Goal: Task Accomplishment & Management: Manage account settings

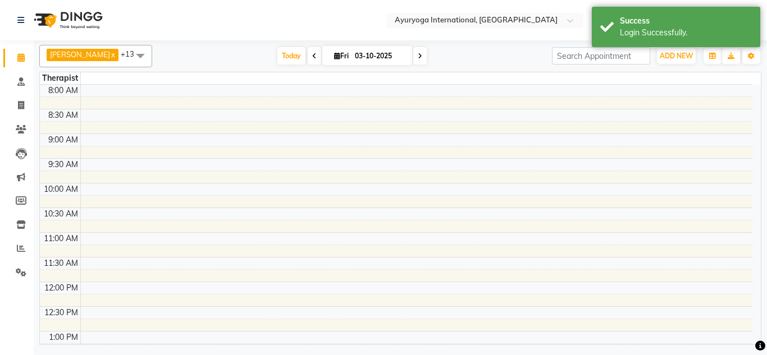
select select "en"
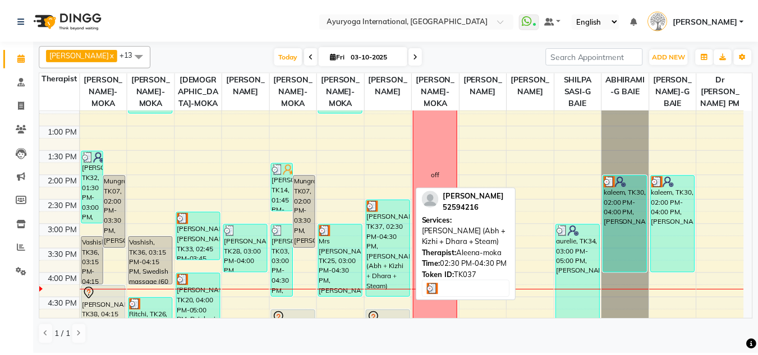
scroll to position [337, 0]
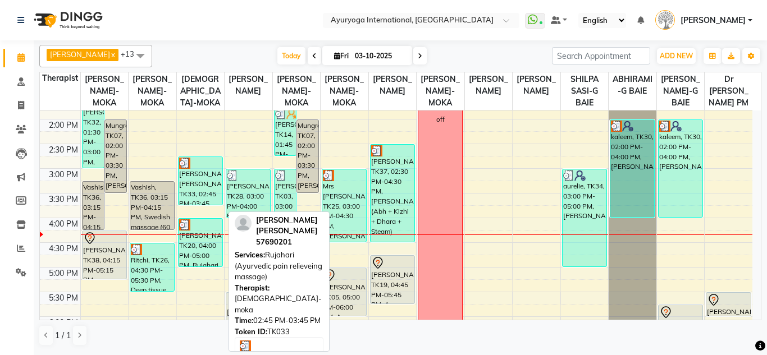
click at [204, 205] on div "Pavan Kumar Ramlall, TK33, 02:45 PM-03:45 PM, Rujahari (Ayurvedic pain relievei…" at bounding box center [201, 181] width 44 height 48
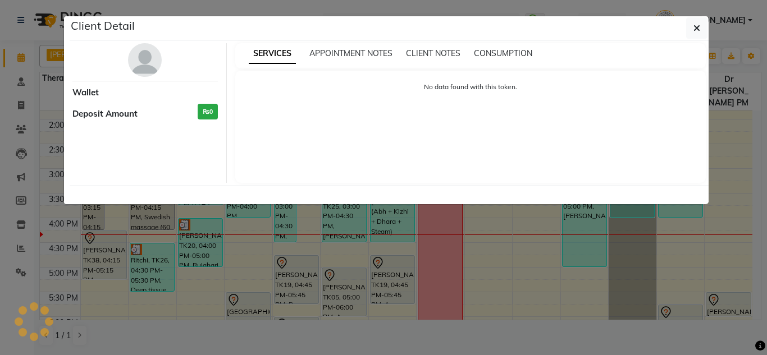
select select "3"
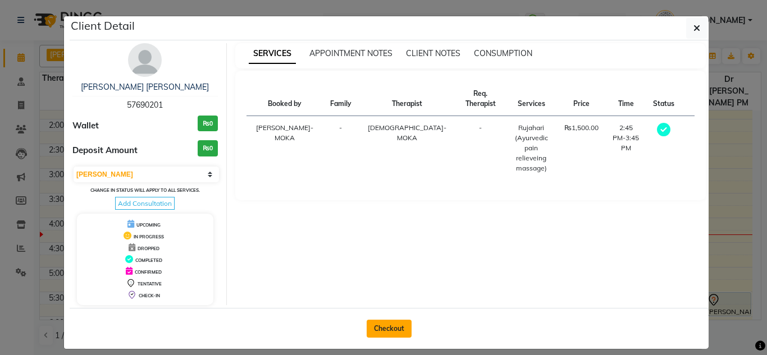
click at [392, 335] on button "Checkout" at bounding box center [389, 329] width 45 height 18
select select "service"
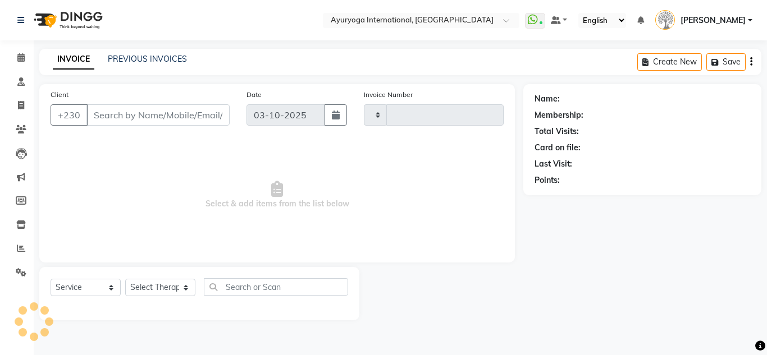
type input "6023"
select select "730"
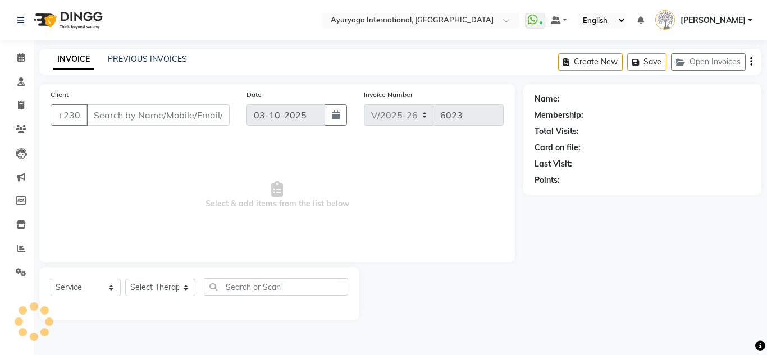
type input "57690201"
select select "36053"
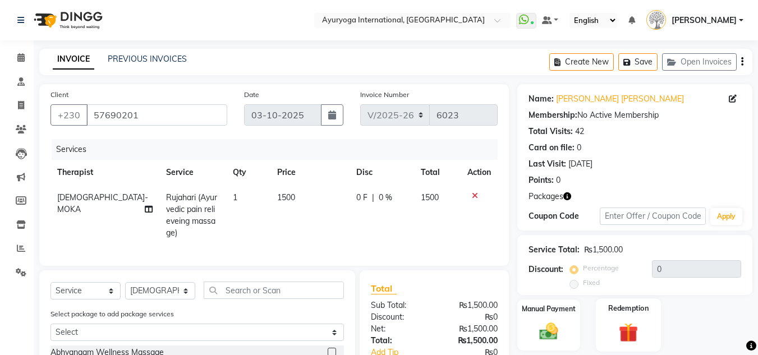
click at [646, 312] on label "Redemption" at bounding box center [629, 308] width 40 height 11
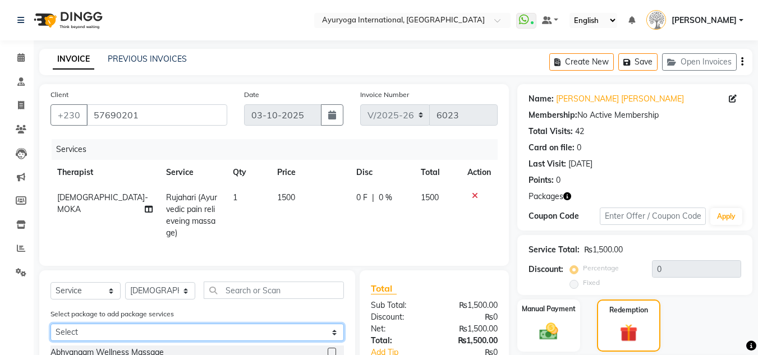
click at [154, 337] on select "Select Ala-Cart 13 SESSIONS Ala-Cart 13 SESSIONS" at bounding box center [198, 332] width 294 height 17
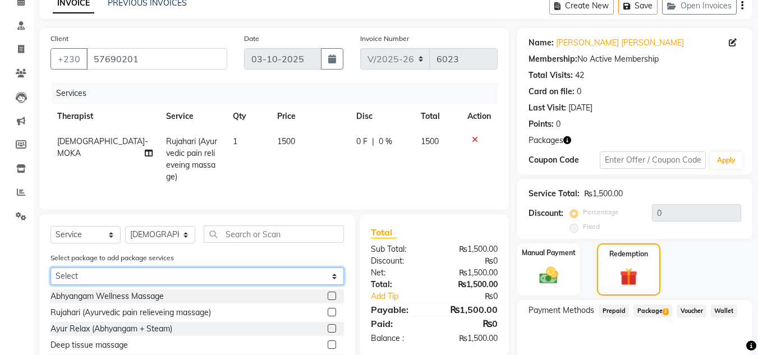
click at [143, 285] on select "Select Ala-Cart 13 SESSIONS Ala-Cart 13 SESSIONS" at bounding box center [198, 276] width 294 height 17
click at [51, 276] on select "Select Ala-Cart 13 SESSIONS Ala-Cart 13 SESSIONS" at bounding box center [198, 276] width 294 height 17
click at [134, 282] on select "Select Ala-Cart 13 SESSIONS Ala-Cart 13 SESSIONS" at bounding box center [198, 276] width 294 height 17
select select "2: Object"
click at [51, 276] on select "Select Ala-Cart 13 SESSIONS Ala-Cart 13 SESSIONS" at bounding box center [198, 276] width 294 height 17
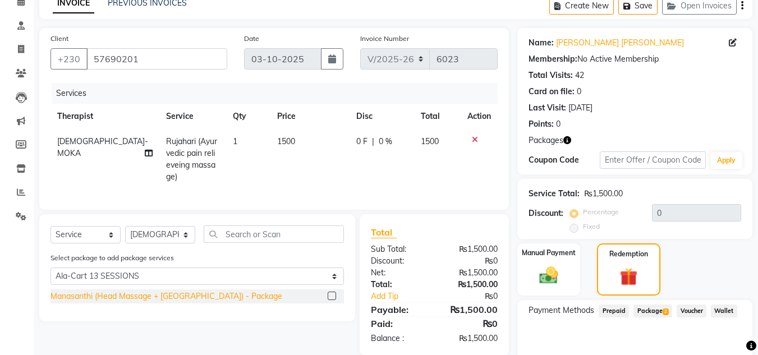
scroll to position [108, 0]
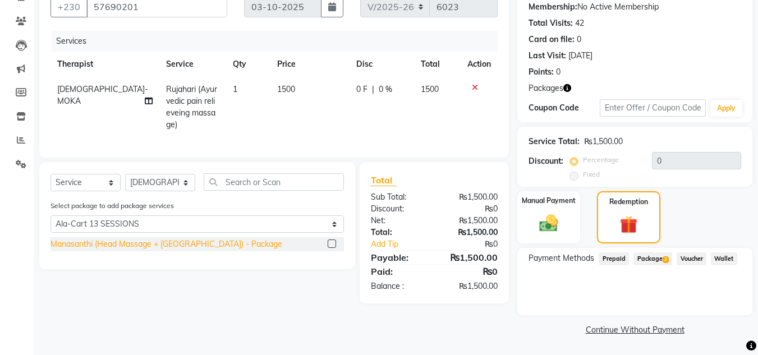
click at [145, 250] on div "Manasanthi (Head Massage + Ksheeradhara) - Package" at bounding box center [167, 245] width 232 height 12
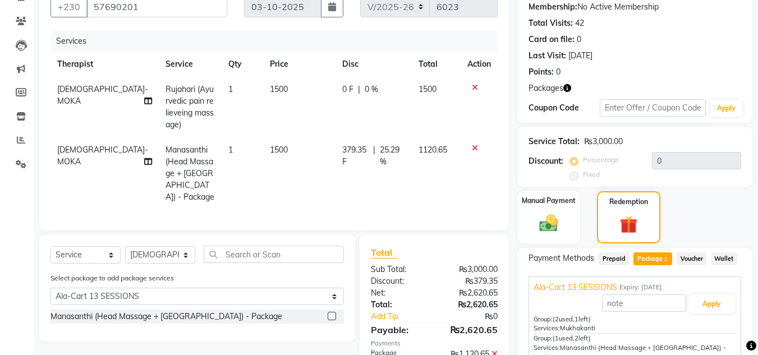
click at [472, 92] on icon at bounding box center [475, 88] width 6 height 8
click at [472, 152] on icon at bounding box center [475, 148] width 6 height 8
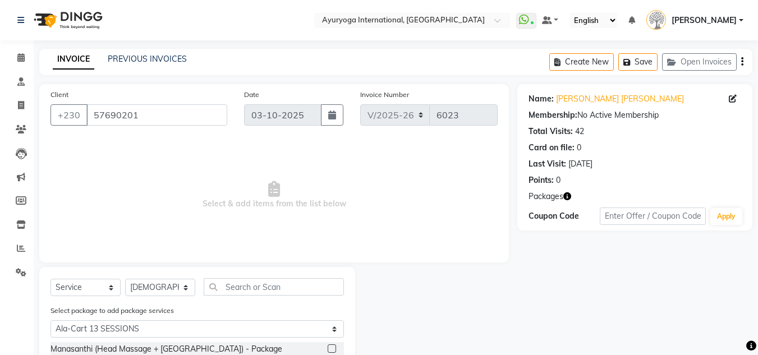
scroll to position [36, 0]
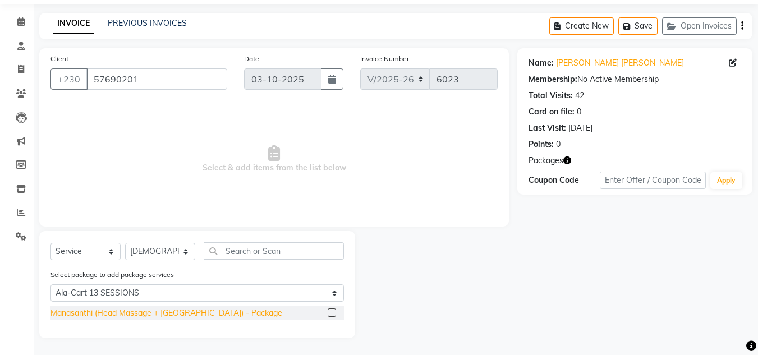
click at [142, 314] on div "Manasanthi (Head Massage + Ksheeradhara) - Package" at bounding box center [167, 314] width 232 height 12
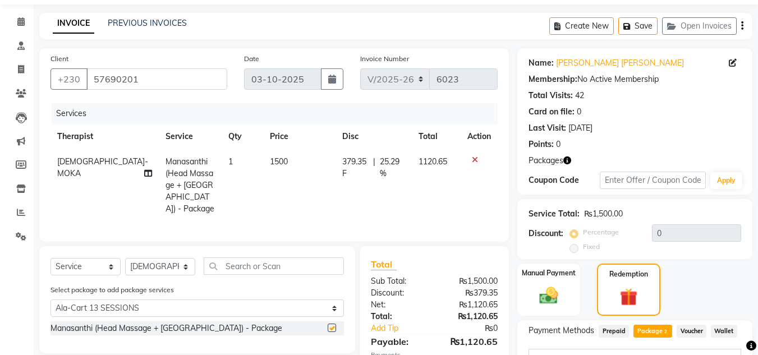
checkbox input "false"
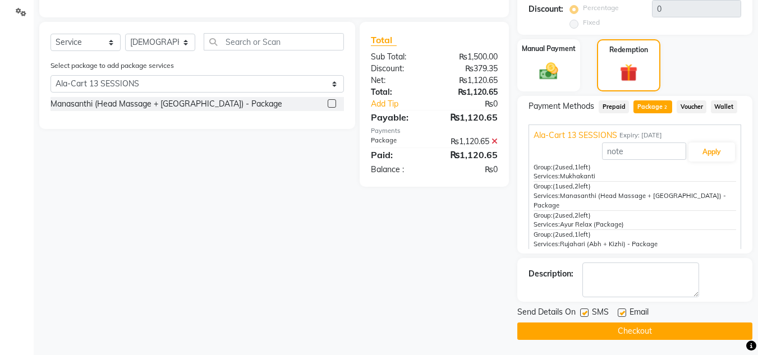
click at [629, 336] on button "Checkout" at bounding box center [635, 331] width 235 height 17
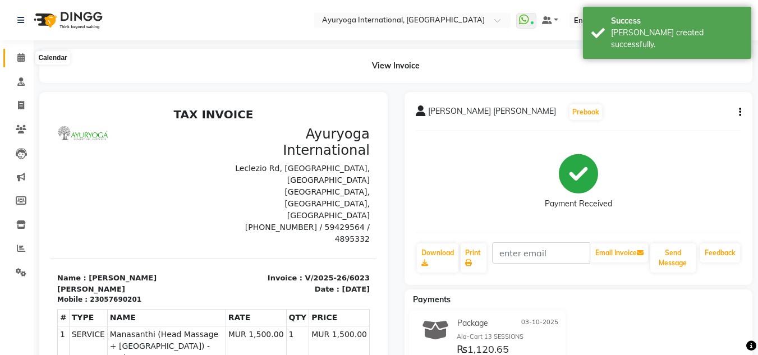
click at [13, 60] on span at bounding box center [21, 58] width 20 height 13
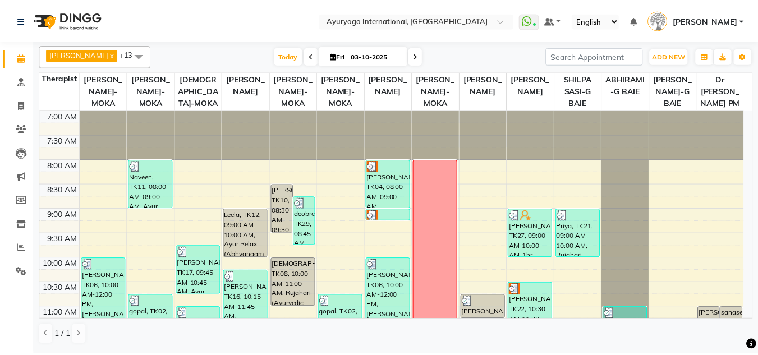
scroll to position [56, 0]
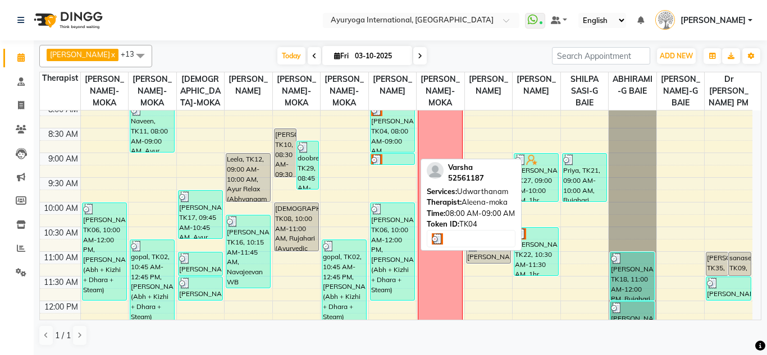
click at [399, 146] on div "[PERSON_NAME], TK04, 08:00 AM-09:00 AM, [GEOGRAPHIC_DATA]" at bounding box center [393, 128] width 44 height 48
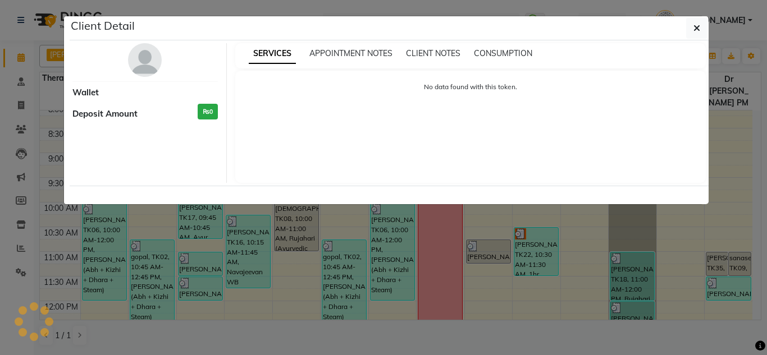
select select "3"
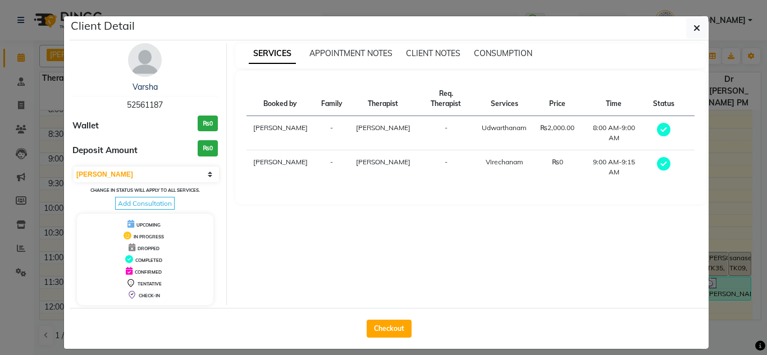
click at [391, 344] on div "Checkout" at bounding box center [389, 328] width 639 height 41
click at [391, 330] on button "Checkout" at bounding box center [389, 329] width 45 height 18
select select "service"
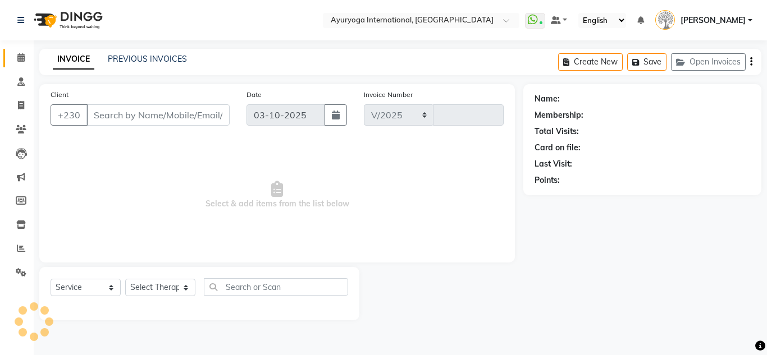
select select "730"
type input "6024"
type input "52561187"
select select "80876"
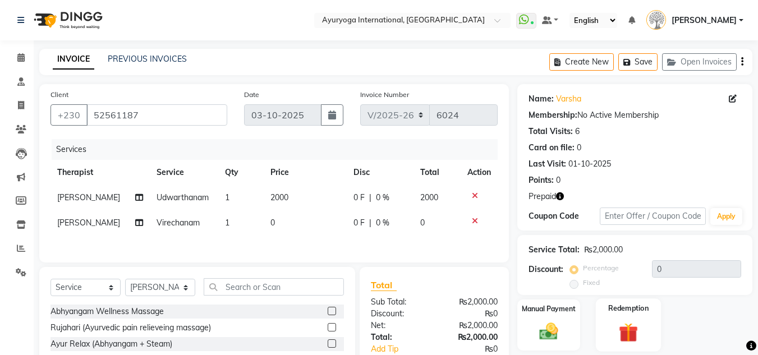
click at [616, 317] on div "Redemption" at bounding box center [629, 325] width 66 height 53
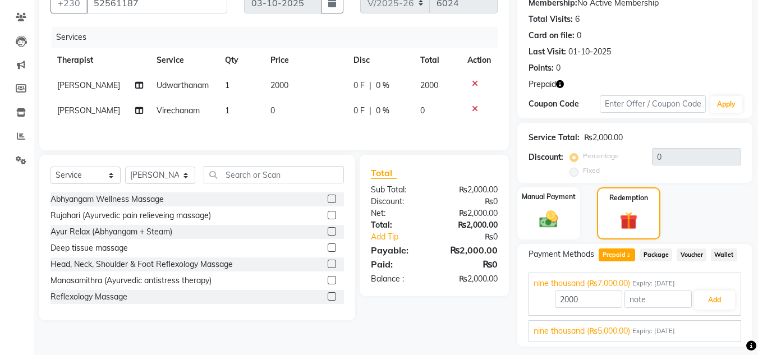
scroll to position [144, 0]
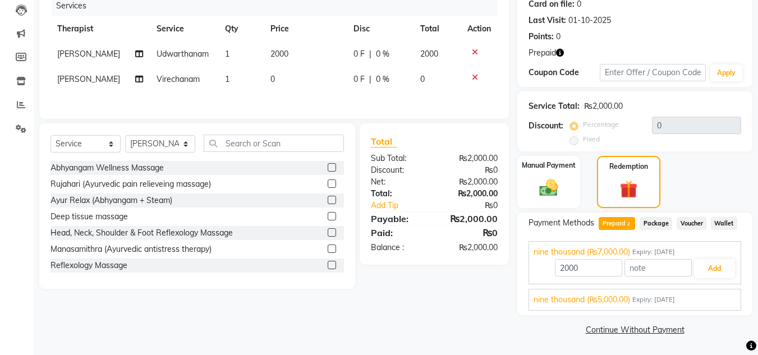
click at [609, 296] on span "nine thousand (₨5,000.00)" at bounding box center [582, 300] width 97 height 12
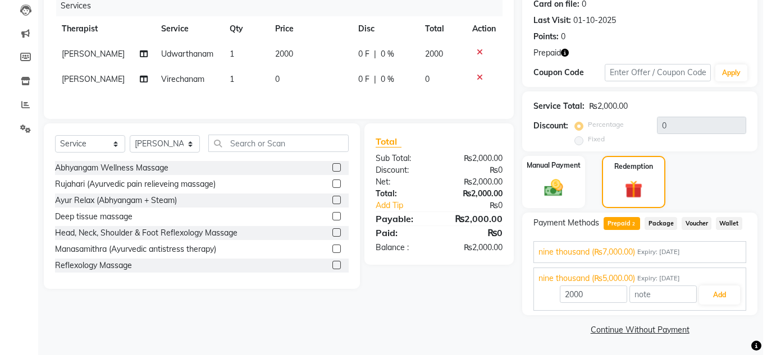
scroll to position [0, 0]
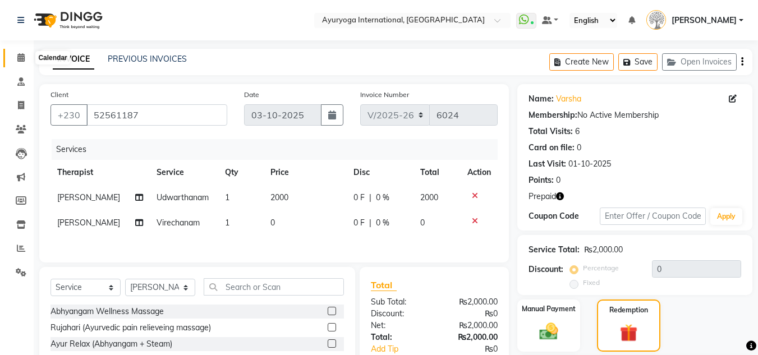
click at [27, 58] on span at bounding box center [21, 58] width 20 height 13
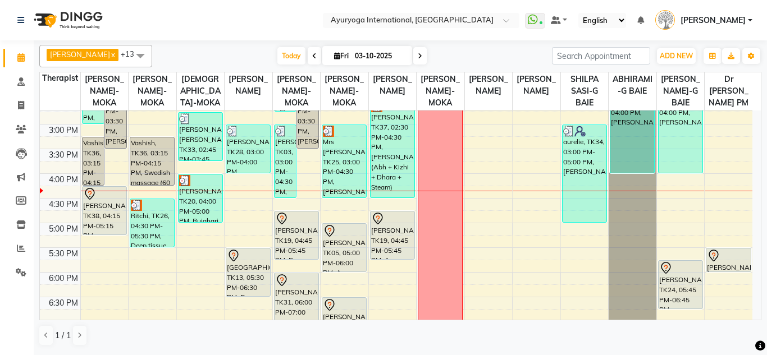
scroll to position [325, 0]
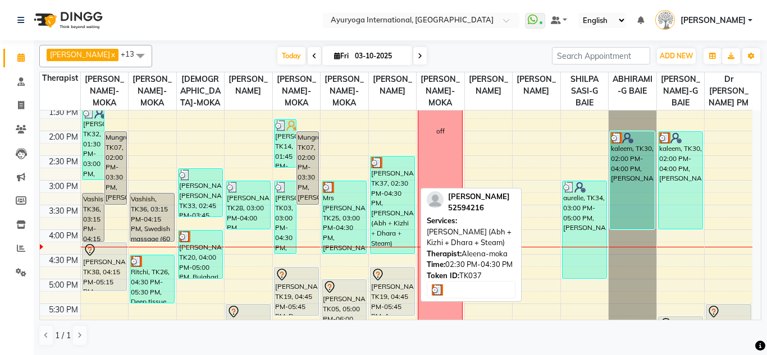
click at [392, 214] on div "[PERSON_NAME], TK37, 02:30 PM-04:30 PM, [PERSON_NAME] (Abh + Kizhi + Dhara + St…" at bounding box center [393, 205] width 44 height 97
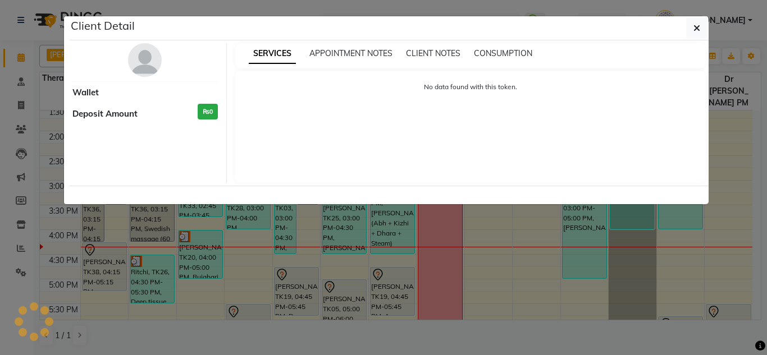
select select "3"
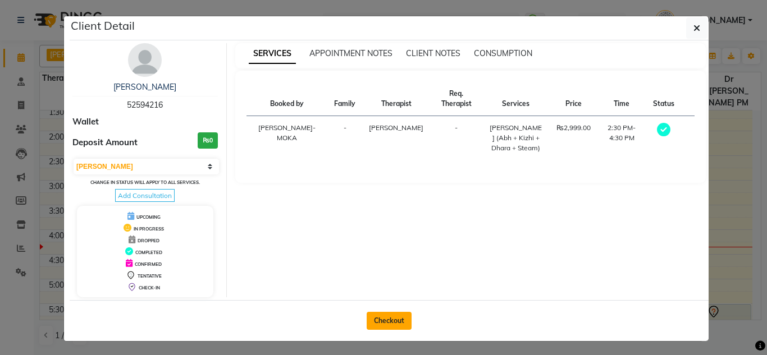
click at [387, 316] on button "Checkout" at bounding box center [389, 321] width 45 height 18
select select "service"
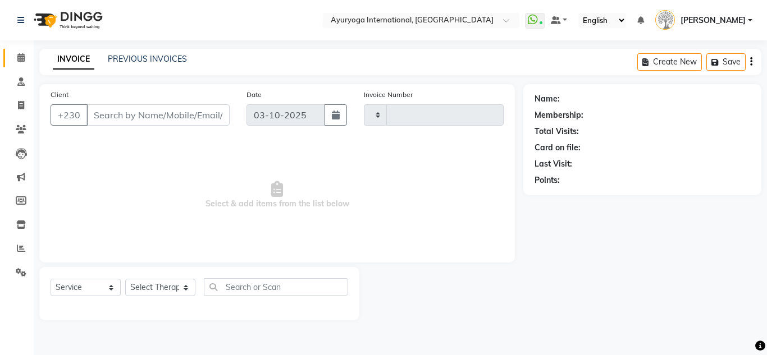
type input "6024"
select select "730"
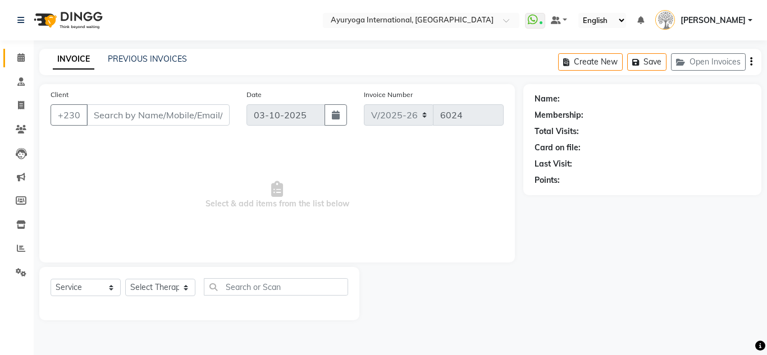
type input "52594216"
select select "80876"
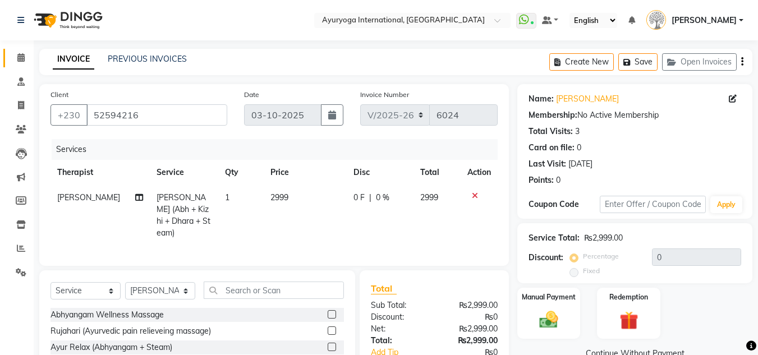
click at [8, 58] on link "Calendar" at bounding box center [16, 58] width 27 height 19
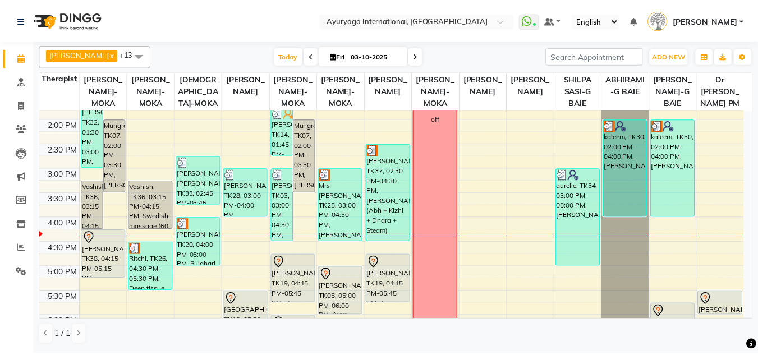
scroll to position [393, 0]
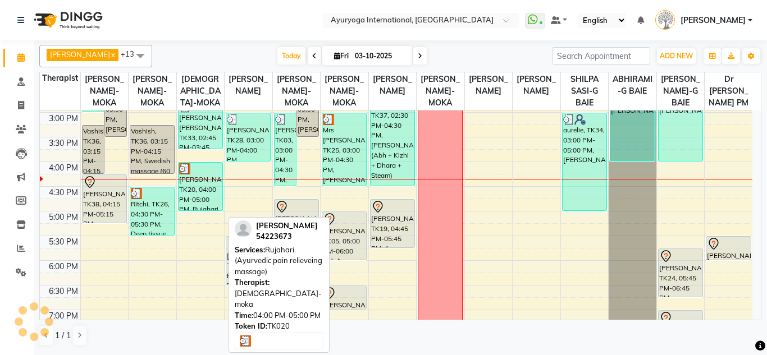
click at [203, 199] on div "Anthony, TK20, 04:00 PM-05:00 PM, Rujahari (Ayurvedic pain relieveing massage)" at bounding box center [201, 187] width 44 height 48
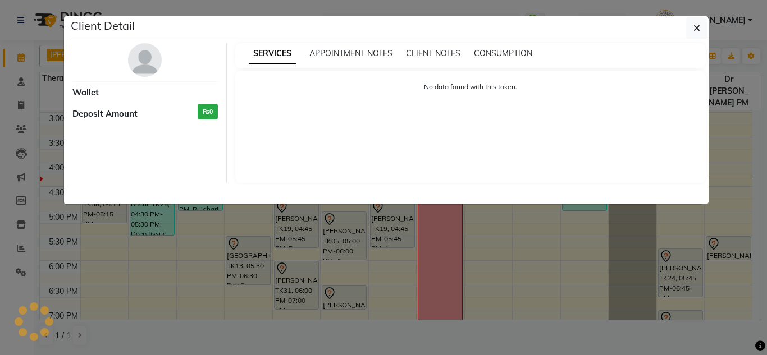
select select "3"
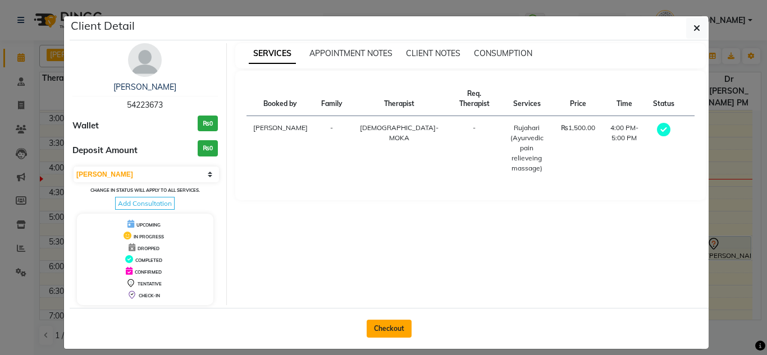
click at [393, 328] on button "Checkout" at bounding box center [389, 329] width 45 height 18
select select "service"
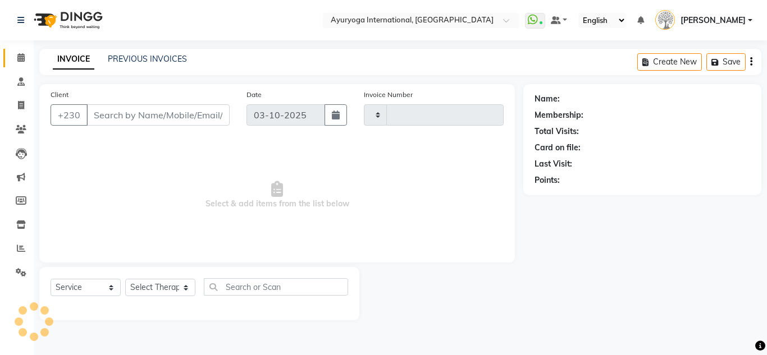
type input "6024"
select select "730"
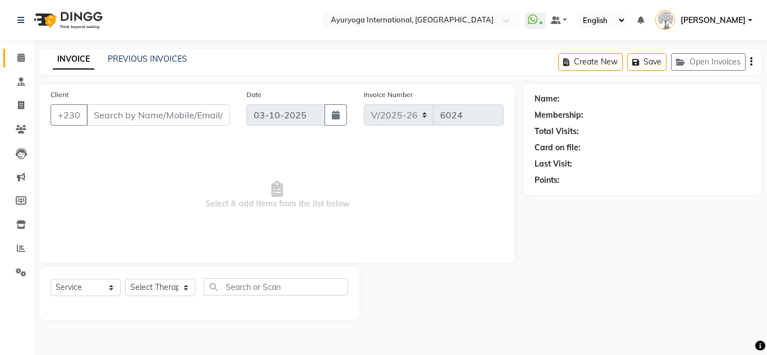
type input "54223673"
select select "36053"
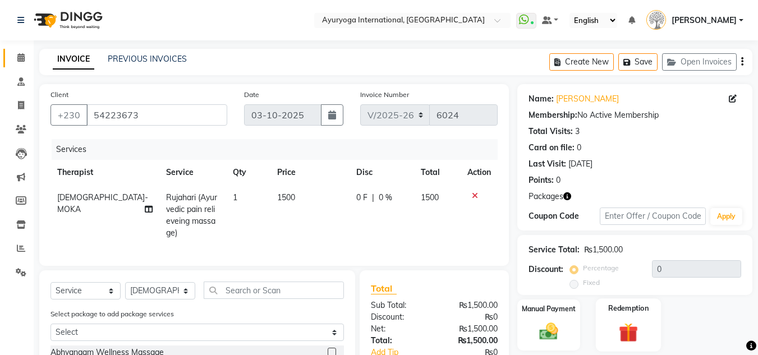
scroll to position [106, 0]
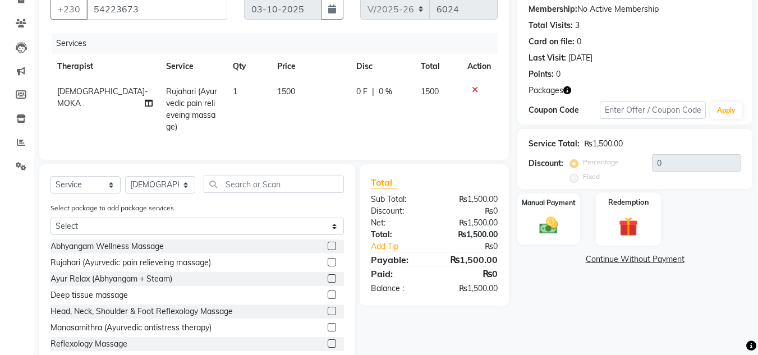
click at [629, 193] on div "Redemption" at bounding box center [629, 219] width 66 height 53
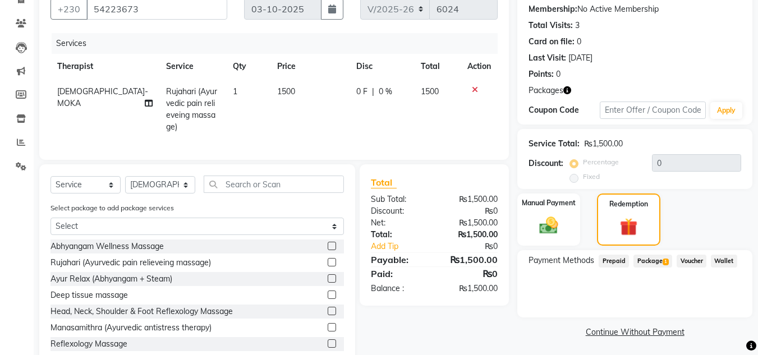
scroll to position [144, 0]
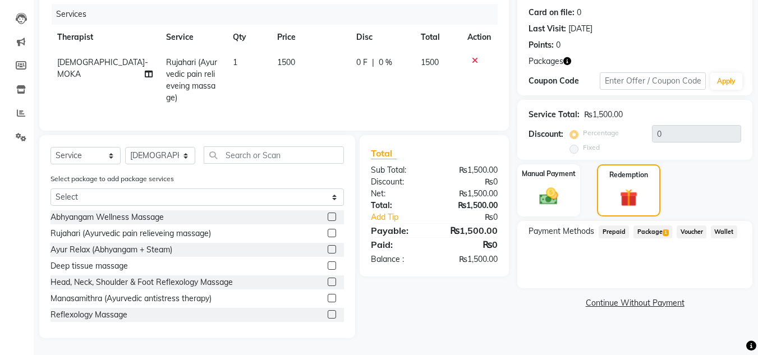
click at [661, 226] on span "Package 1" at bounding box center [653, 232] width 39 height 13
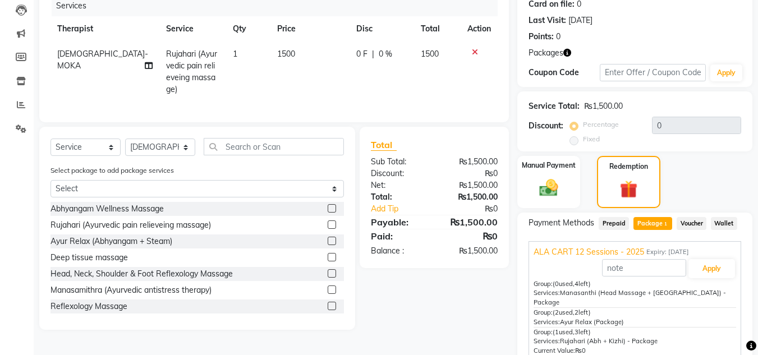
scroll to position [184, 0]
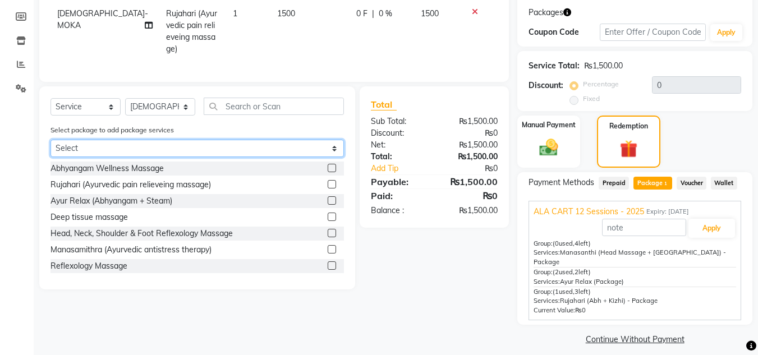
click at [79, 152] on select "Select ALA CART 12 Sessions - 2025" at bounding box center [198, 148] width 294 height 17
select select "1: Object"
click at [51, 148] on select "Select ALA CART 12 Sessions - 2025" at bounding box center [198, 148] width 294 height 17
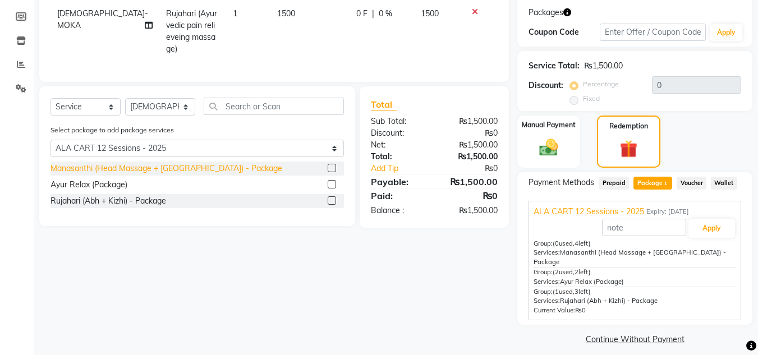
click at [93, 175] on div "Manasanthi (Head Massage + Ksheeradhara) - Package" at bounding box center [167, 169] width 232 height 12
checkbox input "false"
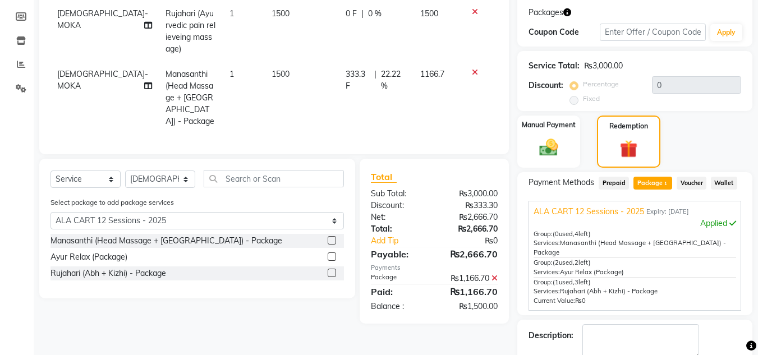
scroll to position [128, 0]
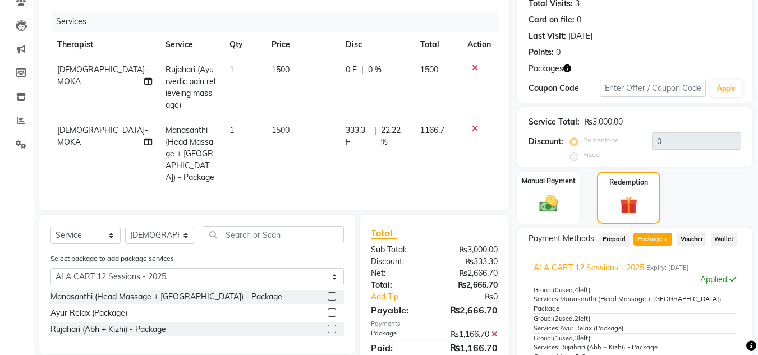
click at [476, 64] on icon at bounding box center [475, 68] width 6 height 8
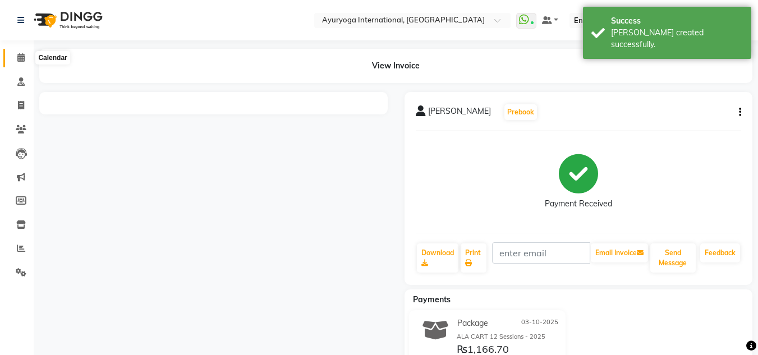
click at [18, 52] on span at bounding box center [21, 58] width 20 height 13
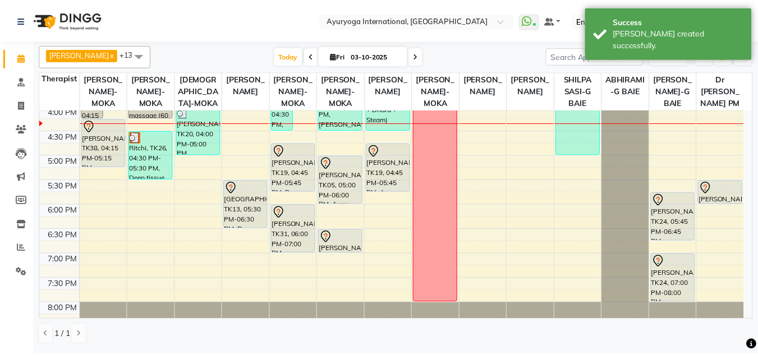
scroll to position [337, 0]
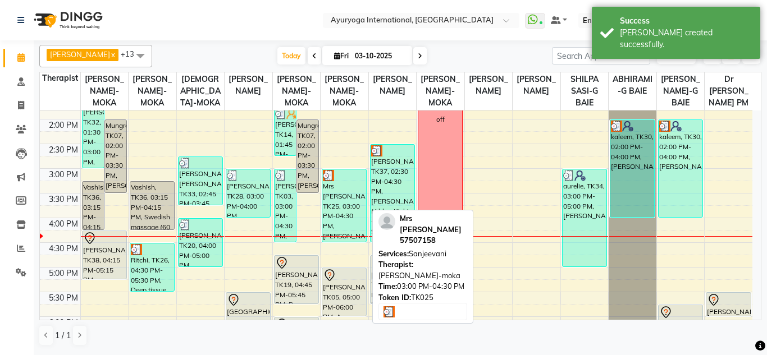
click at [344, 221] on div "Mrs Uppavoo, TK25, 03:00 PM-04:30 PM, Sanjeevani" at bounding box center [344, 206] width 44 height 72
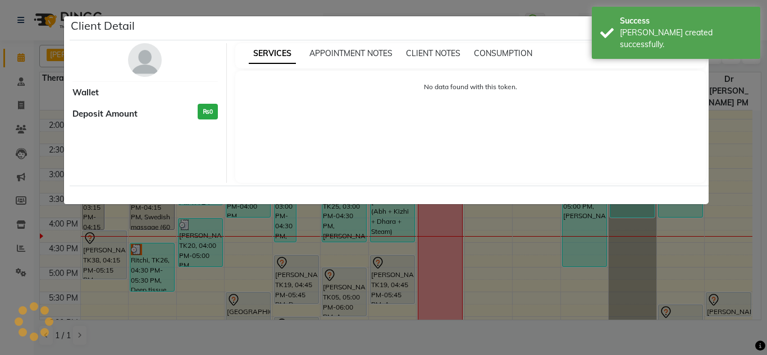
select select "3"
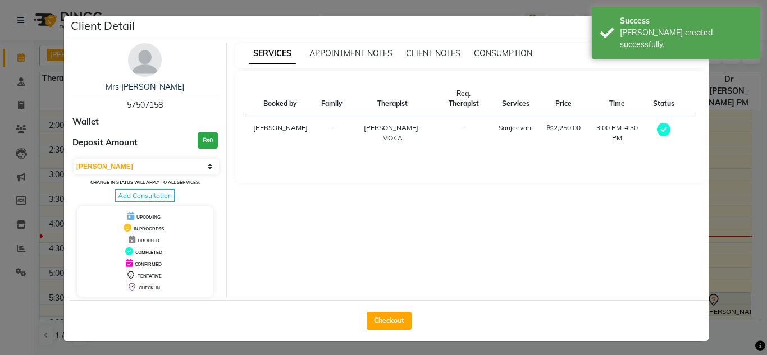
click at [397, 336] on div "Checkout" at bounding box center [389, 320] width 639 height 41
click at [401, 325] on button "Checkout" at bounding box center [389, 321] width 45 height 18
select select "service"
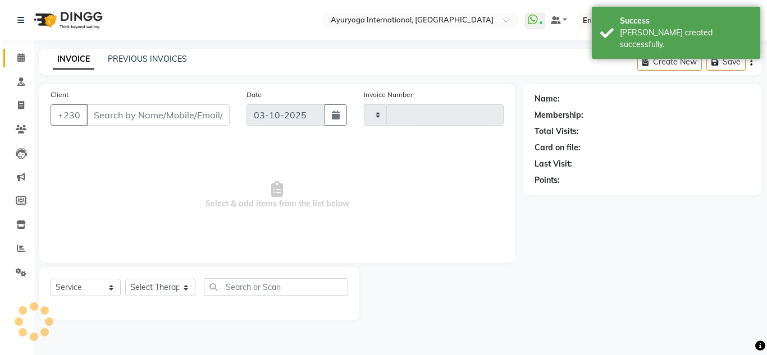
type input "6025"
select select "730"
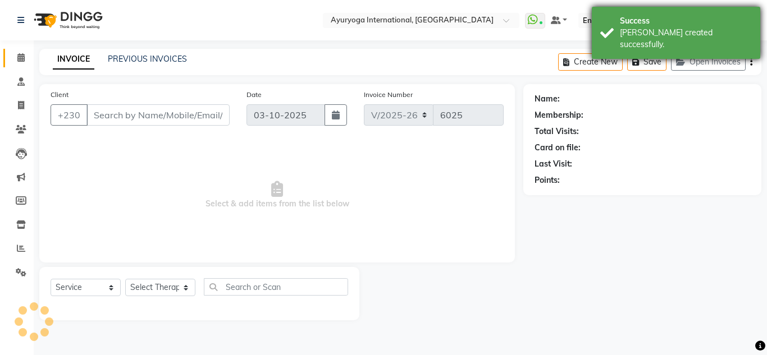
type input "57507158"
select select "36055"
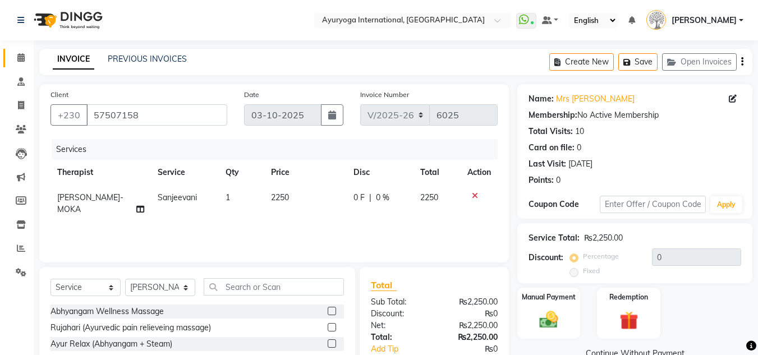
scroll to position [56, 0]
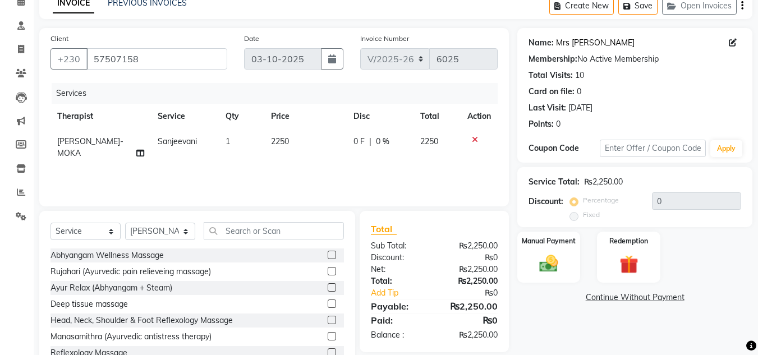
click at [594, 44] on link "Mrs [PERSON_NAME]" at bounding box center [595, 43] width 79 height 12
click at [22, 8] on span at bounding box center [21, 2] width 20 height 13
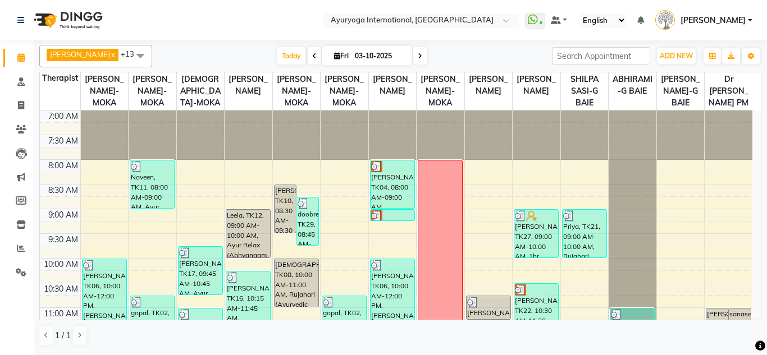
click at [319, 53] on span at bounding box center [314, 55] width 13 height 17
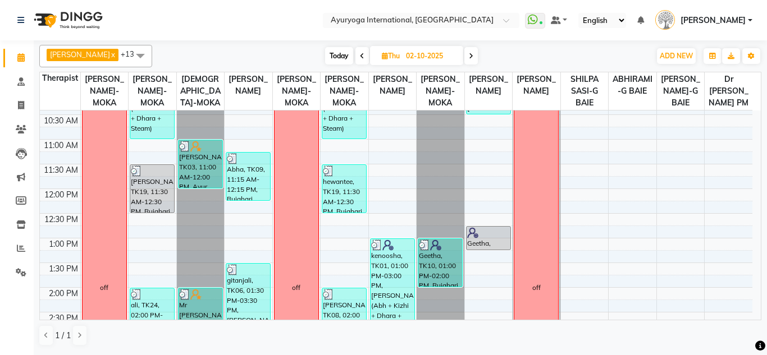
scroll to position [393, 0]
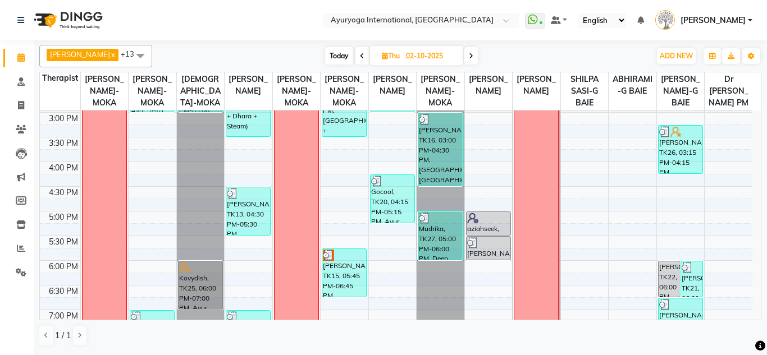
click at [363, 58] on icon at bounding box center [362, 56] width 4 height 7
type input "01-10-2025"
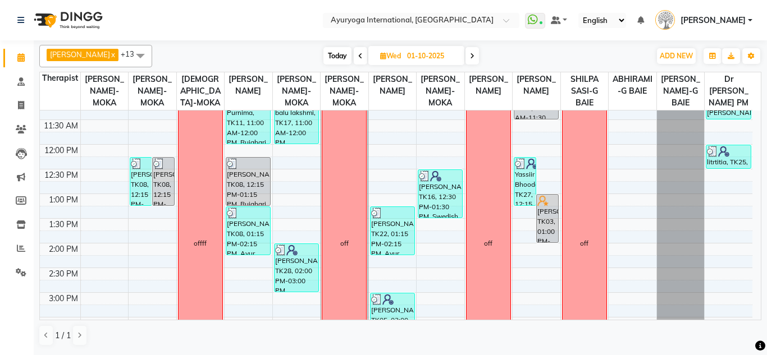
scroll to position [0, 0]
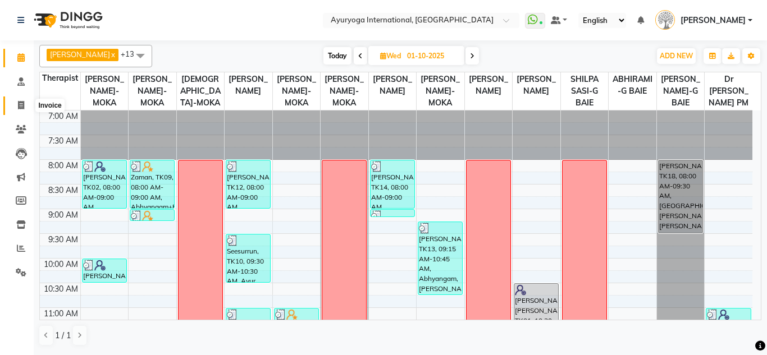
click at [24, 104] on icon at bounding box center [21, 105] width 6 height 8
select select "service"
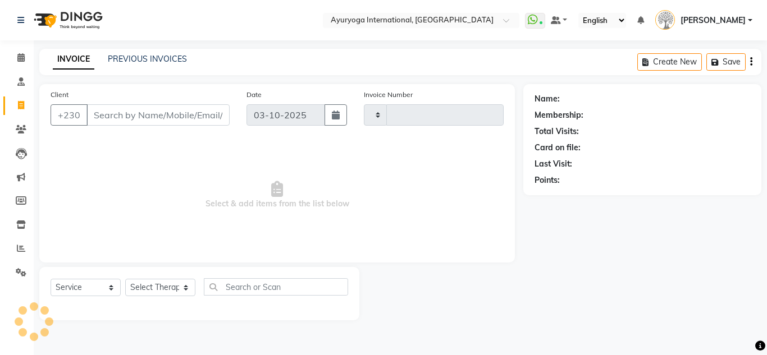
type input "6025"
select select "730"
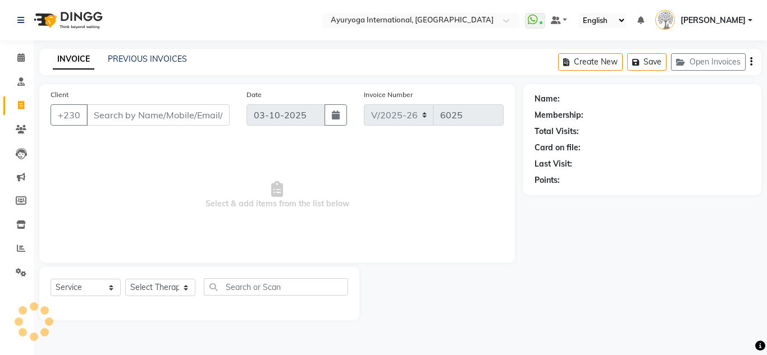
click at [123, 109] on input "Client" at bounding box center [157, 114] width 143 height 21
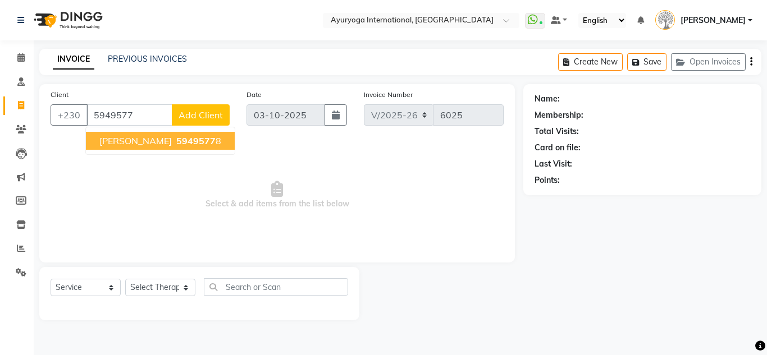
click at [126, 138] on span "Mr Antish" at bounding box center [135, 140] width 72 height 11
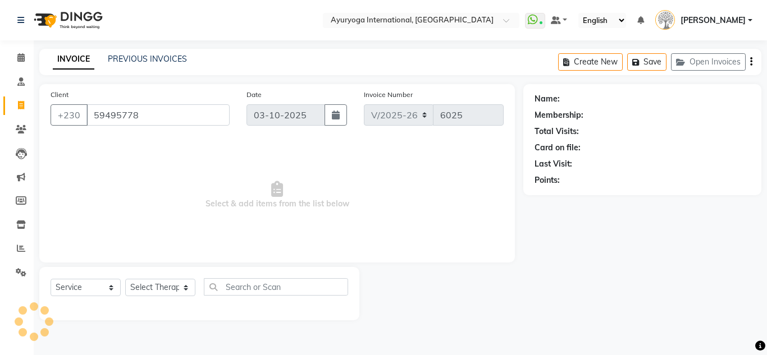
type input "59495778"
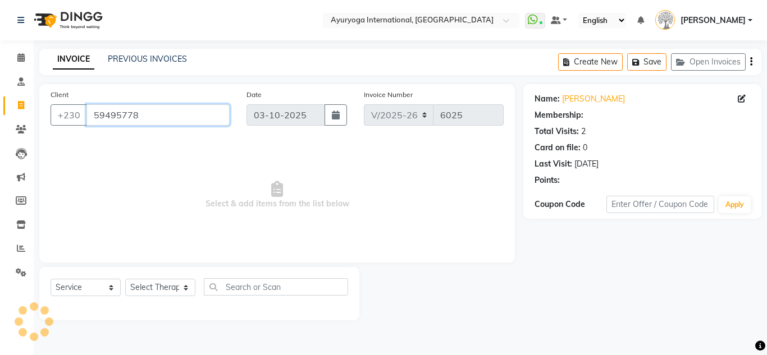
click at [122, 117] on input "59495778" at bounding box center [157, 114] width 143 height 21
click at [121, 117] on input "59495778" at bounding box center [157, 114] width 143 height 21
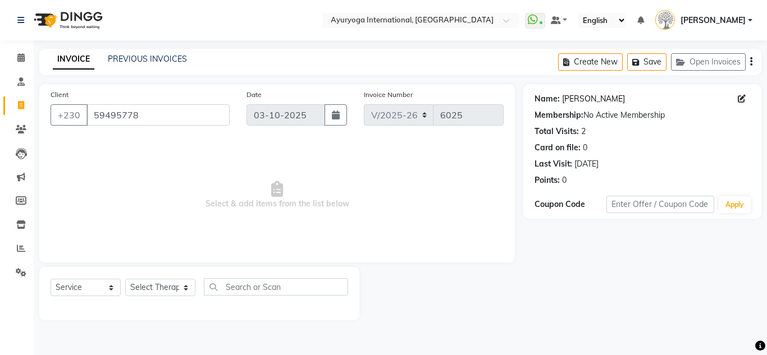
click at [588, 99] on link "Mr Antish" at bounding box center [593, 99] width 63 height 12
click at [129, 116] on input "59495778" at bounding box center [157, 114] width 143 height 21
click at [21, 56] on icon at bounding box center [20, 57] width 7 height 8
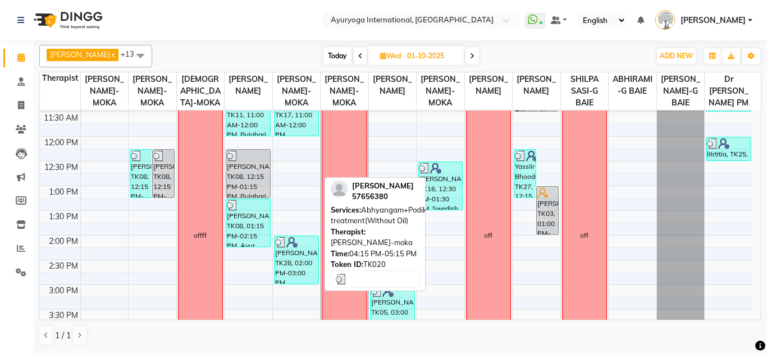
scroll to position [108, 0]
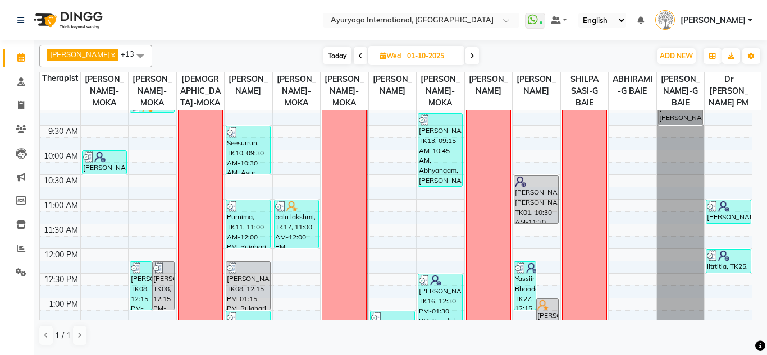
click at [336, 51] on span "Today" at bounding box center [337, 55] width 28 height 17
type input "03-10-2025"
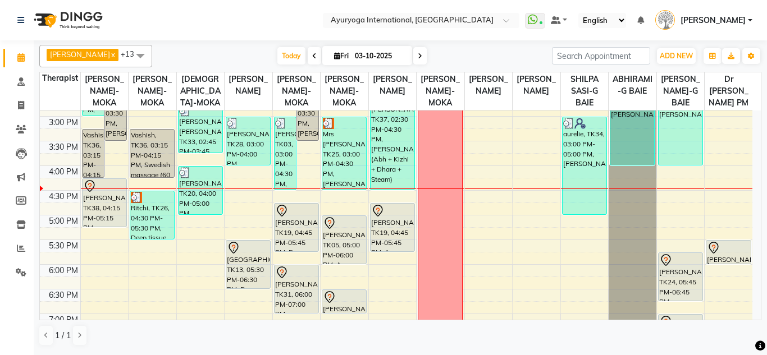
scroll to position [333, 0]
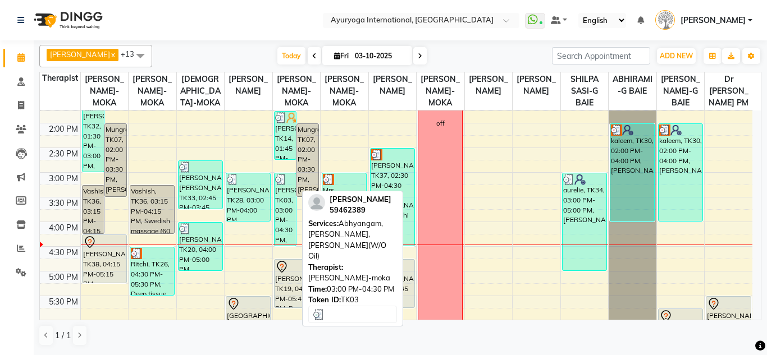
click at [282, 227] on div "[PERSON_NAME], TK03, 03:00 PM-04:30 PM, [GEOGRAPHIC_DATA],[GEOGRAPHIC_DATA],Kad…" at bounding box center [285, 209] width 21 height 72
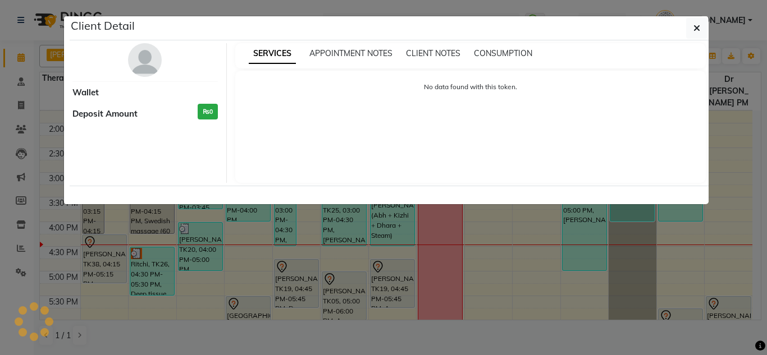
select select "3"
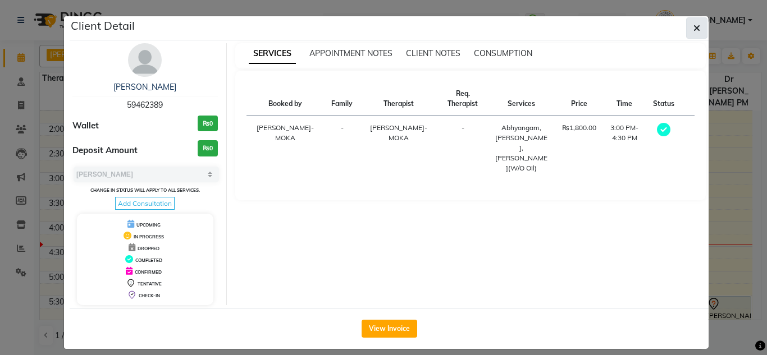
click at [686, 21] on button "button" at bounding box center [696, 27] width 21 height 21
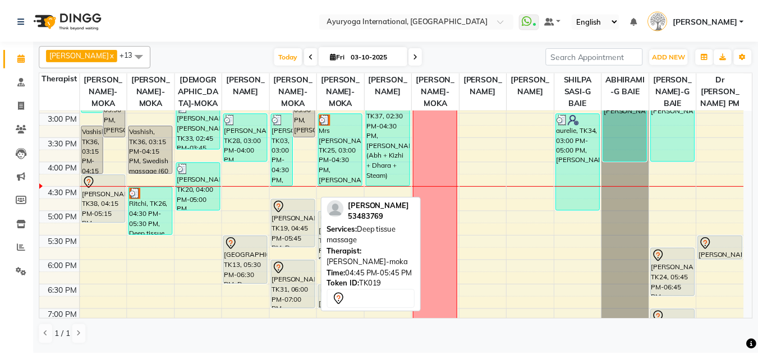
scroll to position [337, 0]
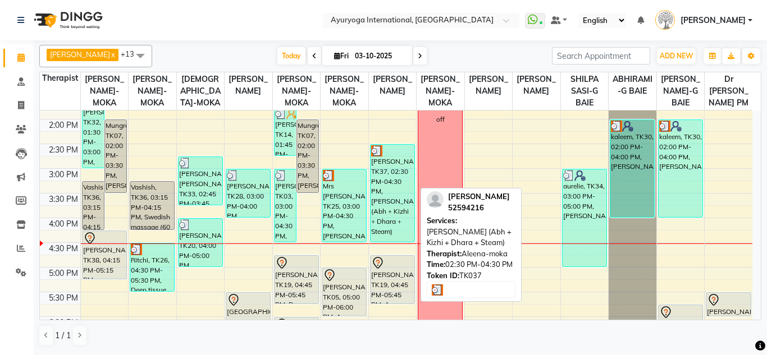
click at [381, 208] on div "[PERSON_NAME], TK37, 02:30 PM-04:30 PM, [PERSON_NAME] (Abh + Kizhi + Dhara + St…" at bounding box center [393, 193] width 44 height 97
select select "3"
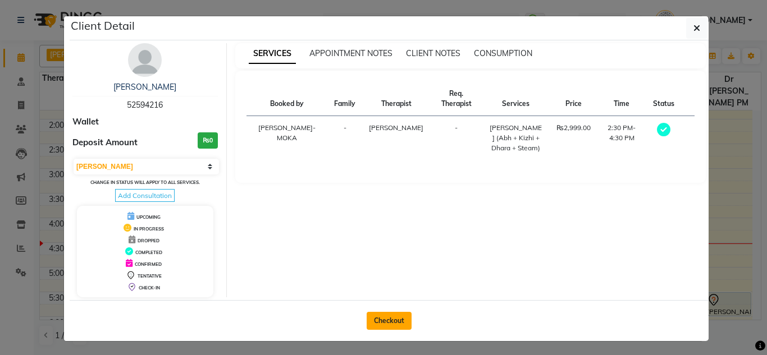
click at [386, 316] on button "Checkout" at bounding box center [389, 321] width 45 height 18
select select "service"
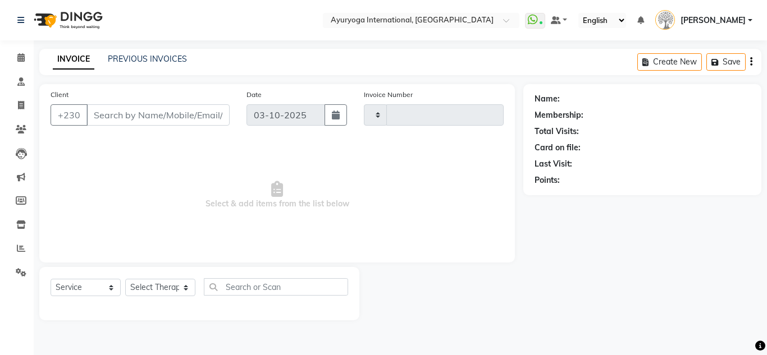
type input "6026"
select select "730"
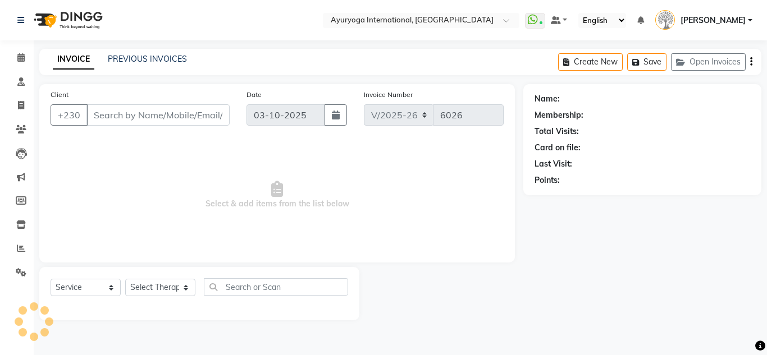
type input "52594216"
select select "80876"
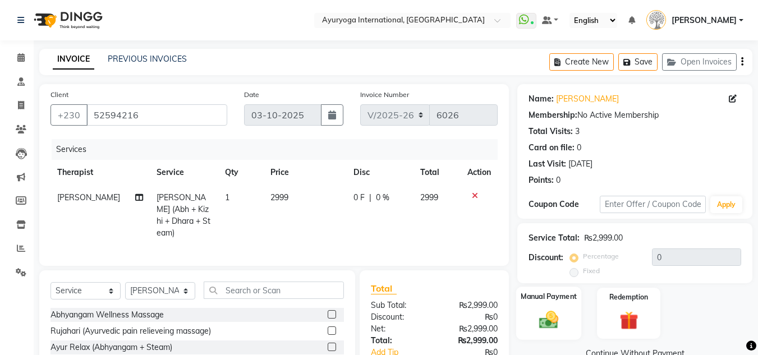
click at [552, 322] on img at bounding box center [548, 320] width 31 height 22
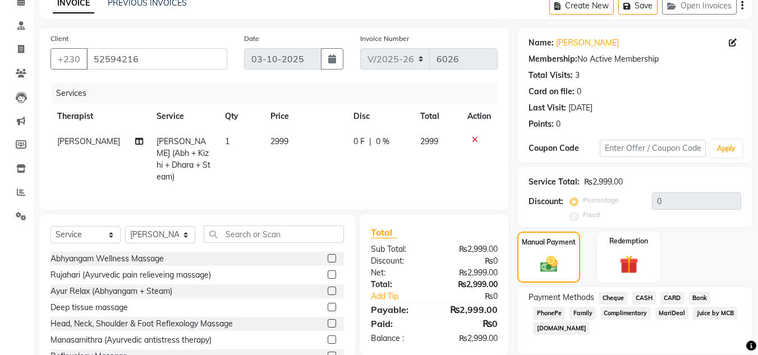
scroll to position [95, 0]
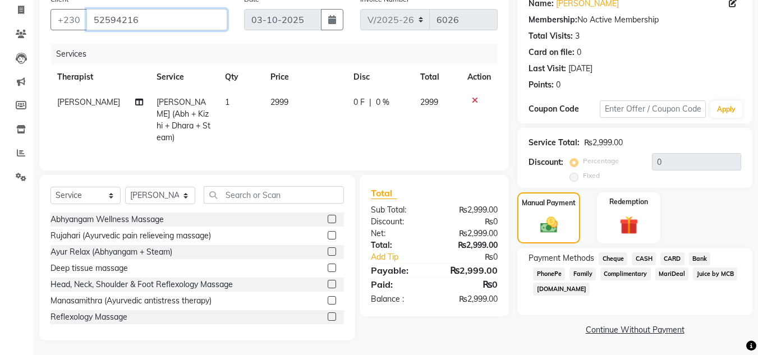
click at [118, 30] on input "52594216" at bounding box center [156, 19] width 141 height 21
click at [109, 30] on input "52594216" at bounding box center [156, 19] width 141 height 21
click at [106, 30] on input "52594216" at bounding box center [156, 19] width 141 height 21
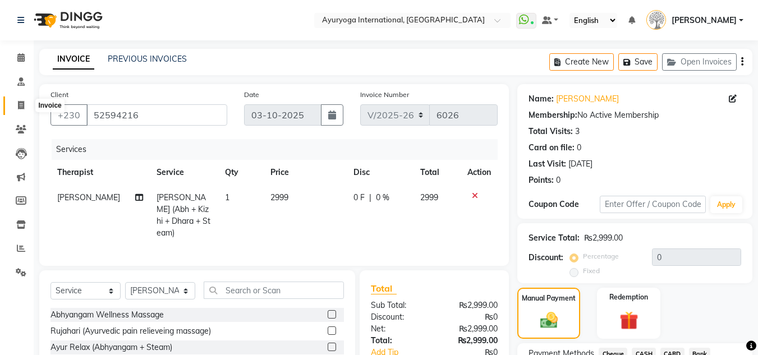
click at [20, 103] on icon at bounding box center [21, 105] width 6 height 8
select select "730"
select select "service"
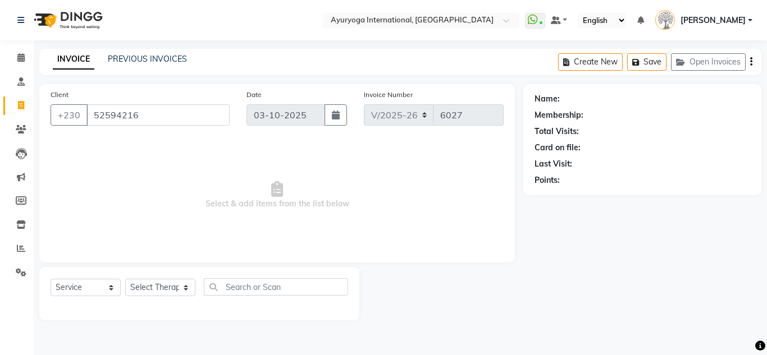
type input "52594216"
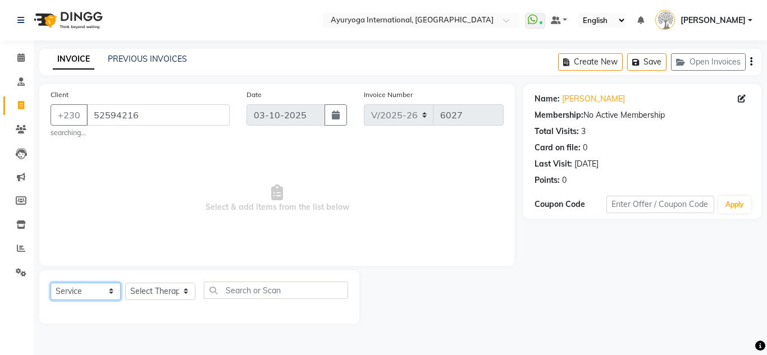
click at [83, 288] on select "Select Service Product Membership Package Voucher Prepaid Gift Card" at bounding box center [86, 291] width 70 height 17
select select "V"
click at [51, 283] on select "Select Service Product Membership Package Voucher Prepaid Gift Card" at bounding box center [86, 291] width 70 height 17
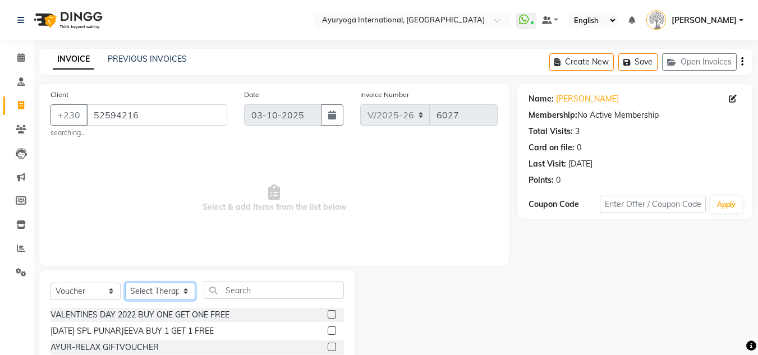
click at [170, 293] on select "Select Therapist ABHIRAMI-G BAIE ABHIRAM-MOKA ADHITHYA-MOKA ALEENA-MOKA ANAGHA-…" at bounding box center [160, 291] width 70 height 17
select select "19827"
click at [125, 283] on select "Select Therapist ABHIRAMI-G BAIE ABHIRAM-MOKA ADHITHYA-MOKA ALEENA-MOKA ANAGHA-…" at bounding box center [160, 291] width 70 height 17
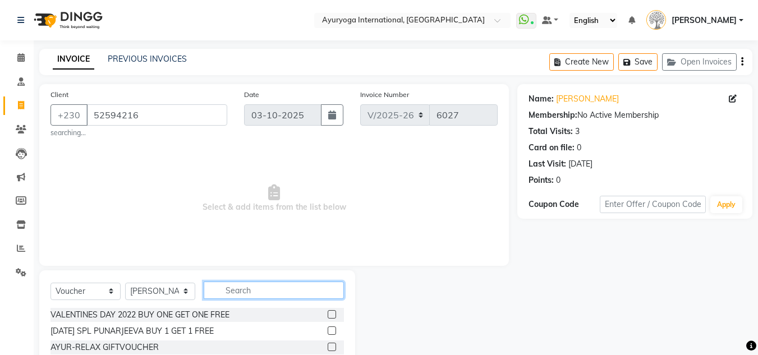
click at [231, 289] on input "text" at bounding box center [274, 290] width 140 height 17
click at [271, 282] on input "ayur" at bounding box center [266, 290] width 125 height 17
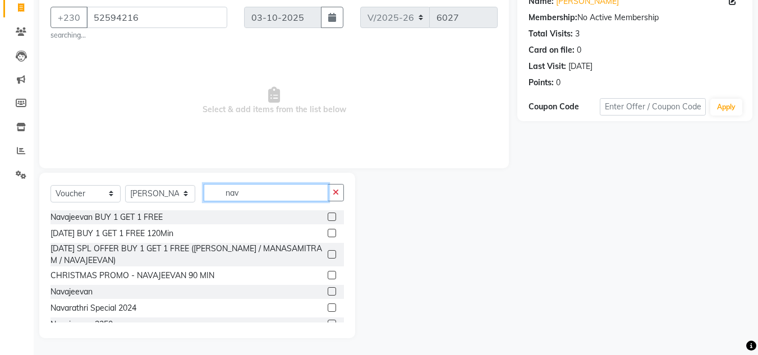
scroll to position [44, 0]
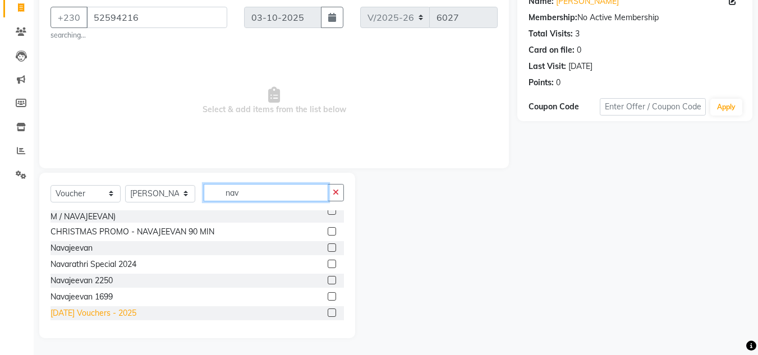
type input "nav"
click at [116, 315] on div "Navratri Vouchers - 2025" at bounding box center [94, 314] width 86 height 12
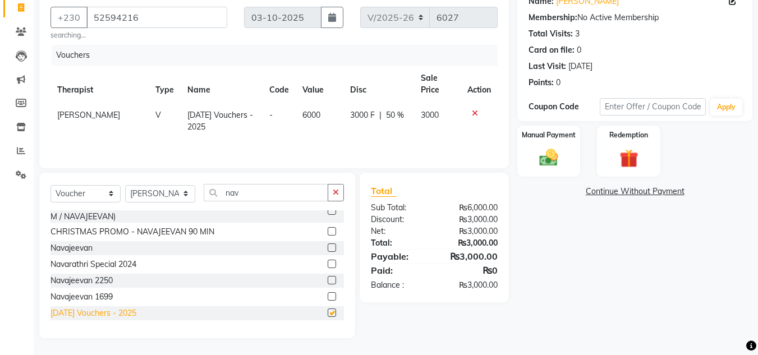
checkbox input "false"
click at [552, 158] on img at bounding box center [548, 158] width 31 height 22
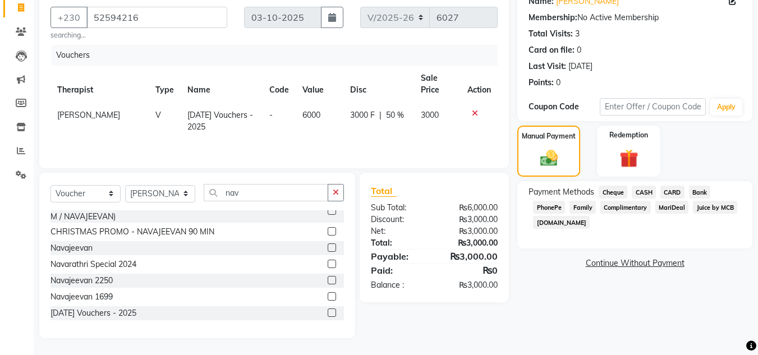
click at [677, 196] on span "CARD" at bounding box center [673, 192] width 24 height 13
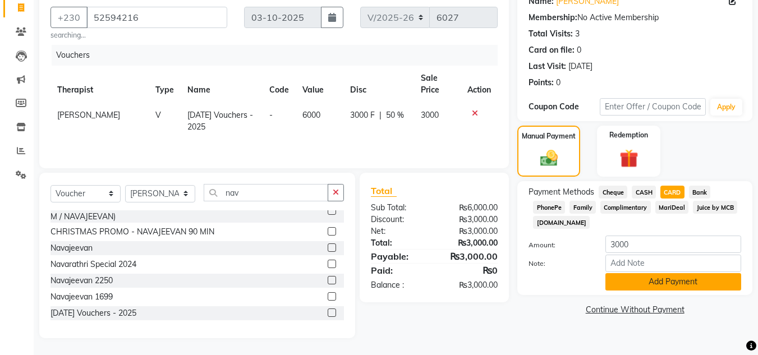
click at [673, 281] on button "Add Payment" at bounding box center [674, 281] width 136 height 17
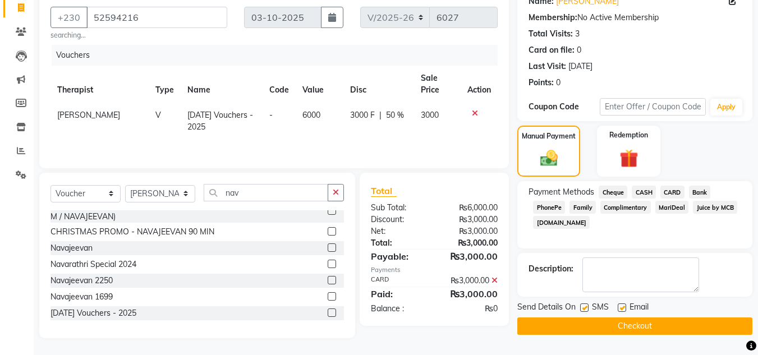
click at [647, 321] on button "Checkout" at bounding box center [635, 326] width 235 height 17
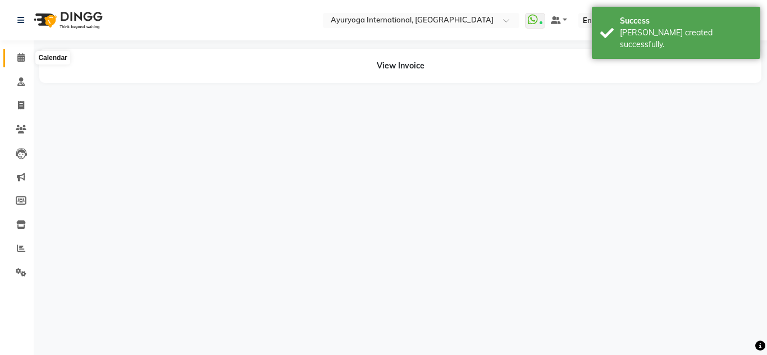
click at [12, 57] on span at bounding box center [21, 58] width 20 height 13
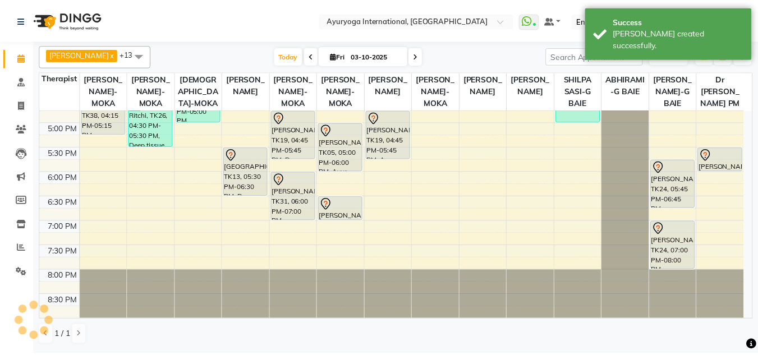
scroll to position [325, 0]
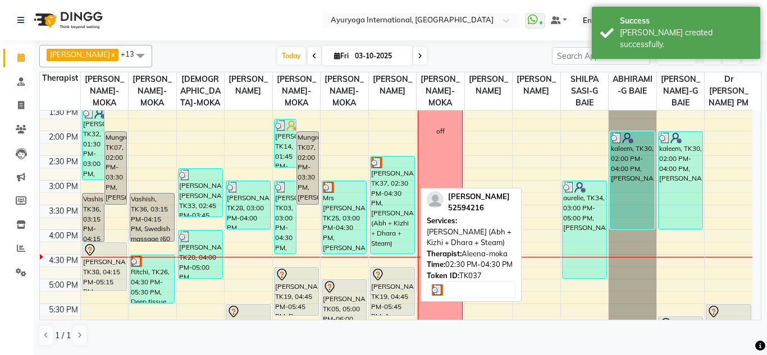
click at [385, 202] on div "[PERSON_NAME], TK37, 02:30 PM-04:30 PM, [PERSON_NAME] (Abh + Kizhi + Dhara + St…" at bounding box center [393, 205] width 44 height 97
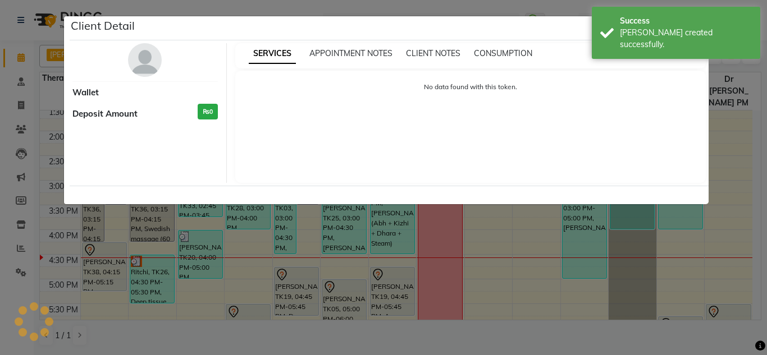
select select "3"
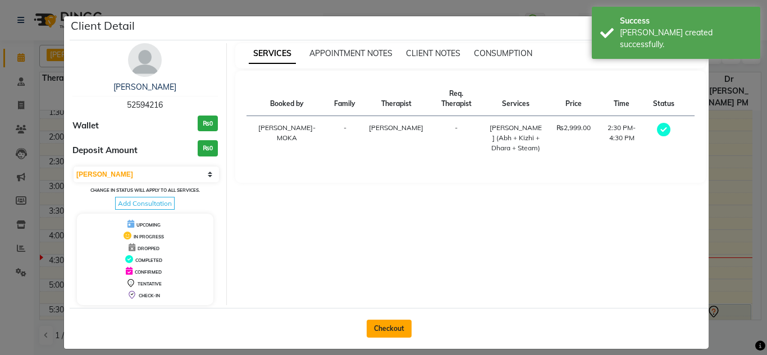
click at [392, 323] on button "Checkout" at bounding box center [389, 329] width 45 height 18
select select "service"
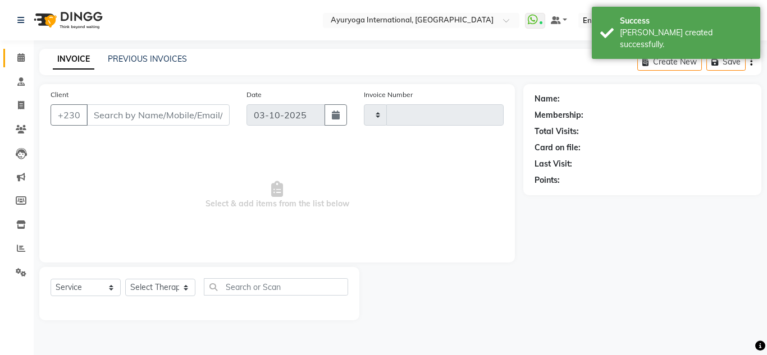
type input "6028"
select select "730"
type input "52594216"
select select "80876"
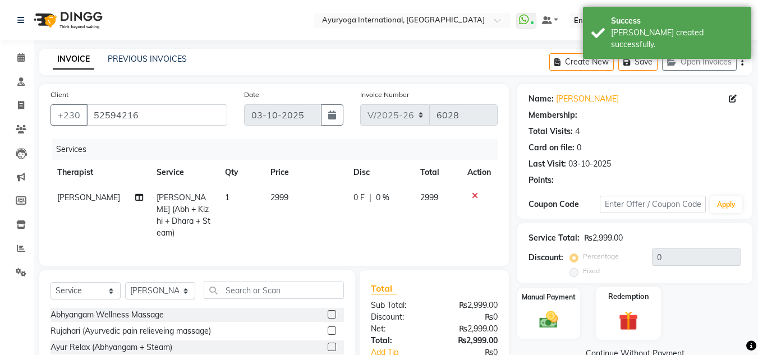
click at [661, 319] on div "Redemption" at bounding box center [629, 313] width 66 height 53
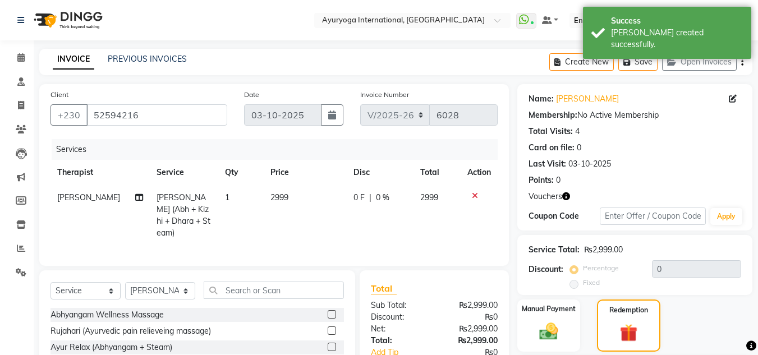
scroll to position [56, 0]
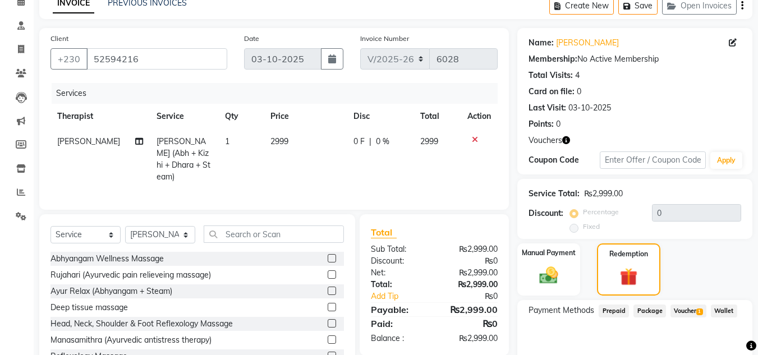
click at [685, 308] on span "Voucher 1" at bounding box center [689, 311] width 36 height 13
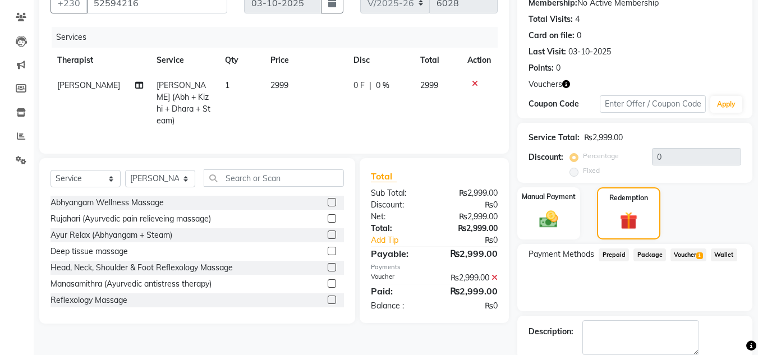
scroll to position [172, 0]
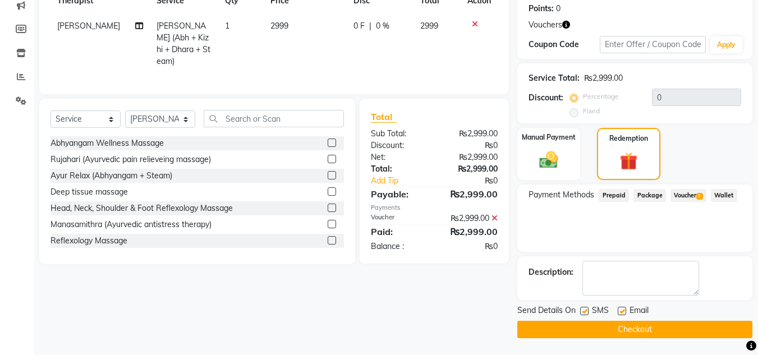
click at [693, 195] on span "Voucher 1" at bounding box center [689, 195] width 36 height 13
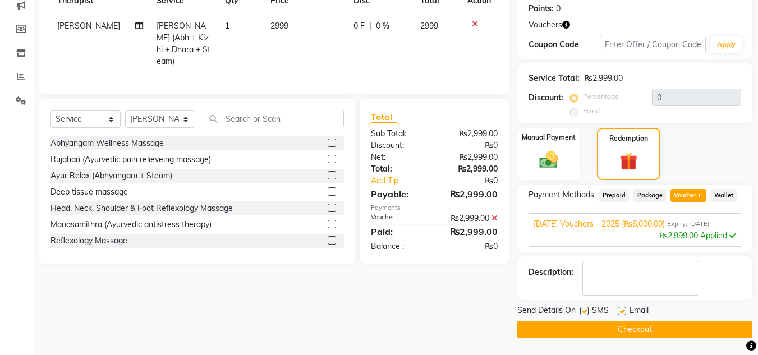
click at [649, 331] on button "Checkout" at bounding box center [635, 329] width 235 height 17
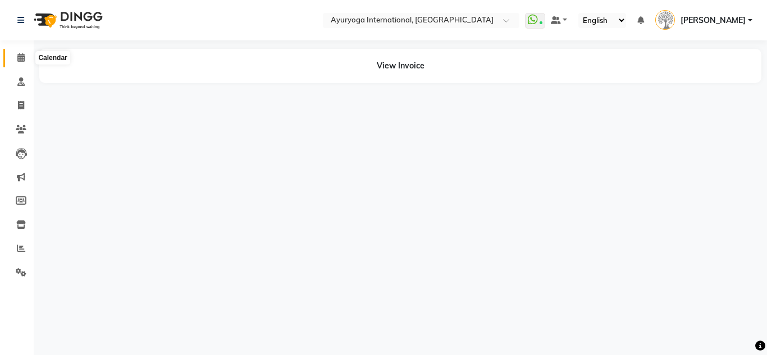
click at [22, 52] on span at bounding box center [21, 58] width 20 height 13
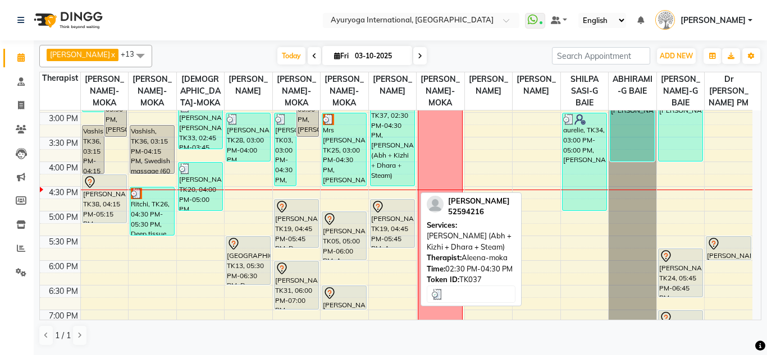
scroll to position [337, 0]
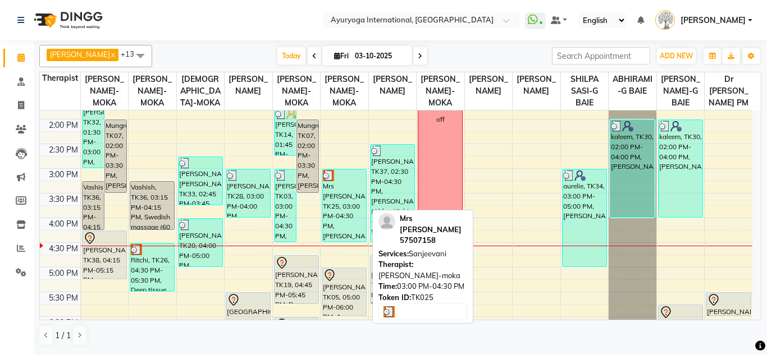
click at [339, 214] on div "Mrs Uppavoo, TK25, 03:00 PM-04:30 PM, Sanjeevani" at bounding box center [344, 206] width 44 height 72
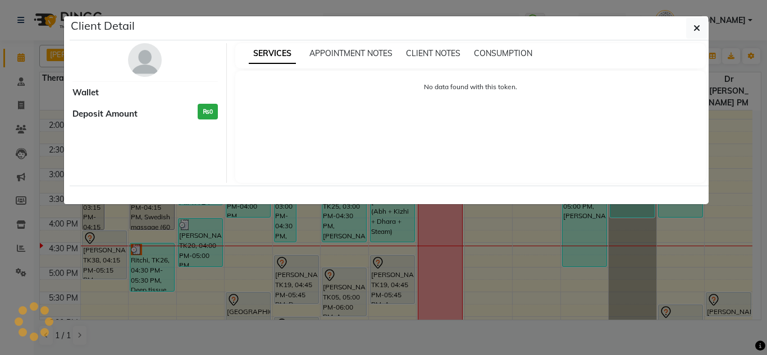
select select "3"
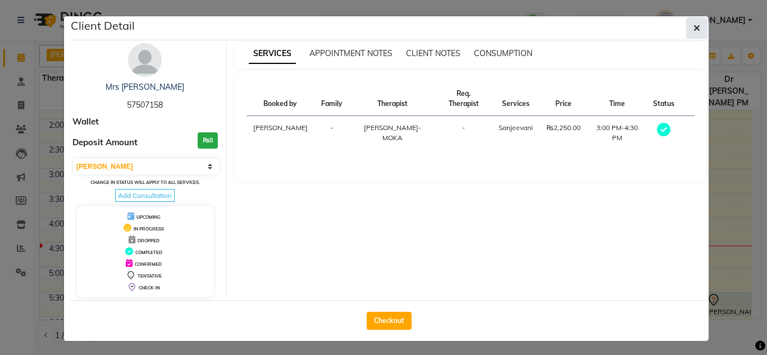
click at [693, 28] on icon "button" at bounding box center [696, 28] width 7 height 9
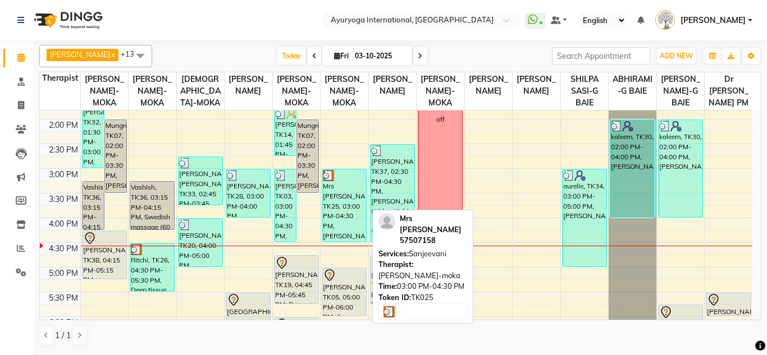
click at [335, 219] on div "Mrs Uppavoo, TK25, 03:00 PM-04:30 PM, Sanjeevani" at bounding box center [344, 206] width 44 height 72
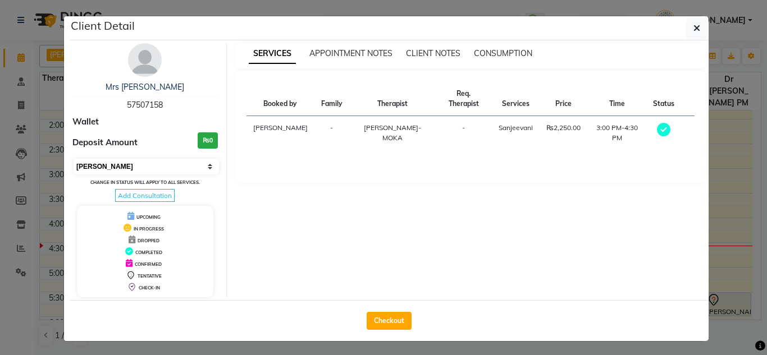
click at [125, 165] on select "Select MARK DONE UPCOMING" at bounding box center [146, 167] width 145 height 16
click at [74, 159] on select "Select MARK DONE UPCOMING" at bounding box center [146, 167] width 145 height 16
click at [121, 168] on select "Select MARK DONE UPCOMING" at bounding box center [146, 167] width 145 height 16
select select "5"
click at [74, 159] on select "Select MARK DONE UPCOMING" at bounding box center [146, 167] width 145 height 16
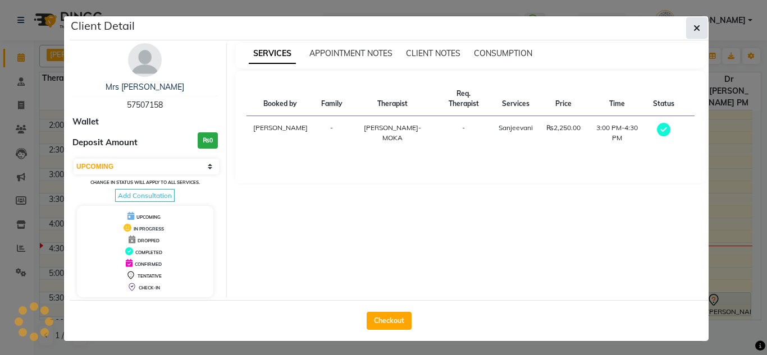
click at [697, 27] on button "button" at bounding box center [696, 27] width 21 height 21
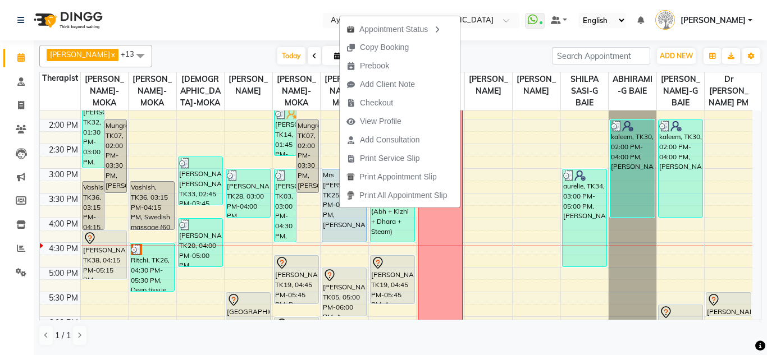
click at [271, 23] on nav "Select Location × Ayuryoga International, Mount Ory Rd WhatsApp Status ✕ Status…" at bounding box center [383, 20] width 767 height 40
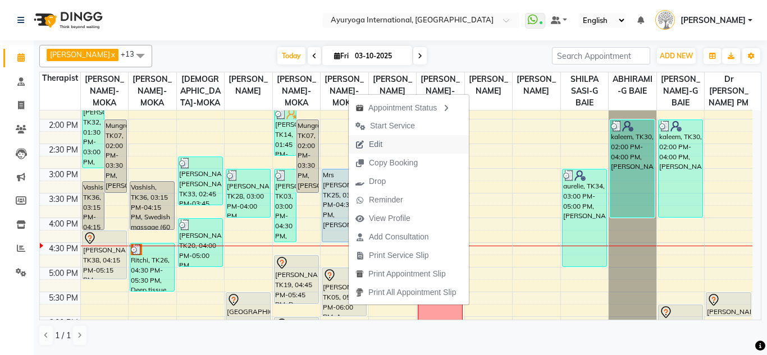
click at [391, 139] on button "Edit" at bounding box center [409, 144] width 120 height 19
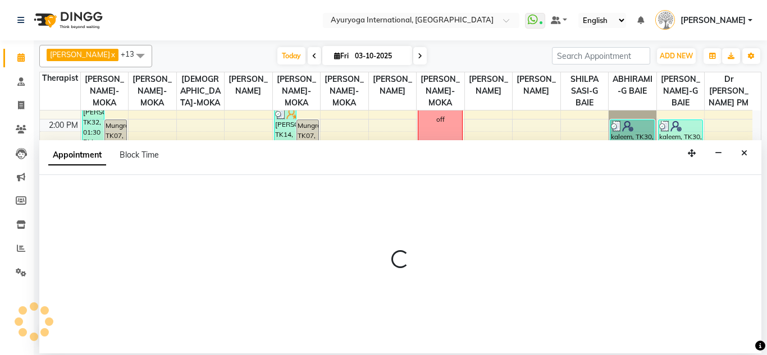
select select "tentative"
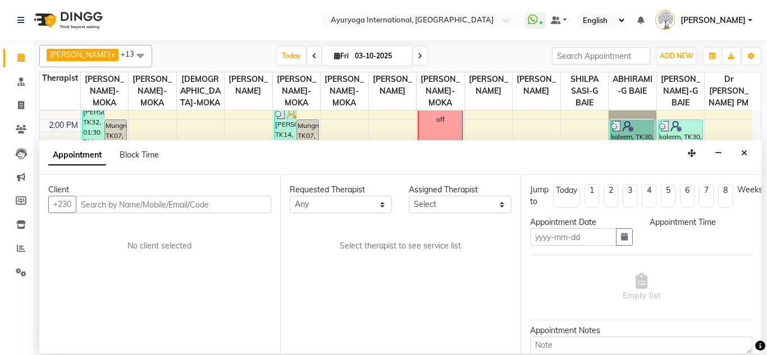
type input "03-10-2025"
select select "upcoming"
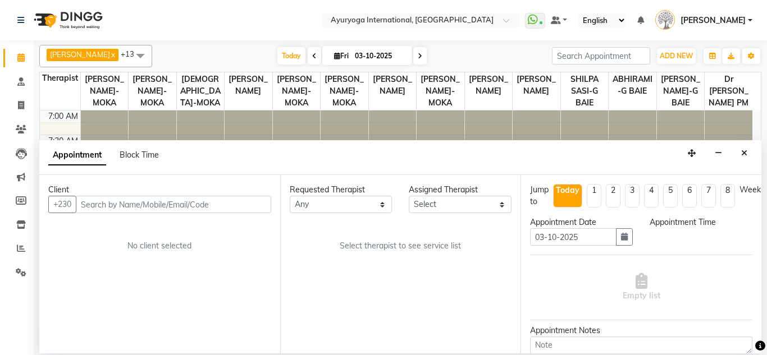
select select "900"
select select "36055"
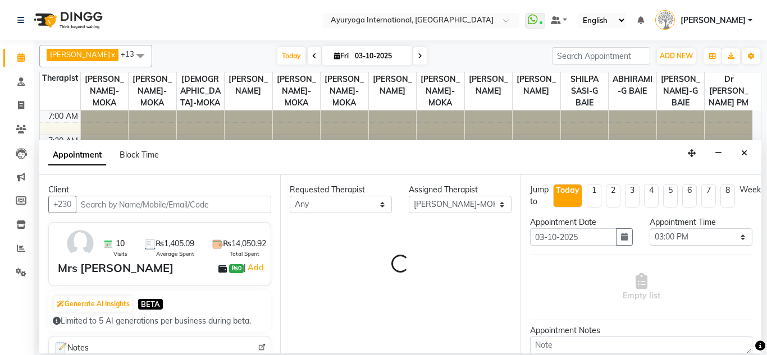
scroll to position [445, 0]
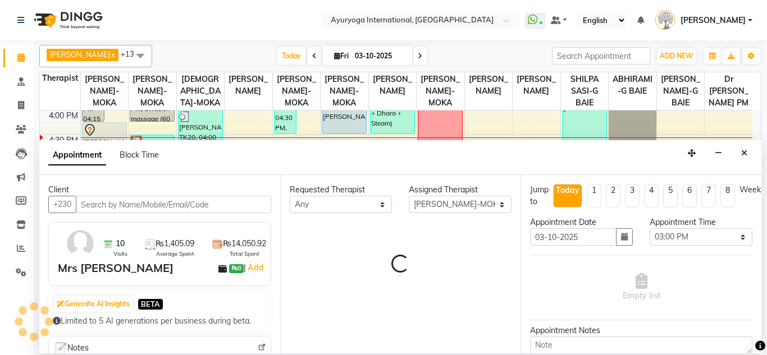
select select "1137"
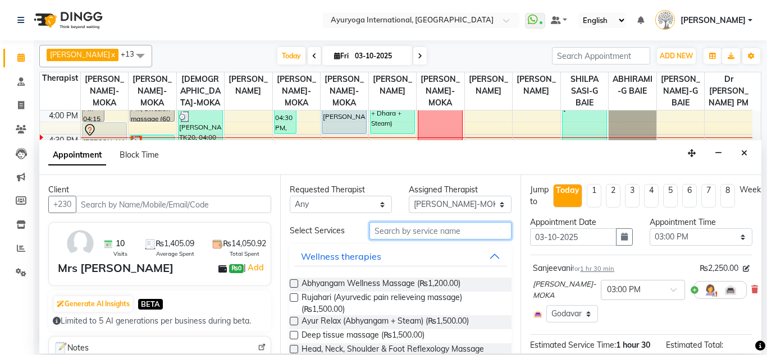
click at [413, 230] on input "text" at bounding box center [440, 230] width 143 height 17
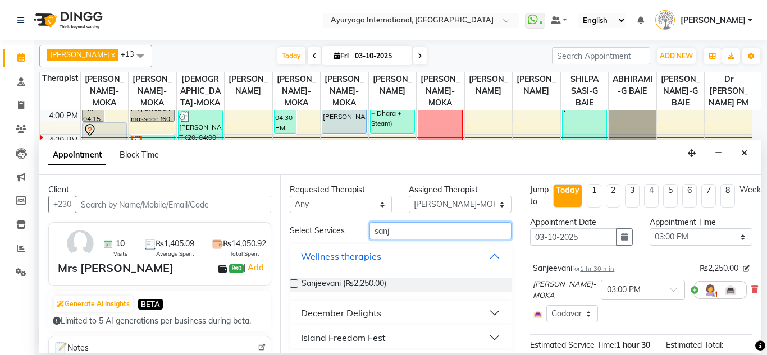
scroll to position [55, 0]
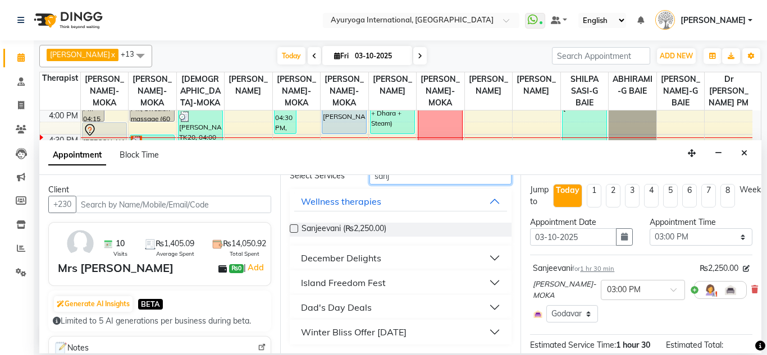
type input "sanj"
click at [383, 338] on div "Winter Bliss Offer [DATE]" at bounding box center [354, 332] width 106 height 13
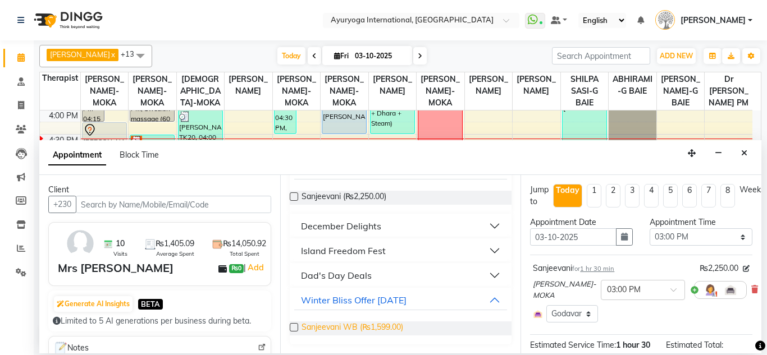
click at [383, 331] on span "Sanjeevani WB (₨1,599.00)" at bounding box center [352, 329] width 102 height 14
checkbox input "false"
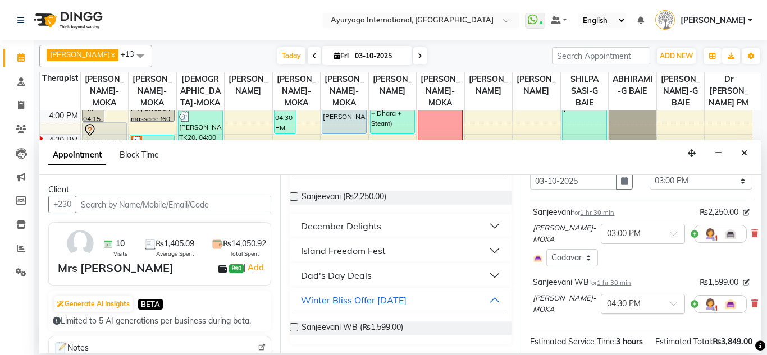
click at [627, 306] on input "text" at bounding box center [631, 304] width 49 height 12
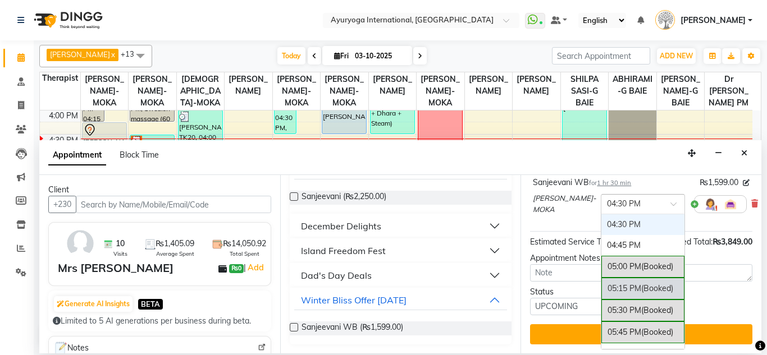
scroll to position [547, 0]
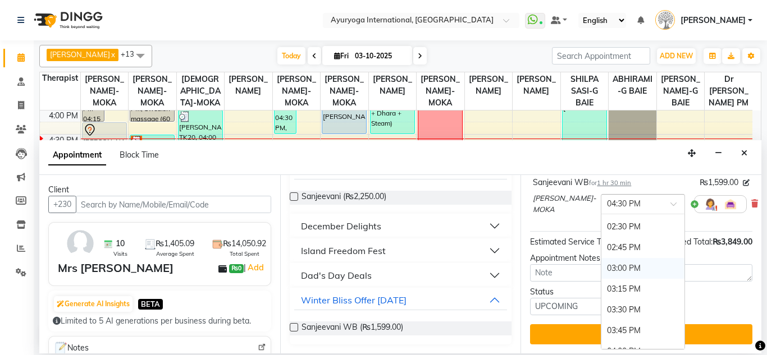
click at [624, 258] on div "03:00 PM" at bounding box center [642, 268] width 83 height 21
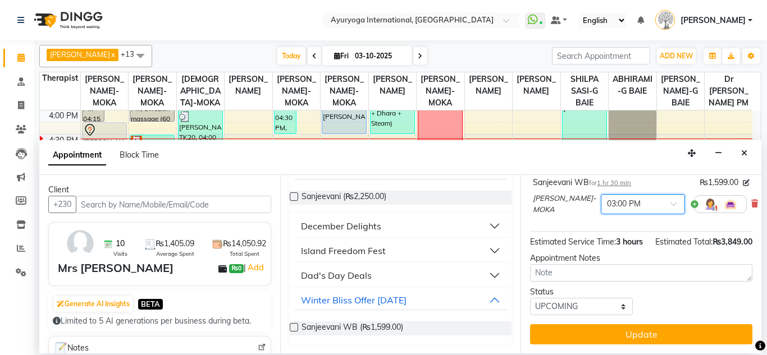
scroll to position [68, 0]
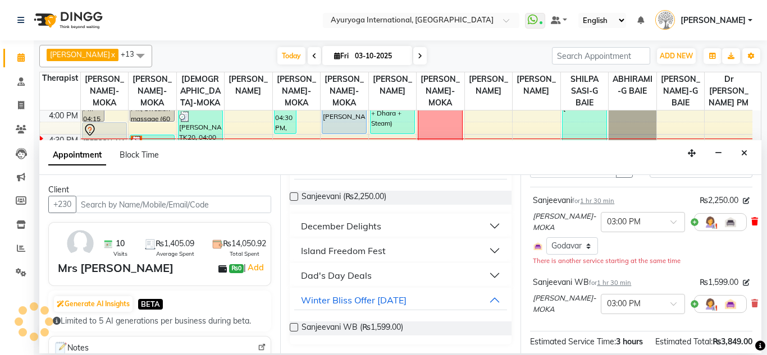
click at [751, 222] on icon at bounding box center [754, 222] width 7 height 8
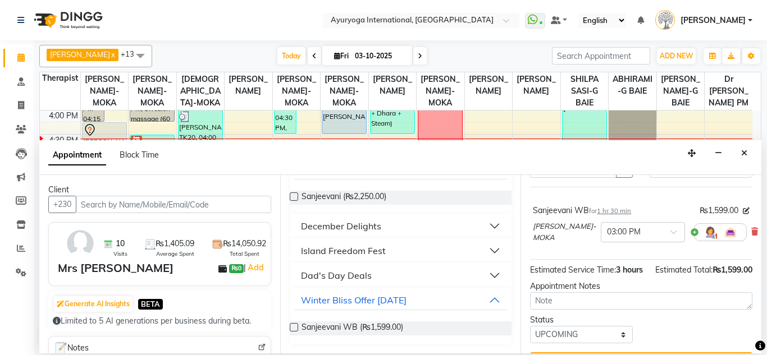
scroll to position [116, 0]
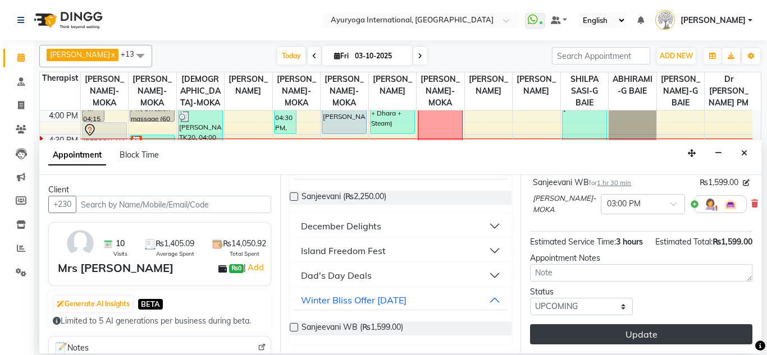
click at [630, 336] on button "Update" at bounding box center [641, 334] width 222 height 20
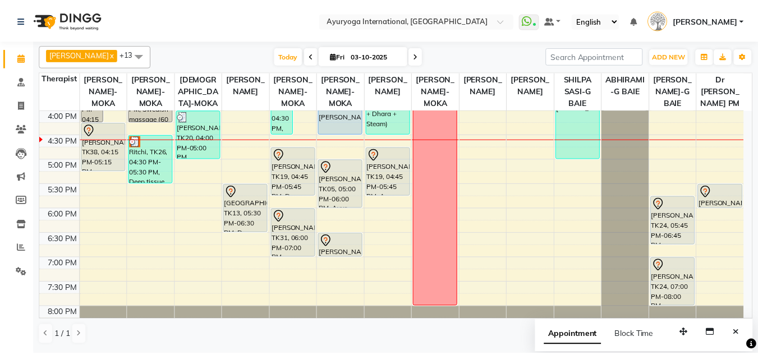
scroll to position [333, 0]
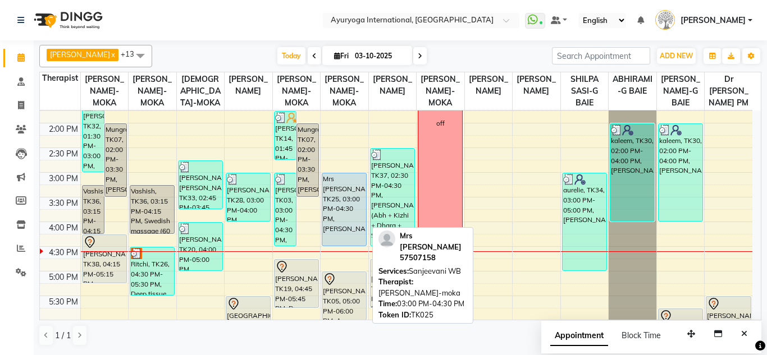
click at [353, 201] on div "Mrs [PERSON_NAME], TK25, 03:00 PM-04:30 PM, [PERSON_NAME]" at bounding box center [344, 209] width 44 height 72
select select "5"
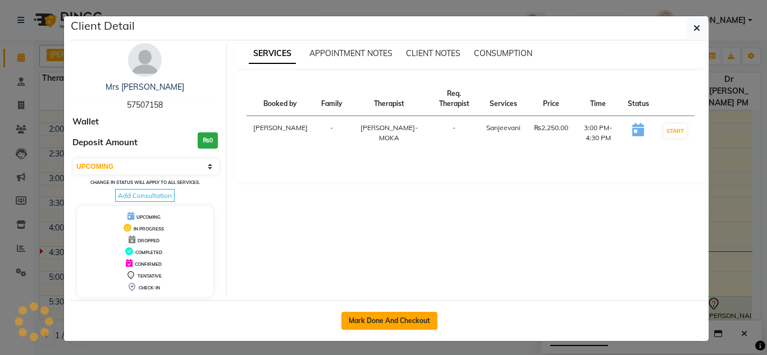
click at [399, 320] on button "Mark Done And Checkout" at bounding box center [389, 321] width 96 height 18
select select "service"
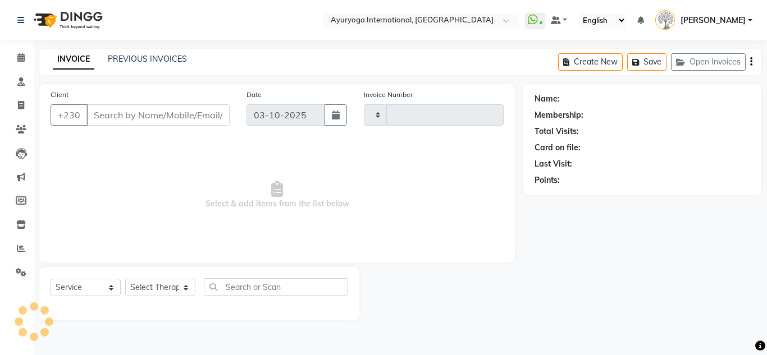
type input "6029"
select select "730"
click at [18, 47] on li "Calendar" at bounding box center [17, 58] width 34 height 24
click at [25, 60] on icon at bounding box center [20, 57] width 7 height 8
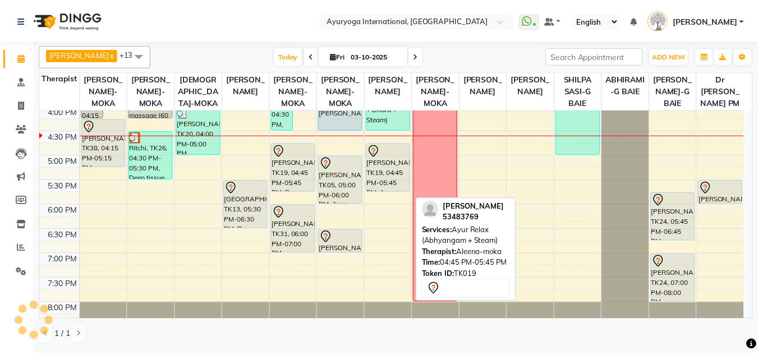
scroll to position [393, 0]
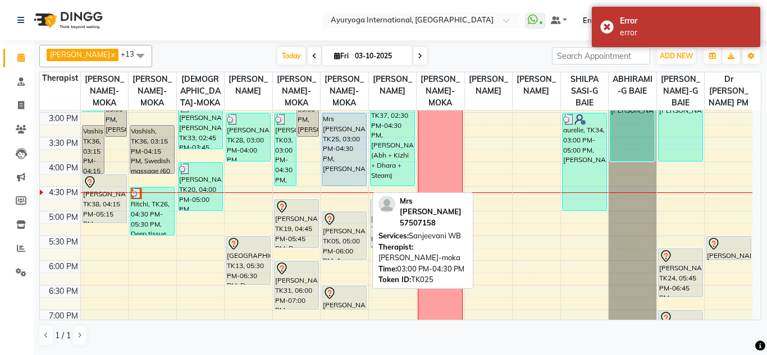
click at [362, 180] on div "Mrs [PERSON_NAME], TK25, 03:00 PM-04:30 PM, [PERSON_NAME]" at bounding box center [344, 149] width 44 height 72
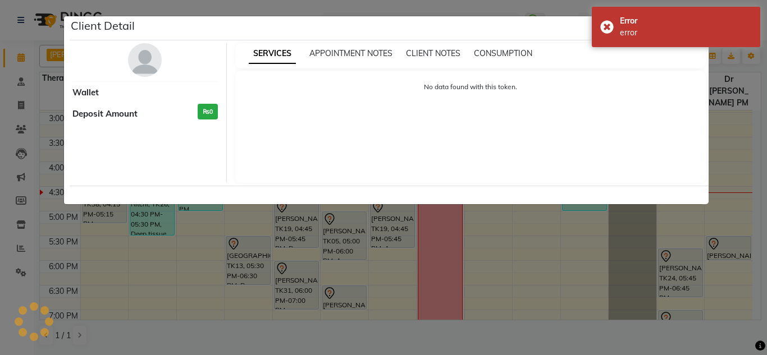
select select "5"
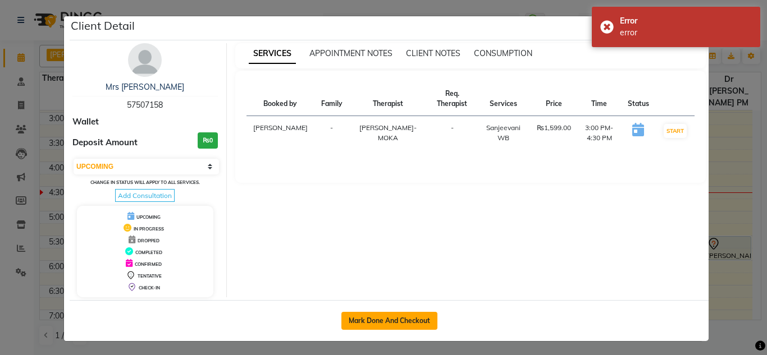
click at [418, 320] on button "Mark Done And Checkout" at bounding box center [389, 321] width 96 height 18
select select "service"
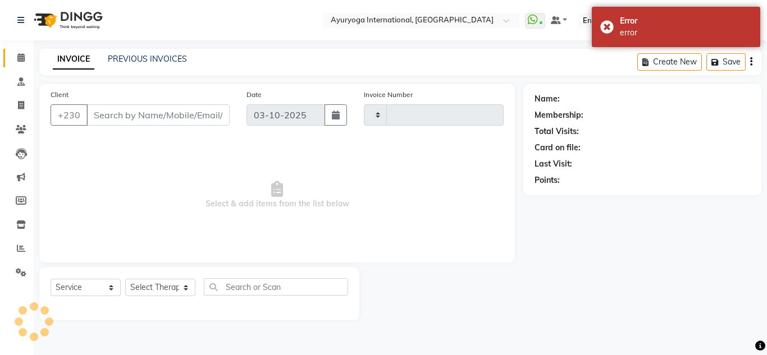
type input "6029"
select select "730"
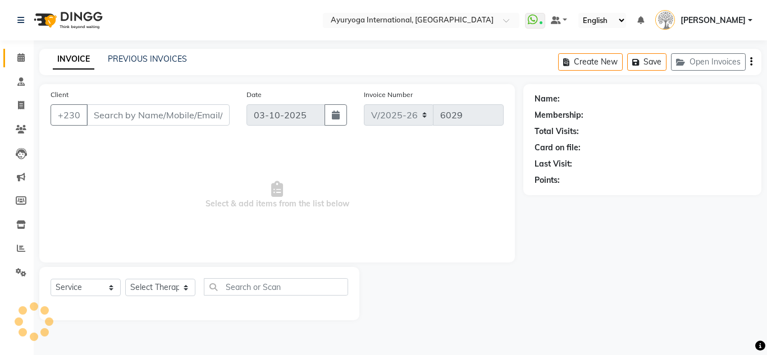
type input "57507158"
select select "36055"
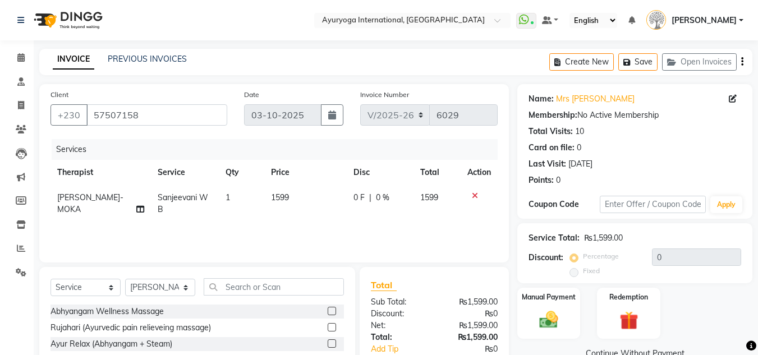
click at [581, 310] on div "Manual Payment Redemption" at bounding box center [635, 313] width 252 height 51
click at [559, 319] on img at bounding box center [548, 320] width 31 height 22
click at [677, 348] on span "CARD" at bounding box center [673, 354] width 24 height 13
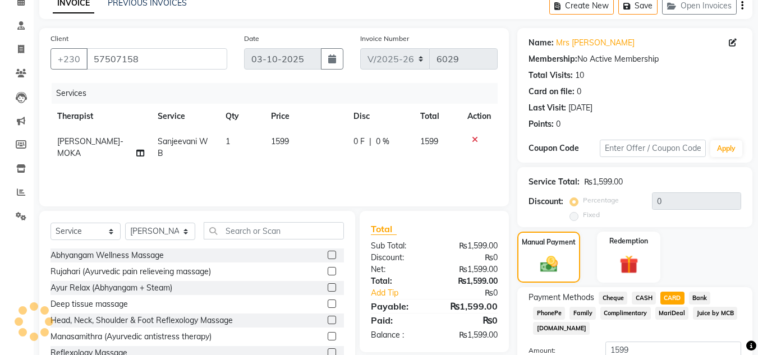
scroll to position [112, 0]
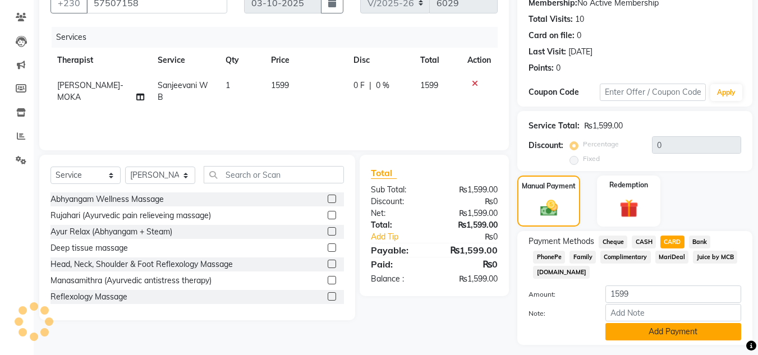
click at [674, 329] on button "Add Payment" at bounding box center [674, 331] width 136 height 17
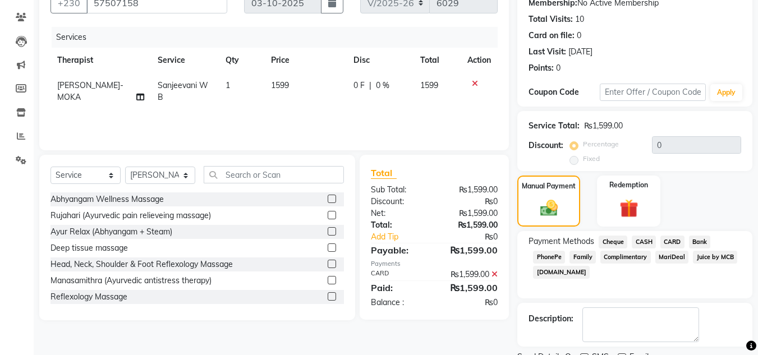
scroll to position [159, 0]
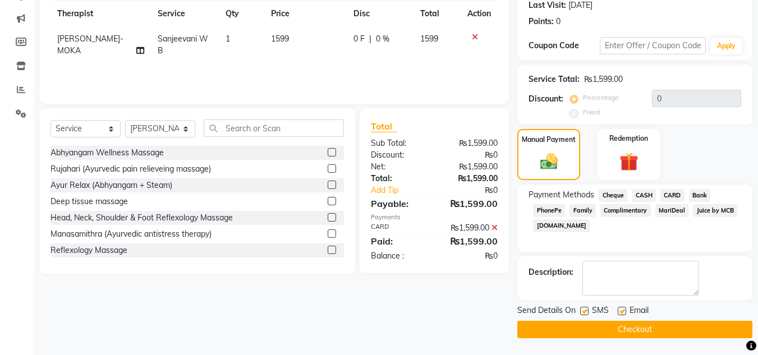
click at [660, 333] on button "Checkout" at bounding box center [635, 329] width 235 height 17
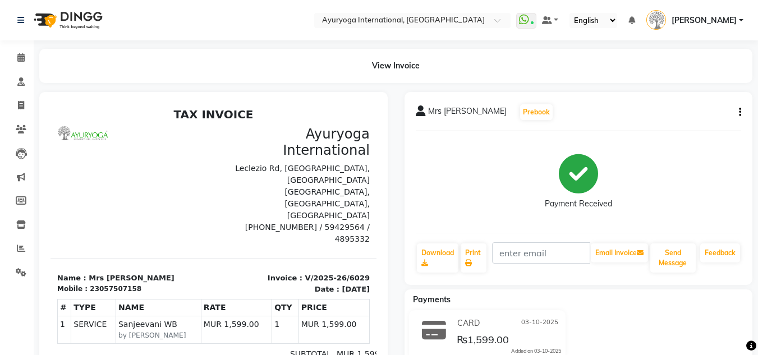
select select "730"
select select "service"
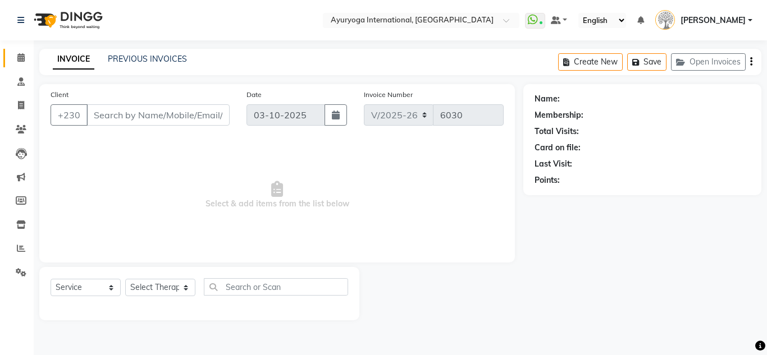
type input "57507158"
select select "36055"
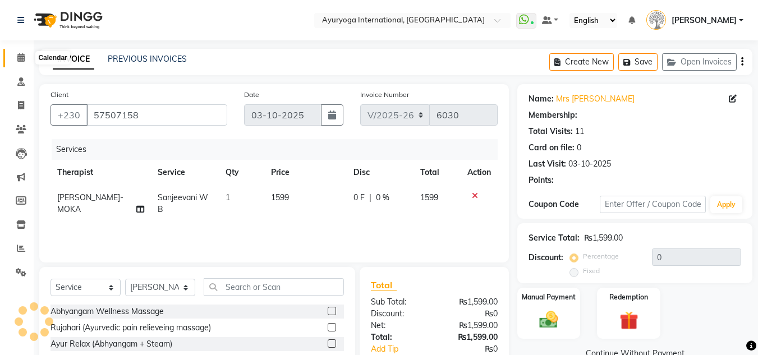
click at [25, 58] on icon at bounding box center [20, 57] width 7 height 8
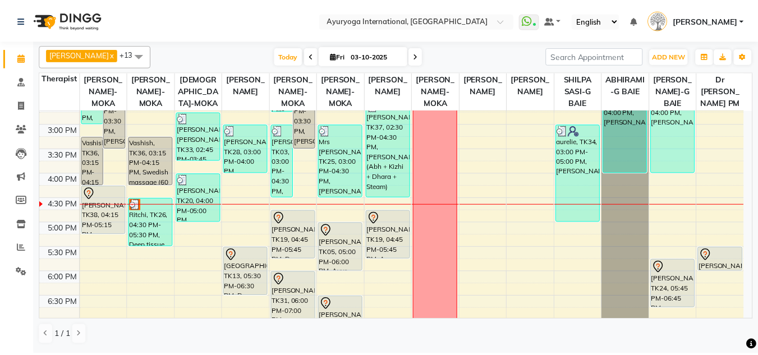
scroll to position [437, 0]
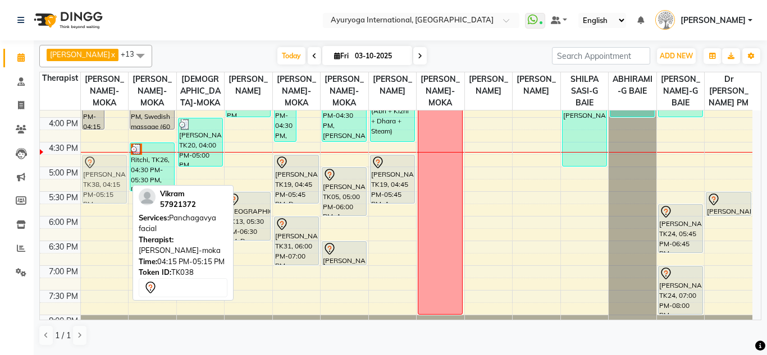
drag, startPoint x: 113, startPoint y: 169, endPoint x: 107, endPoint y: 193, distance: 24.9
click at [107, 193] on div "Neel, TK32, 01:30 PM-03:00 PM, Sanjeevani WB Mungrosingh, TK07, 02:00 PM-03:30 …" at bounding box center [105, 18] width 48 height 691
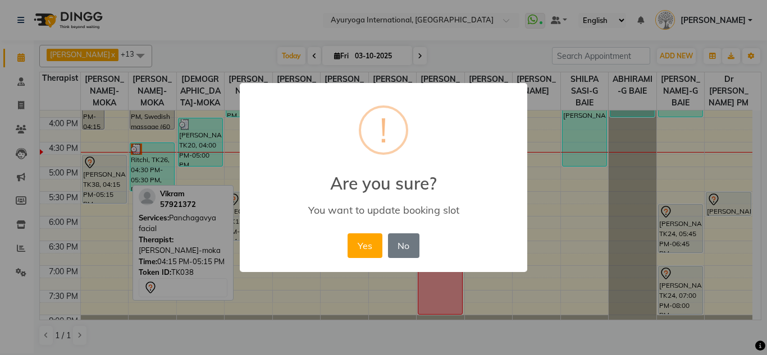
click at [348, 234] on button "Yes" at bounding box center [365, 246] width 34 height 25
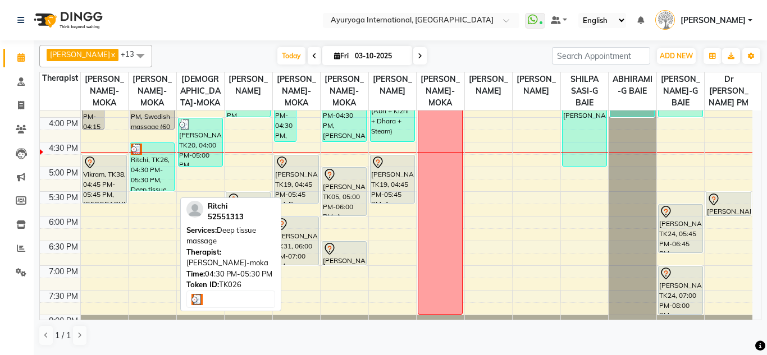
click at [147, 171] on div "Ritchi, TK26, 04:30 PM-05:30 PM, Deep tissue massage" at bounding box center [152, 167] width 44 height 48
select select "3"
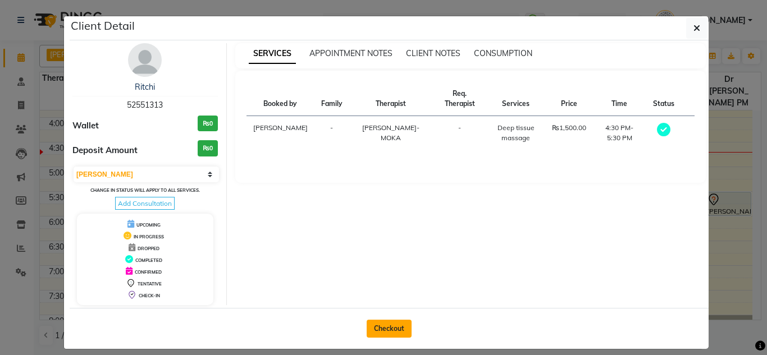
click at [393, 324] on button "Checkout" at bounding box center [389, 329] width 45 height 18
select select "service"
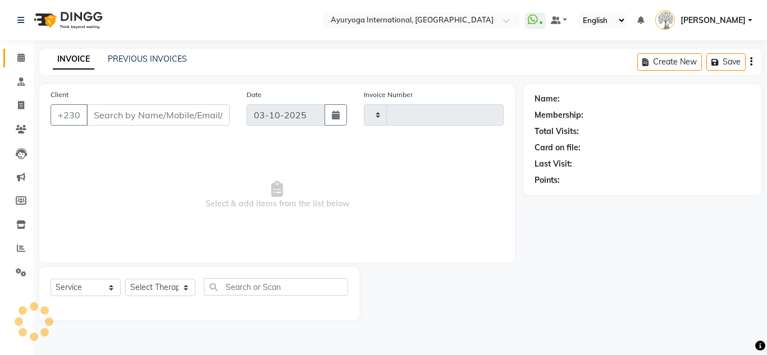
type input "6030"
select select "730"
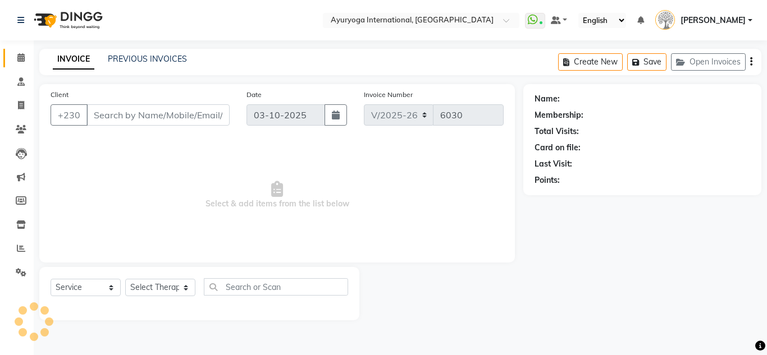
type input "52551313"
select select "60458"
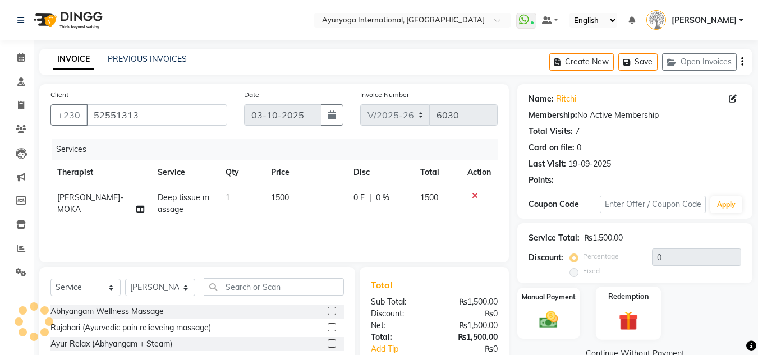
click at [652, 310] on div "Redemption" at bounding box center [629, 313] width 66 height 53
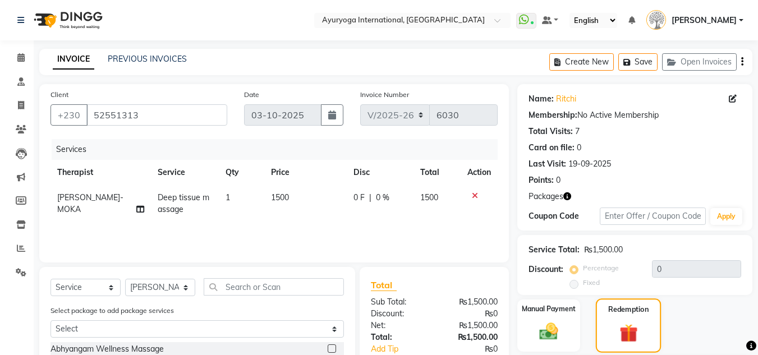
scroll to position [96, 0]
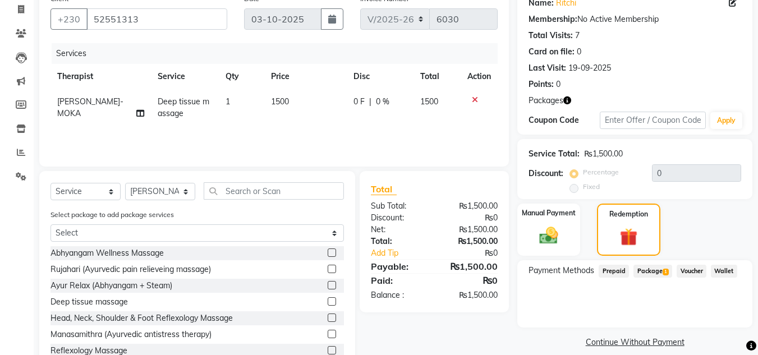
click at [665, 284] on div "Payment Methods Prepaid Package 1 Voucher Wallet" at bounding box center [635, 293] width 235 height 67
click at [659, 275] on span "Package 1" at bounding box center [653, 271] width 39 height 13
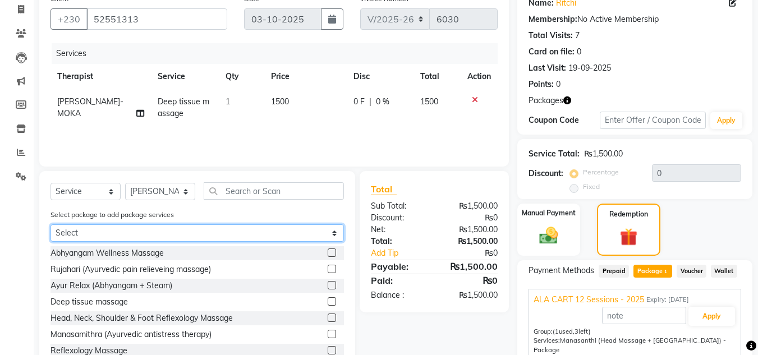
click at [117, 226] on select "Select ALA CART 12 Sessions - 2025" at bounding box center [198, 233] width 294 height 17
select select "1: Object"
click at [51, 225] on select "Select ALA CART 12 Sessions - 2025" at bounding box center [198, 233] width 294 height 17
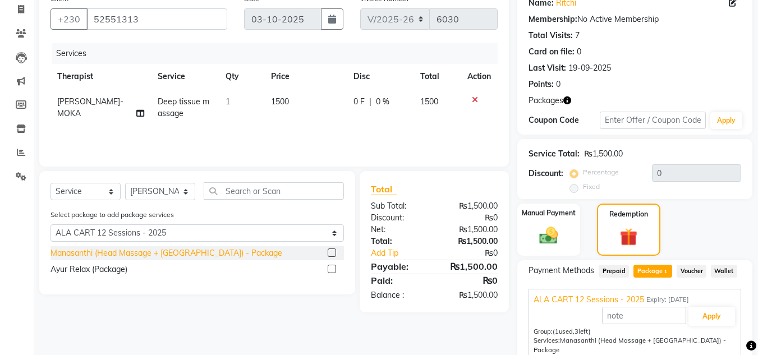
click at [111, 253] on div "Manasanthi (Head Massage + Ksheeradhara) - Package" at bounding box center [167, 254] width 232 height 12
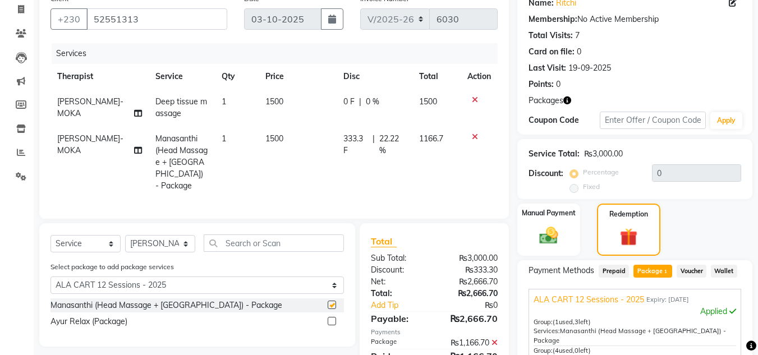
checkbox input "false"
click at [472, 107] on td at bounding box center [479, 107] width 37 height 37
click at [478, 107] on td at bounding box center [479, 107] width 37 height 37
click at [477, 103] on icon at bounding box center [475, 100] width 6 height 8
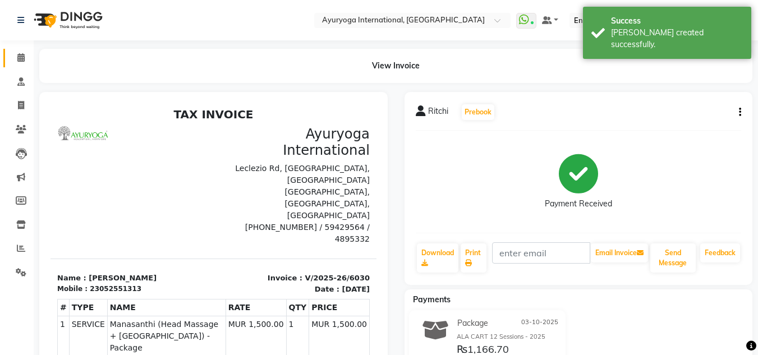
click at [20, 65] on link "Calendar" at bounding box center [16, 58] width 27 height 19
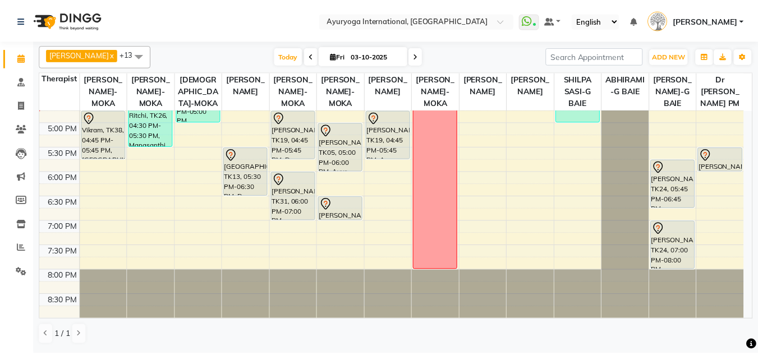
scroll to position [381, 0]
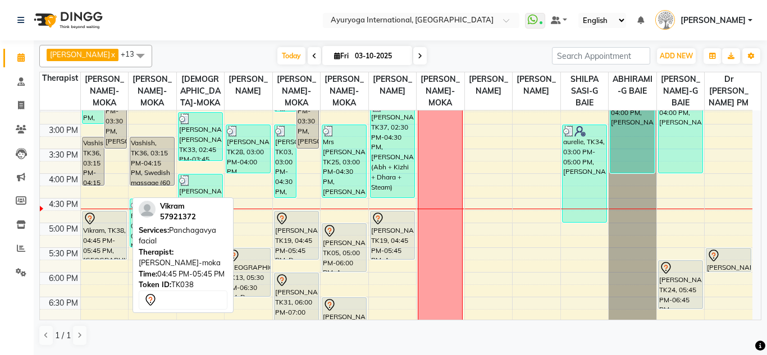
click at [97, 226] on div at bounding box center [104, 218] width 43 height 13
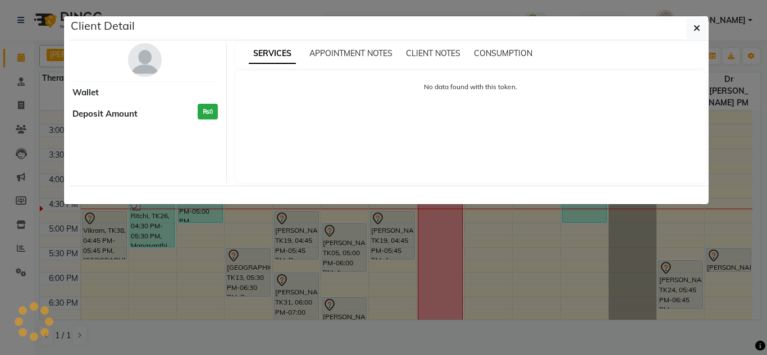
select select "7"
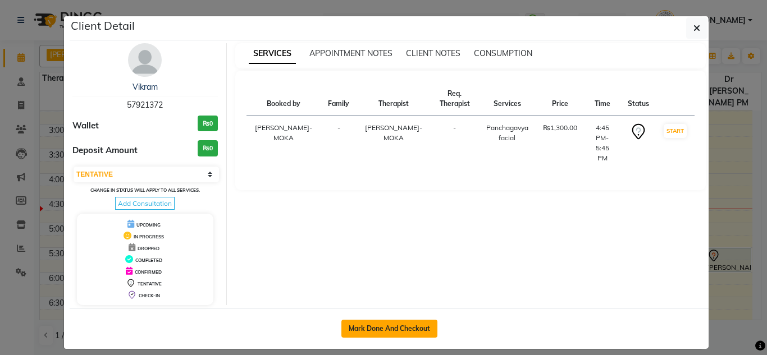
click at [362, 324] on button "Mark Done And Checkout" at bounding box center [389, 329] width 96 height 18
select select "service"
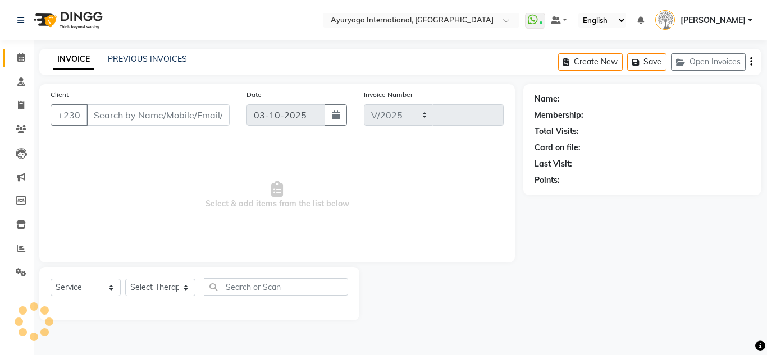
select select "730"
type input "6031"
type input "57921372"
select select "77770"
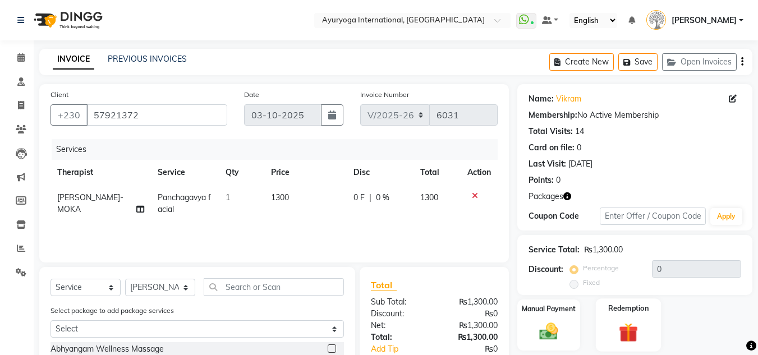
click at [623, 330] on img at bounding box center [628, 333] width 31 height 24
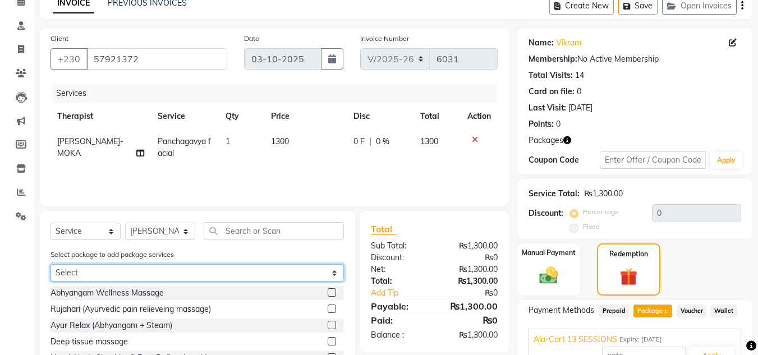
click at [151, 275] on select "Select Ala-Cart 13 SESSIONS" at bounding box center [198, 272] width 294 height 17
select select "1: Object"
click at [51, 264] on select "Select Ala-Cart 13 SESSIONS" at bounding box center [198, 272] width 294 height 17
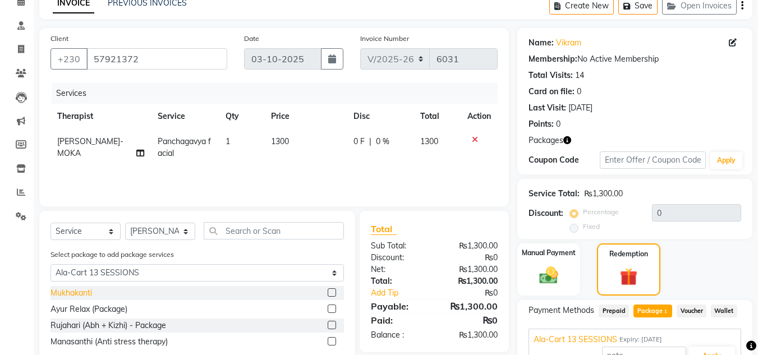
click at [75, 291] on div "Mukhakanti" at bounding box center [72, 293] width 42 height 12
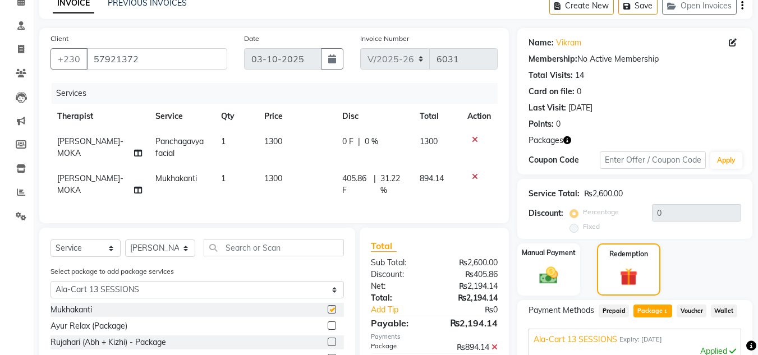
checkbox input "false"
click at [476, 142] on icon at bounding box center [475, 140] width 6 height 8
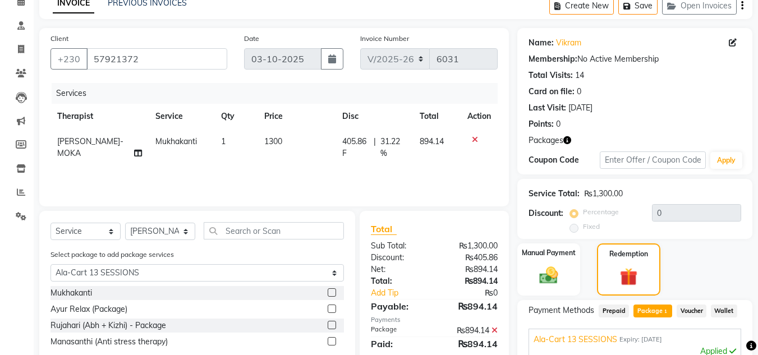
scroll to position [258, 0]
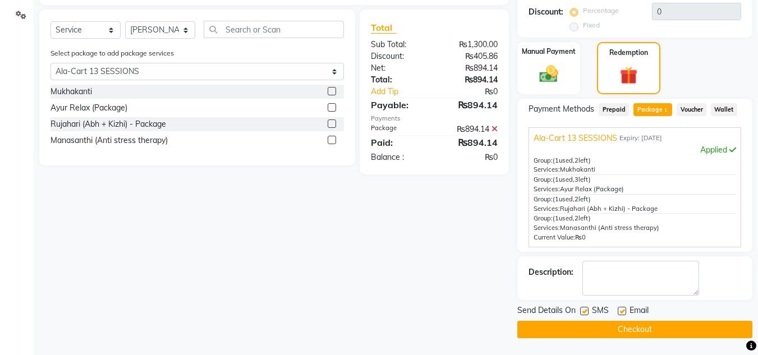
click at [627, 333] on button "Checkout" at bounding box center [635, 329] width 235 height 17
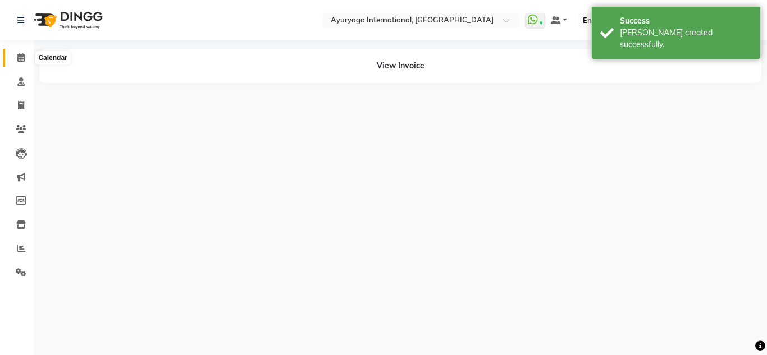
click at [16, 59] on span at bounding box center [21, 58] width 20 height 13
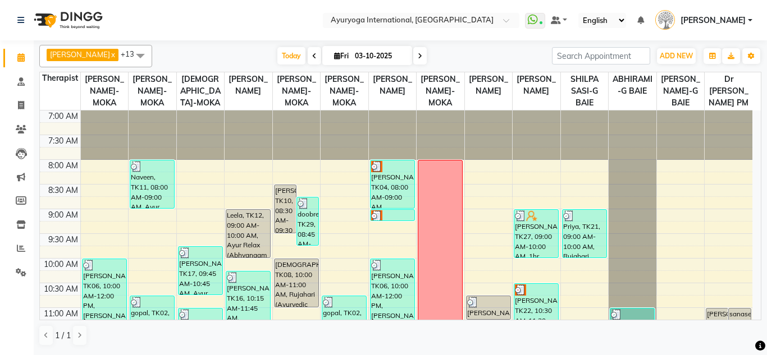
click at [423, 52] on span at bounding box center [419, 55] width 13 height 17
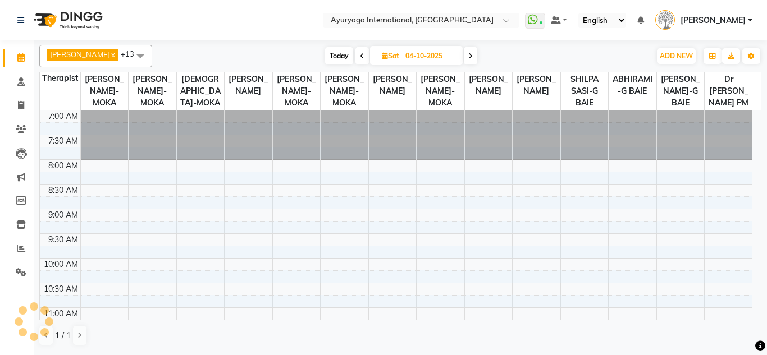
scroll to position [445, 0]
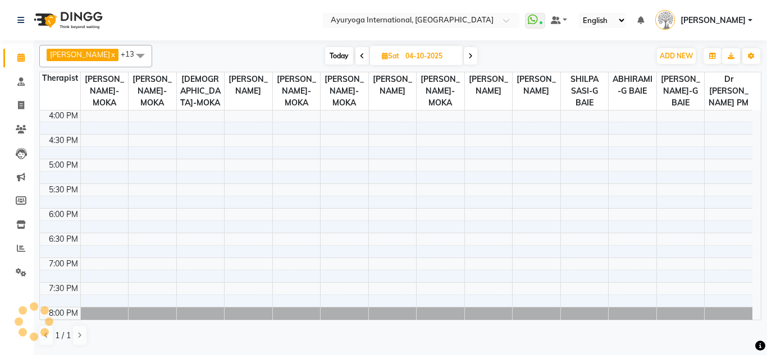
click at [477, 51] on span at bounding box center [470, 55] width 13 height 17
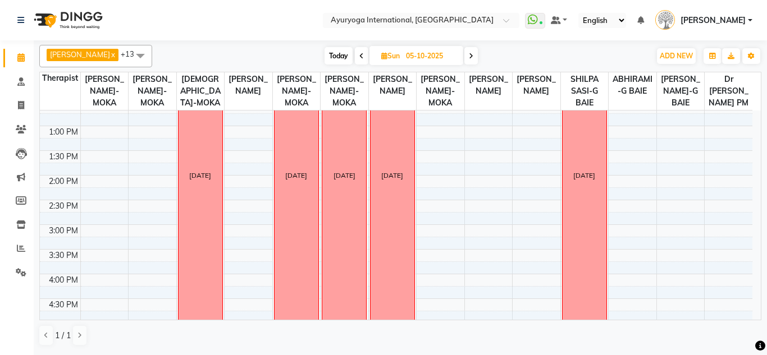
scroll to position [337, 0]
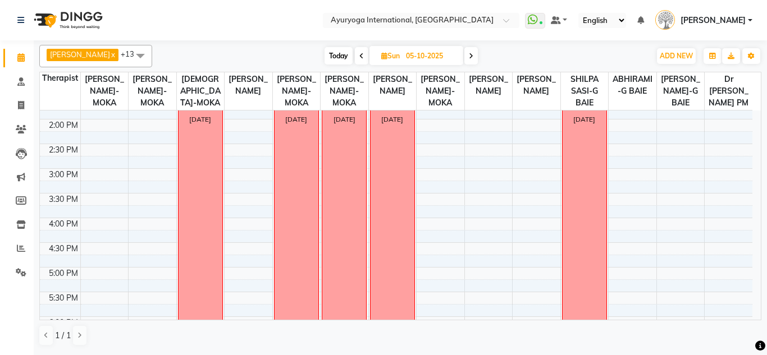
click at [365, 48] on span at bounding box center [361, 55] width 13 height 17
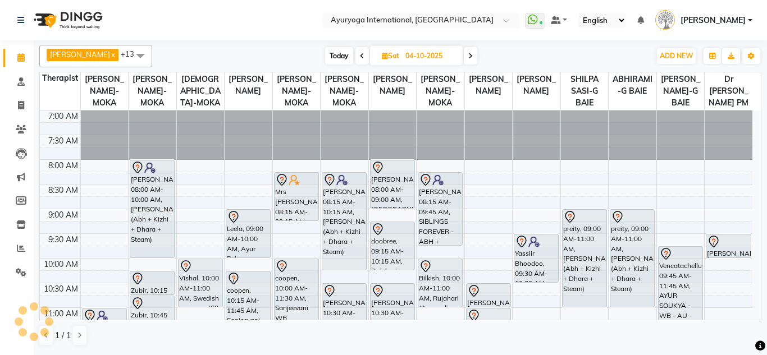
scroll to position [445, 0]
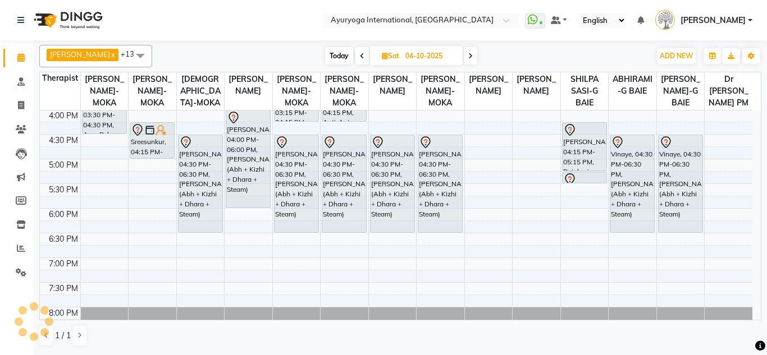
click at [473, 54] on icon at bounding box center [470, 56] width 4 height 7
type input "05-10-2025"
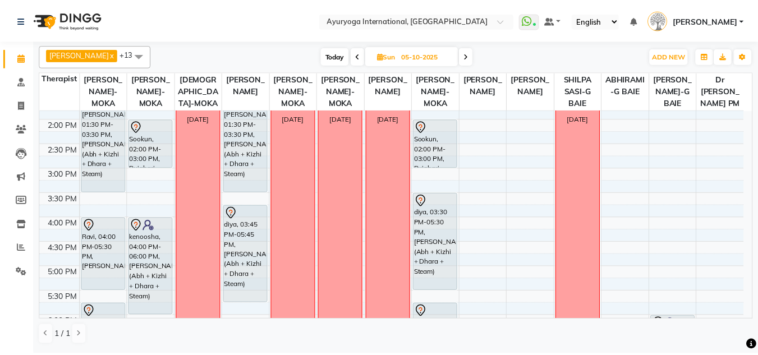
scroll to position [449, 0]
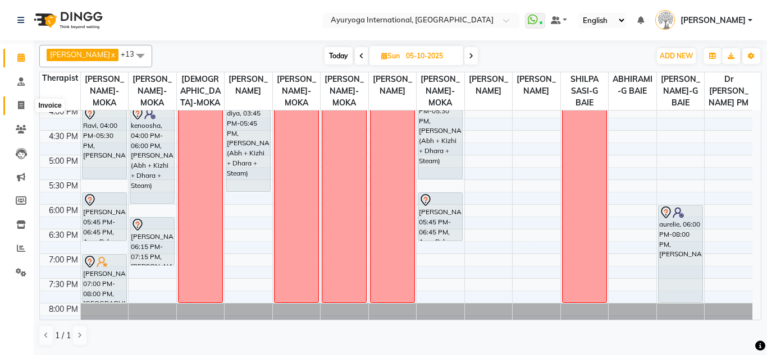
click at [19, 102] on icon at bounding box center [21, 105] width 6 height 8
select select "service"
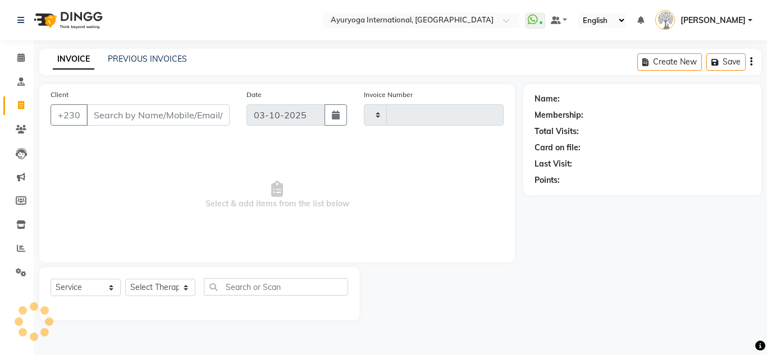
type input "6032"
select select "730"
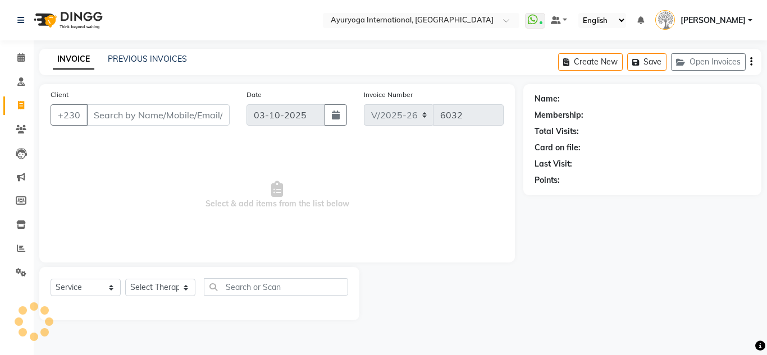
click at [114, 116] on input "Client" at bounding box center [157, 114] width 143 height 21
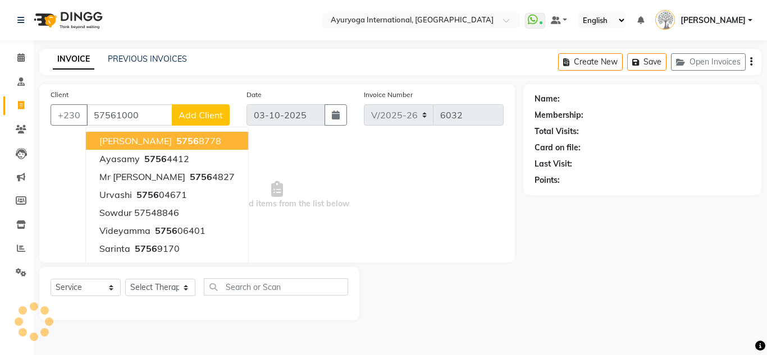
type input "57561000"
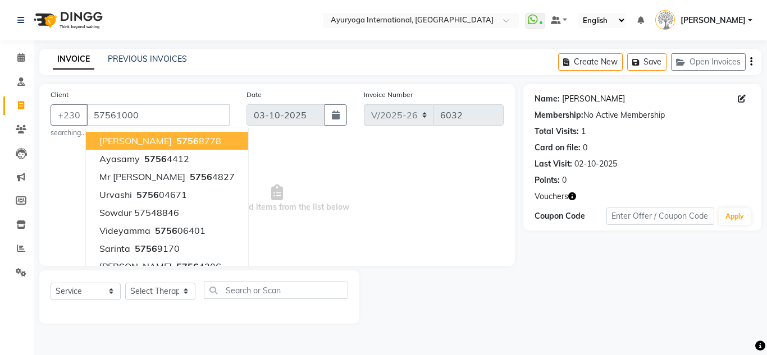
click at [573, 100] on link "Maneesh" at bounding box center [593, 99] width 63 height 12
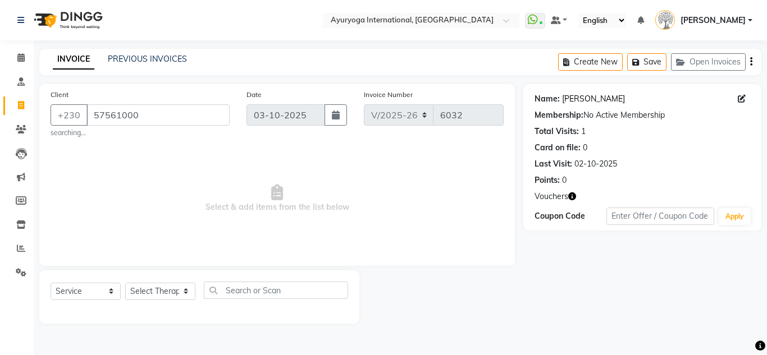
click at [581, 104] on link "Maneesh" at bounding box center [593, 99] width 63 height 12
click at [16, 60] on span at bounding box center [21, 58] width 20 height 13
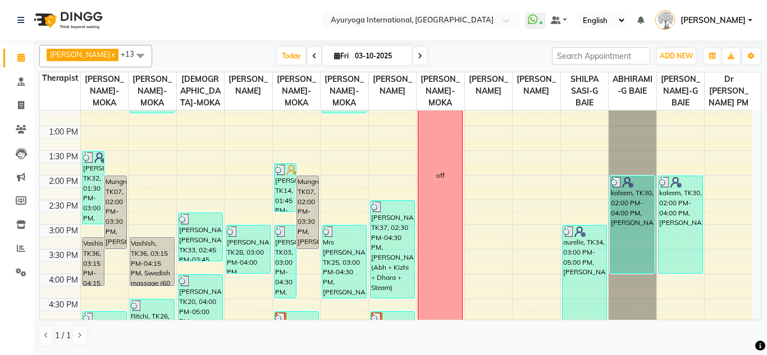
scroll to position [449, 0]
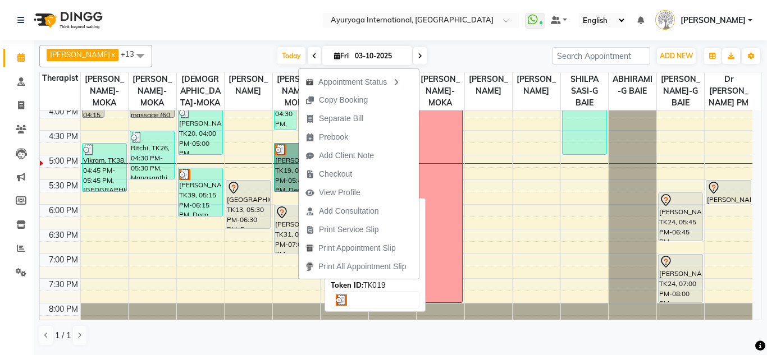
click at [283, 173] on link "sam, TK19, 04:45 PM-05:45 PM, Deep tissue massage" at bounding box center [296, 167] width 45 height 49
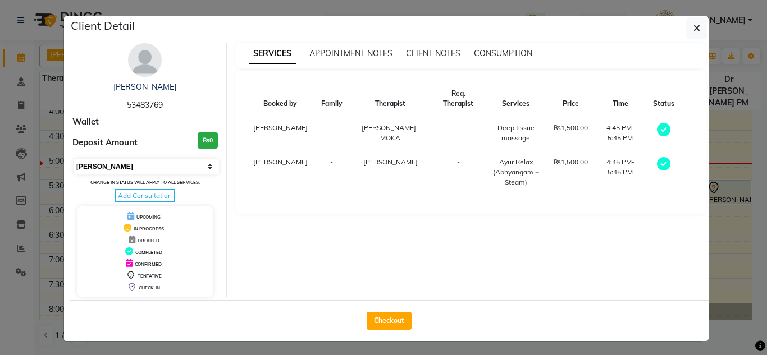
click at [148, 167] on select "Select MARK DONE UPCOMING" at bounding box center [146, 167] width 145 height 16
select select "5"
click at [74, 159] on select "Select MARK DONE UPCOMING" at bounding box center [146, 167] width 145 height 16
click at [686, 34] on button "button" at bounding box center [696, 27] width 21 height 21
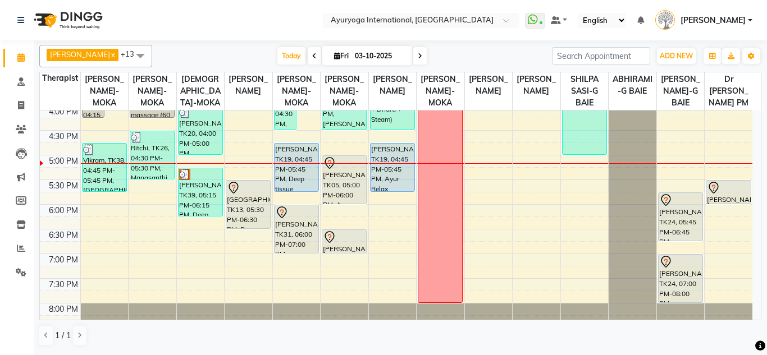
drag, startPoint x: 300, startPoint y: 176, endPoint x: 291, endPoint y: 176, distance: 9.5
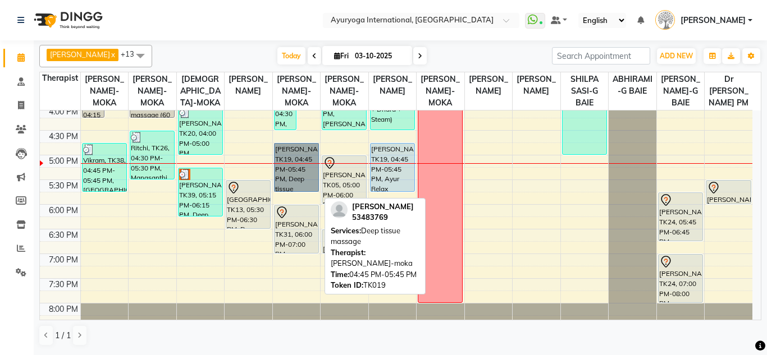
drag, startPoint x: 291, startPoint y: 176, endPoint x: 281, endPoint y: 185, distance: 13.9
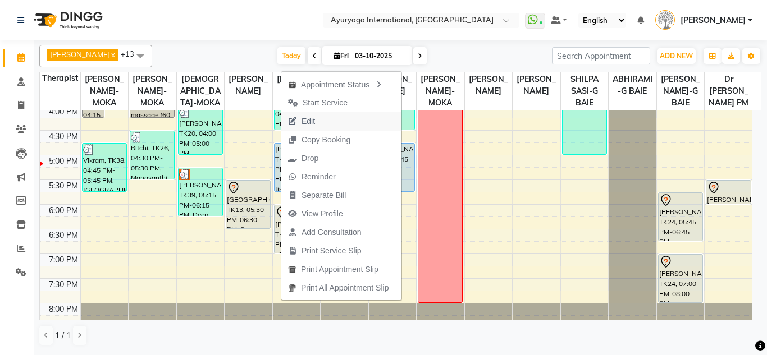
click at [309, 124] on span "Edit" at bounding box center [307, 122] width 13 height 12
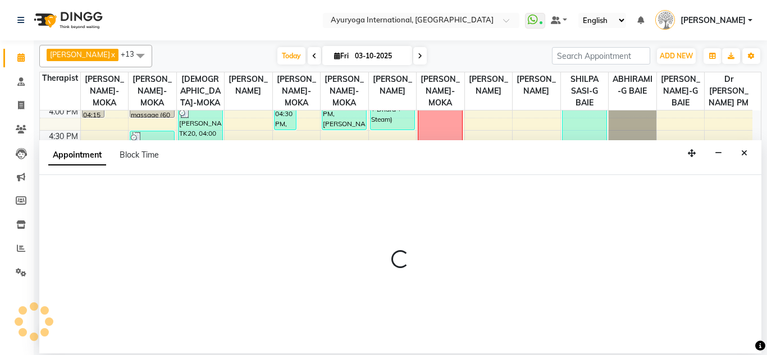
select select "tentative"
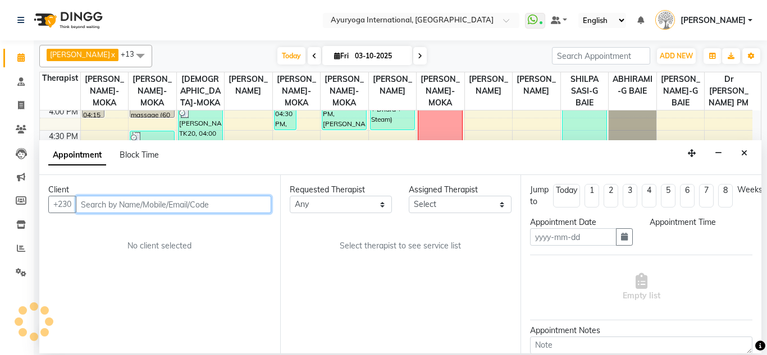
type input "03-10-2025"
select select "upcoming"
select select "1005"
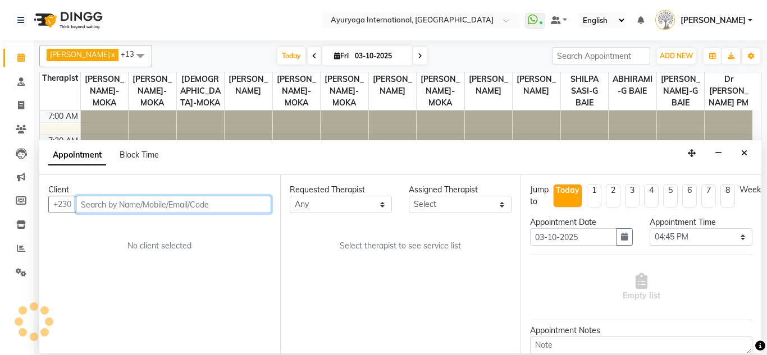
paste input "58343769"
type input "58343769"
select select "77771"
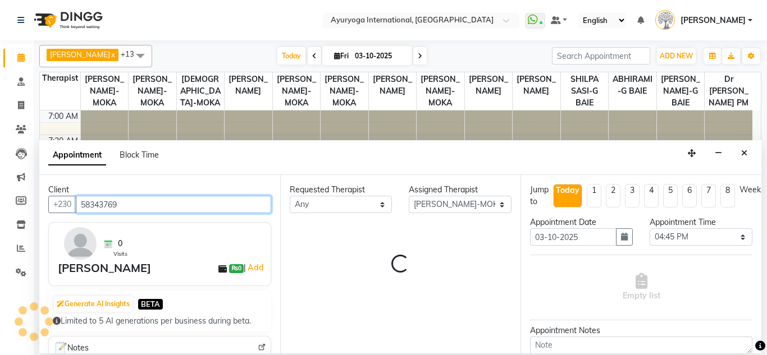
scroll to position [493, 0]
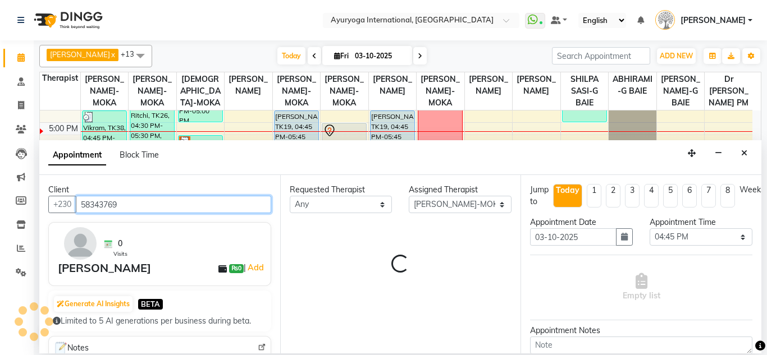
select select "1145"
select select "594"
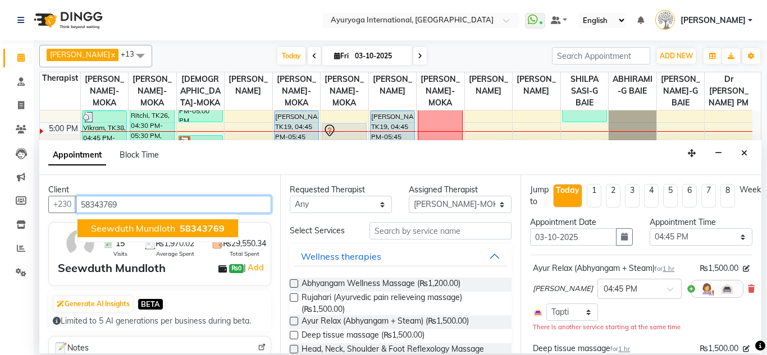
click at [208, 222] on button "Seewduth Mundloth 58343769" at bounding box center [157, 229] width 161 height 18
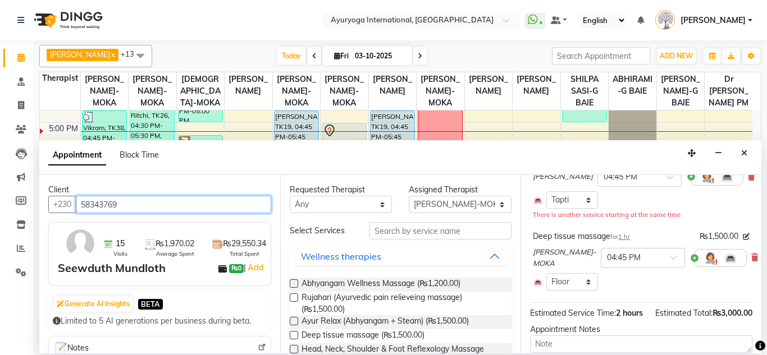
scroll to position [205, 0]
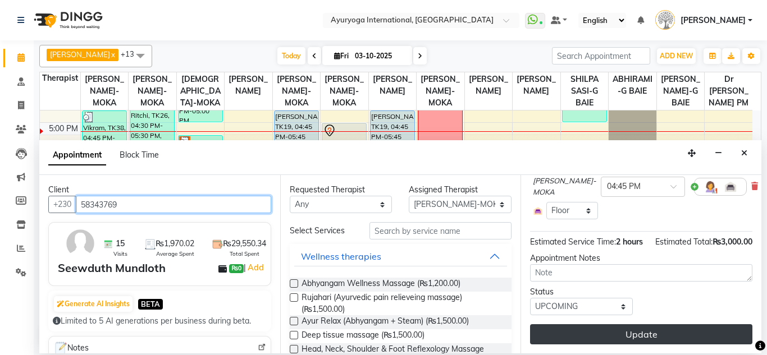
type input "58343769"
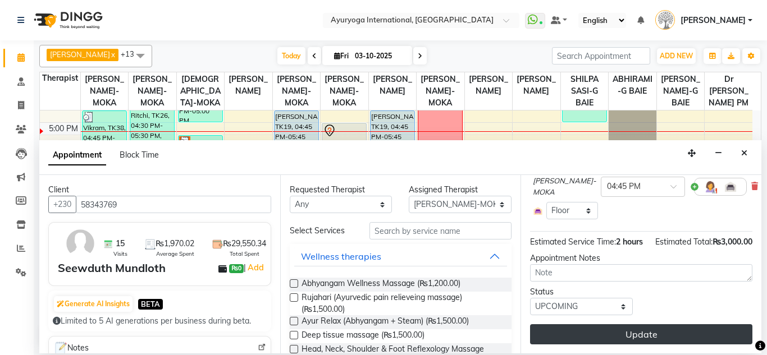
click at [614, 324] on button "Update" at bounding box center [641, 334] width 222 height 20
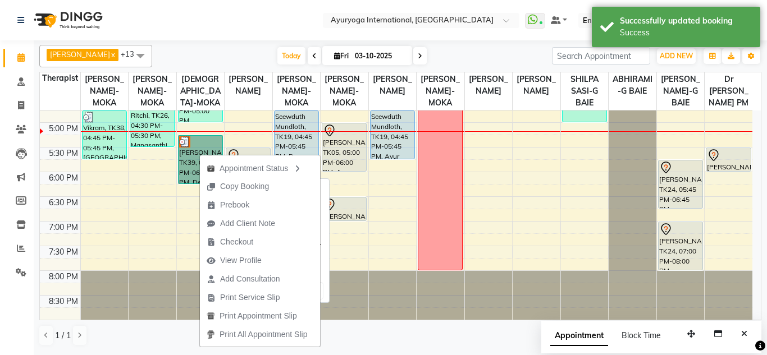
click at [184, 154] on link "sam, TK39, 05:15 PM-06:15 PM, Deep tissue massage" at bounding box center [200, 159] width 45 height 49
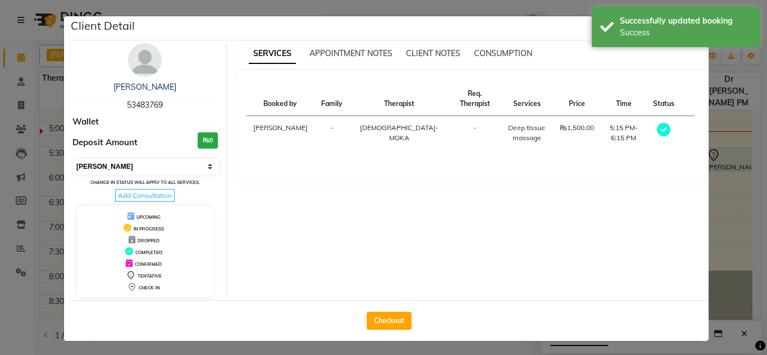
drag, startPoint x: 143, startPoint y: 162, endPoint x: 144, endPoint y: 169, distance: 7.4
click at [143, 162] on select "Select MARK DONE UPCOMING" at bounding box center [146, 167] width 145 height 16
click at [127, 219] on icon at bounding box center [130, 216] width 7 height 8
click at [136, 167] on select "Select MARK DONE UPCOMING" at bounding box center [146, 167] width 145 height 16
select select "5"
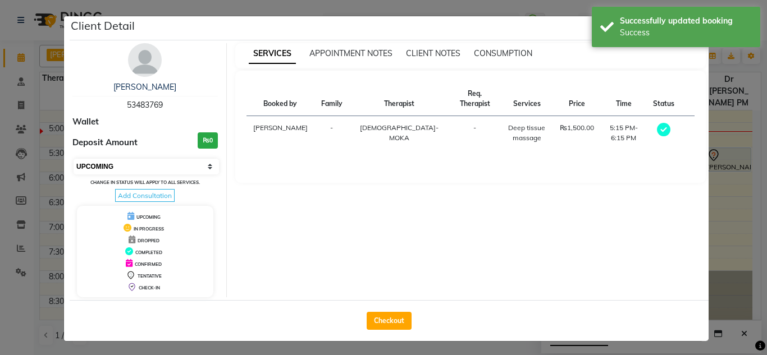
click at [74, 159] on select "Select MARK DONE UPCOMING" at bounding box center [146, 167] width 145 height 16
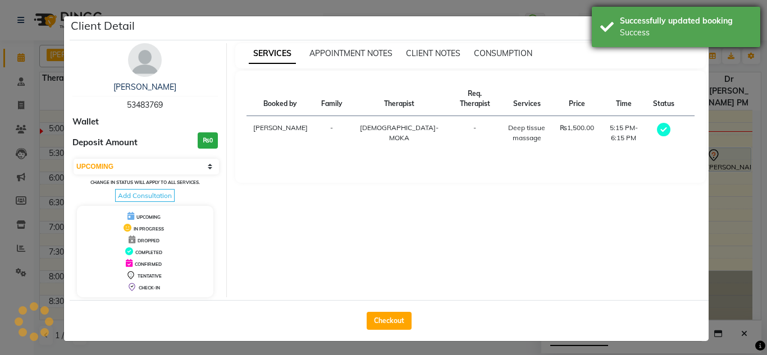
click at [616, 40] on div "Successfully updated booking Success" at bounding box center [676, 27] width 168 height 40
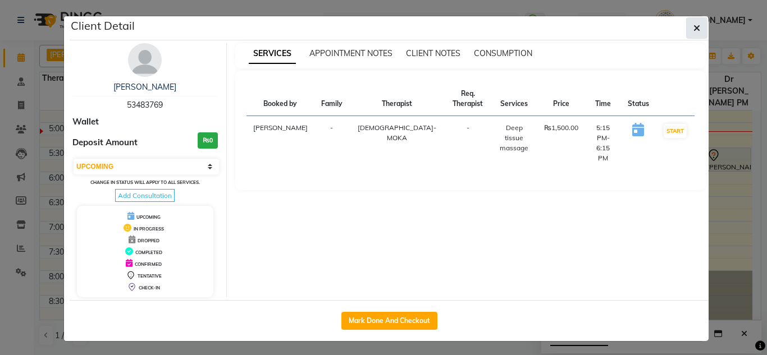
click at [686, 28] on button "button" at bounding box center [696, 27] width 21 height 21
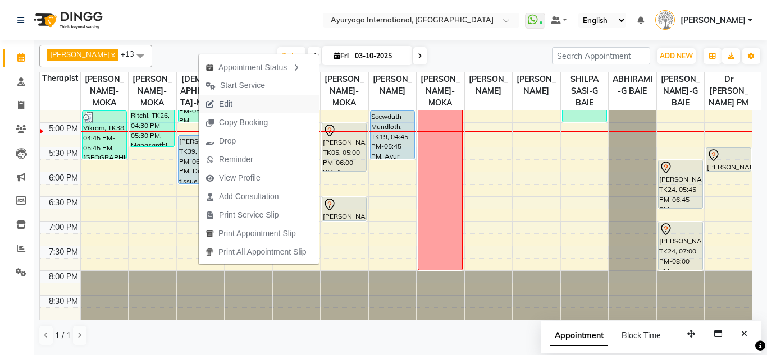
click at [242, 105] on button "Edit" at bounding box center [259, 104] width 120 height 19
select select "tentative"
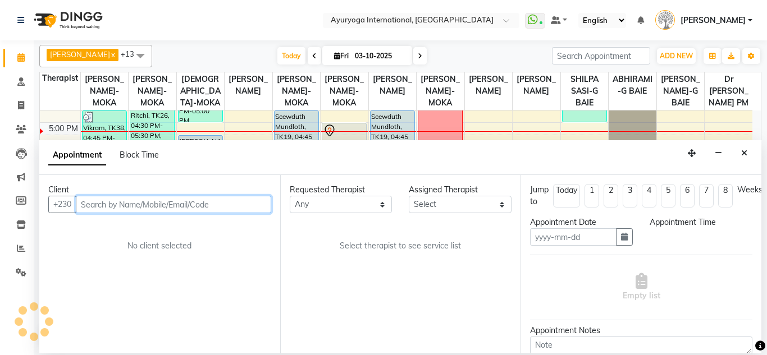
paste input "58343769"
type input "58343769"
type input "03-10-2025"
select select "upcoming"
select select "1035"
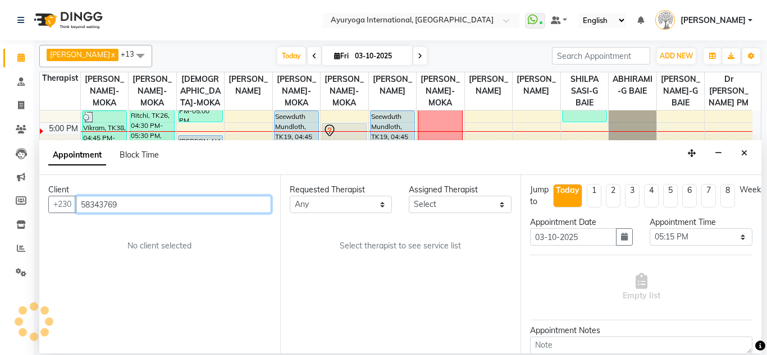
scroll to position [0, 0]
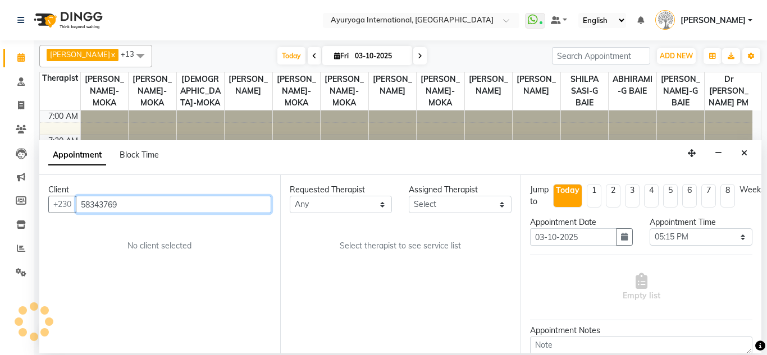
select select "36053"
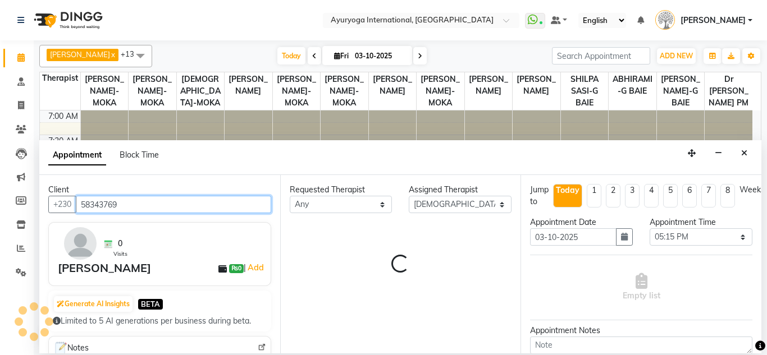
scroll to position [493, 0]
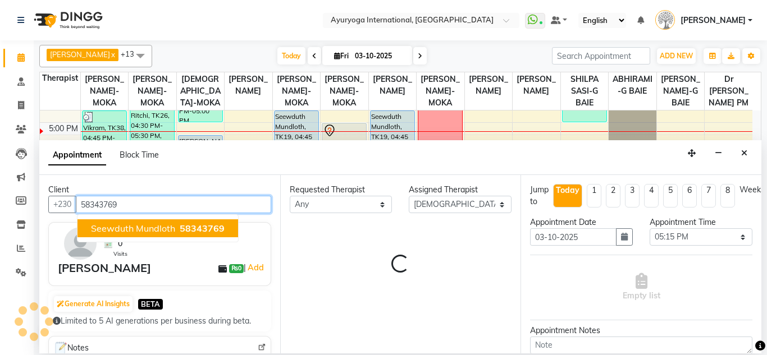
select select "1145"
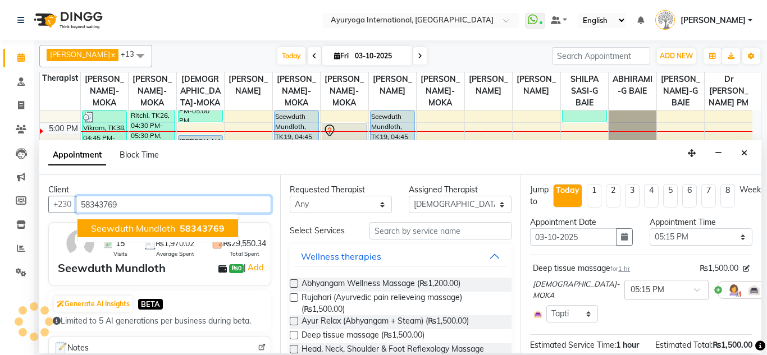
click at [161, 233] on span "Seewduth Mundloth" at bounding box center [133, 228] width 84 height 11
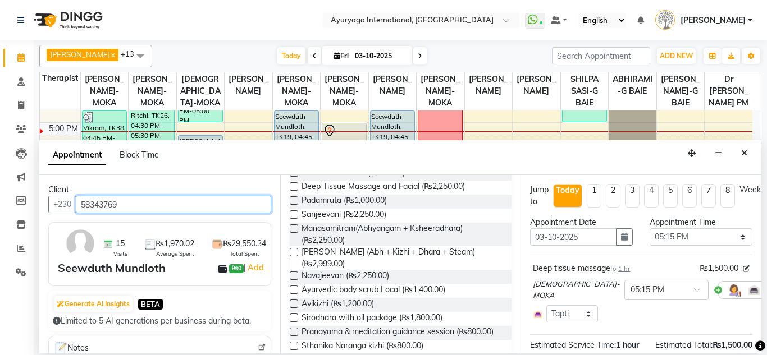
scroll to position [124, 0]
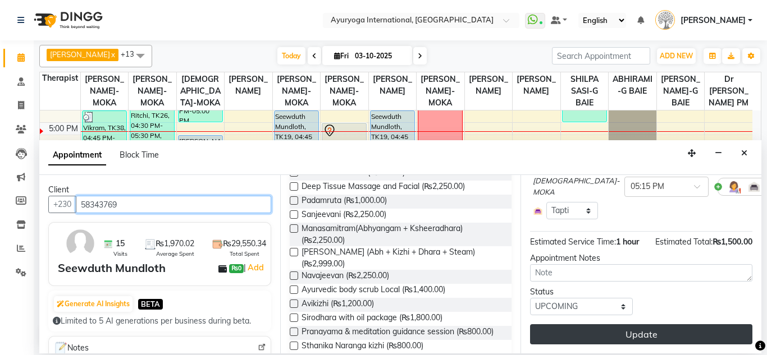
type input "58343769"
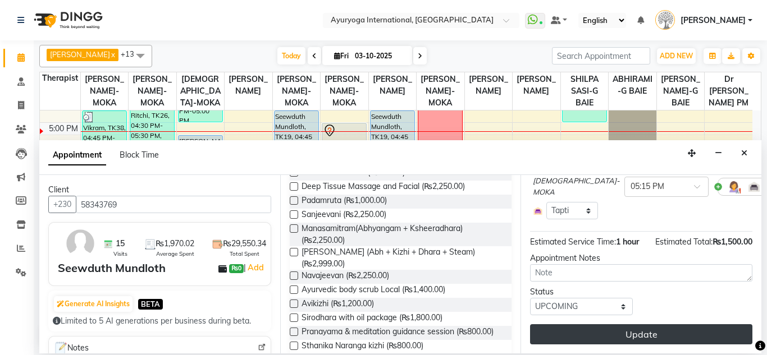
click at [617, 324] on button "Update" at bounding box center [641, 334] width 222 height 20
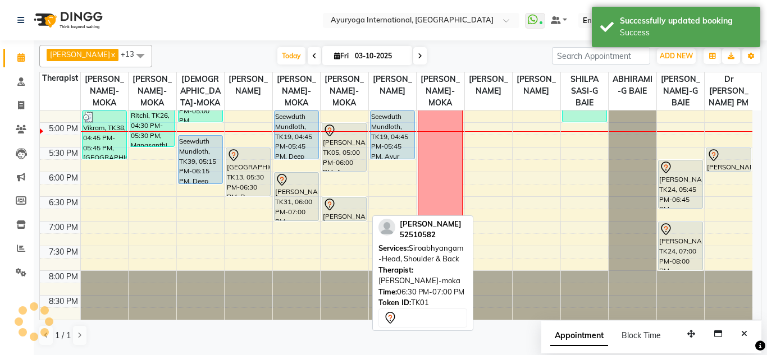
scroll to position [437, 0]
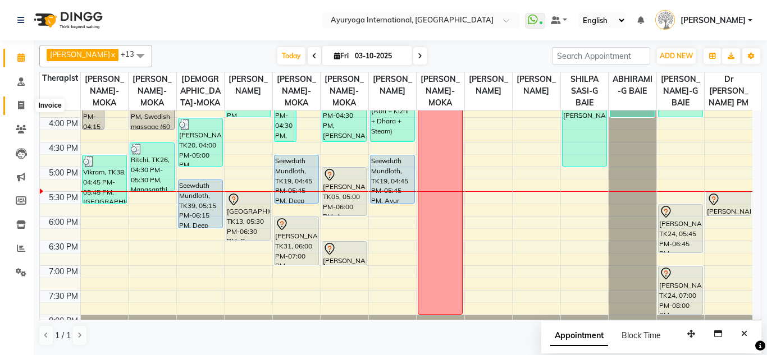
click at [22, 105] on icon at bounding box center [21, 105] width 6 height 8
select select "service"
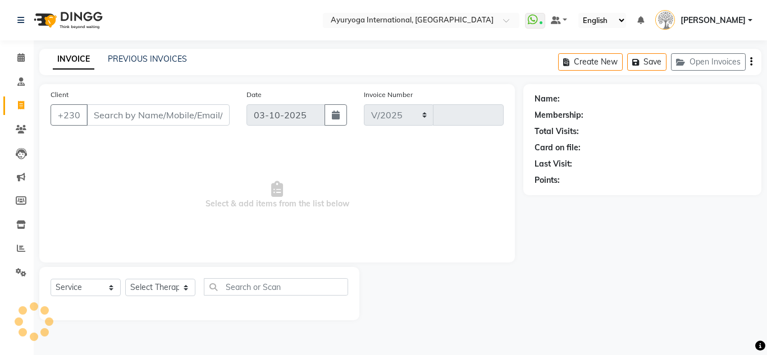
select select "730"
type input "6032"
click at [144, 115] on input "Client" at bounding box center [157, 114] width 143 height 21
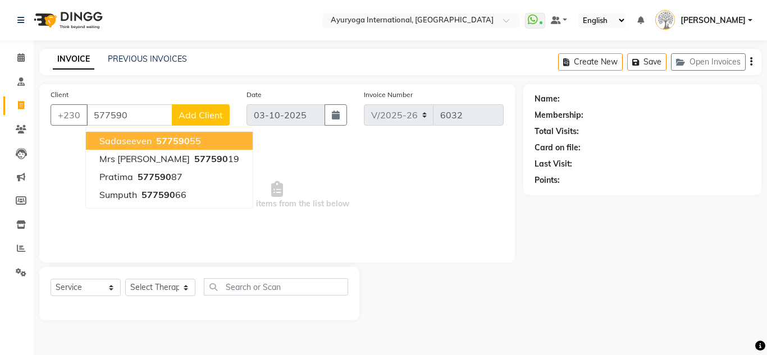
click at [163, 146] on span "577590" at bounding box center [173, 140] width 34 height 11
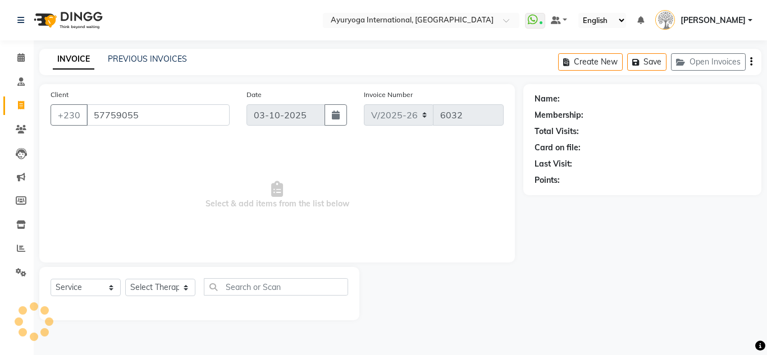
type input "57759055"
click at [569, 102] on link "Sadaseeven" at bounding box center [584, 99] width 44 height 12
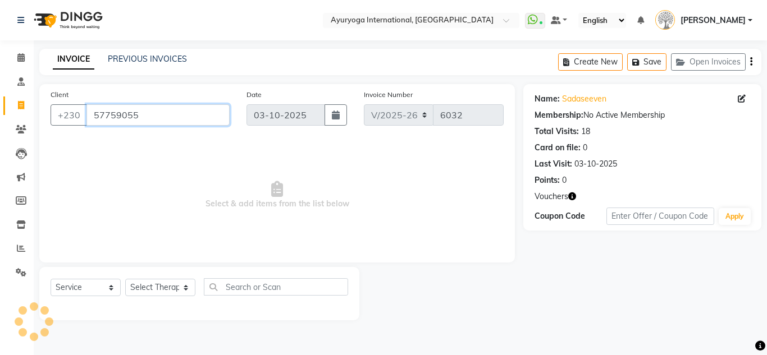
click at [115, 116] on input "57759055" at bounding box center [157, 114] width 143 height 21
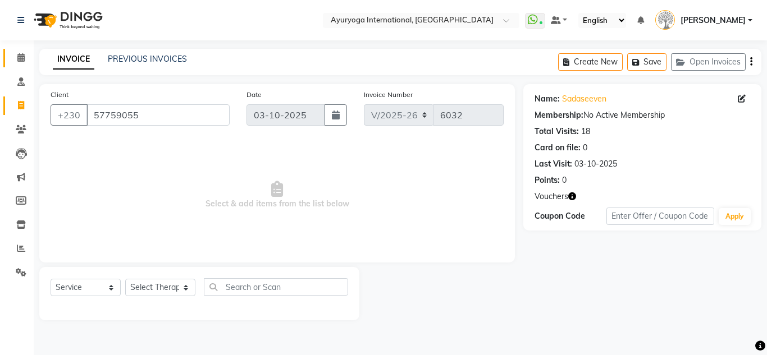
click at [7, 54] on link "Calendar" at bounding box center [16, 58] width 27 height 19
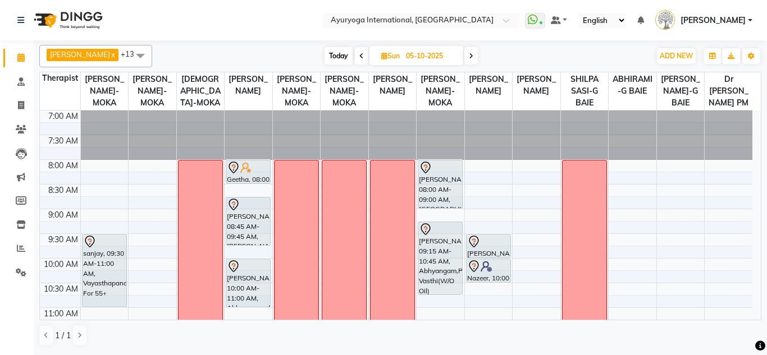
click at [462, 56] on span "Sun 05-10-2025" at bounding box center [416, 55] width 94 height 19
click at [473, 53] on icon at bounding box center [471, 56] width 4 height 7
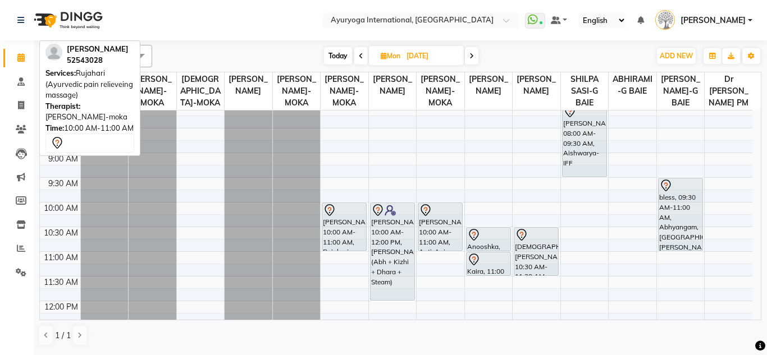
scroll to position [112, 0]
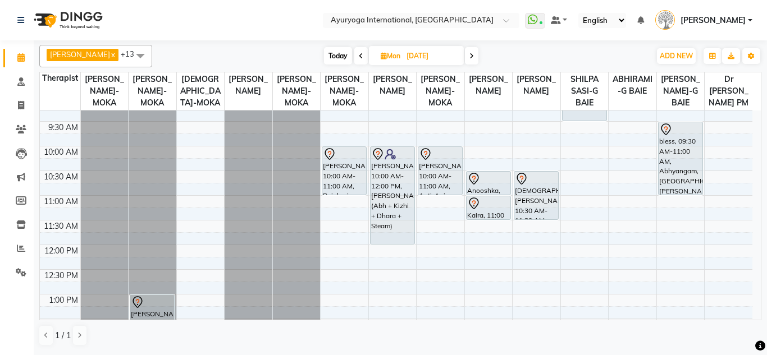
click at [341, 61] on span "Today" at bounding box center [338, 55] width 28 height 17
type input "03-10-2025"
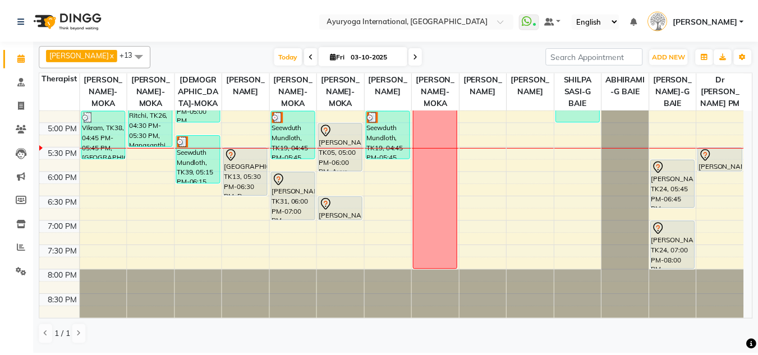
scroll to position [437, 0]
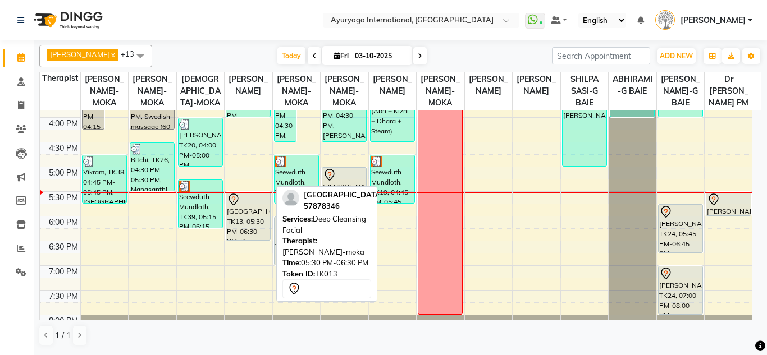
click at [256, 231] on div "Rooma, TK13, 05:30 PM-06:30 PM, Deep Cleansing Facial" at bounding box center [248, 217] width 44 height 48
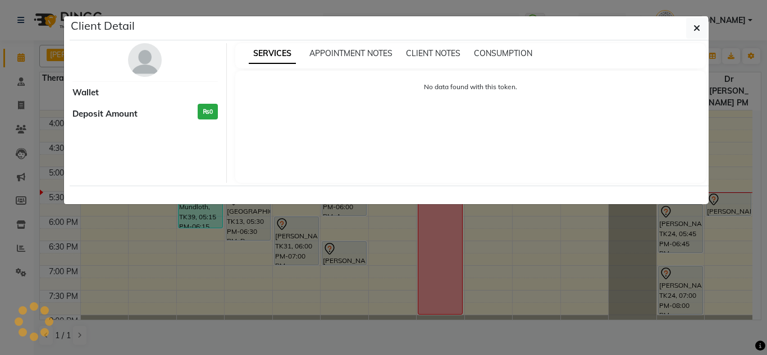
select select "7"
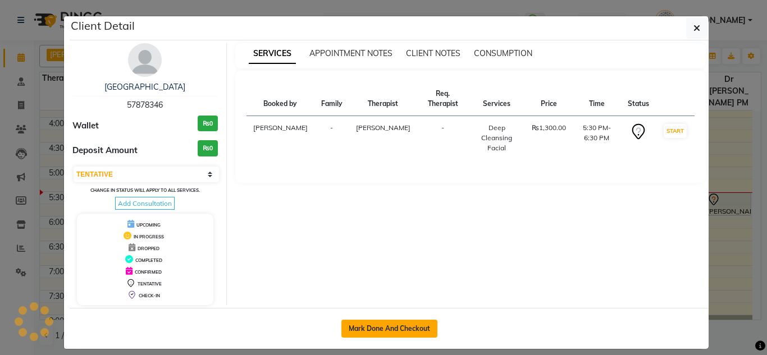
click at [343, 330] on button "Mark Done And Checkout" at bounding box center [389, 329] width 96 height 18
select select "service"
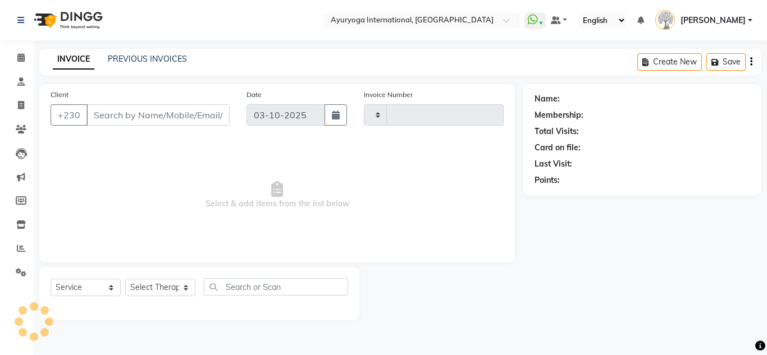
type input "6032"
select select "730"
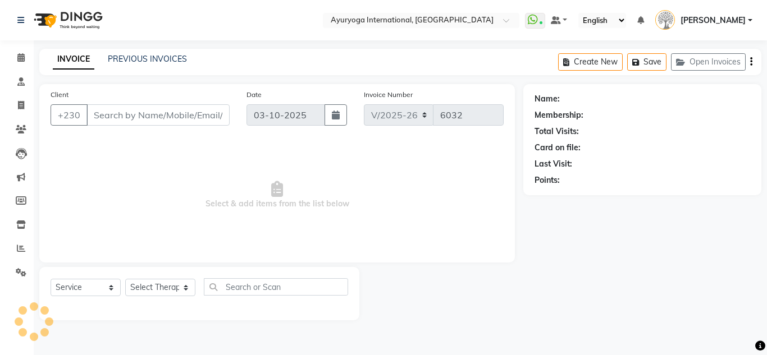
type input "57878346"
select select "60459"
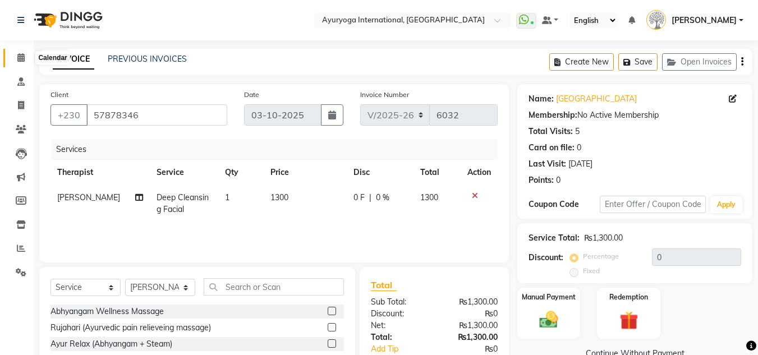
click at [15, 60] on span at bounding box center [21, 58] width 20 height 13
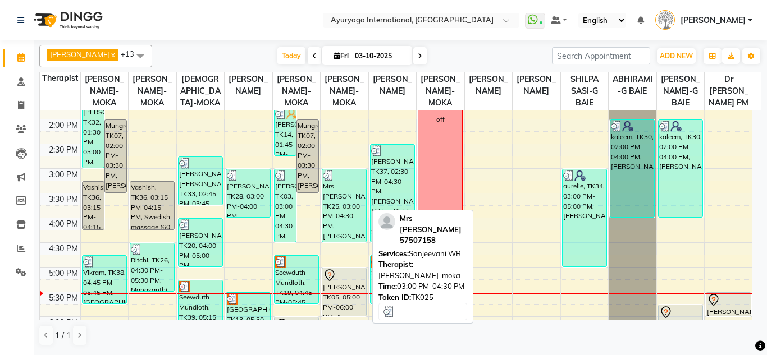
scroll to position [393, 0]
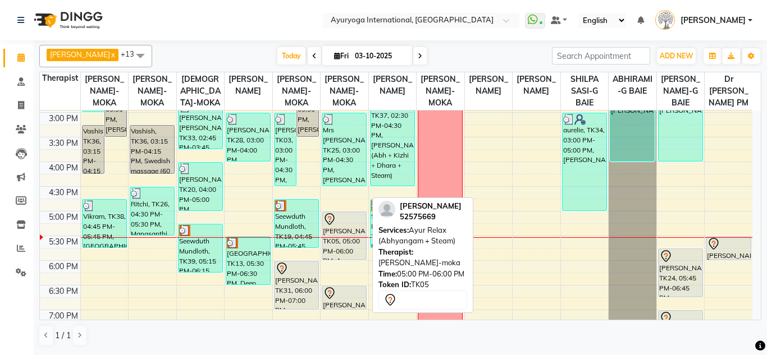
click at [339, 246] on div "Mrs Mathur, TK05, 05:00 PM-06:00 PM, Ayur Relax (Abhyangam + Steam)" at bounding box center [344, 236] width 44 height 48
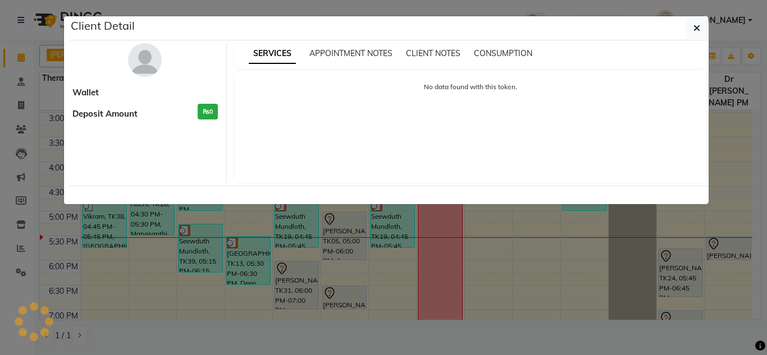
select select "7"
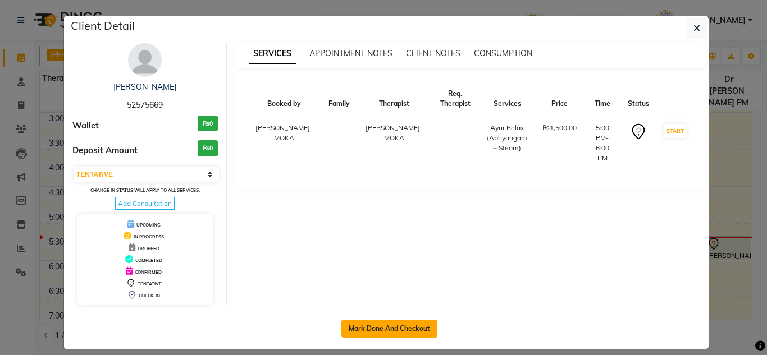
click at [354, 324] on button "Mark Done And Checkout" at bounding box center [389, 329] width 96 height 18
select select "service"
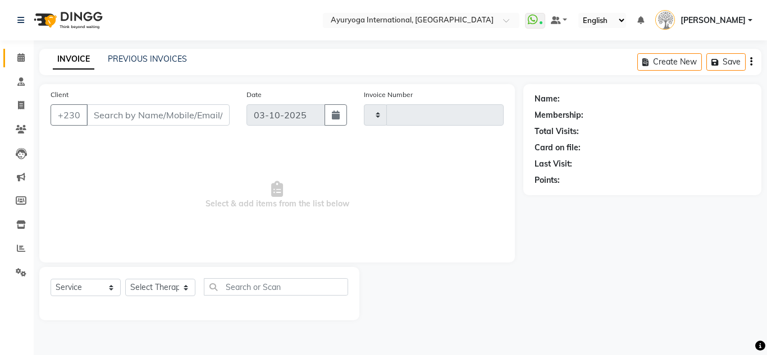
type input "6032"
select select "730"
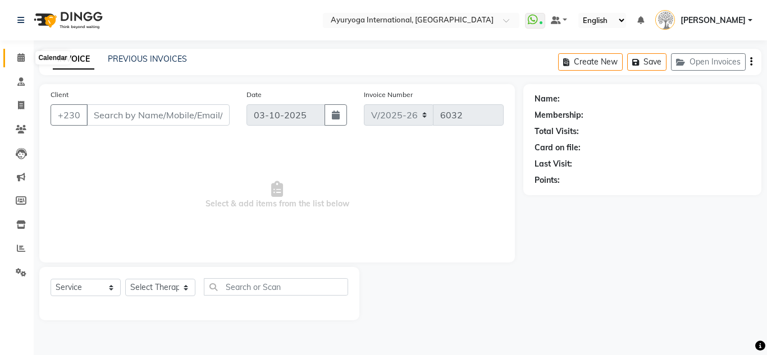
click at [18, 57] on icon at bounding box center [20, 57] width 7 height 8
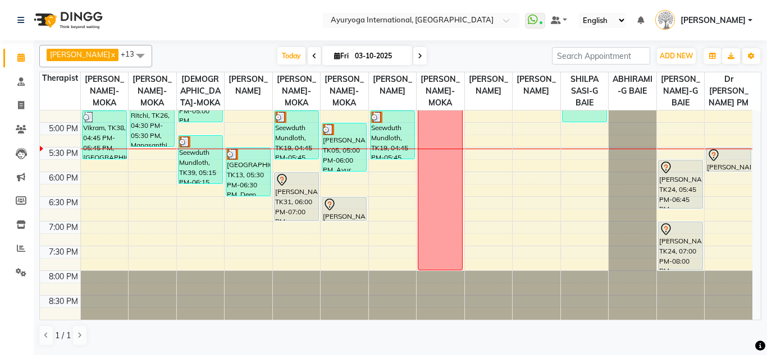
scroll to position [325, 0]
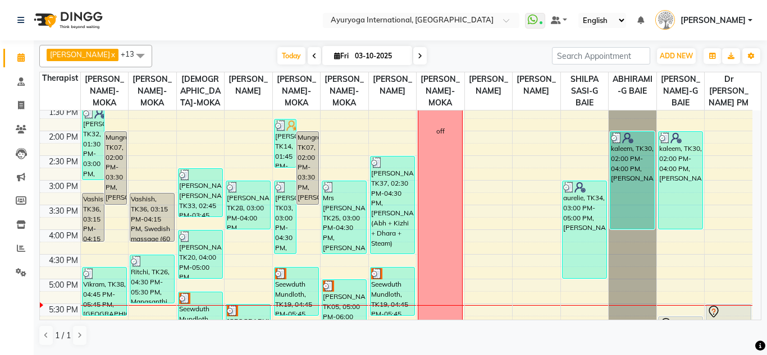
click at [417, 49] on span at bounding box center [419, 55] width 13 height 17
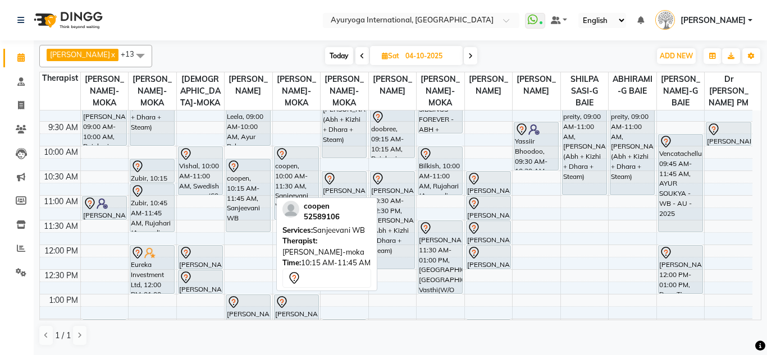
scroll to position [56, 0]
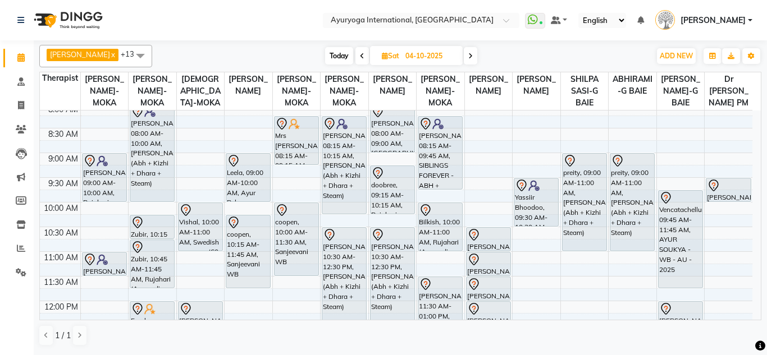
click at [476, 59] on span at bounding box center [470, 55] width 13 height 17
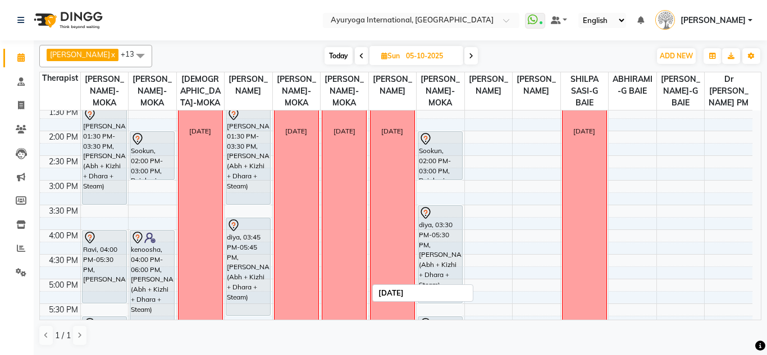
scroll to position [157, 0]
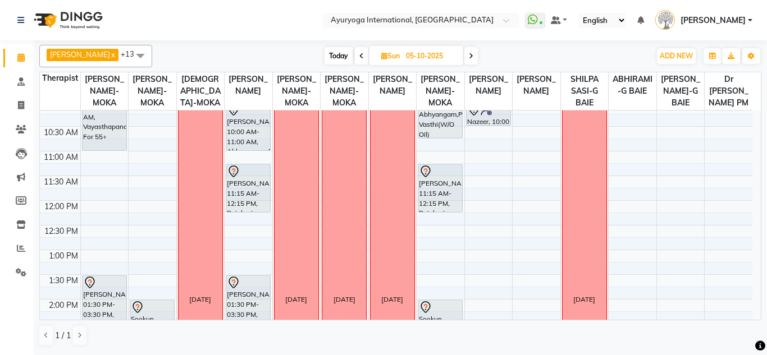
click at [479, 60] on div "Today Sun 05-10-2025" at bounding box center [401, 56] width 156 height 17
click at [478, 57] on span at bounding box center [470, 55] width 13 height 17
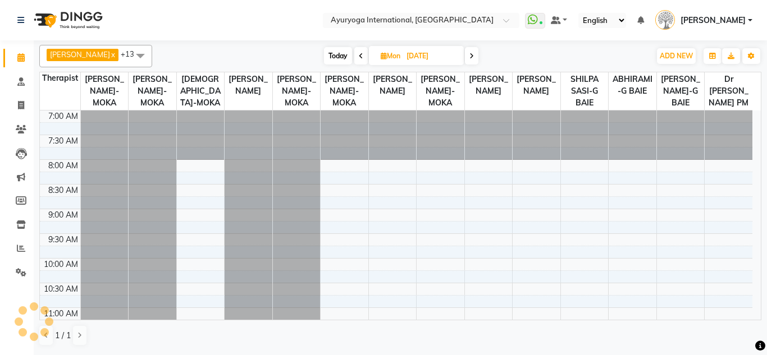
scroll to position [493, 0]
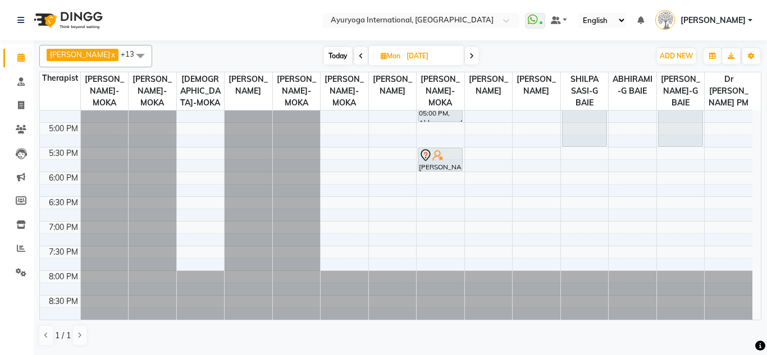
click at [356, 56] on span at bounding box center [360, 55] width 13 height 17
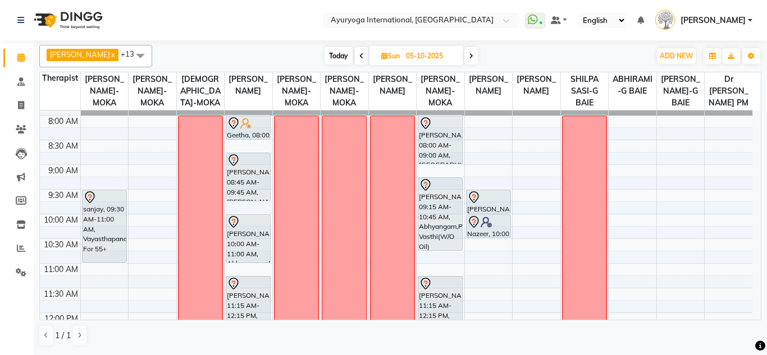
scroll to position [157, 0]
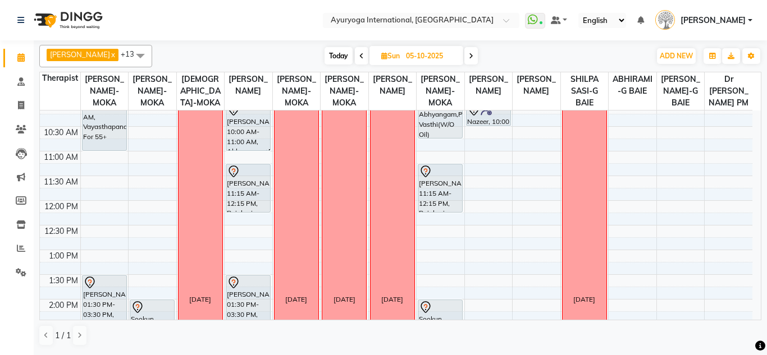
click at [362, 57] on icon at bounding box center [361, 56] width 4 height 7
type input "04-10-2025"
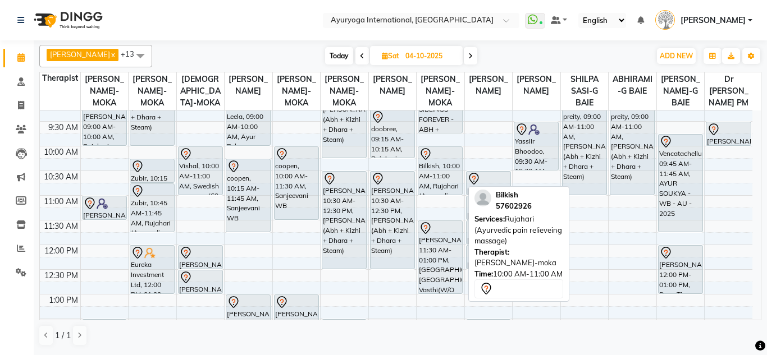
scroll to position [168, 0]
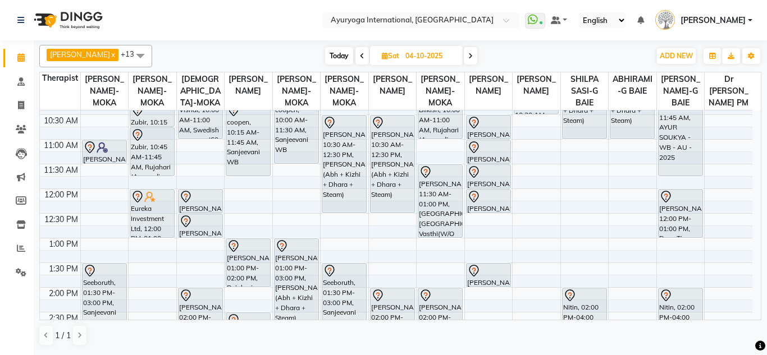
click at [461, 53] on span "Sat 04-10-2025" at bounding box center [416, 55] width 93 height 19
click at [424, 43] on div "ADHITHYA-MOKA x ABHIRAM-MOKA x SIDDARTH-MOKA x VISHNU-MOKA x ANAGHA-MOKA x KAVY…" at bounding box center [400, 195] width 722 height 310
click at [419, 54] on input "04-10-2025" at bounding box center [430, 56] width 56 height 17
select select "10"
select select "2025"
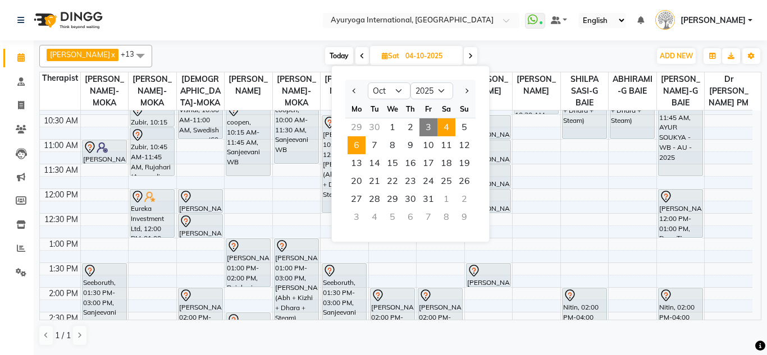
click at [353, 140] on span "6" at bounding box center [357, 145] width 18 height 18
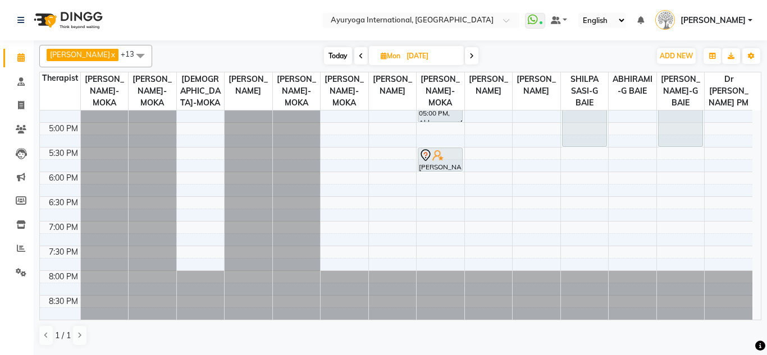
scroll to position [269, 0]
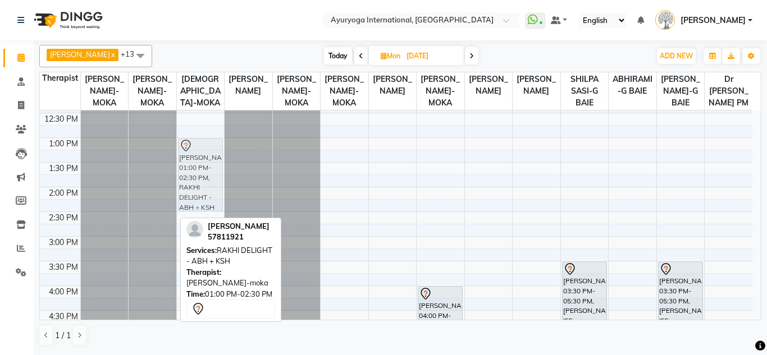
drag, startPoint x: 163, startPoint y: 183, endPoint x: 193, endPoint y: 180, distance: 29.9
click at [193, 180] on tr "Shakeel, 01:00 PM-02:30 PM, RAKHI DELIGHT - ABH + KSH Shakeel, 01:00 PM-02:30 P…" at bounding box center [396, 187] width 712 height 691
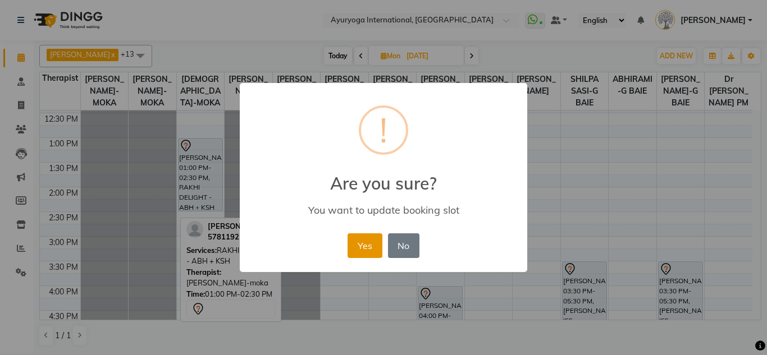
click at [377, 250] on button "Yes" at bounding box center [365, 246] width 34 height 25
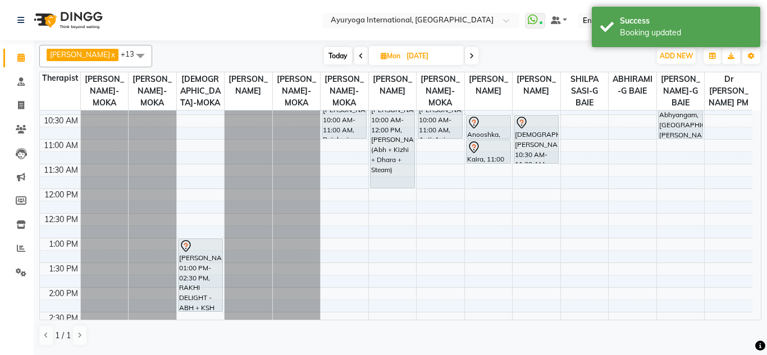
scroll to position [56, 0]
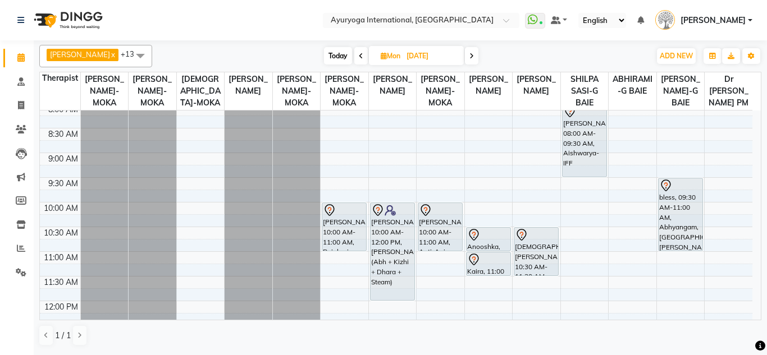
click at [333, 57] on span "Today" at bounding box center [338, 55] width 28 height 17
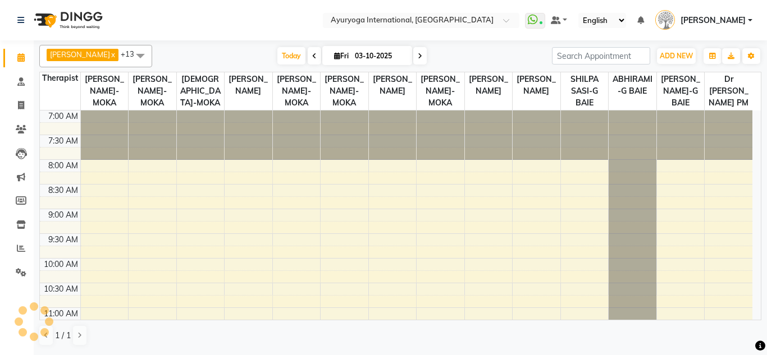
scroll to position [493, 0]
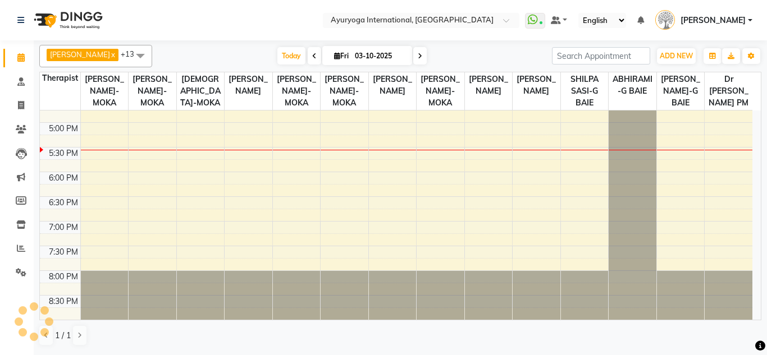
click at [419, 58] on icon at bounding box center [420, 56] width 4 height 7
type input "04-10-2025"
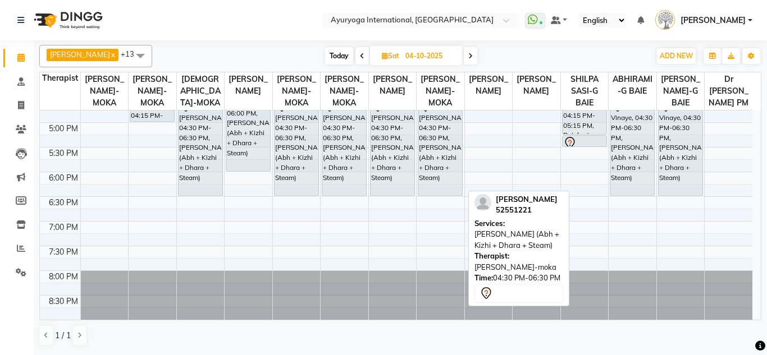
scroll to position [381, 0]
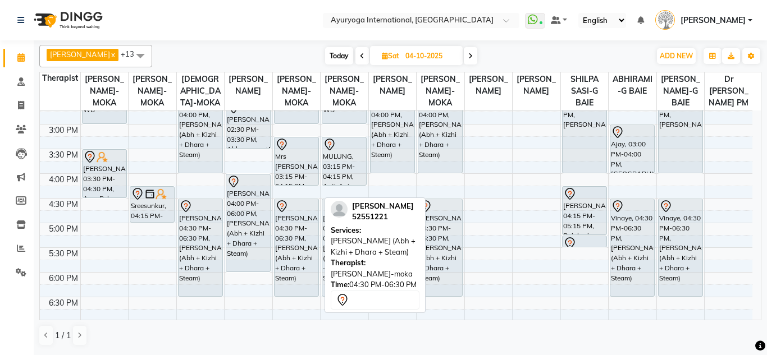
click at [280, 257] on div "Mridula, 04:30 PM-06:30 PM, Ayur Soukya (Abh + Kizhi + Dhara + Steam)" at bounding box center [297, 247] width 44 height 97
select select "7"
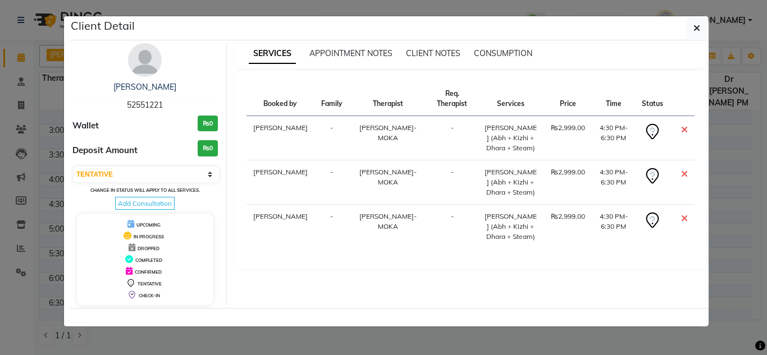
click at [140, 79] on div "Mridula 52551221 Wallet ₨0 Deposit Amount ₨0 Select CONFIRMED TENTATIVE Change …" at bounding box center [145, 174] width 163 height 262
click at [140, 83] on link "Mridula" at bounding box center [144, 87] width 63 height 10
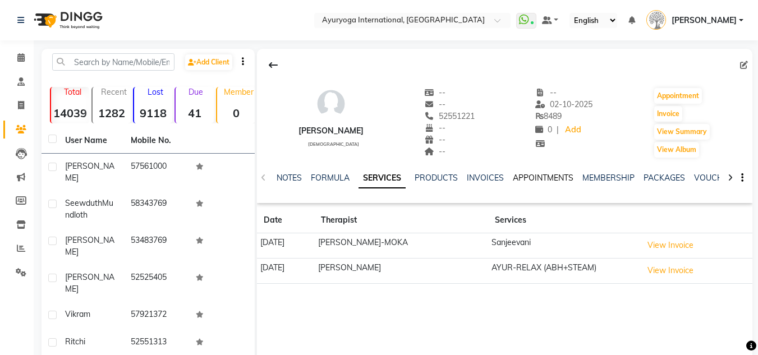
click at [566, 176] on link "APPOINTMENTS" at bounding box center [543, 178] width 61 height 10
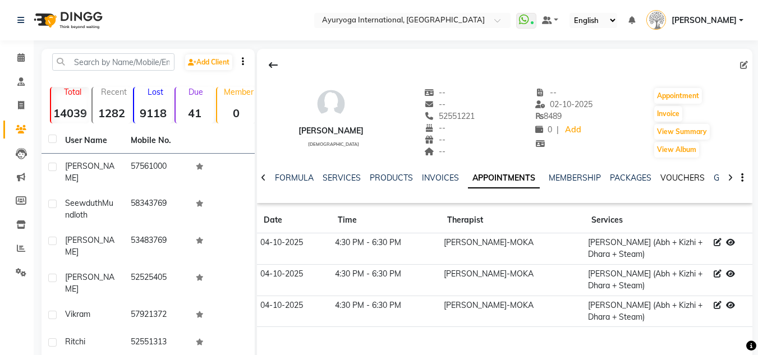
click at [673, 174] on link "VOUCHERS" at bounding box center [683, 178] width 44 height 10
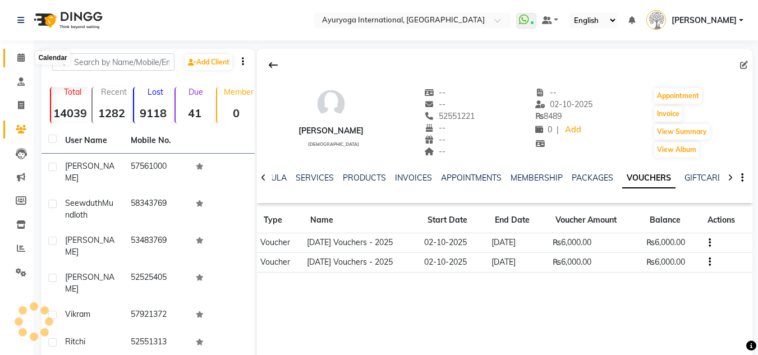
click at [26, 54] on span at bounding box center [21, 58] width 20 height 13
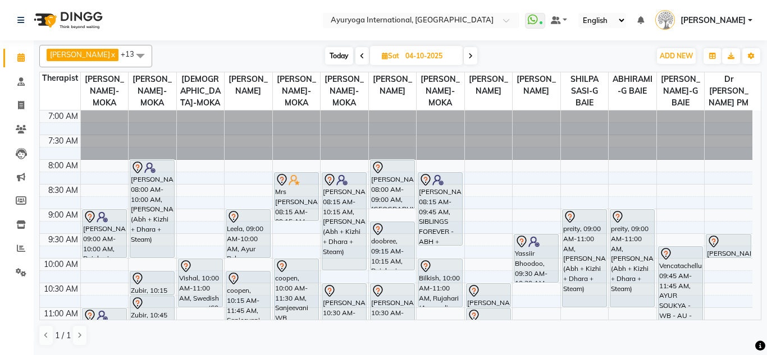
click at [340, 61] on span "Today" at bounding box center [339, 55] width 28 height 17
type input "03-10-2025"
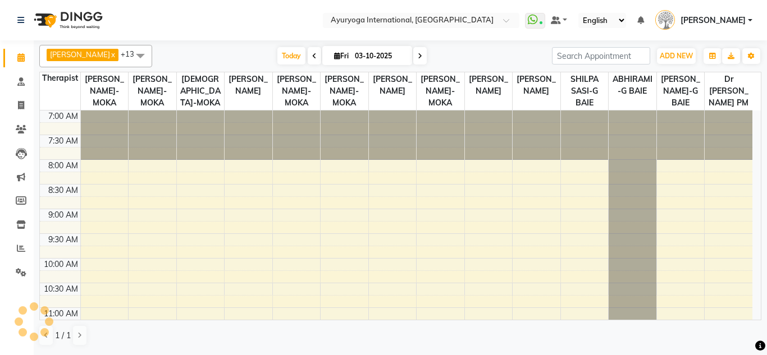
scroll to position [493, 0]
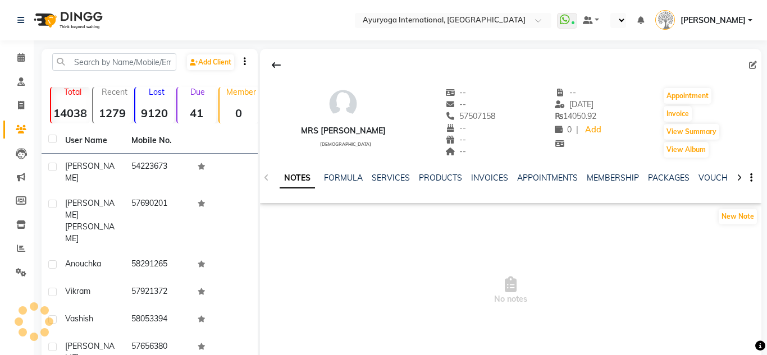
select select "en"
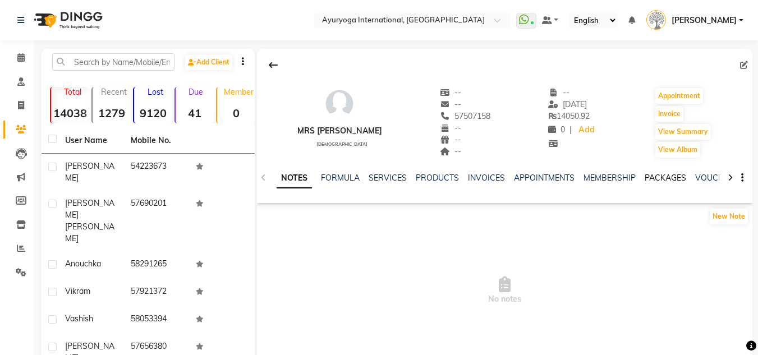
click at [678, 181] on link "PACKAGES" at bounding box center [666, 178] width 42 height 10
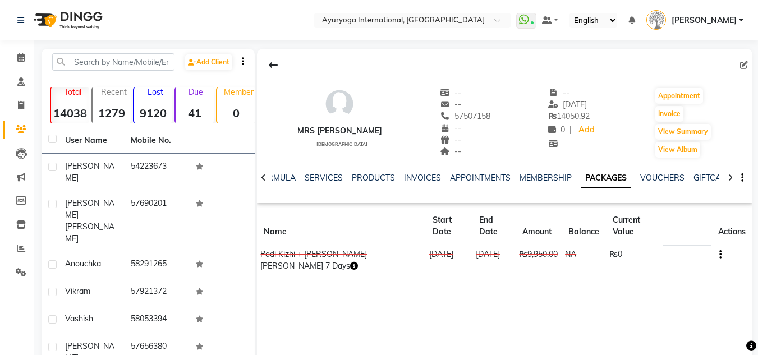
click at [358, 262] on icon "button" at bounding box center [354, 266] width 8 height 8
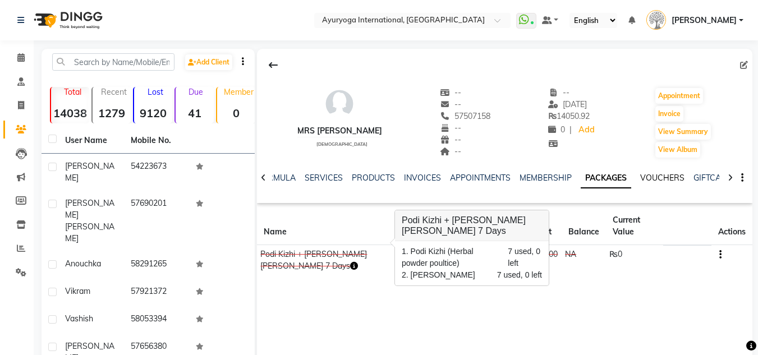
click at [651, 179] on link "VOUCHERS" at bounding box center [663, 178] width 44 height 10
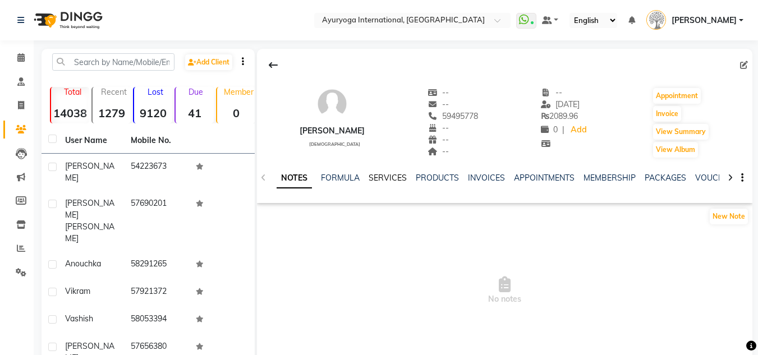
click at [397, 179] on link "SERVICES" at bounding box center [388, 178] width 38 height 10
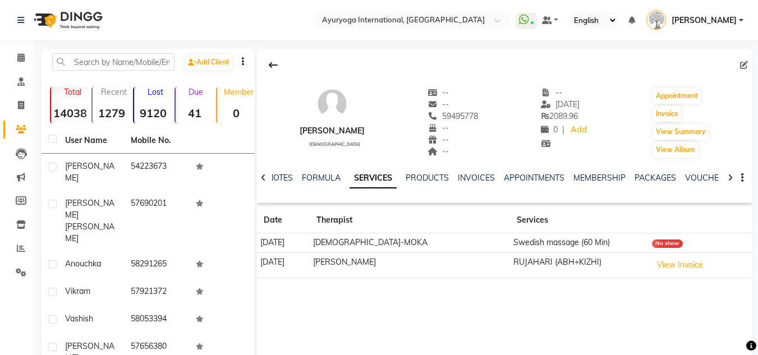
drag, startPoint x: 351, startPoint y: 241, endPoint x: 437, endPoint y: 248, distance: 86.8
click at [437, 248] on tr "17-02-2024 VISHNU-MOKA Swedish massage (60 Min) No show" at bounding box center [505, 244] width 496 height 20
click at [443, 247] on td "[DEMOGRAPHIC_DATA]-MOKA" at bounding box center [410, 244] width 200 height 20
click at [420, 175] on link "PRODUCTS" at bounding box center [427, 178] width 43 height 10
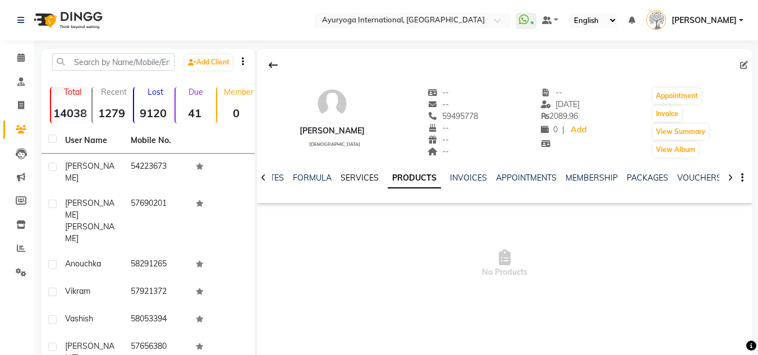
click at [371, 175] on link "SERVICES" at bounding box center [360, 178] width 38 height 10
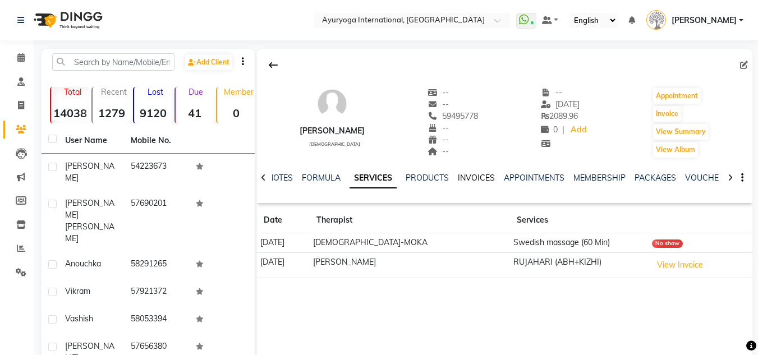
click at [478, 180] on link "INVOICES" at bounding box center [476, 178] width 37 height 10
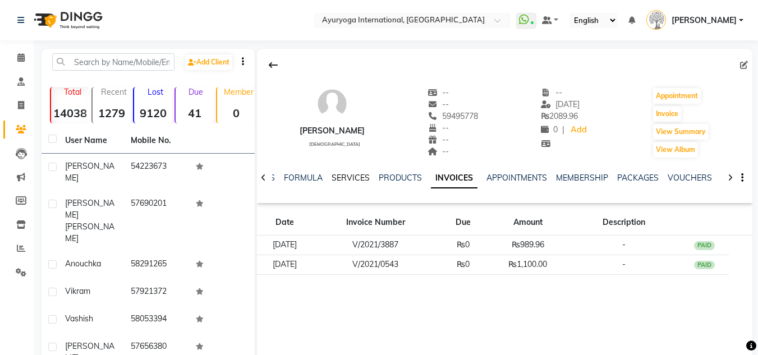
click at [343, 180] on link "SERVICES" at bounding box center [351, 178] width 38 height 10
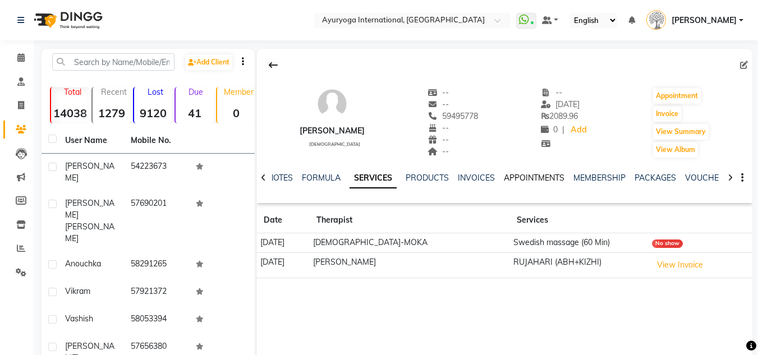
click at [540, 179] on link "APPOINTMENTS" at bounding box center [534, 178] width 61 height 10
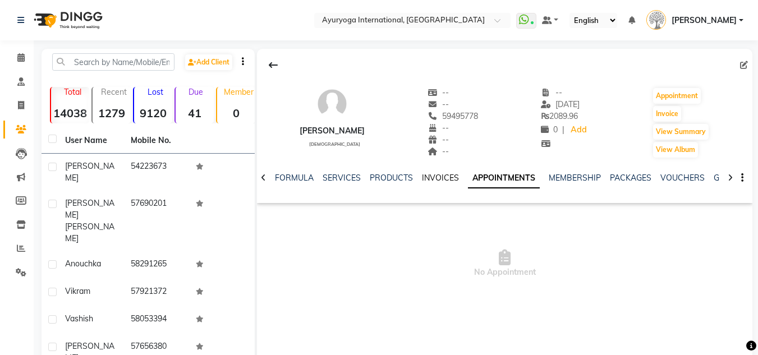
click at [450, 176] on link "INVOICES" at bounding box center [440, 178] width 37 height 10
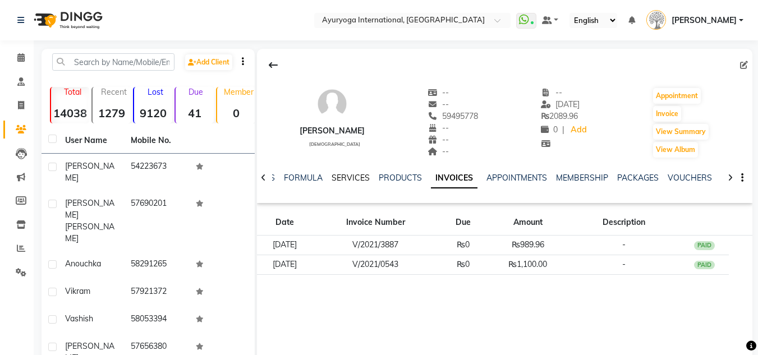
click at [356, 179] on link "SERVICES" at bounding box center [351, 178] width 38 height 10
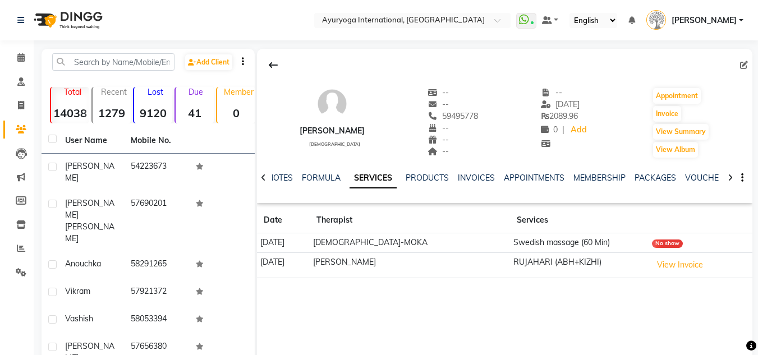
click at [566, 171] on div "NOTES FORMULA SERVICES PRODUCTS INVOICES APPOINTMENTS MEMBERSHIP PACKAGES VOUCH…" at bounding box center [505, 178] width 496 height 39
click at [551, 172] on div "NOTES FORMULA SERVICES PRODUCTS INVOICES APPOINTMENTS MEMBERSHIP PACKAGES VOUCH…" at bounding box center [505, 178] width 496 height 39
click at [547, 176] on link "APPOINTMENTS" at bounding box center [534, 178] width 61 height 10
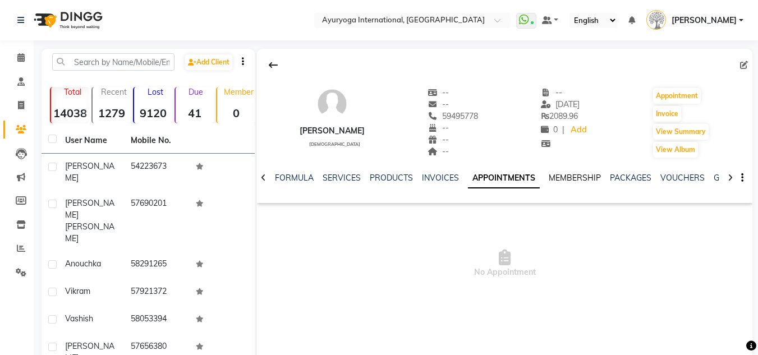
click at [588, 177] on link "MEMBERSHIP" at bounding box center [575, 178] width 52 height 10
click at [621, 172] on div "NOTES FORMULA SERVICES PRODUCTS INVOICES APPOINTMENTS MEMBERSHIP PACKAGES VOUCH…" at bounding box center [505, 178] width 496 height 39
click at [619, 176] on link "PACKAGES" at bounding box center [620, 178] width 42 height 10
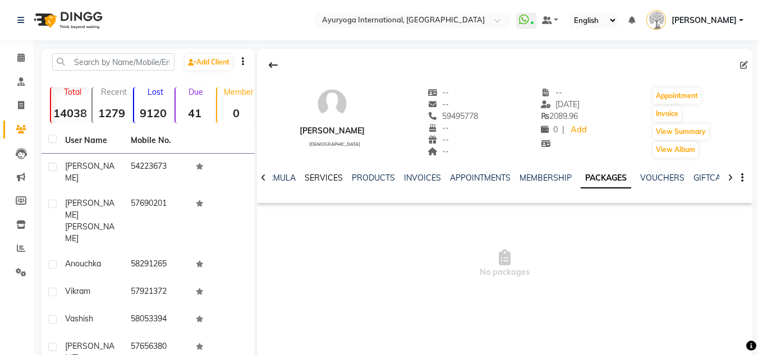
click at [323, 175] on link "SERVICES" at bounding box center [324, 178] width 38 height 10
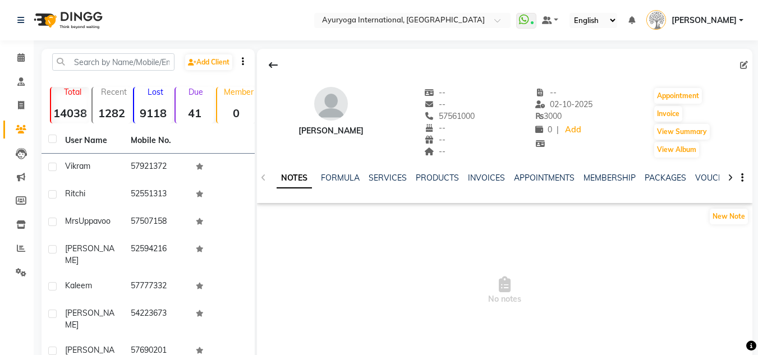
click at [560, 188] on div "NOTES FORMULA SERVICES PRODUCTS INVOICES APPOINTMENTS MEMBERSHIP PACKAGES VOUCH…" at bounding box center [491, 182] width 429 height 21
click at [552, 180] on link "APPOINTMENTS" at bounding box center [544, 178] width 61 height 10
click at [29, 55] on span at bounding box center [21, 58] width 20 height 13
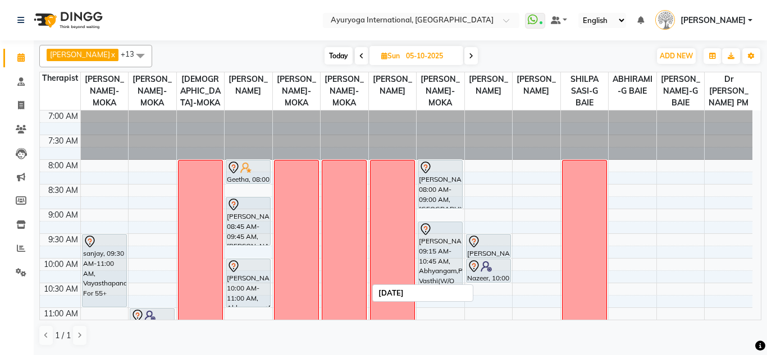
scroll to position [168, 0]
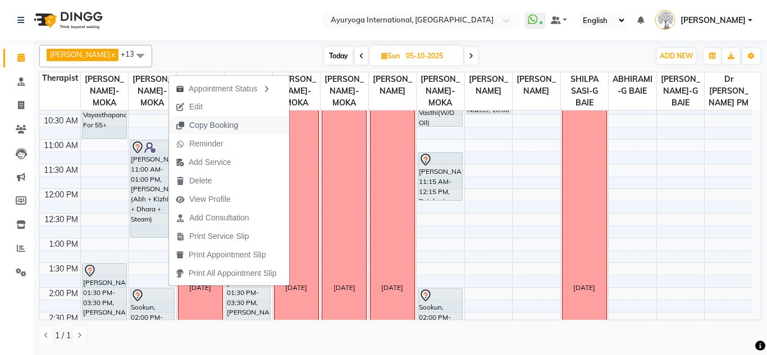
click at [205, 117] on span "Copy Booking" at bounding box center [207, 125] width 76 height 19
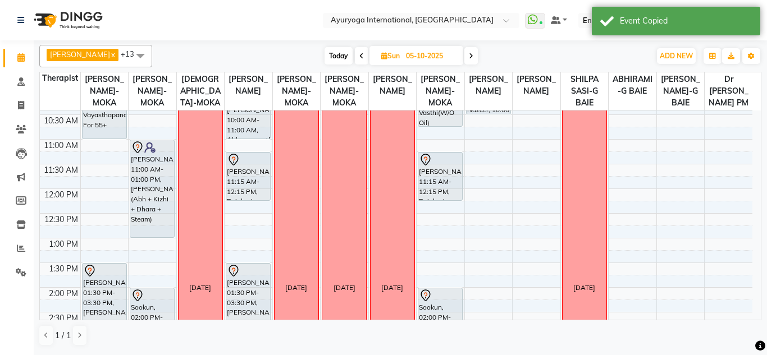
click at [365, 52] on span at bounding box center [361, 55] width 13 height 17
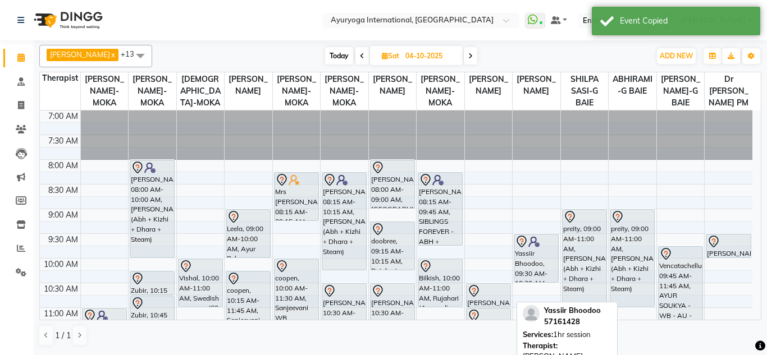
scroll to position [112, 0]
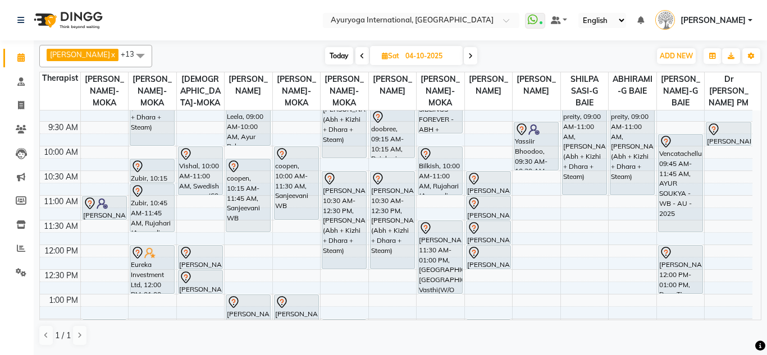
click at [365, 57] on span at bounding box center [361, 55] width 13 height 17
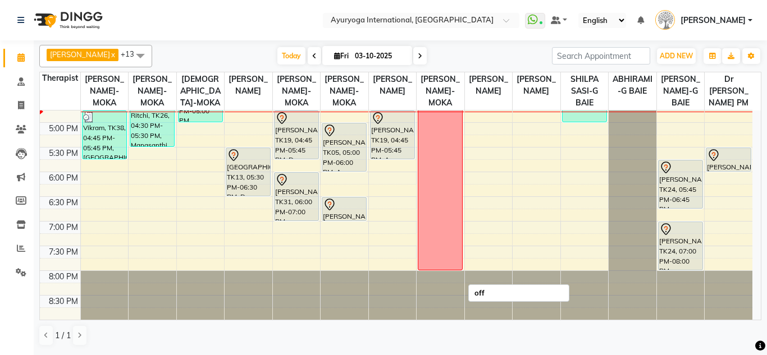
scroll to position [381, 0]
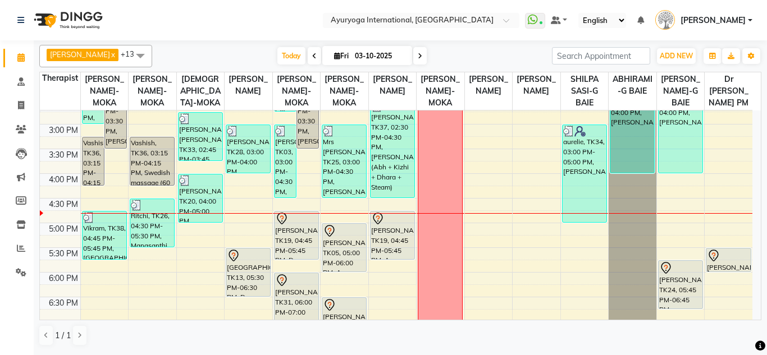
click at [424, 54] on span at bounding box center [419, 55] width 13 height 17
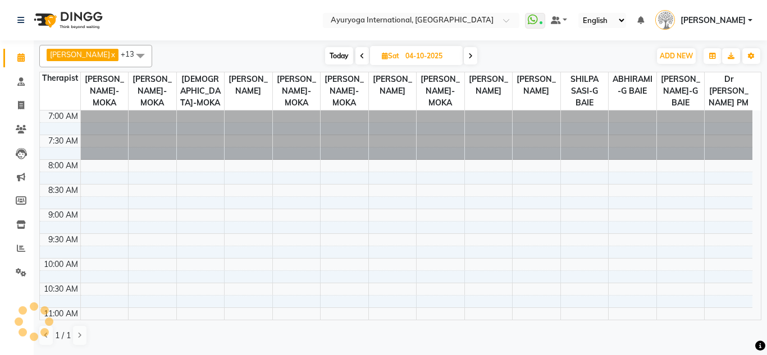
scroll to position [445, 0]
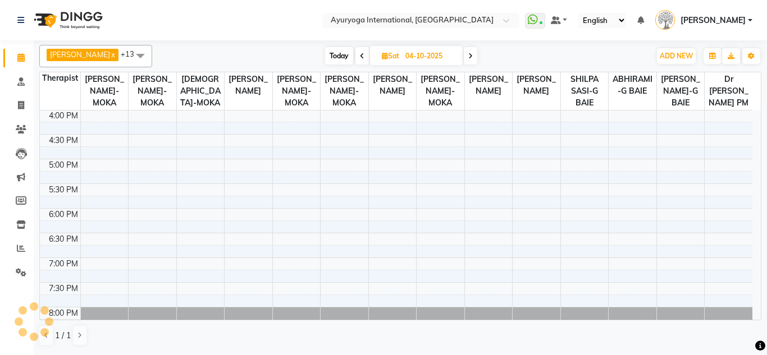
click at [469, 54] on span at bounding box center [470, 55] width 13 height 17
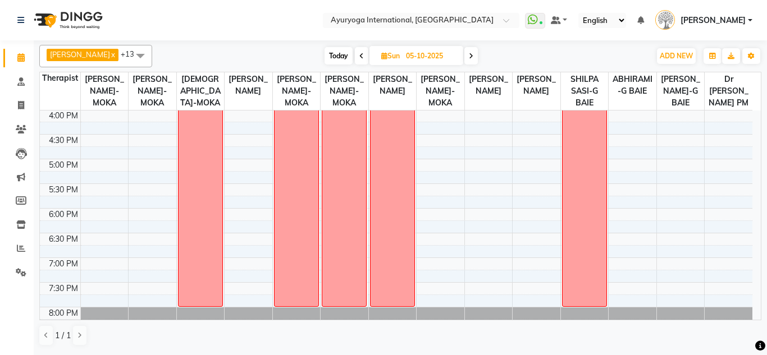
click at [333, 57] on span "Today" at bounding box center [338, 55] width 28 height 17
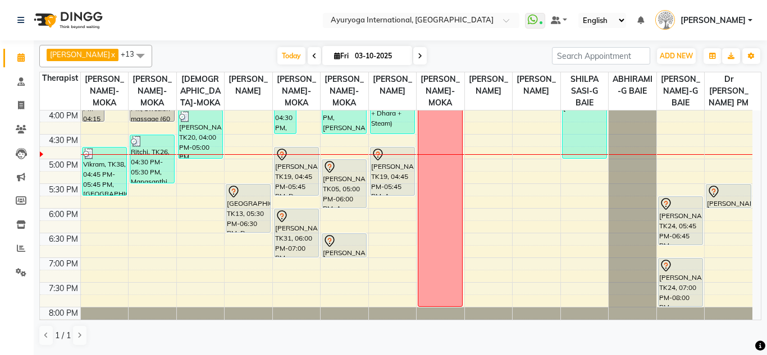
click at [420, 59] on icon at bounding box center [420, 56] width 4 height 7
type input "04-10-2025"
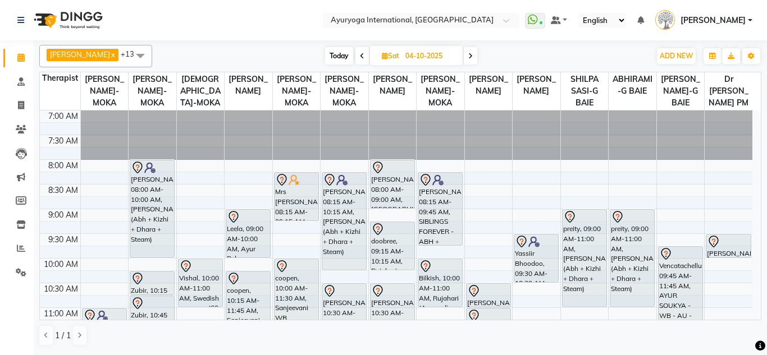
scroll to position [56, 0]
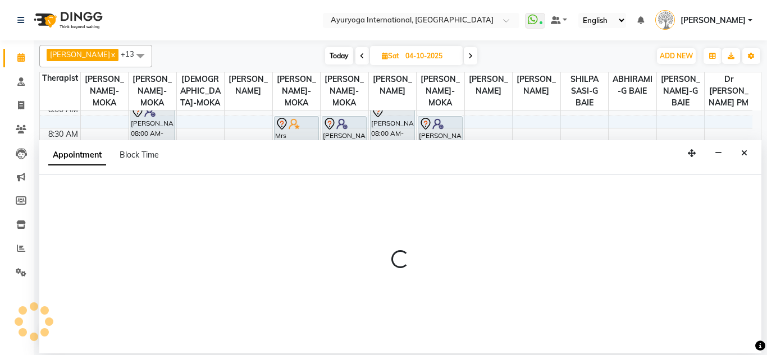
select select "19827"
select select "tentative"
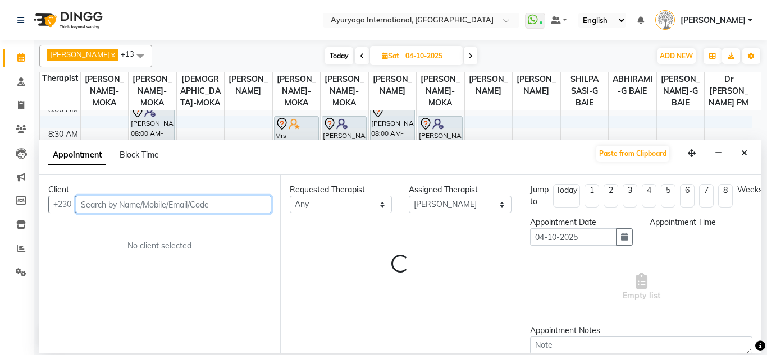
select select "600"
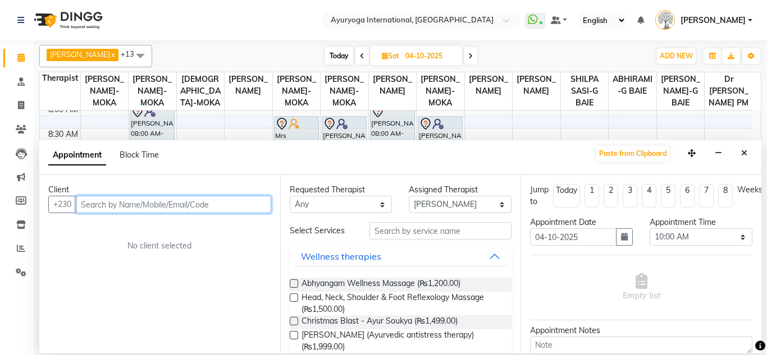
click at [132, 204] on input "text" at bounding box center [173, 204] width 195 height 17
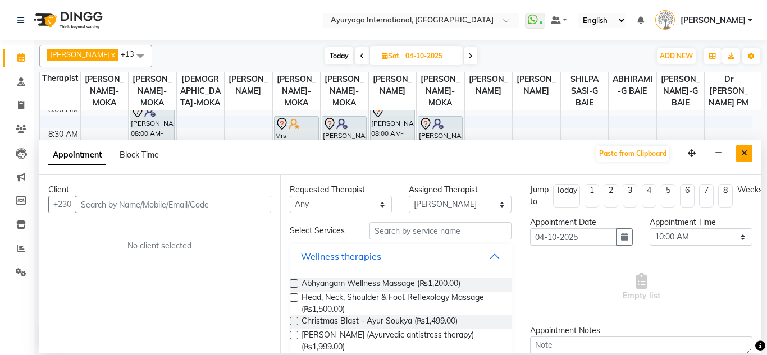
click at [741, 156] on icon "Close" at bounding box center [744, 153] width 6 height 8
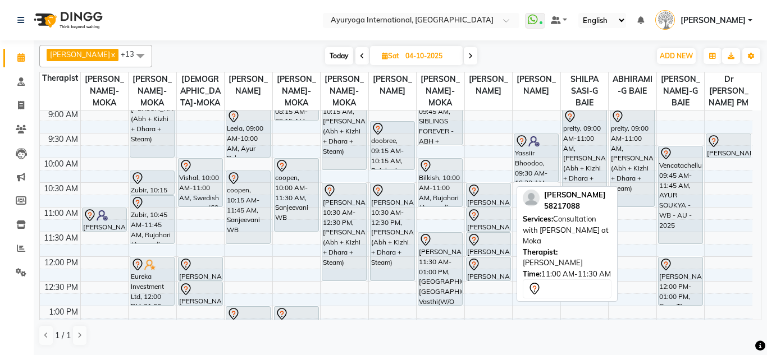
scroll to position [44, 0]
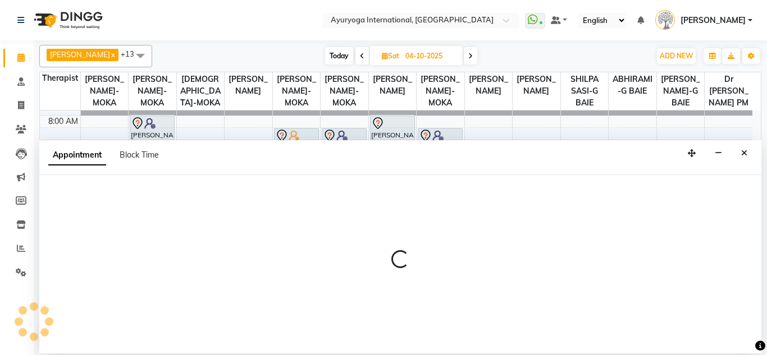
select select "77770"
select select "tentative"
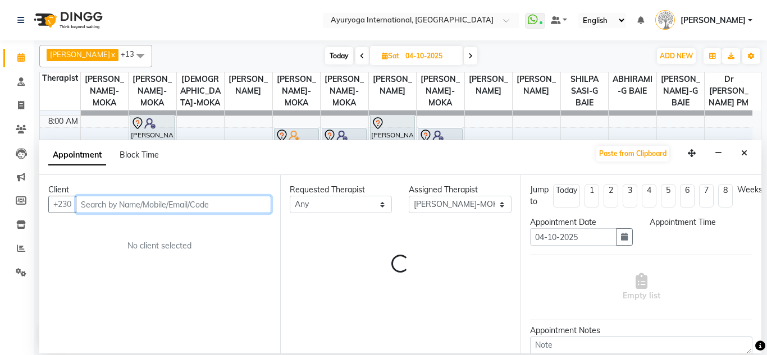
select select "540"
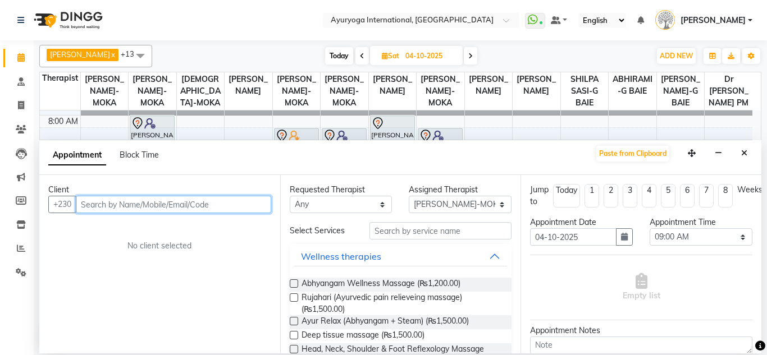
click at [126, 204] on input "text" at bounding box center [173, 204] width 195 height 17
type input "52525405"
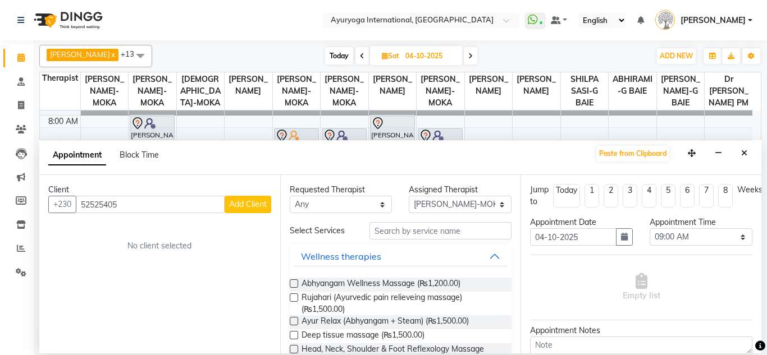
click at [250, 204] on span "Add Client" at bounding box center [248, 204] width 38 height 10
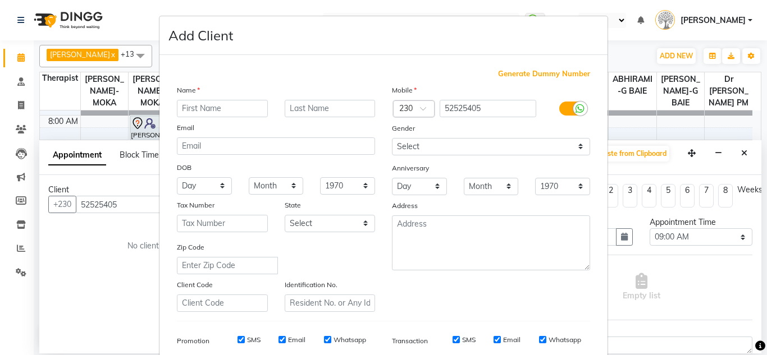
click at [194, 111] on input "text" at bounding box center [222, 108] width 91 height 17
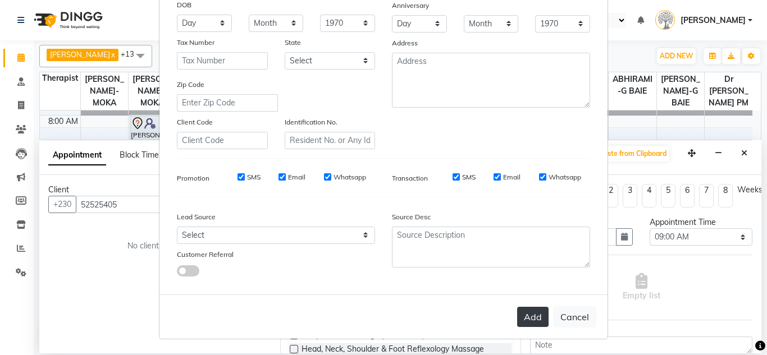
type input "[PERSON_NAME]"
click at [536, 313] on button "Add" at bounding box center [532, 317] width 31 height 20
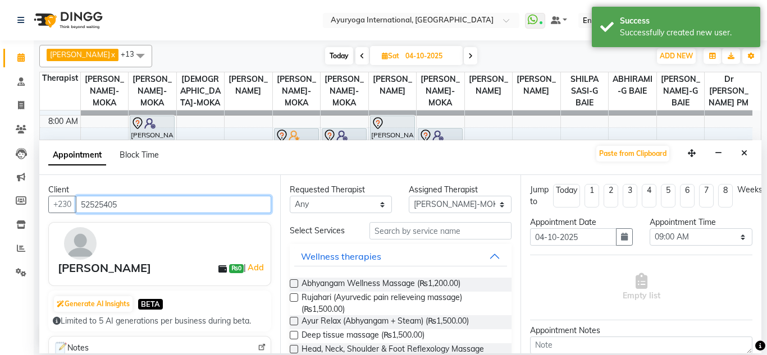
click at [153, 202] on input "52525405" at bounding box center [173, 204] width 195 height 17
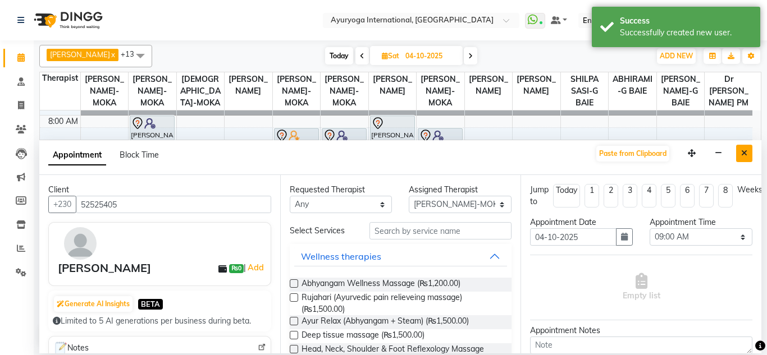
click at [737, 153] on button "Close" at bounding box center [744, 153] width 16 height 17
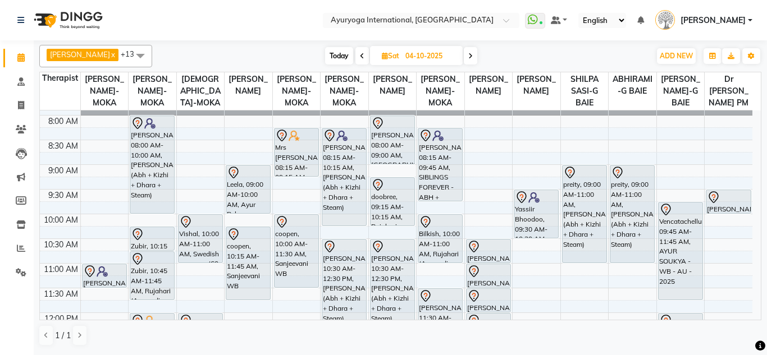
scroll to position [100, 0]
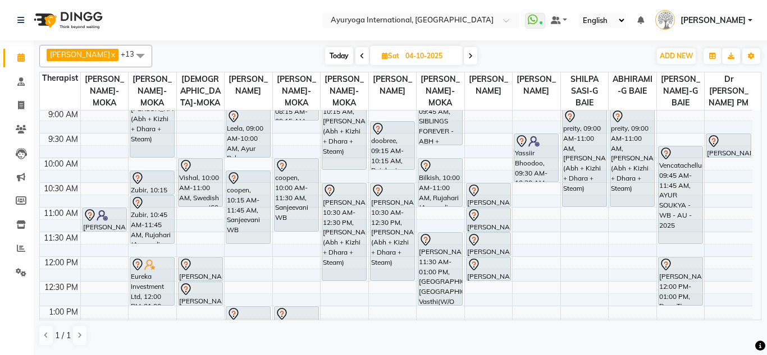
click at [360, 57] on span at bounding box center [361, 55] width 13 height 17
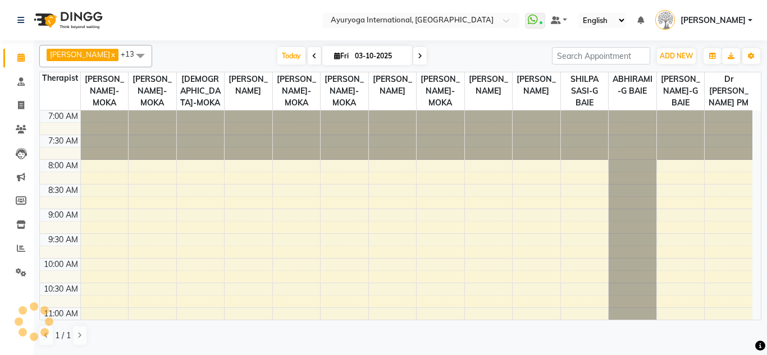
scroll to position [445, 0]
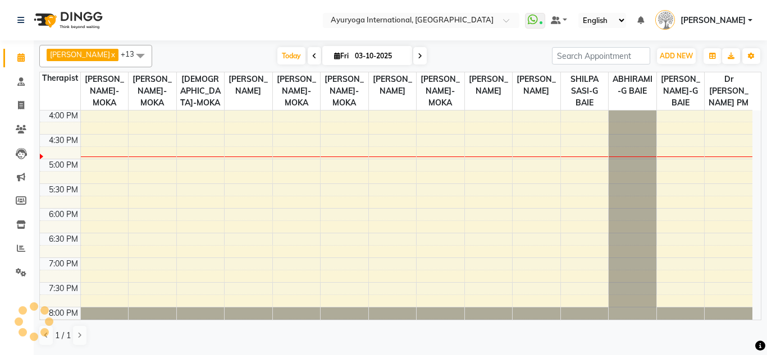
click at [424, 58] on span at bounding box center [419, 55] width 13 height 17
type input "04-10-2025"
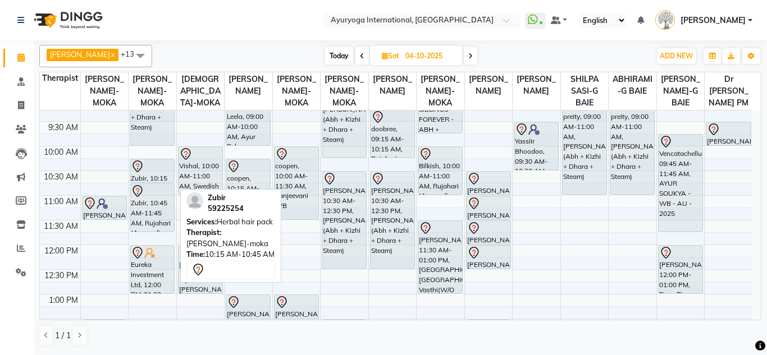
scroll to position [56, 0]
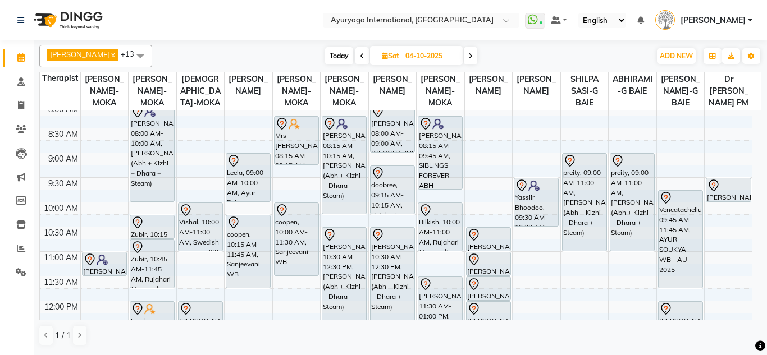
select select "77770"
select select "tentative"
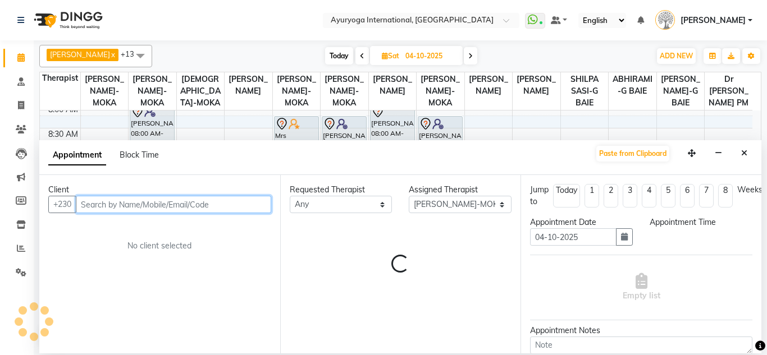
select select "540"
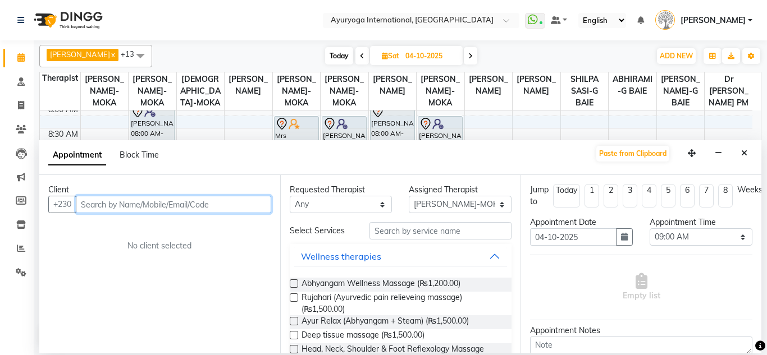
paste input "52525405"
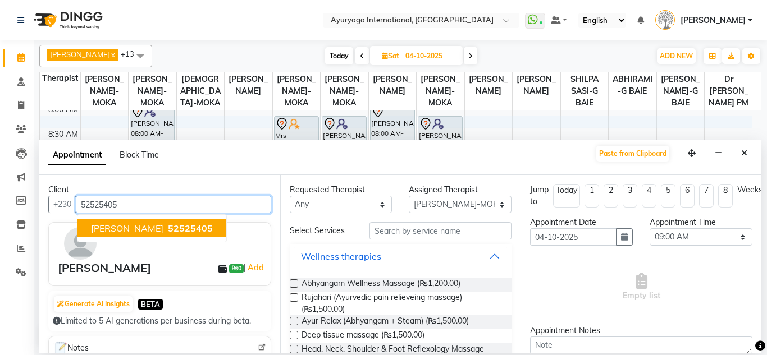
click at [168, 224] on span "52525405" at bounding box center [190, 228] width 45 height 11
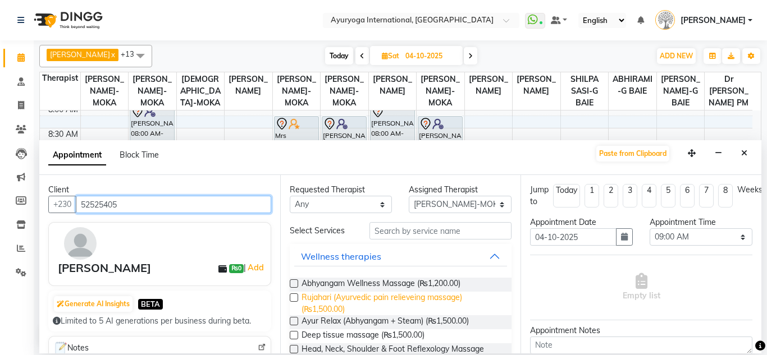
type input "52525405"
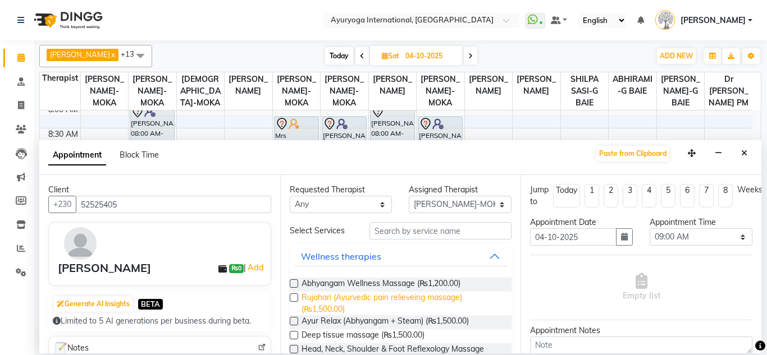
click at [351, 296] on span "Rujahari (Ayurvedic pain relieveing massage) (₨1,500.00)" at bounding box center [402, 304] width 202 height 24
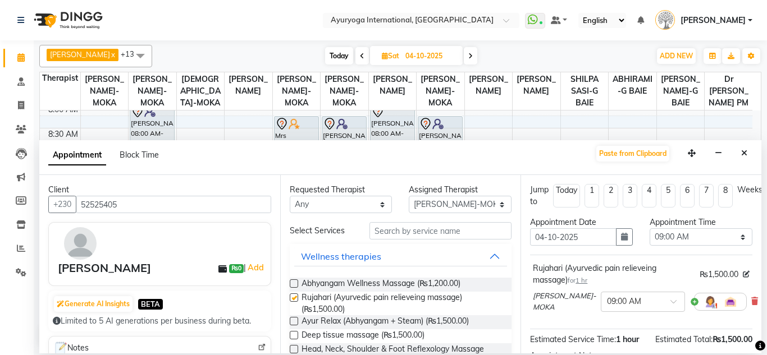
checkbox input "false"
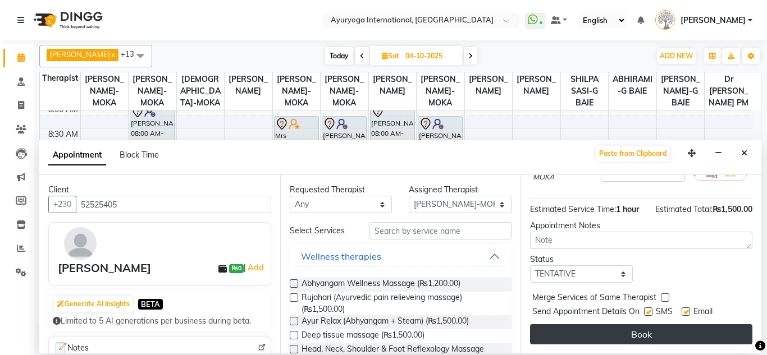
click at [637, 324] on button "Book" at bounding box center [641, 334] width 222 height 20
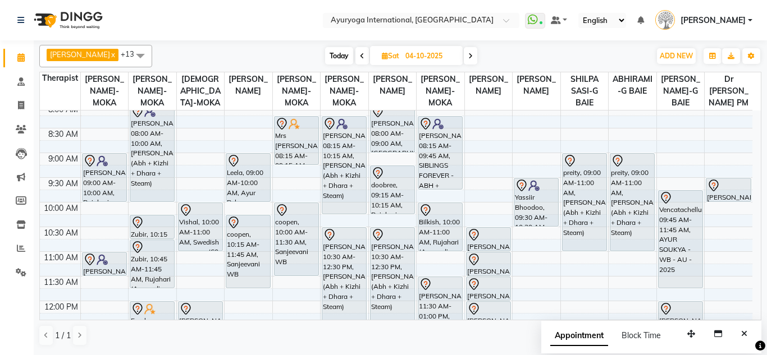
click at [330, 57] on span "Today" at bounding box center [339, 55] width 28 height 17
type input "03-10-2025"
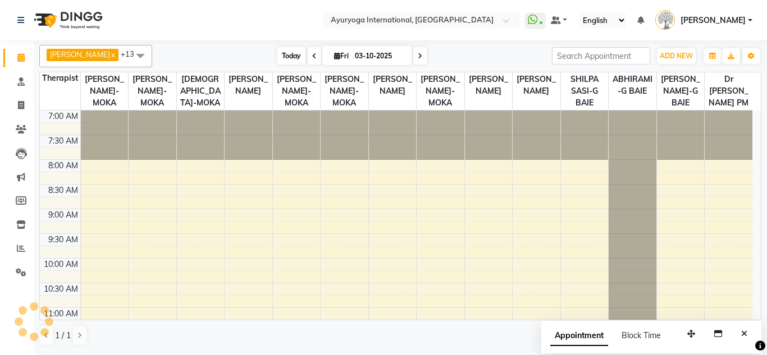
scroll to position [445, 0]
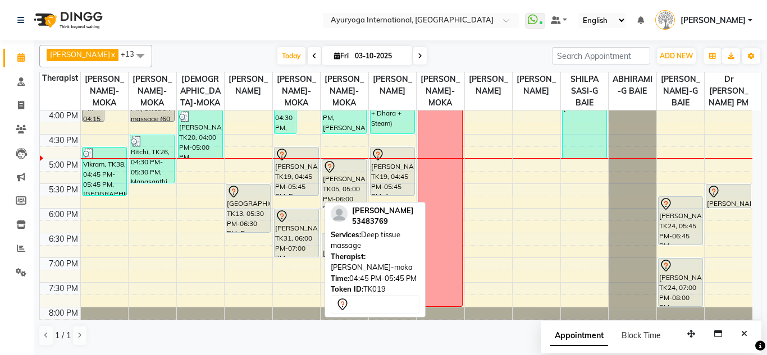
click at [292, 182] on div "sam, TK19, 04:45 PM-05:45 PM, Deep tissue massage" at bounding box center [297, 172] width 44 height 48
select select "7"
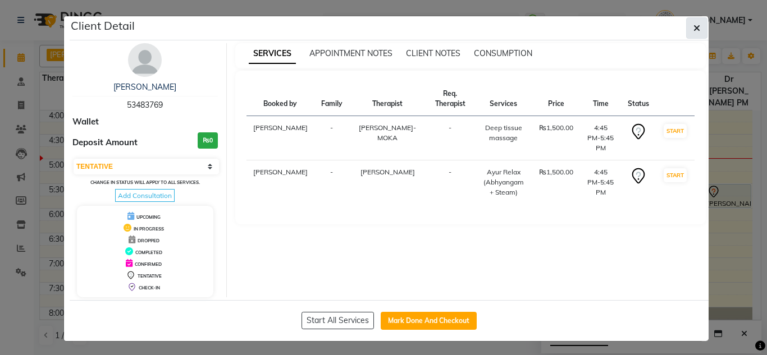
click at [693, 19] on button "button" at bounding box center [696, 27] width 21 height 21
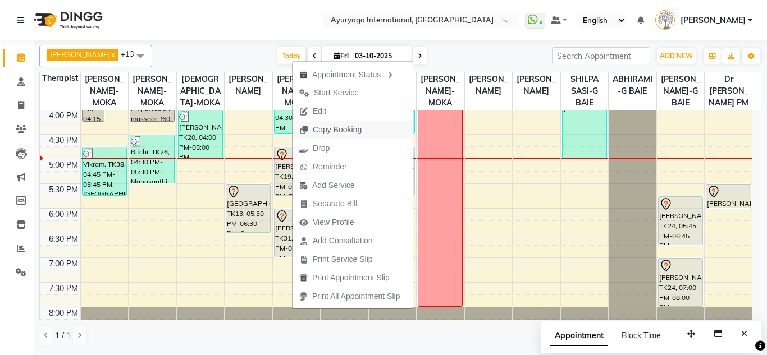
click at [327, 134] on span "Copy Booking" at bounding box center [337, 130] width 49 height 12
type textarea "JTdCJTIydXNlciUyMiUzQSU3QiUyMmlkJTIyJTNBODM1NzkyNCUyQyUyMmZuYW1lJTIyJTNBJTIyc2F…"
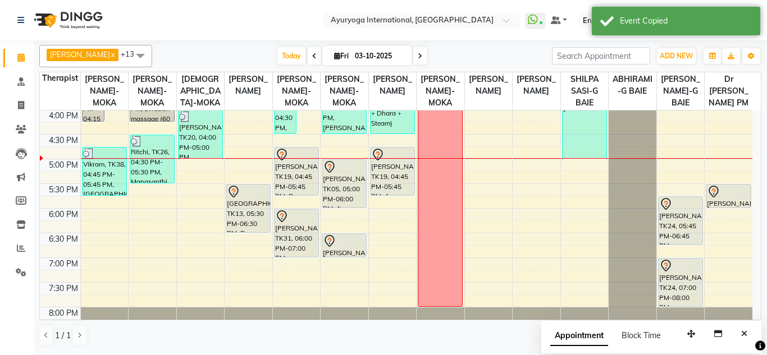
click at [193, 194] on div "7:00 AM 7:30 AM 8:00 AM 8:30 AM 9:00 AM 9:30 AM 10:00 AM 10:30 AM 11:00 AM 11:3…" at bounding box center [396, 10] width 712 height 691
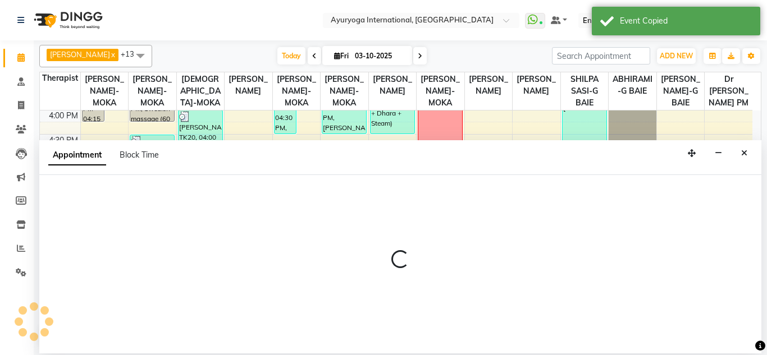
select select "36053"
select select "1035"
select select "tentative"
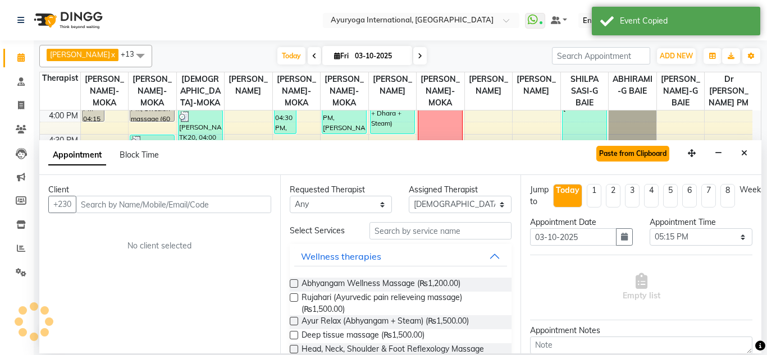
drag, startPoint x: 183, startPoint y: 213, endPoint x: 617, endPoint y: 151, distance: 438.4
click at [617, 151] on button "Paste from Clipboard" at bounding box center [632, 154] width 73 height 16
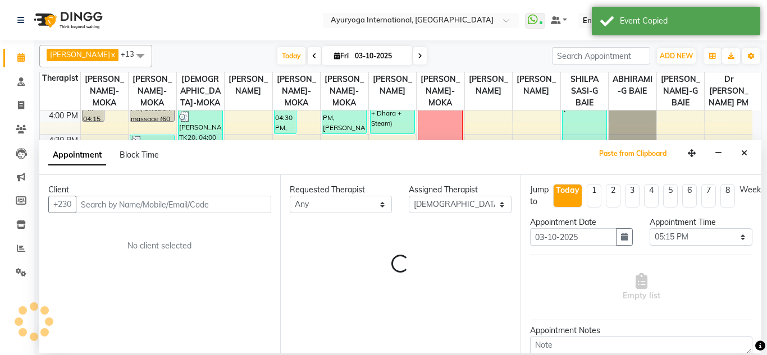
select select
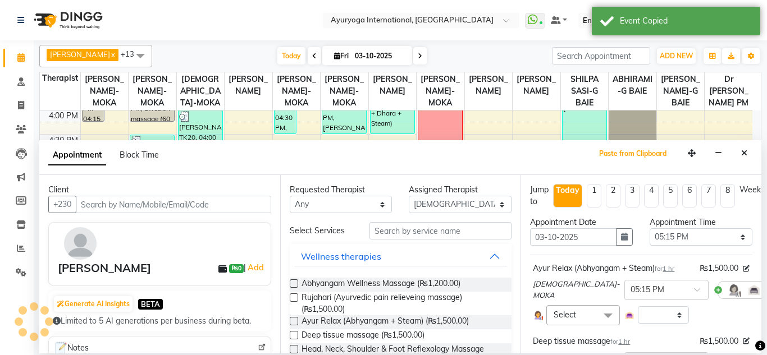
scroll to position [56, 0]
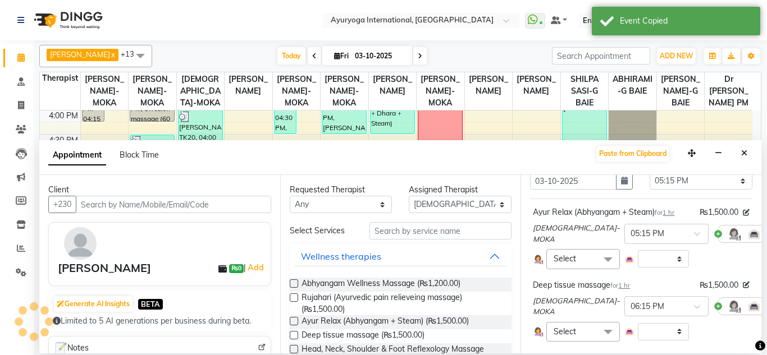
click at [732, 233] on div "VISHNU-MOKA × 05:15 PM" at bounding box center [641, 233] width 217 height 31
select select "1145"
click at [766, 233] on icon at bounding box center [778, 234] width 7 height 8
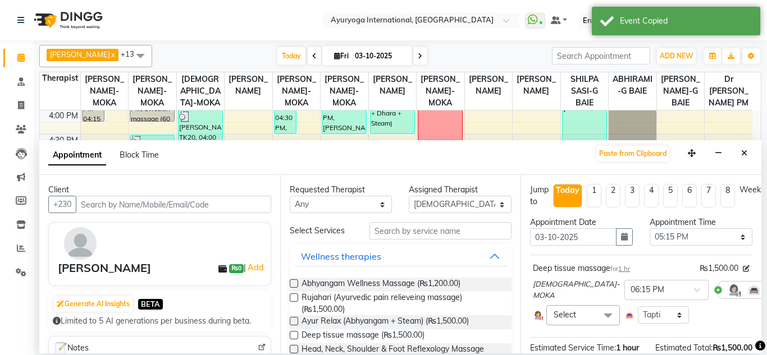
scroll to position [158, 0]
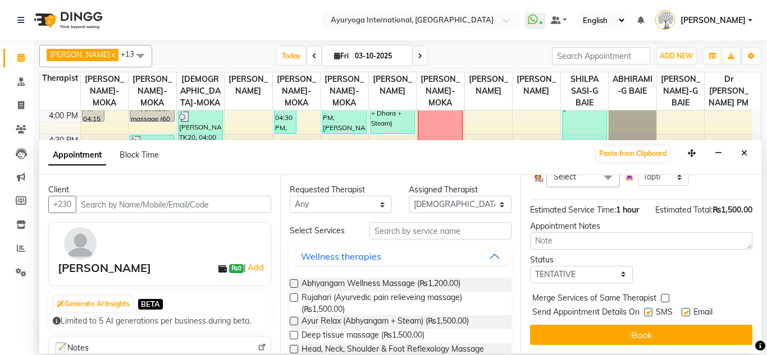
click at [646, 308] on label at bounding box center [648, 312] width 8 height 8
click at [646, 310] on input "checkbox" at bounding box center [647, 313] width 7 height 7
checkbox input "false"
click at [687, 308] on label at bounding box center [686, 312] width 8 height 8
click at [687, 310] on input "checkbox" at bounding box center [685, 313] width 7 height 7
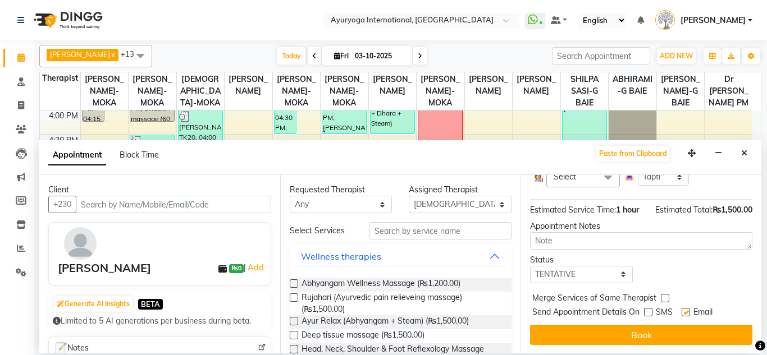
checkbox input "false"
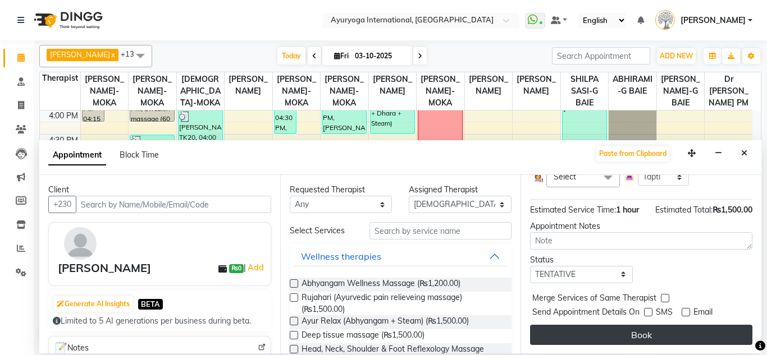
click at [683, 325] on button "Book" at bounding box center [641, 335] width 222 height 20
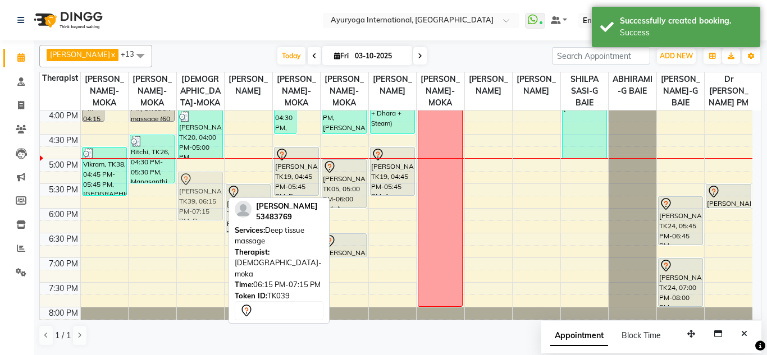
drag, startPoint x: 204, startPoint y: 255, endPoint x: 203, endPoint y: 204, distance: 50.6
click at [203, 204] on div "rajagopal soondron, TK17, 09:45 AM-10:45 AM, Ayur Relax (Abhyangam + Steam) Haw…" at bounding box center [201, 10] width 48 height 691
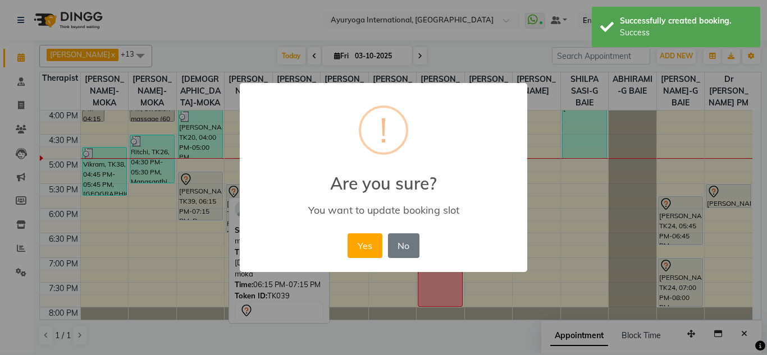
click at [348, 234] on button "Yes" at bounding box center [365, 246] width 34 height 25
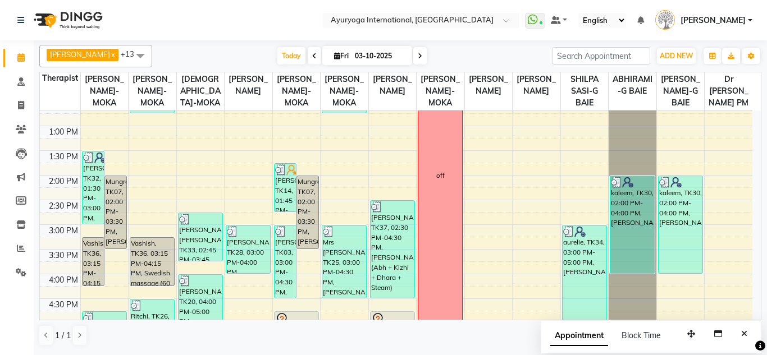
scroll to position [393, 0]
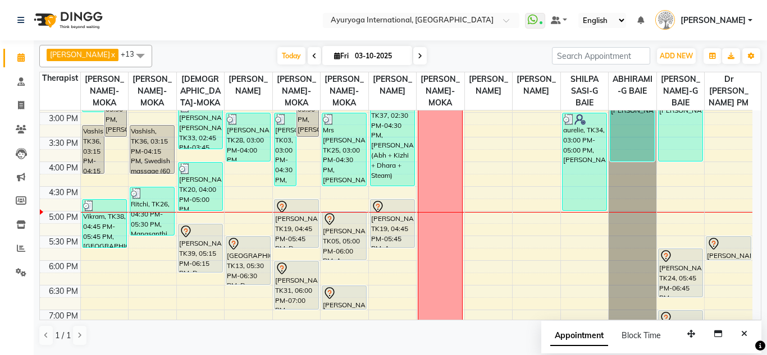
click at [424, 52] on span at bounding box center [419, 55] width 13 height 17
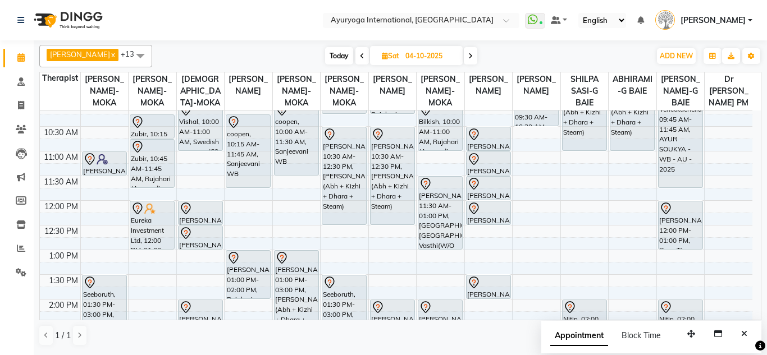
scroll to position [44, 0]
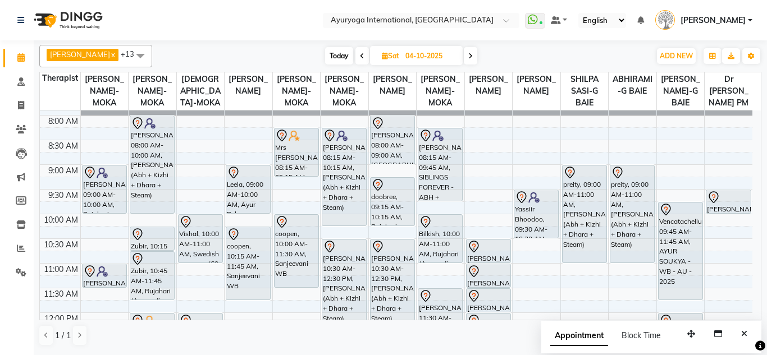
click at [474, 48] on span at bounding box center [470, 55] width 13 height 17
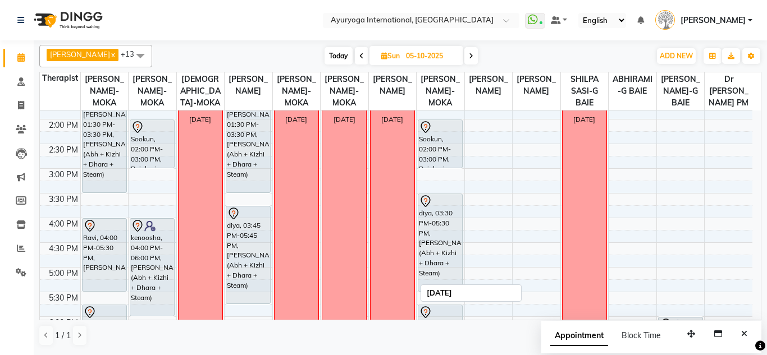
scroll to position [493, 0]
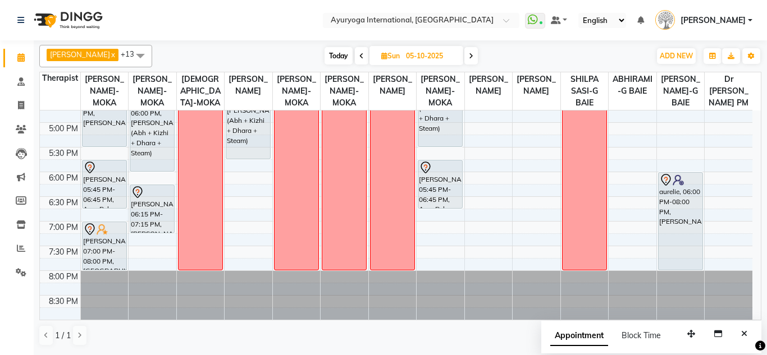
click at [470, 59] on span at bounding box center [470, 55] width 13 height 17
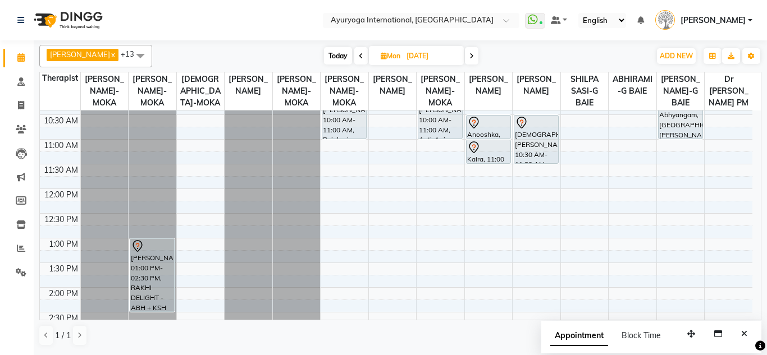
scroll to position [225, 0]
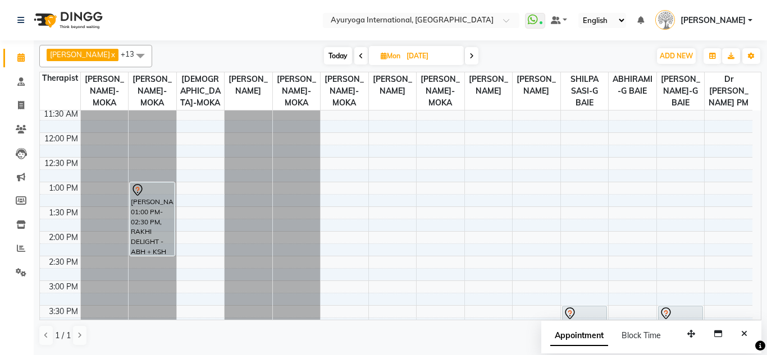
click at [368, 57] on span at bounding box center [360, 55] width 13 height 17
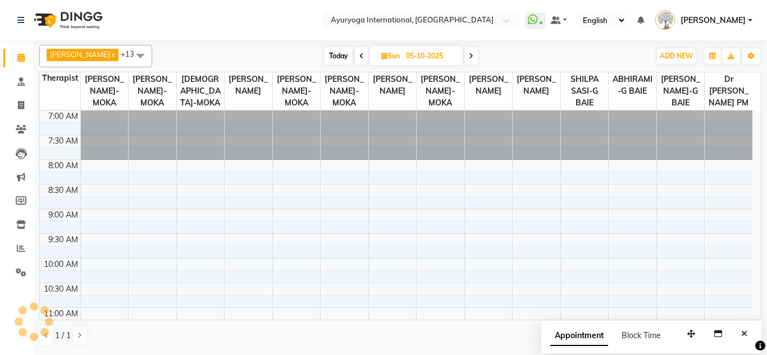
scroll to position [493, 0]
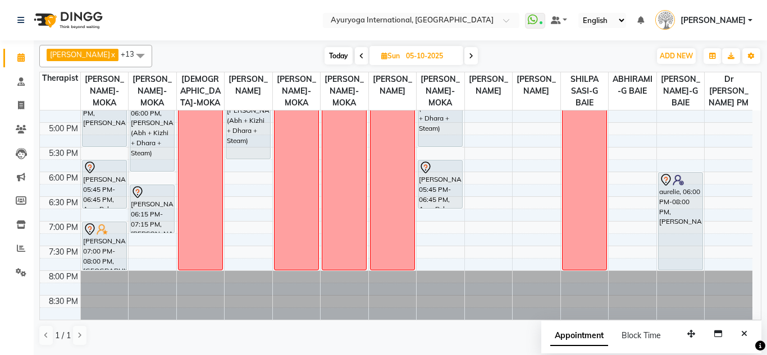
click at [349, 50] on span "Today" at bounding box center [338, 55] width 28 height 17
type input "03-10-2025"
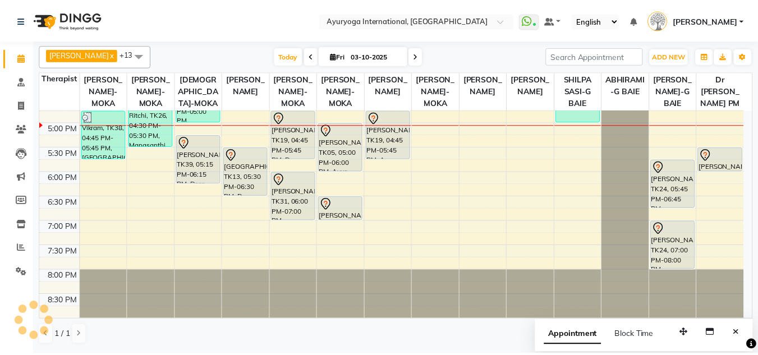
scroll to position [437, 0]
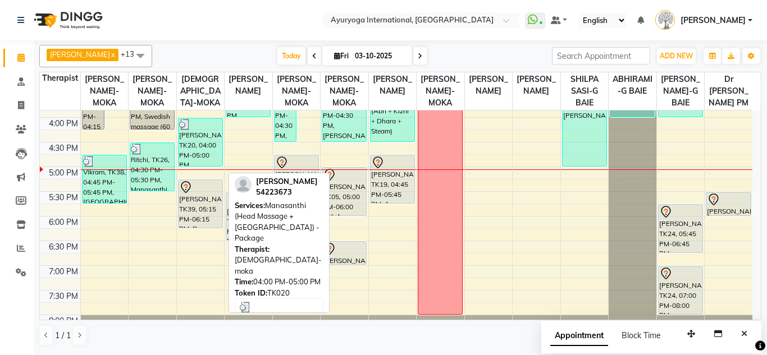
click at [190, 164] on div "[PERSON_NAME], TK20, 04:00 PM-05:00 PM, [GEOGRAPHIC_DATA] (Head Massage + [GEOG…" at bounding box center [201, 142] width 44 height 48
select select "3"
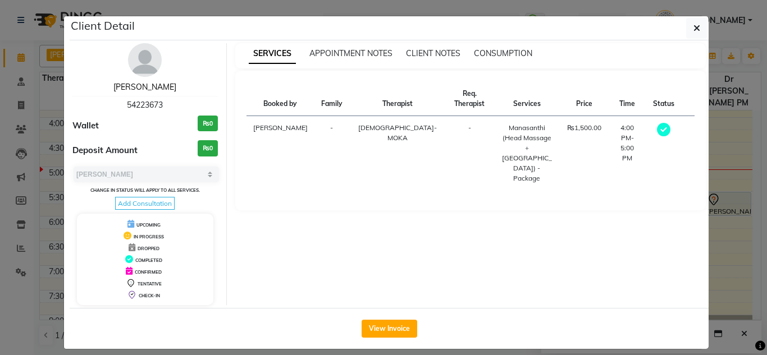
click at [145, 90] on link "[PERSON_NAME]" at bounding box center [144, 87] width 63 height 10
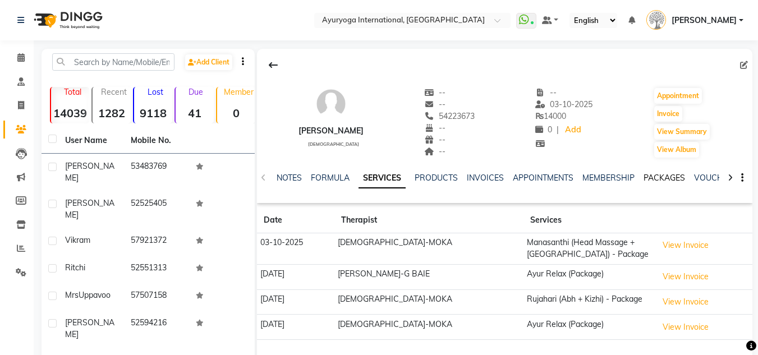
click at [659, 179] on link "PACKAGES" at bounding box center [665, 178] width 42 height 10
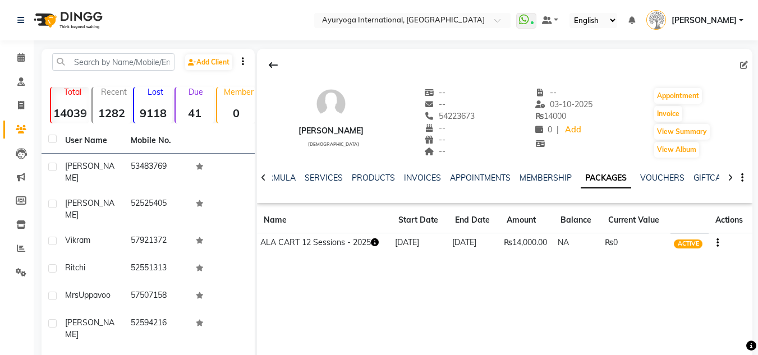
click at [375, 241] on icon "button" at bounding box center [375, 243] width 8 height 8
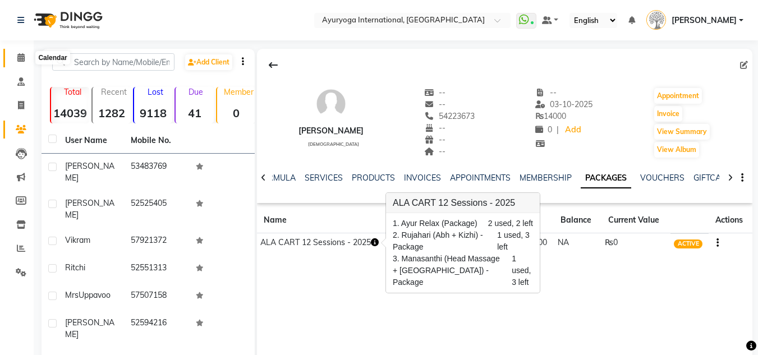
click at [21, 57] on icon at bounding box center [20, 57] width 7 height 8
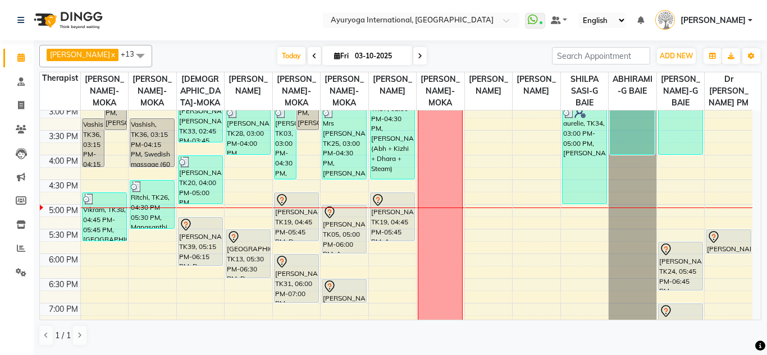
scroll to position [408, 0]
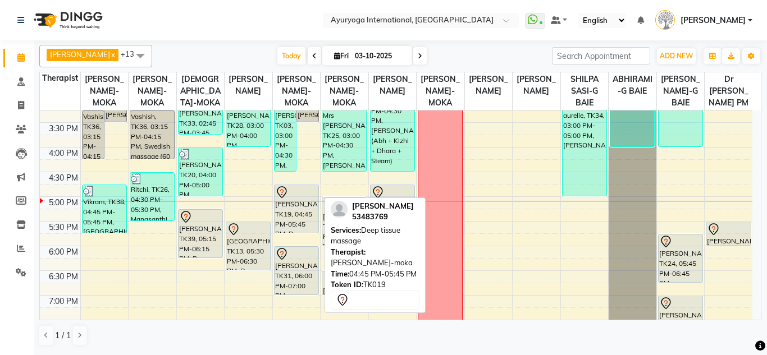
click at [310, 231] on div "sam, TK19, 04:45 PM-05:45 PM, Deep tissue massage" at bounding box center [297, 209] width 44 height 48
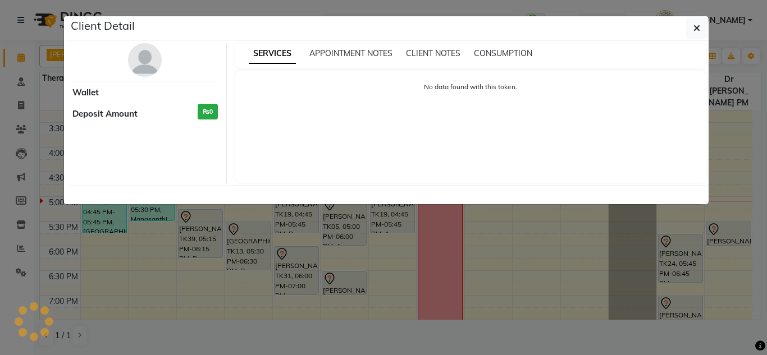
select select "7"
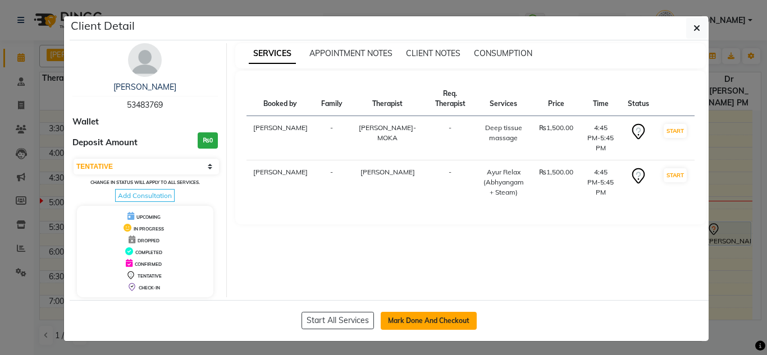
click at [386, 318] on button "Mark Done And Checkout" at bounding box center [429, 321] width 96 height 18
select select "service"
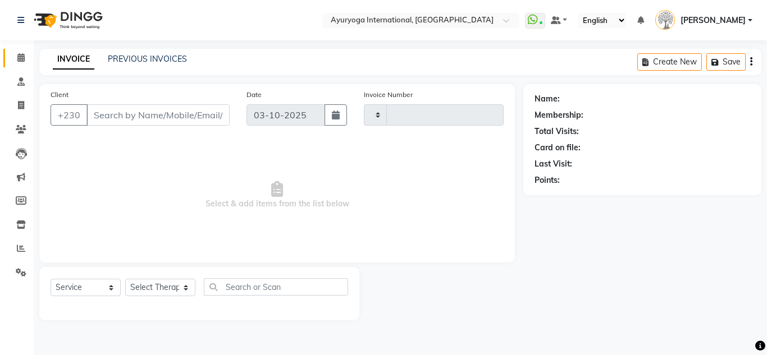
type input "6032"
select select "730"
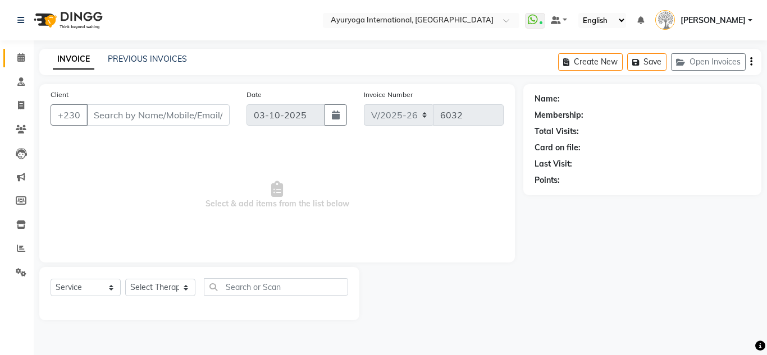
click at [17, 51] on link "Calendar" at bounding box center [16, 58] width 27 height 19
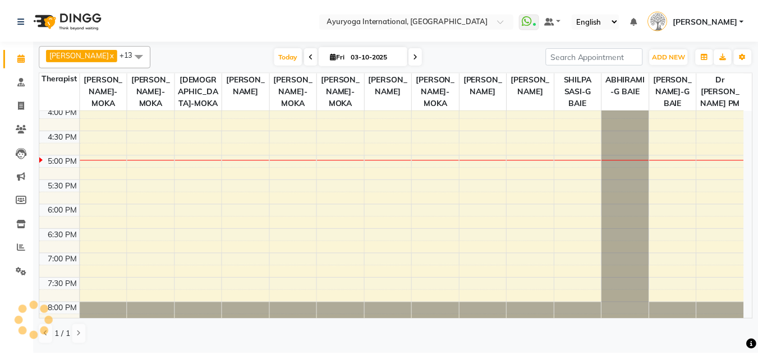
scroll to position [493, 0]
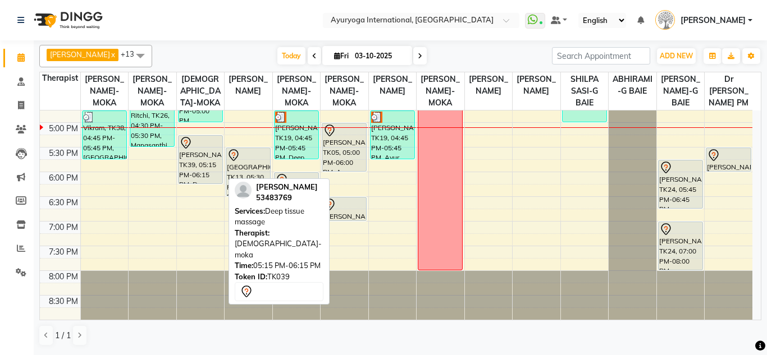
click at [194, 145] on div at bounding box center [200, 142] width 43 height 13
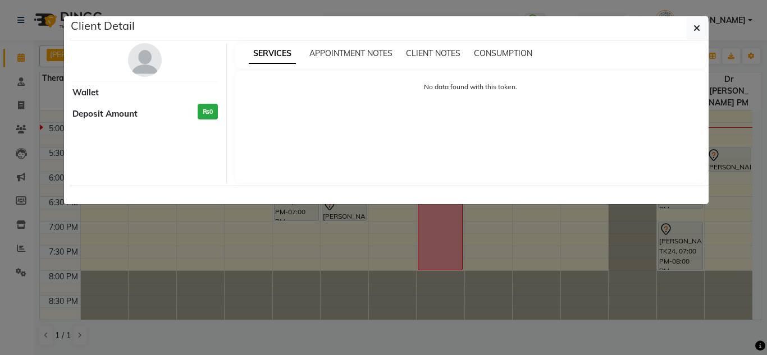
select select "7"
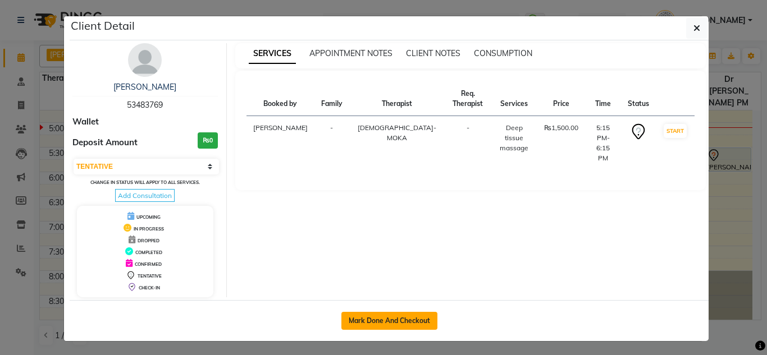
click at [382, 312] on button "Mark Done And Checkout" at bounding box center [389, 321] width 96 height 18
select select "service"
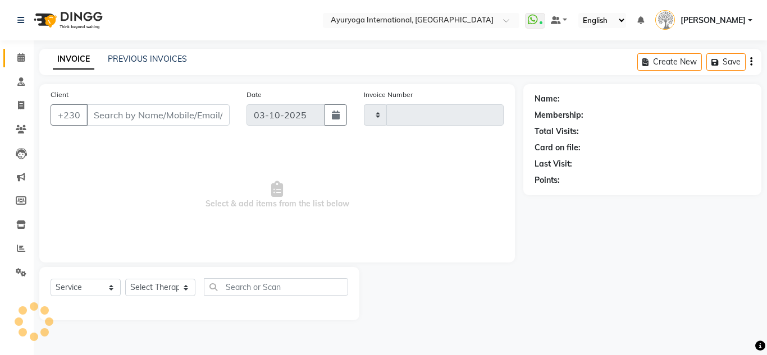
type input "6032"
select select "730"
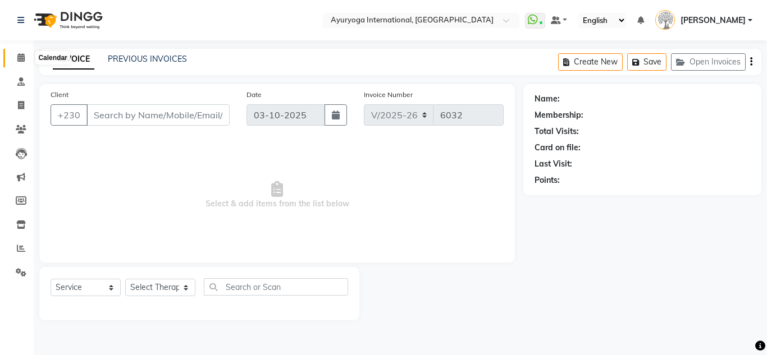
click at [17, 61] on icon at bounding box center [20, 57] width 7 height 8
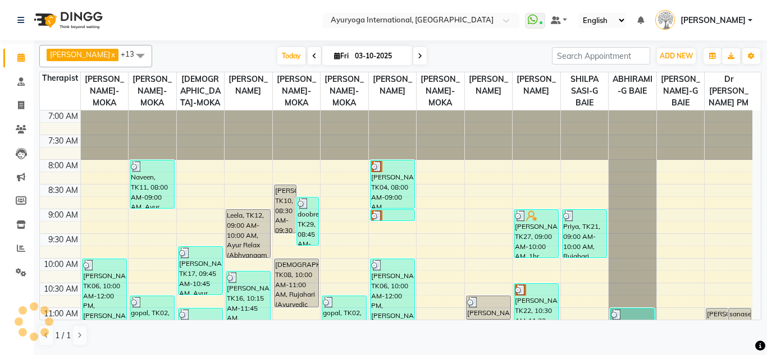
scroll to position [449, 0]
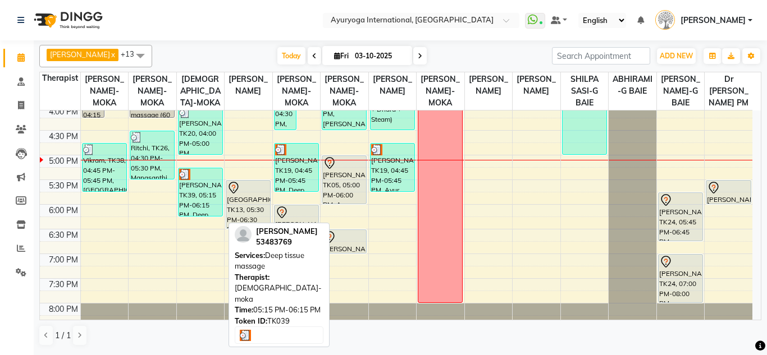
click at [180, 180] on div "sam, TK39, 05:15 PM-06:15 PM, Deep tissue massage" at bounding box center [201, 192] width 44 height 48
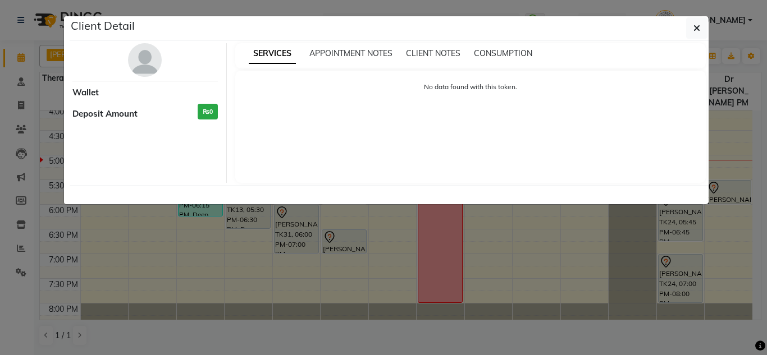
select select "3"
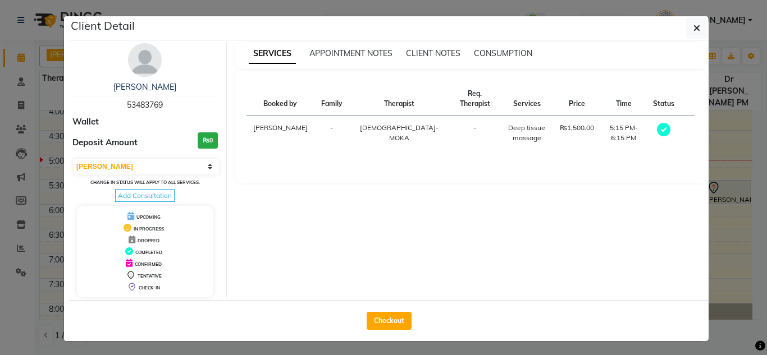
click at [130, 87] on div "sam" at bounding box center [144, 87] width 145 height 12
click at [134, 87] on link "sam" at bounding box center [144, 87] width 63 height 10
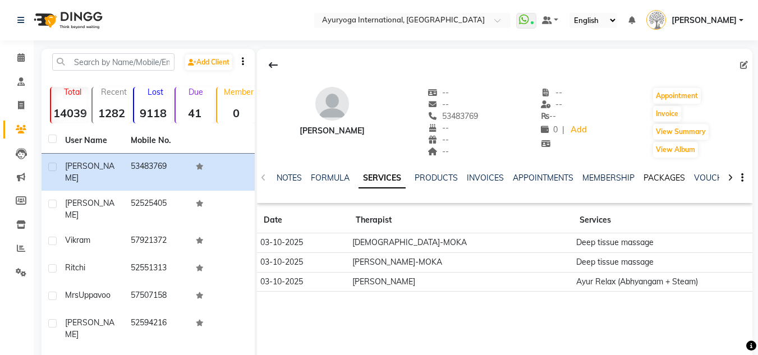
click at [666, 180] on link "PACKAGES" at bounding box center [665, 178] width 42 height 10
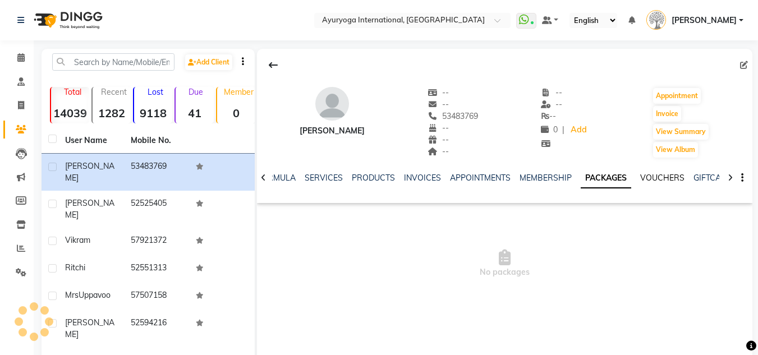
click at [666, 180] on link "VOUCHERS" at bounding box center [663, 178] width 44 height 10
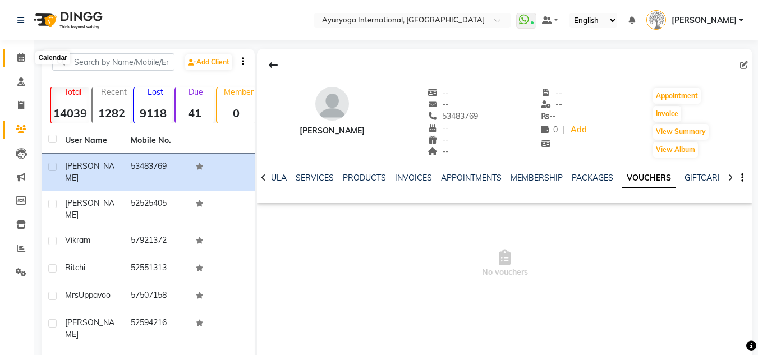
click at [24, 61] on icon at bounding box center [20, 57] width 7 height 8
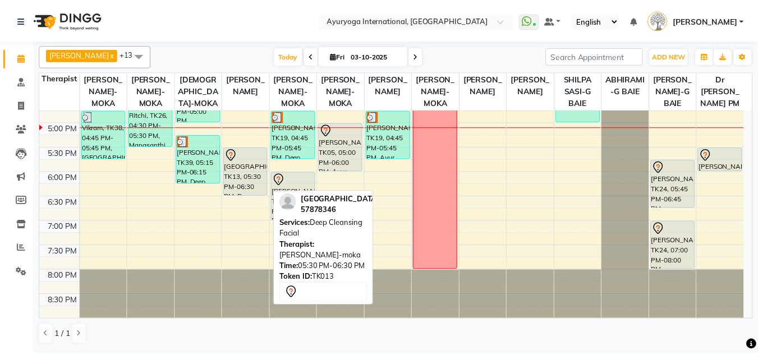
scroll to position [437, 0]
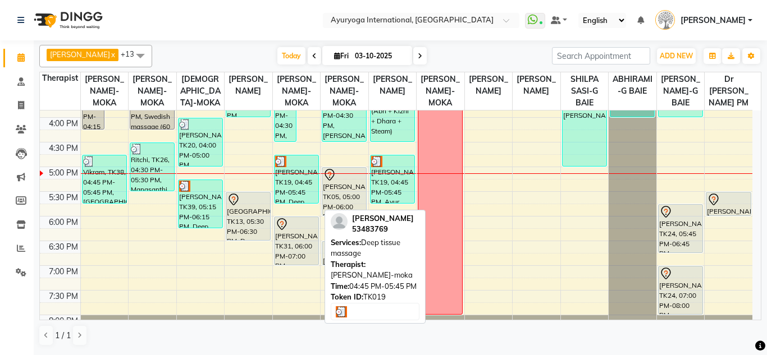
click at [286, 183] on div "sam, TK19, 04:45 PM-05:45 PM, Deep tissue massage" at bounding box center [297, 180] width 44 height 48
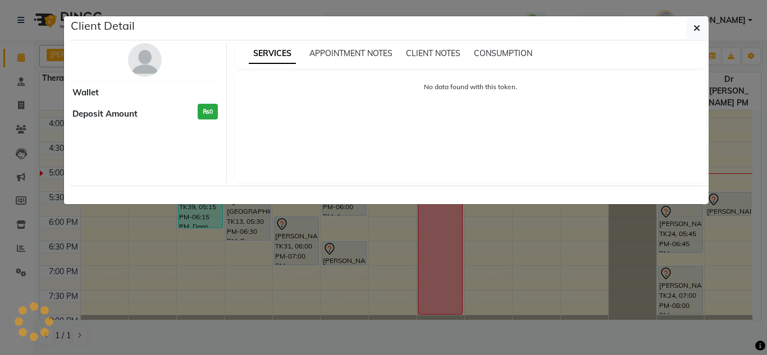
select select "3"
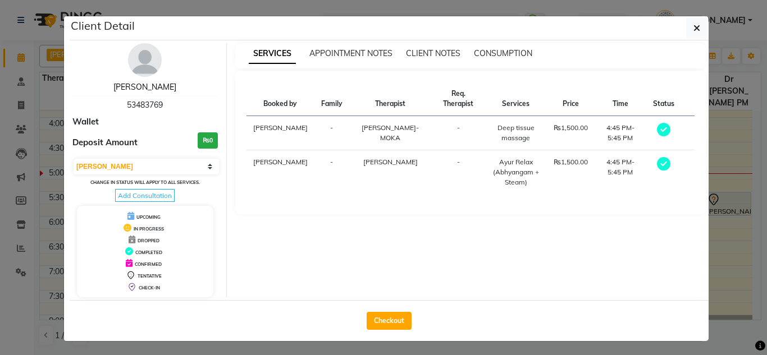
click at [140, 86] on link "sam" at bounding box center [144, 87] width 63 height 10
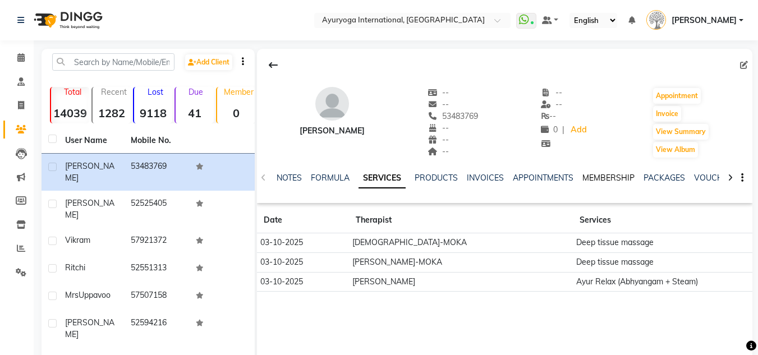
click at [615, 176] on link "MEMBERSHIP" at bounding box center [609, 178] width 52 height 10
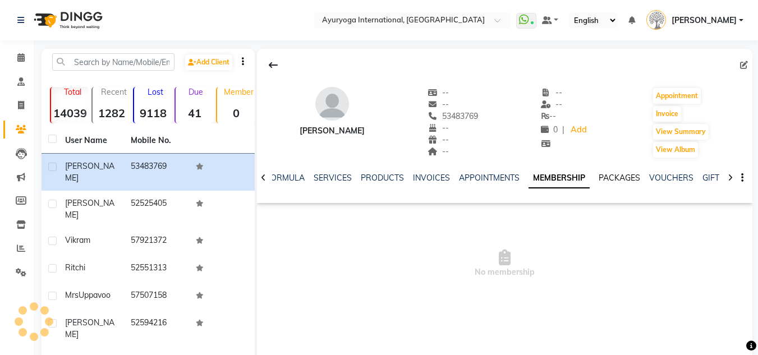
click at [634, 175] on link "PACKAGES" at bounding box center [620, 178] width 42 height 10
click at [651, 179] on link "VOUCHERS" at bounding box center [663, 178] width 44 height 10
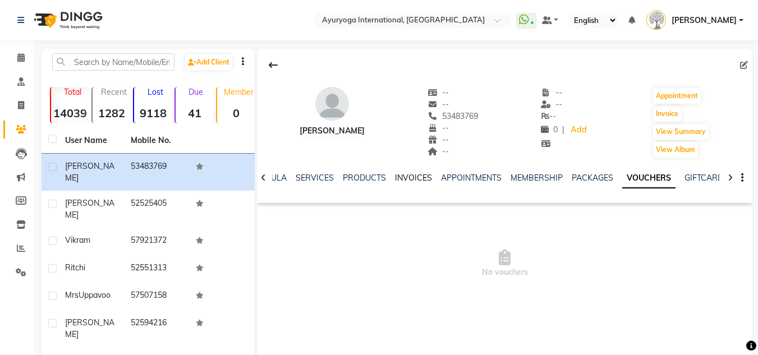
click at [410, 180] on link "INVOICES" at bounding box center [413, 178] width 37 height 10
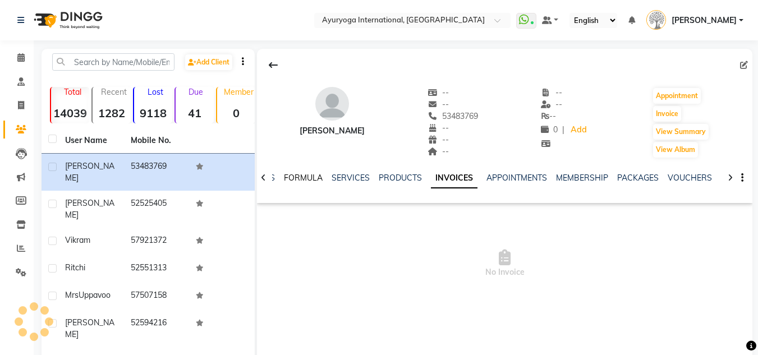
click at [304, 175] on link "FORMULA" at bounding box center [303, 178] width 39 height 10
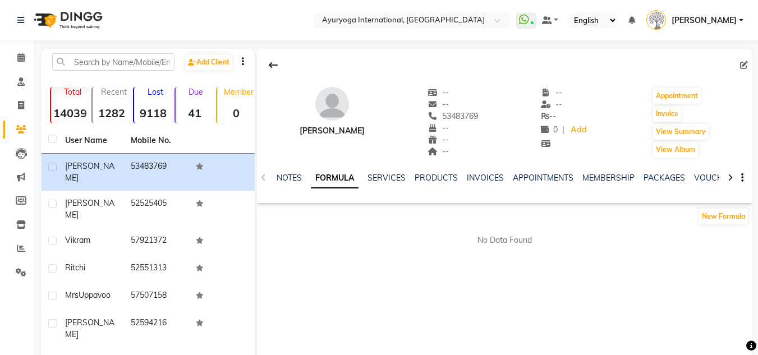
click at [408, 177] on ul "NOTES FORMULA SERVICES PRODUCTS INVOICES APPOINTMENTS MEMBERSHIP PACKAGES VOUCH…" at bounding box center [633, 178] width 712 height 12
click at [400, 177] on link "SERVICES" at bounding box center [387, 178] width 38 height 10
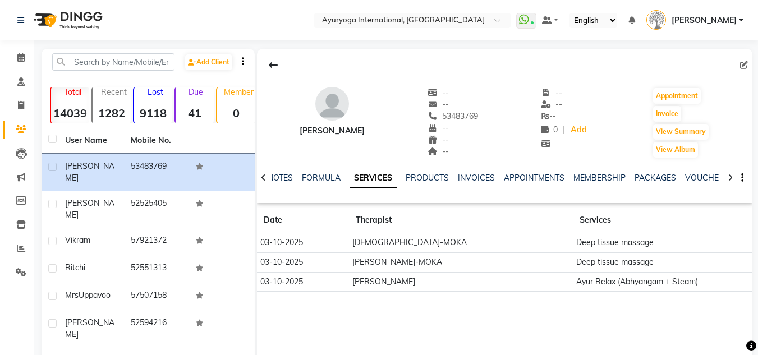
click at [429, 170] on div "NOTES FORMULA SERVICES PRODUCTS INVOICES APPOINTMENTS MEMBERSHIP PACKAGES VOUCH…" at bounding box center [505, 178] width 496 height 39
click at [436, 179] on link "PRODUCTS" at bounding box center [427, 178] width 43 height 10
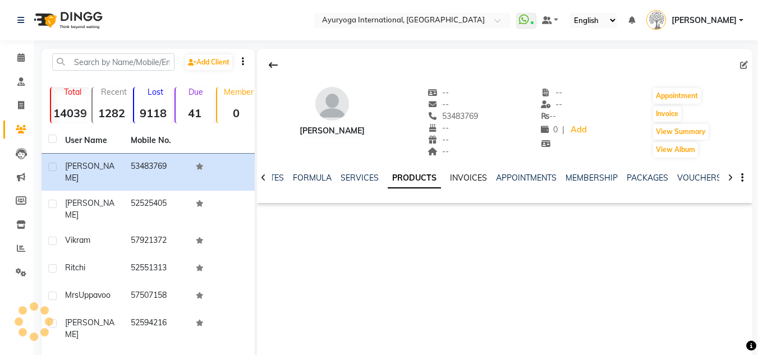
click at [474, 179] on link "INVOICES" at bounding box center [468, 178] width 37 height 10
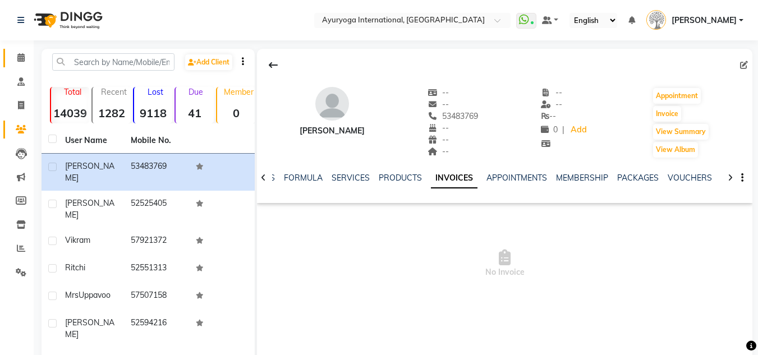
click at [11, 61] on link "Calendar" at bounding box center [16, 58] width 27 height 19
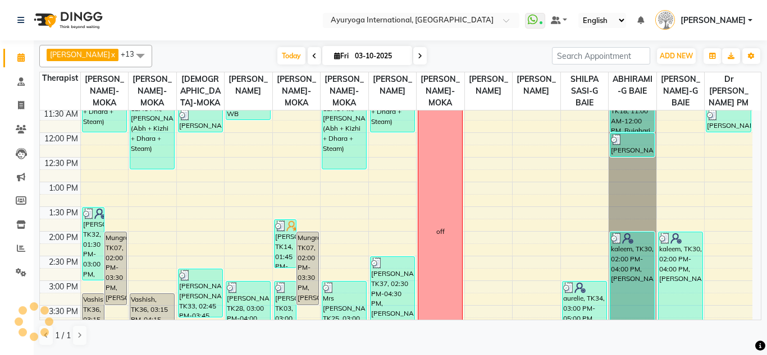
scroll to position [493, 0]
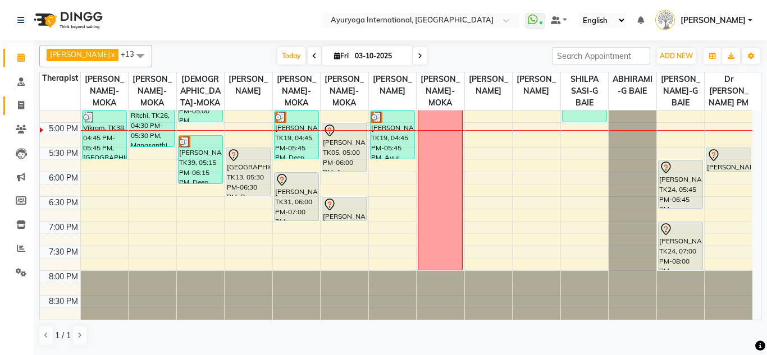
click at [20, 104] on icon at bounding box center [21, 105] width 6 height 8
select select "service"
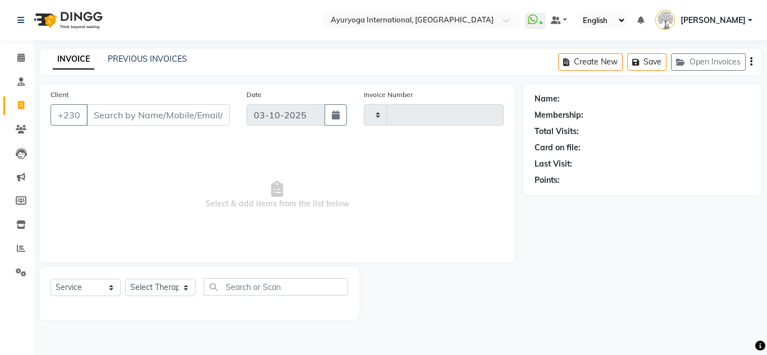
type input "6032"
select select "730"
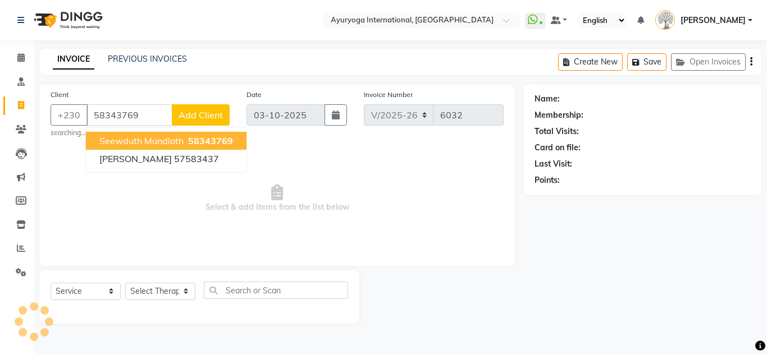
type input "58343769"
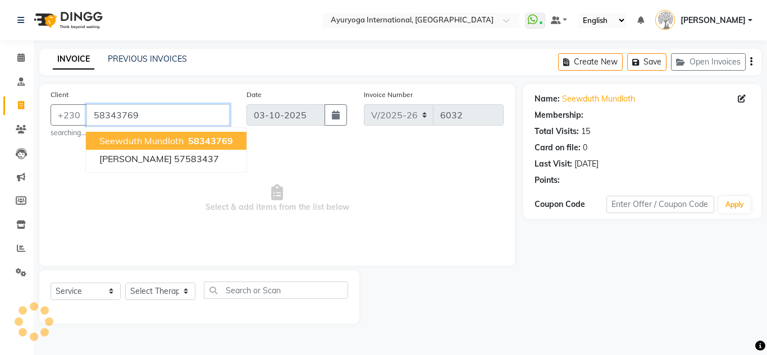
click at [108, 113] on input "58343769" at bounding box center [157, 114] width 143 height 21
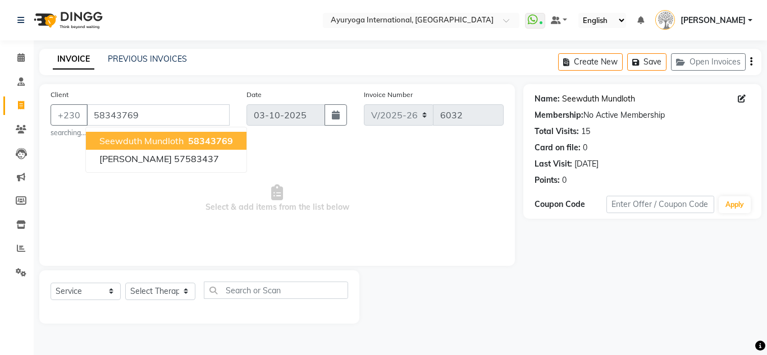
click at [607, 104] on link "Seewduth Mundloth" at bounding box center [598, 99] width 73 height 12
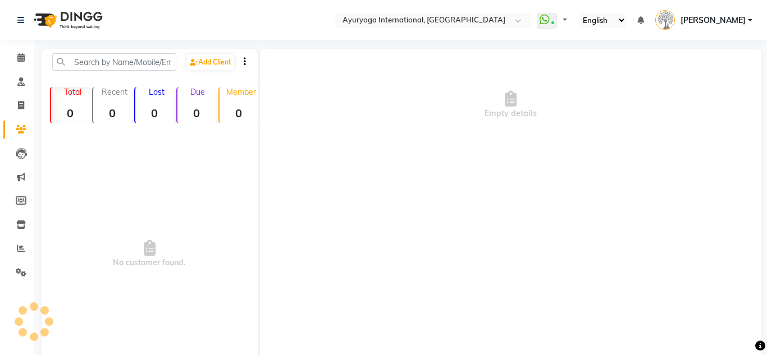
select select "en"
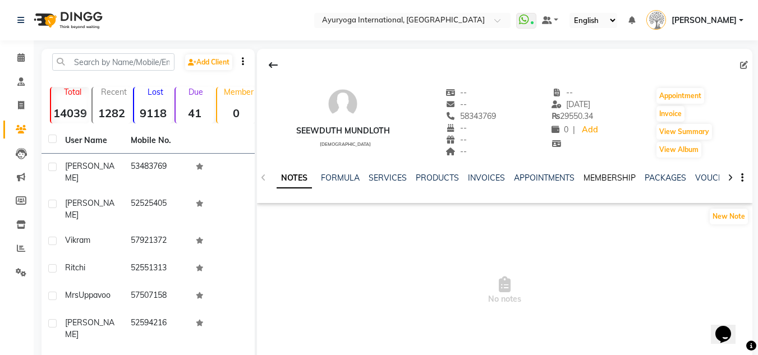
click at [610, 180] on link "MEMBERSHIP" at bounding box center [610, 178] width 52 height 10
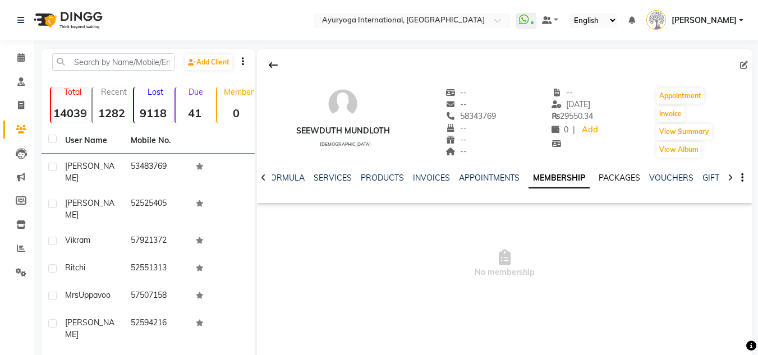
click at [610, 180] on link "PACKAGES" at bounding box center [620, 178] width 42 height 10
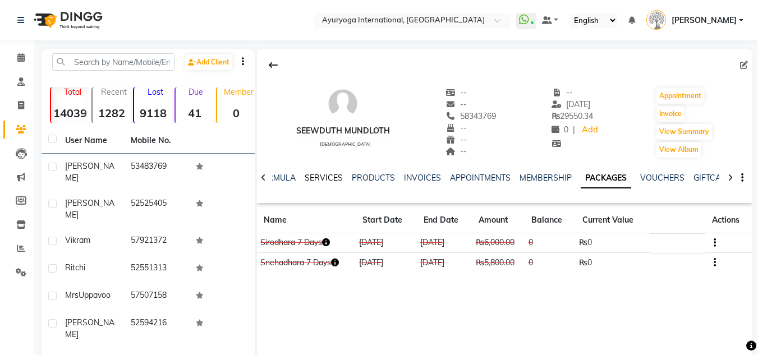
click at [328, 177] on link "SERVICES" at bounding box center [324, 178] width 38 height 10
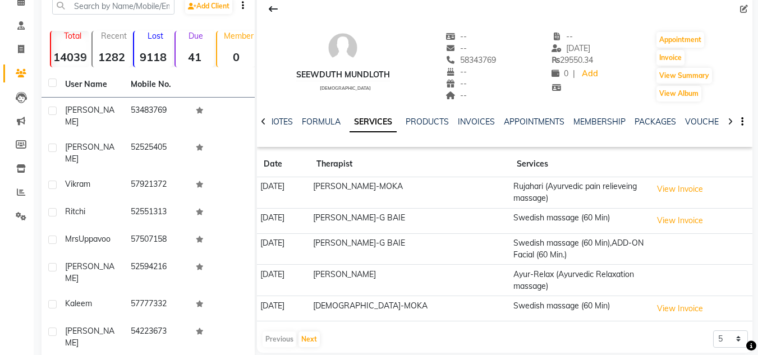
scroll to position [112, 0]
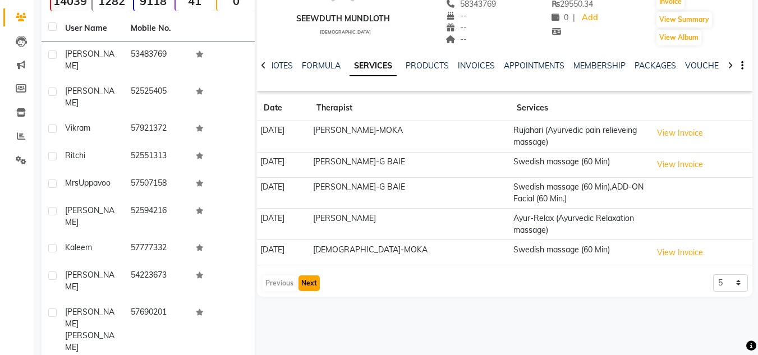
click at [310, 284] on button "Next" at bounding box center [309, 284] width 21 height 16
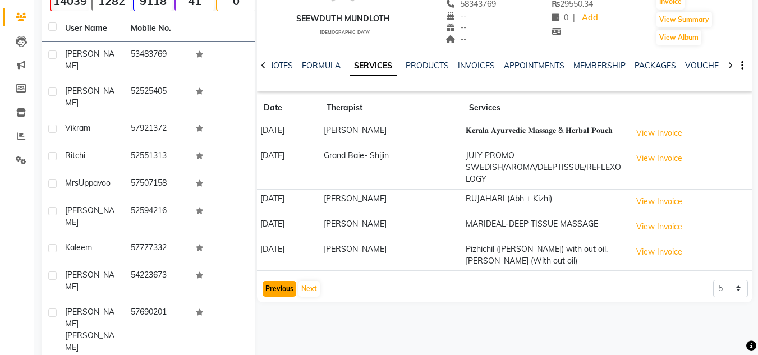
click at [282, 290] on button "Previous" at bounding box center [280, 289] width 34 height 16
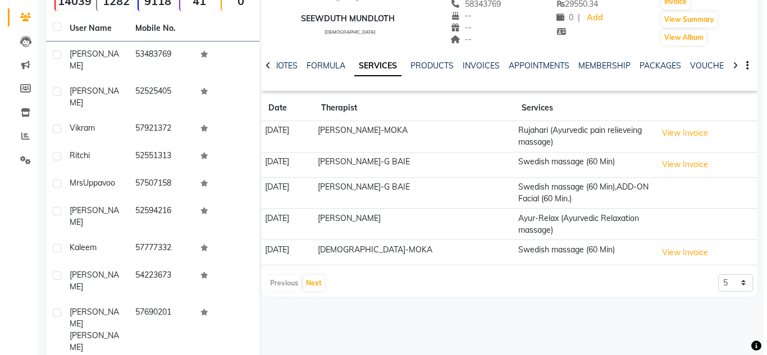
scroll to position [0, 0]
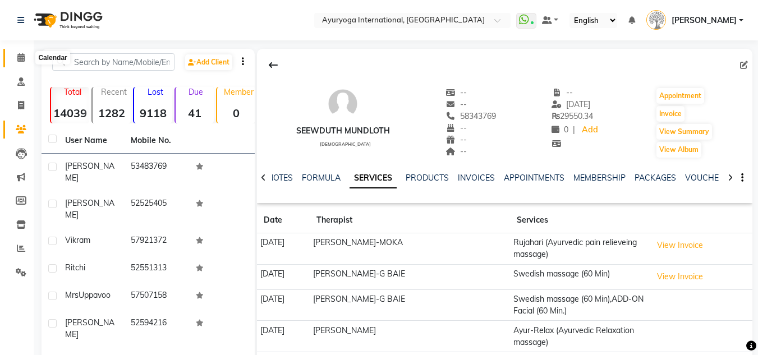
click at [21, 60] on icon at bounding box center [20, 57] width 7 height 8
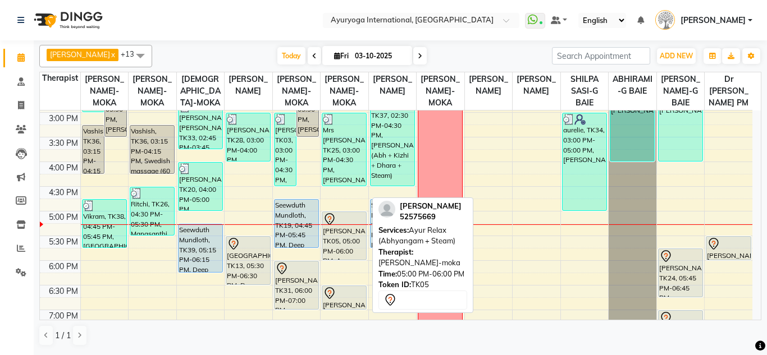
scroll to position [449, 0]
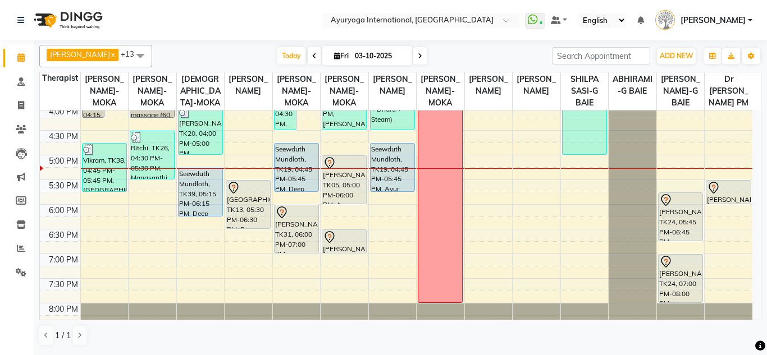
click at [417, 60] on span at bounding box center [419, 55] width 13 height 17
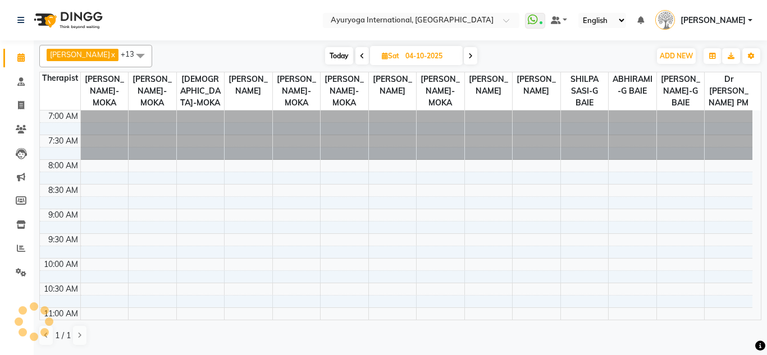
scroll to position [493, 0]
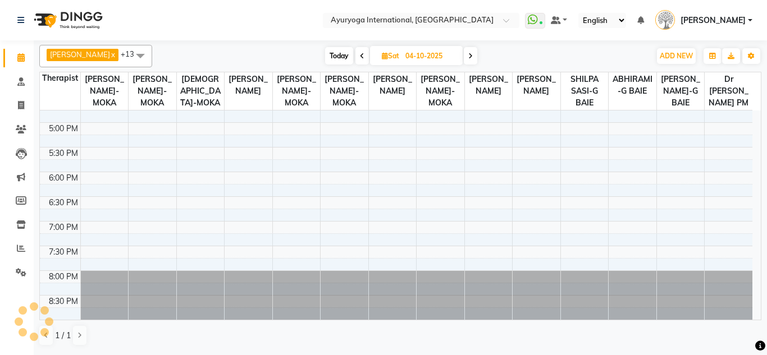
click at [475, 51] on span at bounding box center [470, 55] width 13 height 17
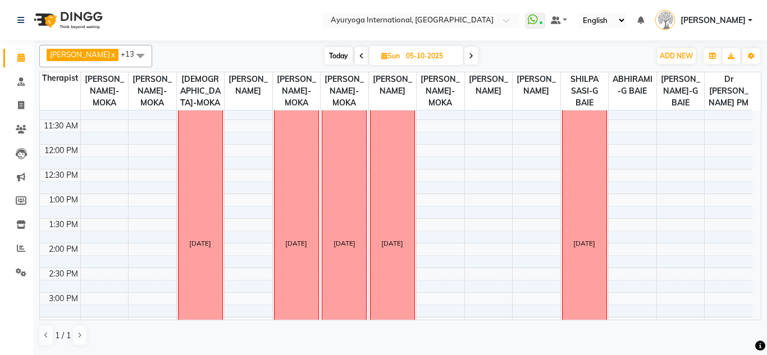
scroll to position [0, 0]
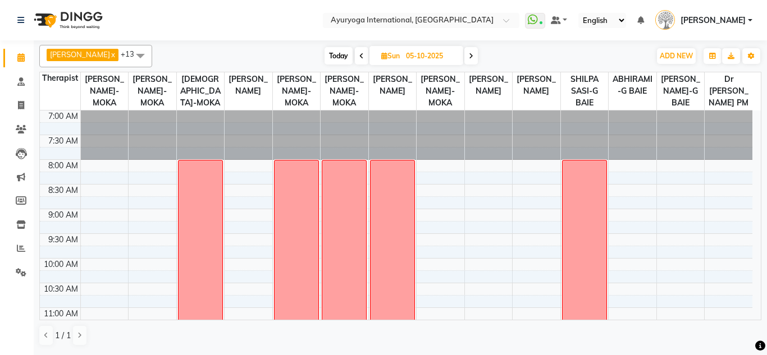
click at [479, 56] on div "[DATE] [DATE]" at bounding box center [401, 56] width 156 height 17
click at [473, 57] on icon at bounding box center [471, 56] width 4 height 7
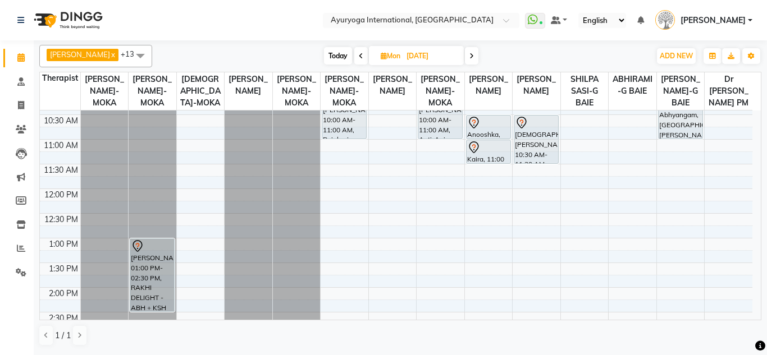
scroll to position [225, 0]
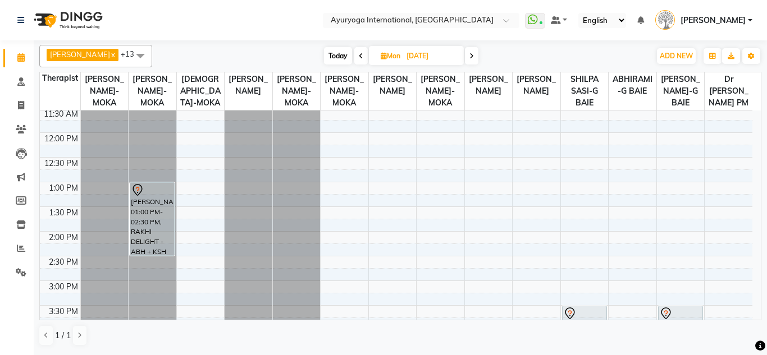
click at [356, 67] on div "[PERSON_NAME]-MOKA x [PERSON_NAME]-MOKA x [PERSON_NAME]-MOKA x VISHNU-MOKA x [P…" at bounding box center [400, 195] width 722 height 310
click at [346, 56] on span "Today" at bounding box center [338, 55] width 28 height 17
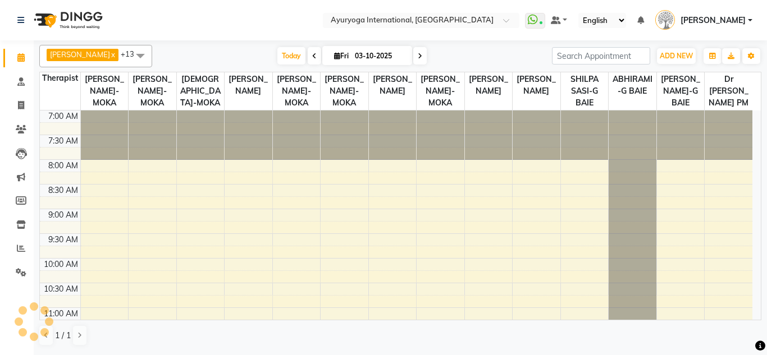
scroll to position [493, 0]
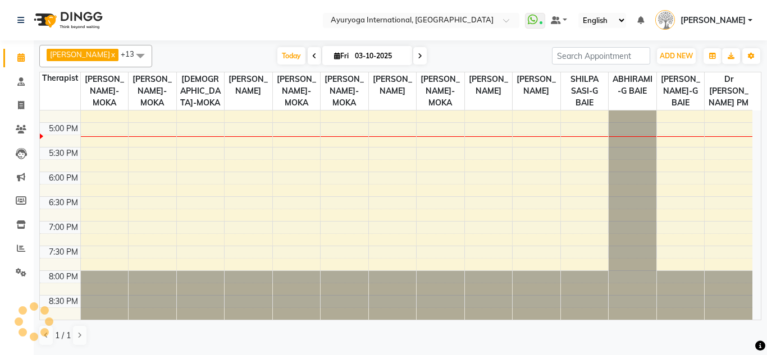
click at [417, 58] on span at bounding box center [419, 55] width 13 height 17
type input "04-10-2025"
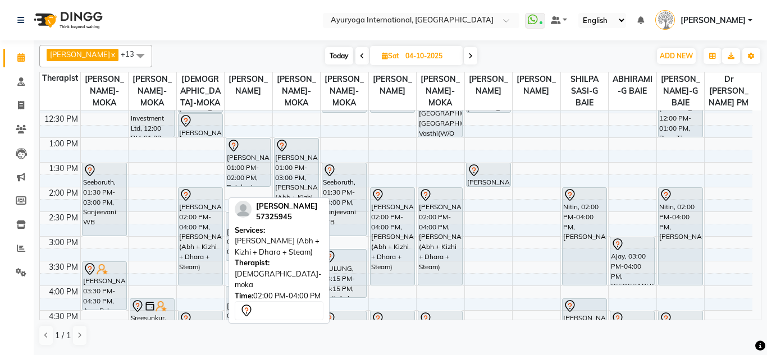
scroll to position [381, 0]
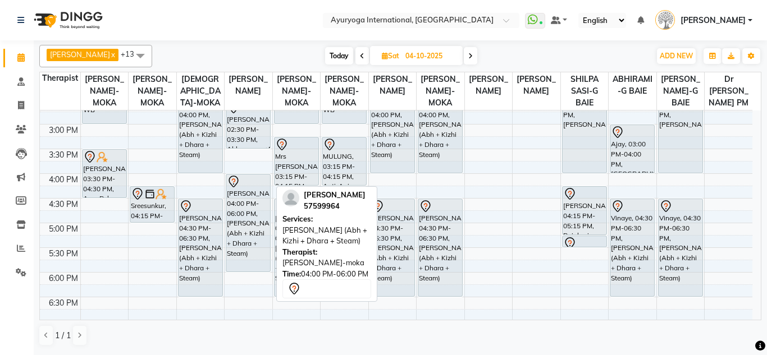
click at [241, 252] on div "[PERSON_NAME], 04:00 PM-06:00 PM, [PERSON_NAME] (Abh + Kizhi + Dhara + Steam)" at bounding box center [248, 223] width 44 height 97
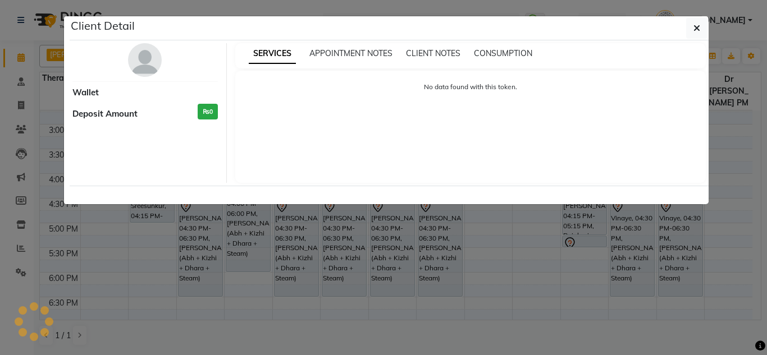
select select "7"
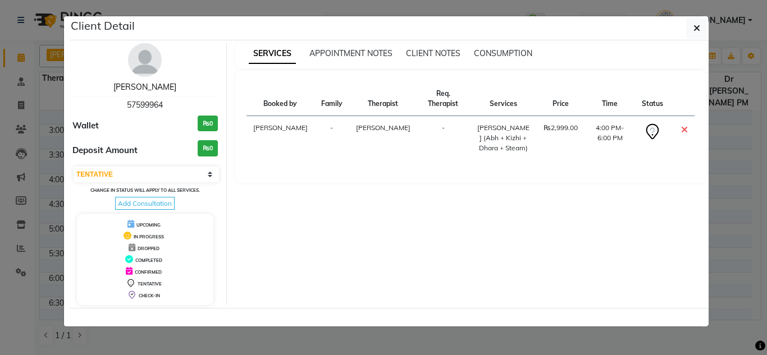
click at [147, 84] on link "[PERSON_NAME]" at bounding box center [144, 87] width 63 height 10
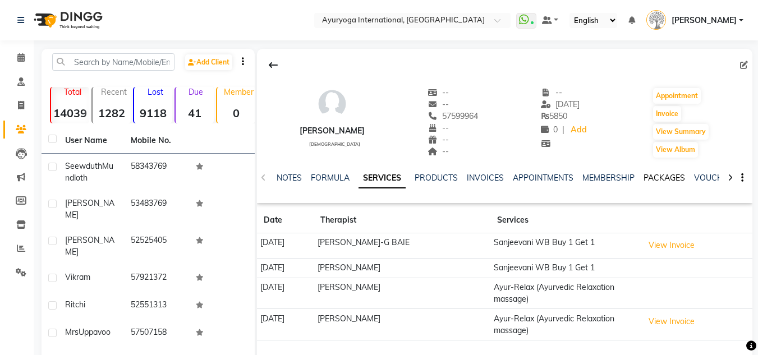
click at [655, 175] on link "PACKAGES" at bounding box center [665, 178] width 42 height 10
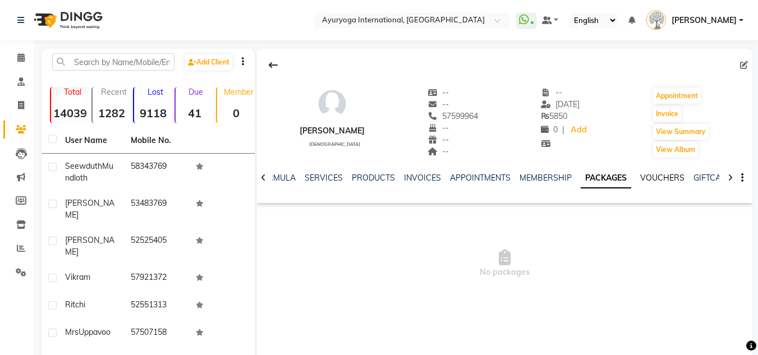
click at [655, 175] on link "VOUCHERS" at bounding box center [663, 178] width 44 height 10
click at [484, 172] on div "NOTES FORMULA SERVICES PRODUCTS INVOICES APPOINTMENTS MEMBERSHIP PACKAGES VOUCH…" at bounding box center [505, 178] width 496 height 39
click at [456, 182] on link "APPOINTMENTS" at bounding box center [471, 178] width 61 height 10
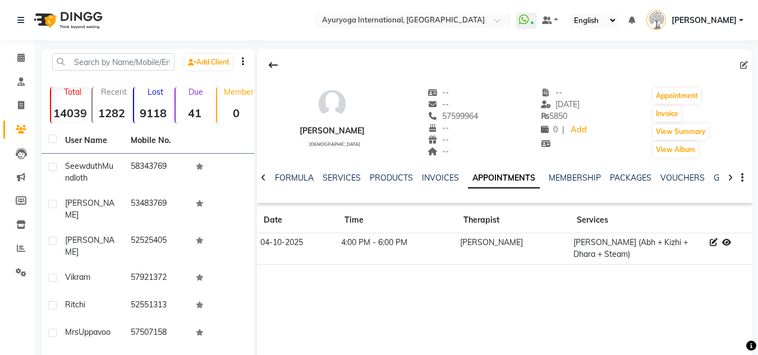
click at [418, 181] on ul "NOTES FORMULA SERVICES PRODUCTS INVOICES APPOINTMENTS MEMBERSHIP PACKAGES VOUCH…" at bounding box center [598, 178] width 714 height 12
click at [16, 54] on span at bounding box center [21, 58] width 20 height 13
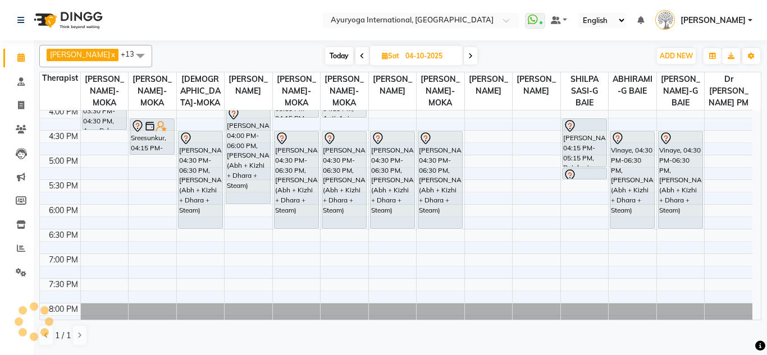
scroll to position [393, 0]
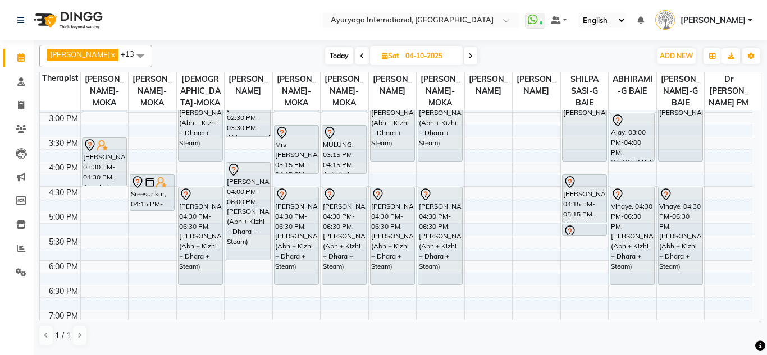
click at [469, 58] on span at bounding box center [470, 55] width 13 height 17
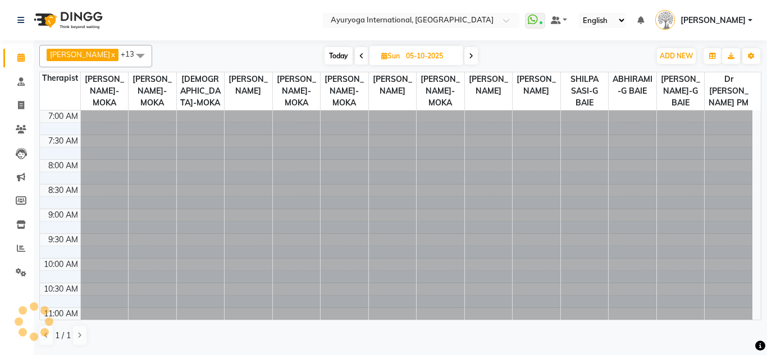
click at [469, 58] on span at bounding box center [470, 55] width 13 height 17
type input "[DATE]"
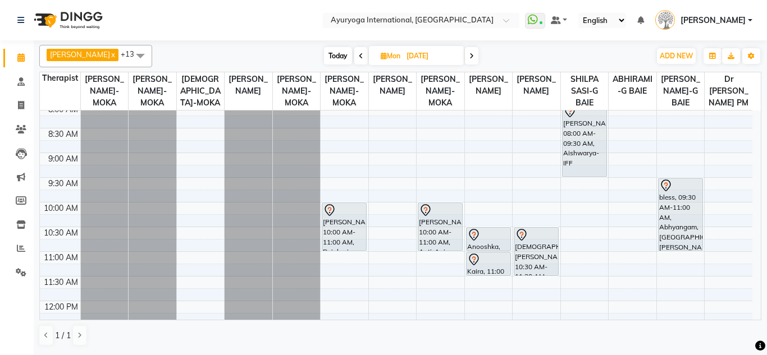
scroll to position [112, 0]
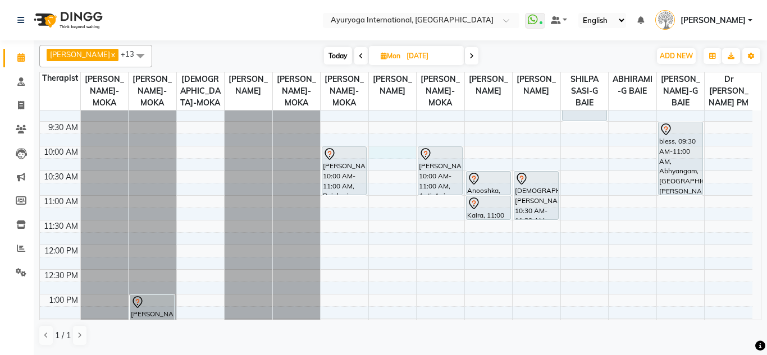
click at [381, 162] on div "7:00 AM 7:30 AM 8:00 AM 8:30 AM 9:00 AM 9:30 AM 10:00 AM 10:30 AM 11:00 AM 11:3…" at bounding box center [396, 343] width 712 height 691
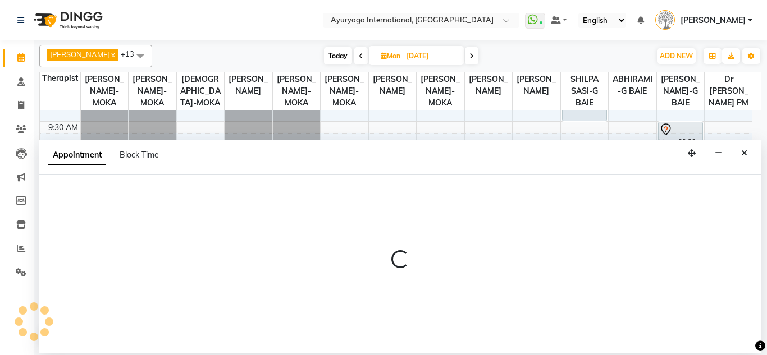
select select "80876"
select select "600"
select select "tentative"
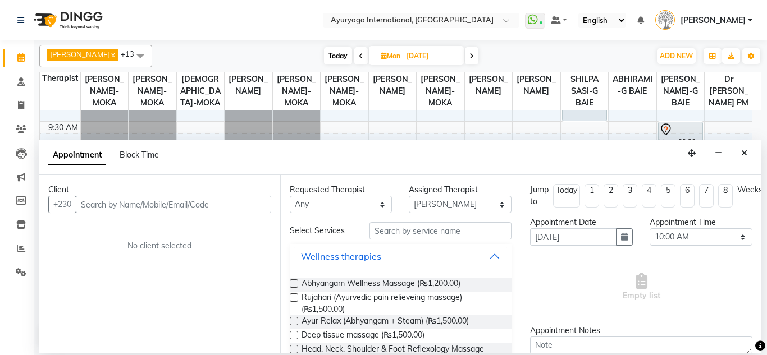
click at [144, 198] on input "text" at bounding box center [173, 204] width 195 height 17
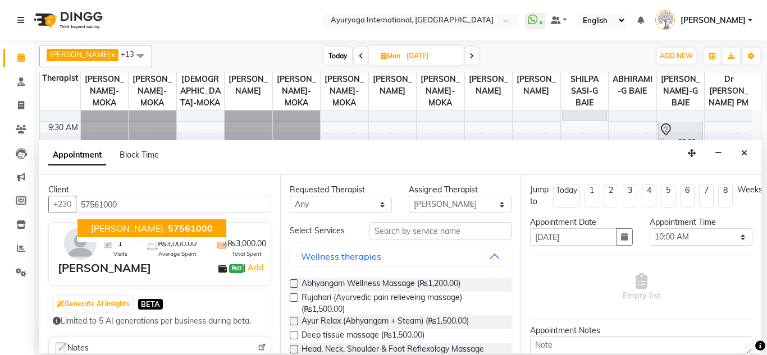
click at [168, 227] on span "57561000" at bounding box center [190, 228] width 45 height 11
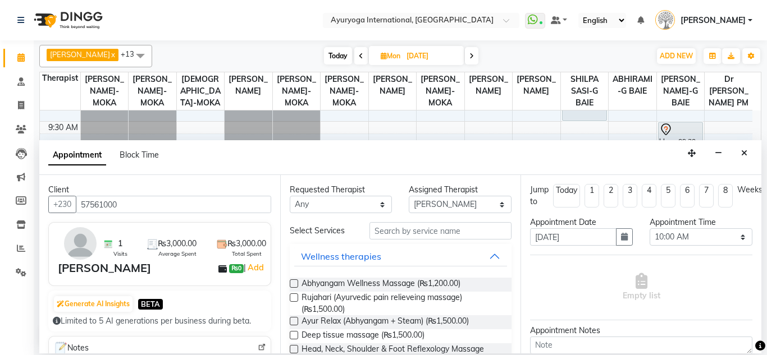
type input "57561000"
click at [423, 231] on input "text" at bounding box center [440, 230] width 143 height 17
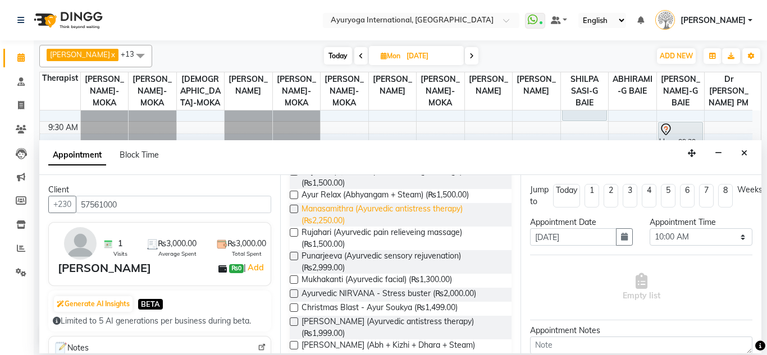
scroll to position [168, 0]
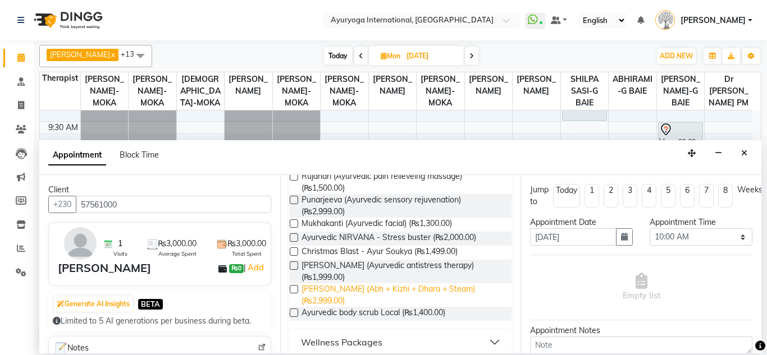
type input "ayur"
click at [391, 286] on span "[PERSON_NAME] (Abh + Kizhi + Dhara + Steam) (₨2,999.00)" at bounding box center [402, 296] width 202 height 24
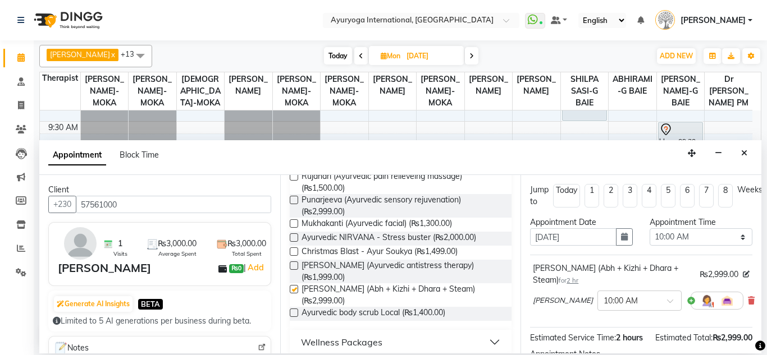
checkbox input "false"
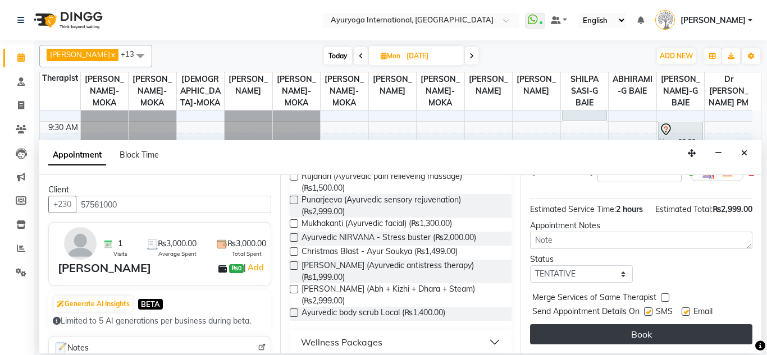
click at [603, 324] on button "Book" at bounding box center [641, 334] width 222 height 20
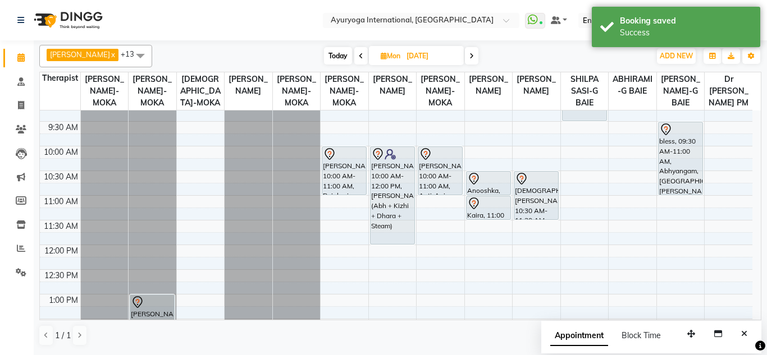
click at [360, 53] on icon at bounding box center [361, 56] width 4 height 7
type input "05-10-2025"
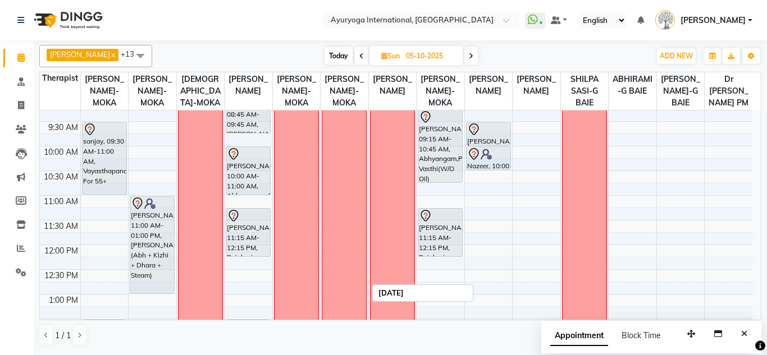
scroll to position [168, 0]
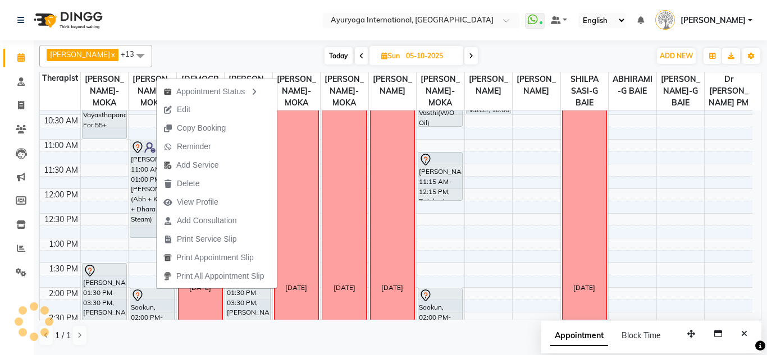
click at [228, 49] on div "[DATE] [DATE]" at bounding box center [401, 56] width 487 height 17
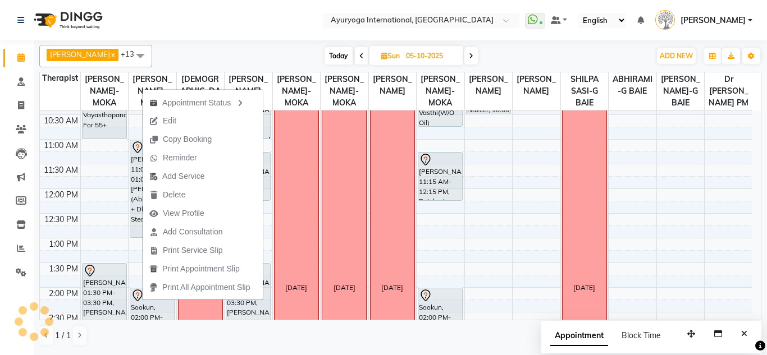
click at [191, 59] on div "[DATE] [DATE]" at bounding box center [401, 56] width 487 height 17
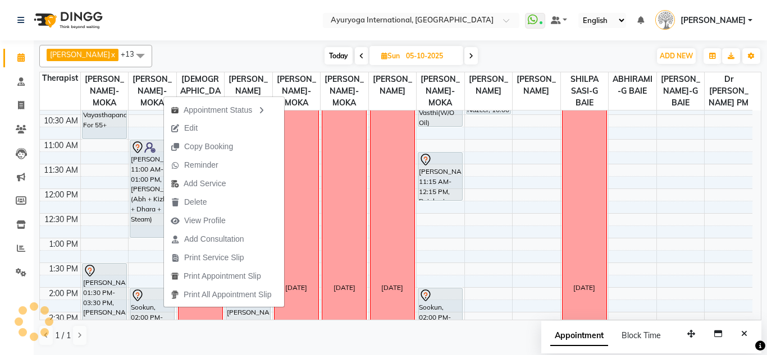
click at [215, 40] on div "[PERSON_NAME]-MOKA x [PERSON_NAME]-MOKA x [PERSON_NAME]-MOKA x VISHNU-MOKA x [P…" at bounding box center [400, 195] width 722 height 310
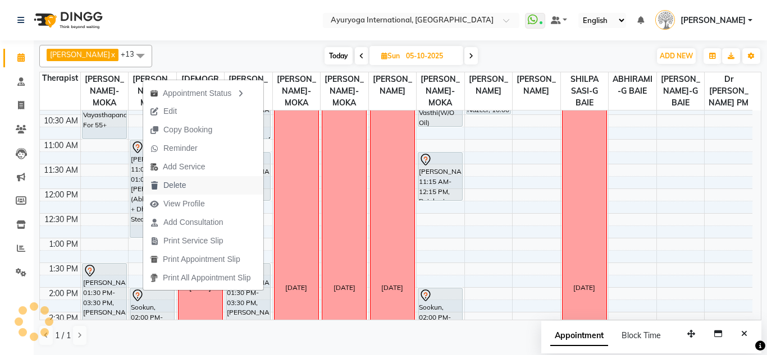
click at [165, 184] on span "Delete" at bounding box center [174, 186] width 22 height 12
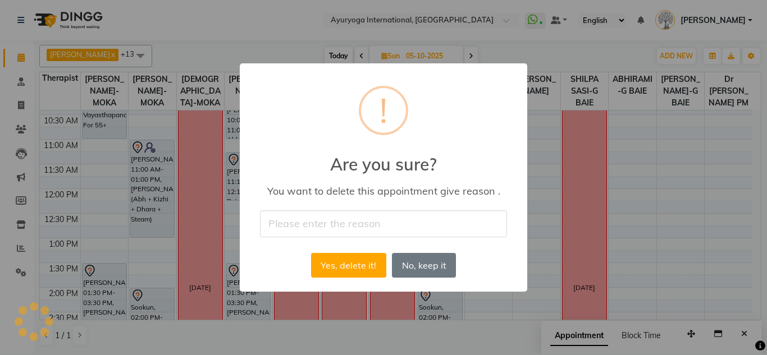
click at [281, 216] on input "text" at bounding box center [383, 224] width 247 height 26
type input "delete"
click at [341, 260] on button "Yes, delete it!" at bounding box center [348, 265] width 75 height 25
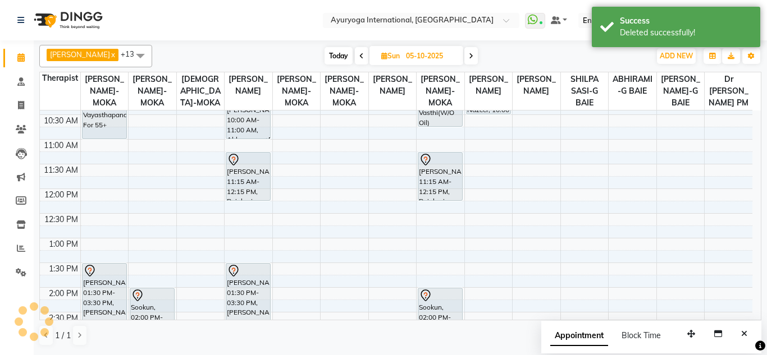
click at [469, 52] on span at bounding box center [470, 55] width 13 height 17
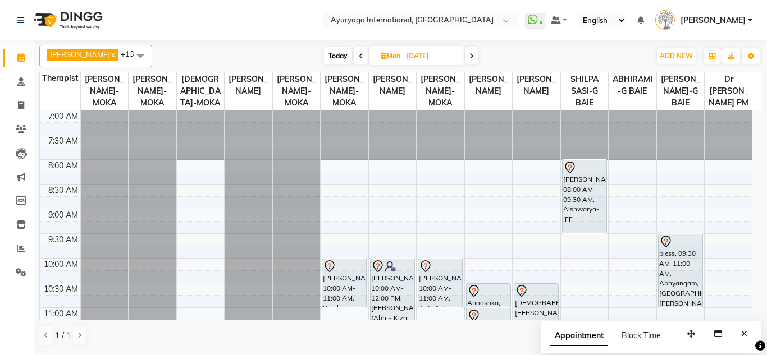
scroll to position [112, 0]
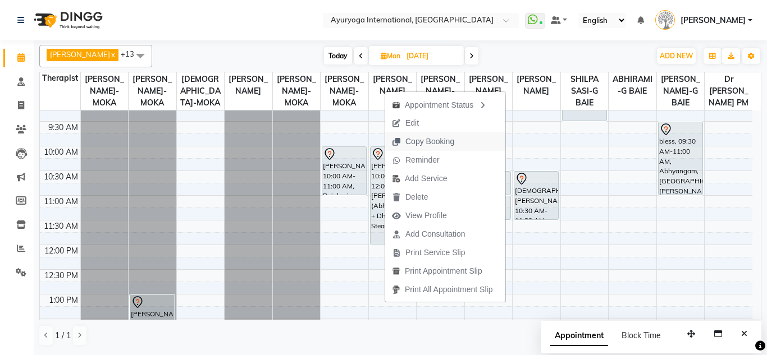
click at [458, 139] on span "Copy Booking" at bounding box center [423, 141] width 76 height 19
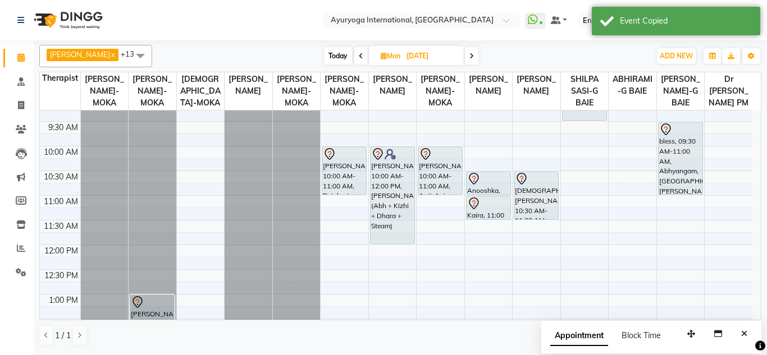
click at [365, 57] on span at bounding box center [360, 55] width 13 height 17
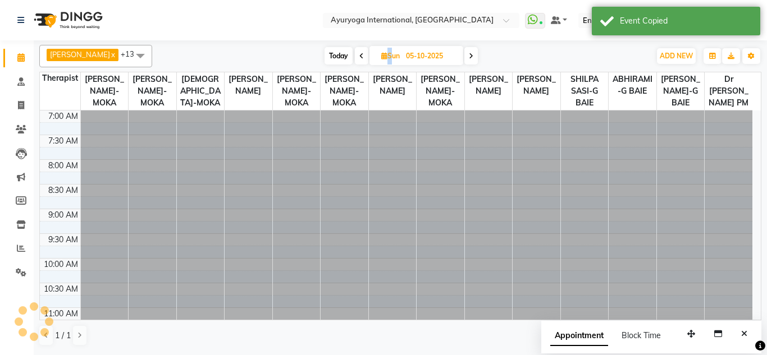
click at [365, 57] on span at bounding box center [361, 55] width 13 height 17
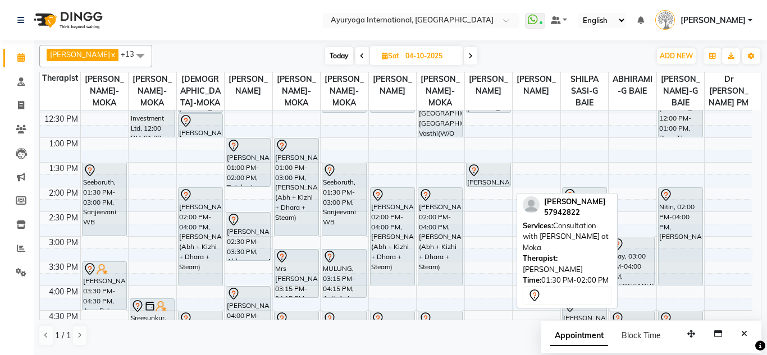
scroll to position [157, 0]
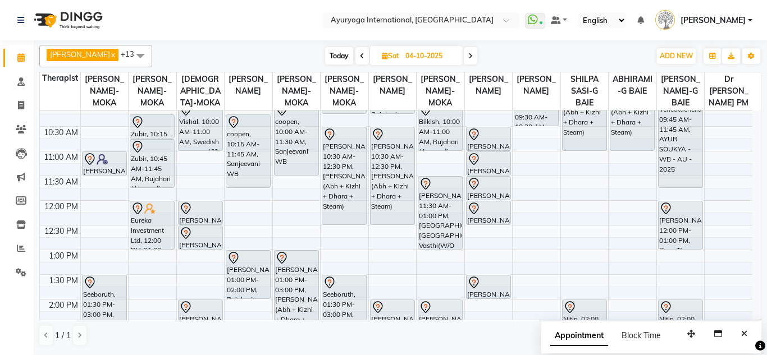
click at [348, 50] on span "Today" at bounding box center [339, 55] width 28 height 17
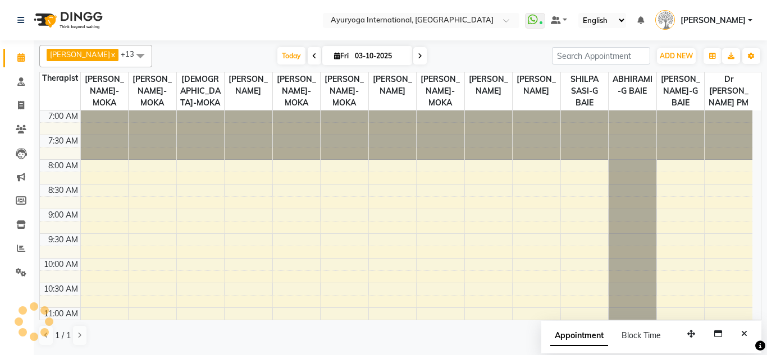
scroll to position [493, 0]
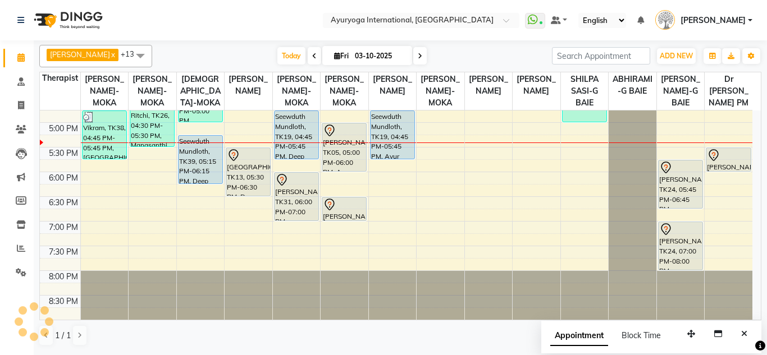
click at [418, 56] on icon at bounding box center [420, 56] width 4 height 7
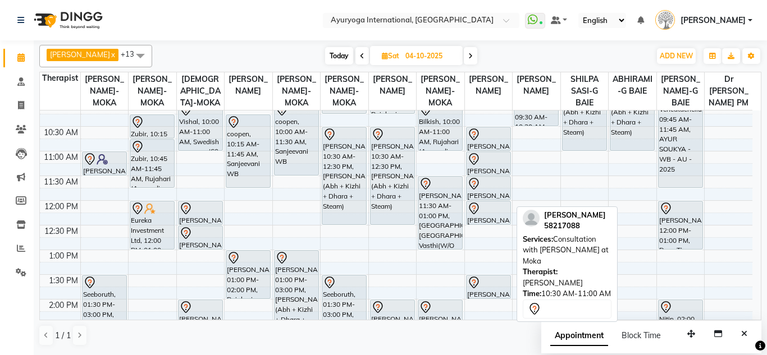
scroll to position [44, 0]
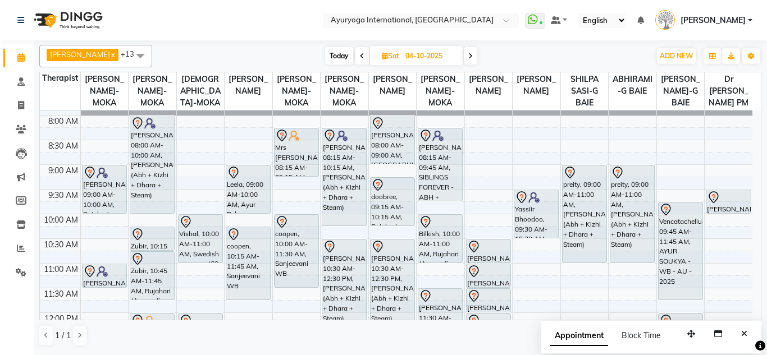
click at [330, 54] on span "Today" at bounding box center [339, 55] width 28 height 17
type input "03-10-2025"
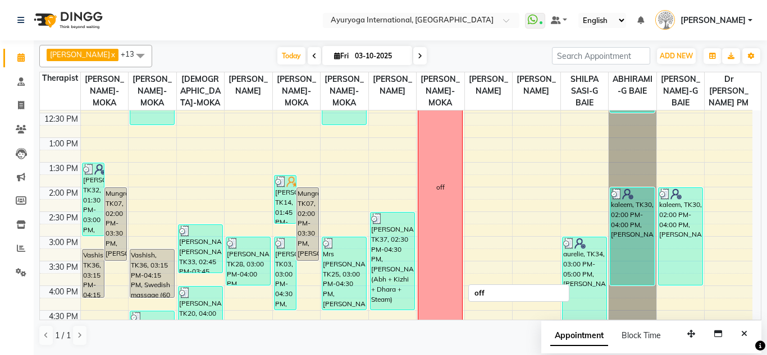
scroll to position [381, 0]
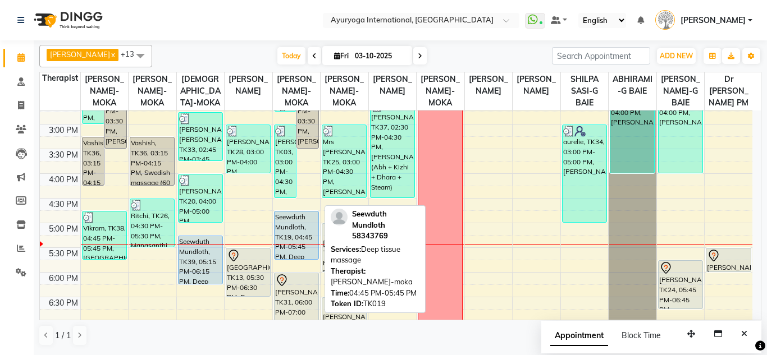
click at [296, 237] on div "Seewduth Mundloth, TK19, 04:45 PM-05:45 PM, Deep tissue massage" at bounding box center [297, 236] width 44 height 48
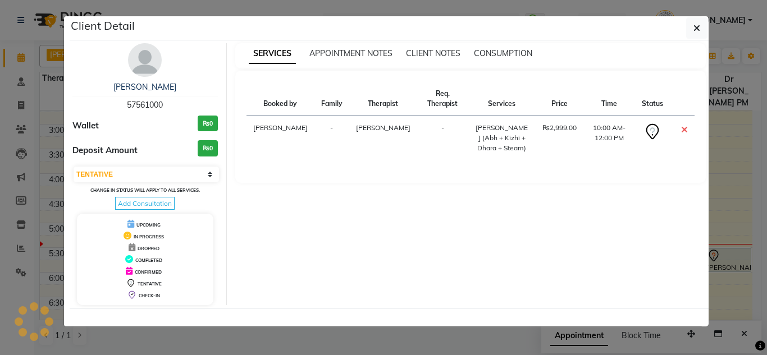
select select "5"
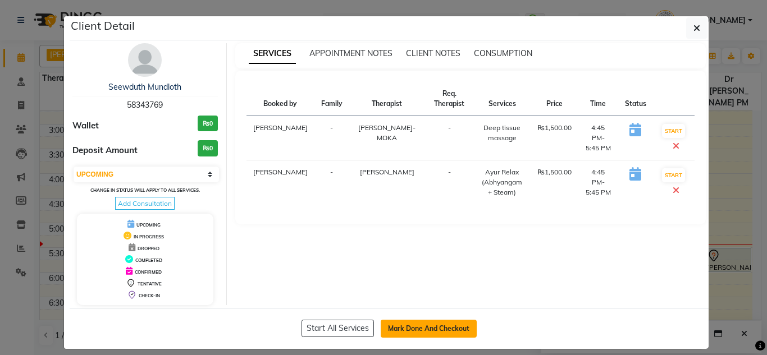
click at [400, 328] on button "Mark Done And Checkout" at bounding box center [429, 329] width 96 height 18
select select "service"
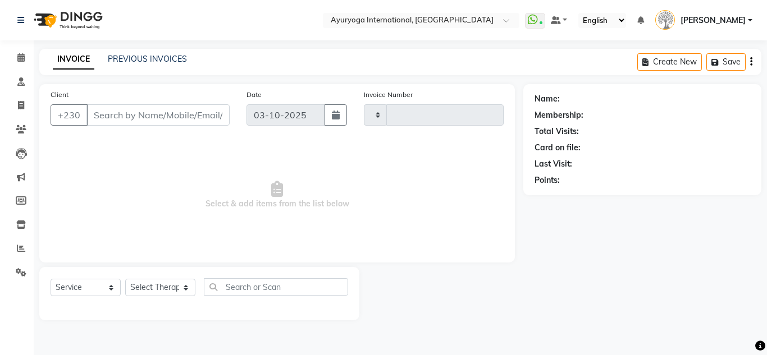
type input "6032"
select select "730"
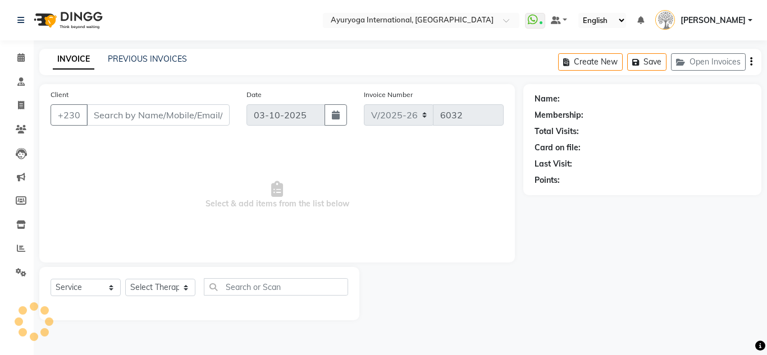
click at [29, 68] on li "Calendar" at bounding box center [17, 58] width 34 height 24
click at [25, 63] on span at bounding box center [21, 58] width 20 height 13
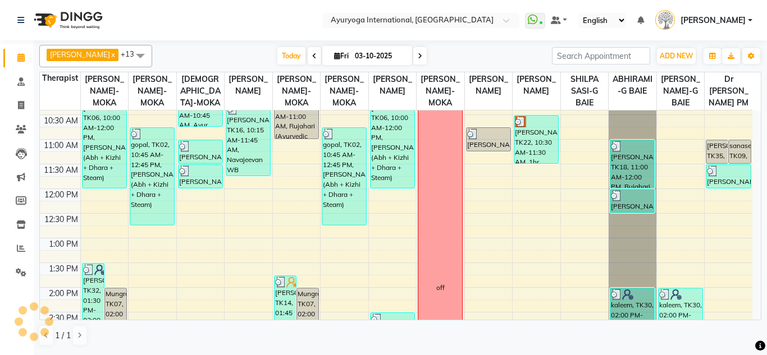
scroll to position [393, 0]
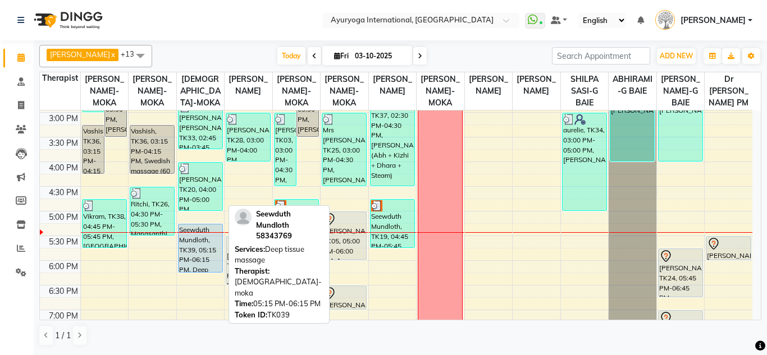
click at [213, 251] on div "Seewduth Mundloth, TK39, 05:15 PM-06:15 PM, Deep tissue massage" at bounding box center [201, 249] width 44 height 48
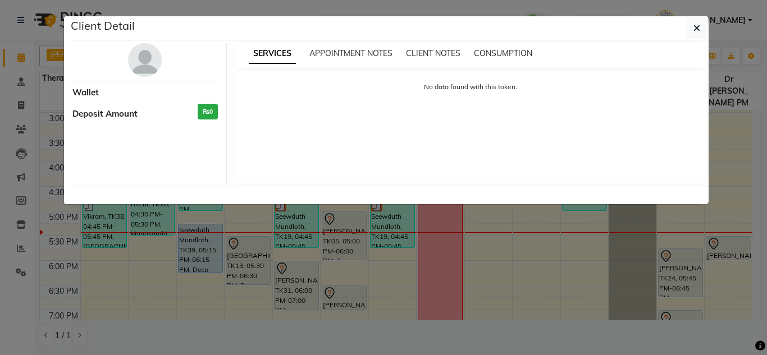
select select "5"
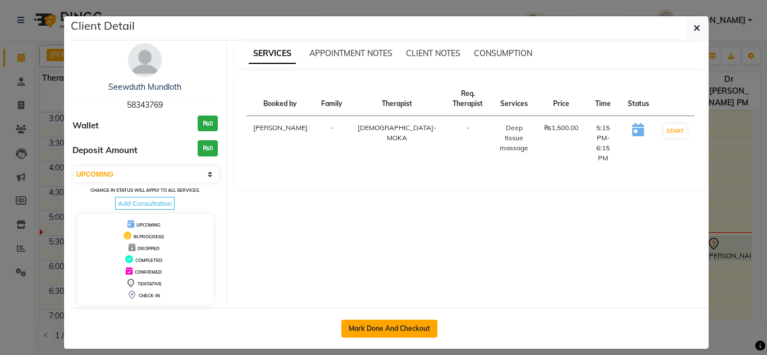
click at [381, 324] on button "Mark Done And Checkout" at bounding box center [389, 329] width 96 height 18
select select "service"
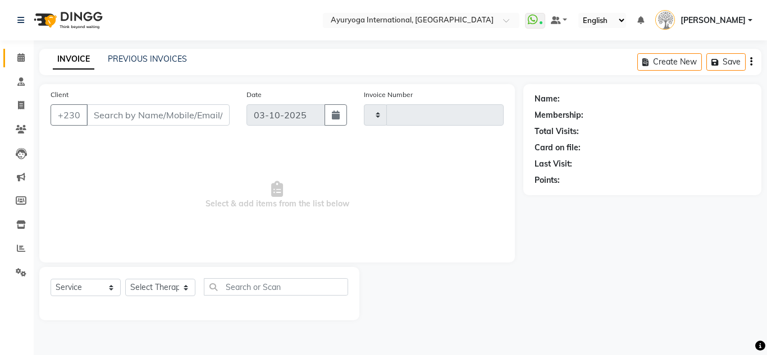
type input "6032"
select select "730"
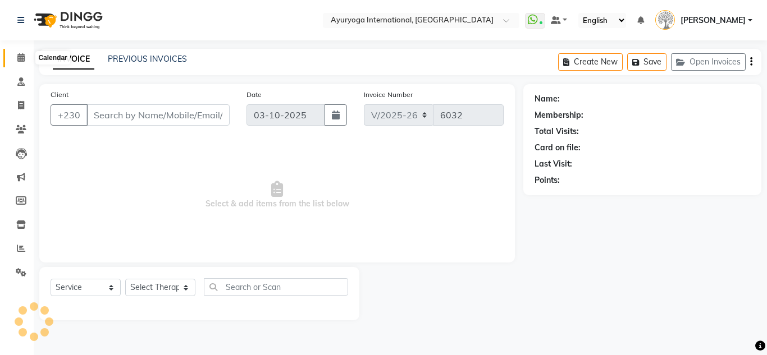
click at [19, 62] on span at bounding box center [21, 58] width 20 height 13
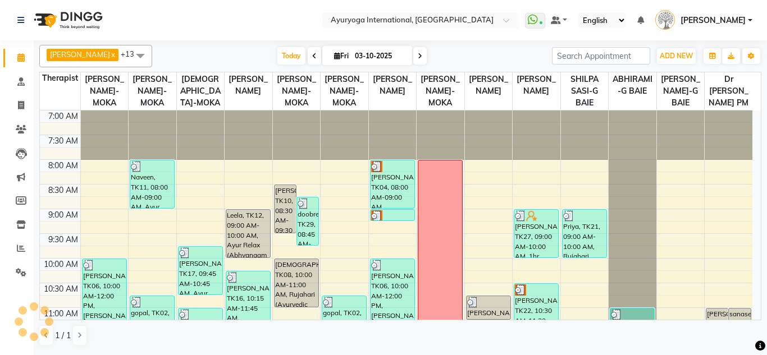
click at [415, 61] on span at bounding box center [419, 55] width 13 height 17
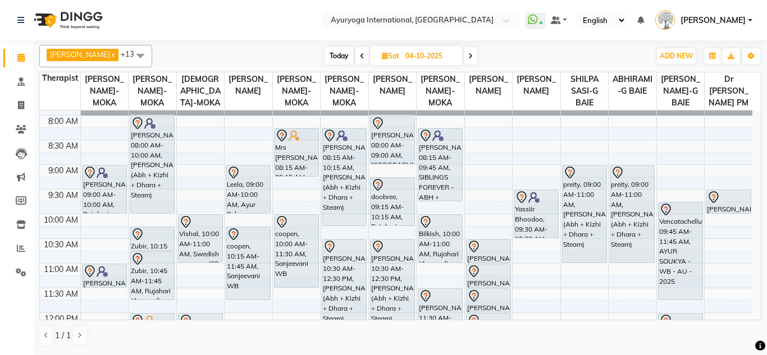
scroll to position [100, 0]
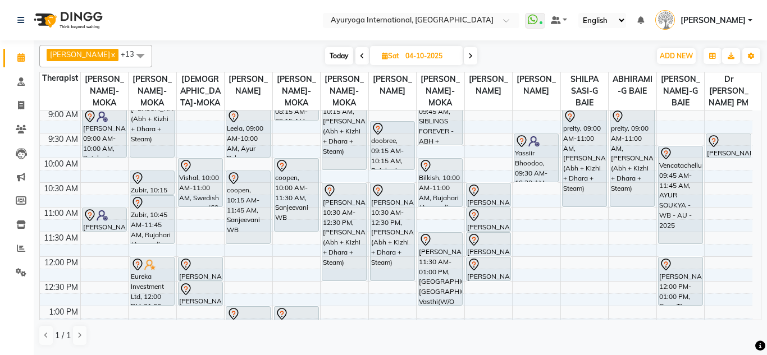
click at [476, 58] on span at bounding box center [470, 55] width 13 height 17
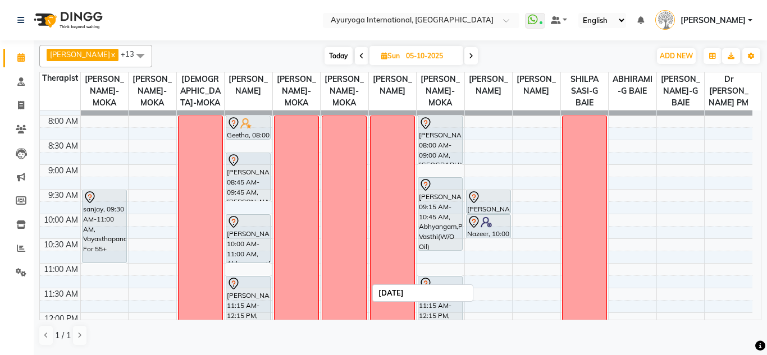
scroll to position [0, 0]
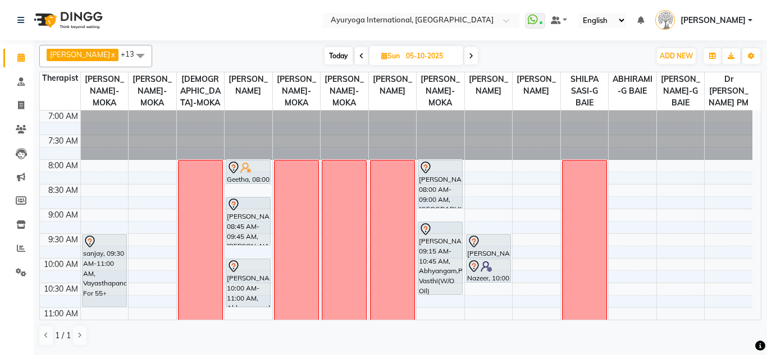
click at [477, 58] on span at bounding box center [470, 55] width 13 height 17
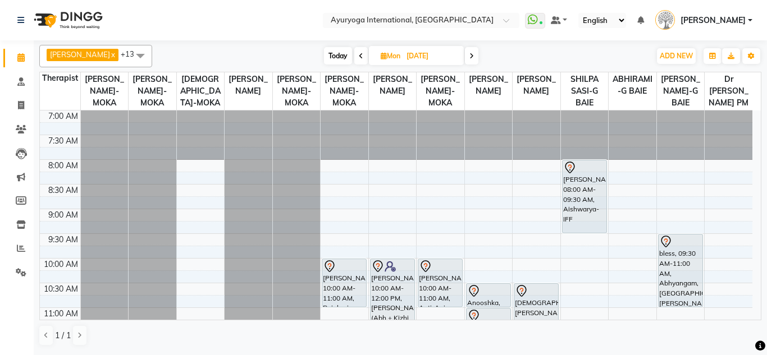
scroll to position [112, 0]
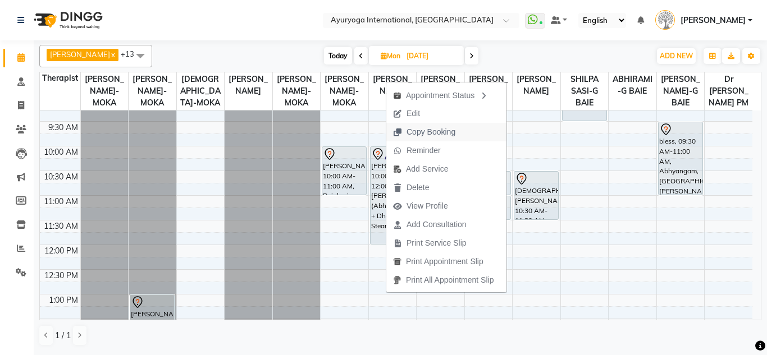
click at [445, 128] on span "Copy Booking" at bounding box center [430, 132] width 49 height 12
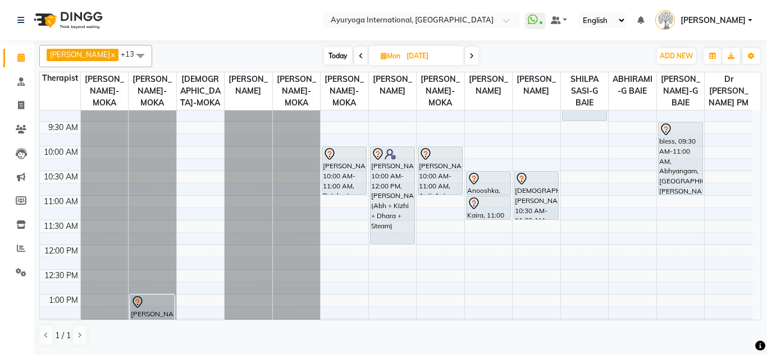
click at [345, 60] on span "Today" at bounding box center [338, 55] width 28 height 17
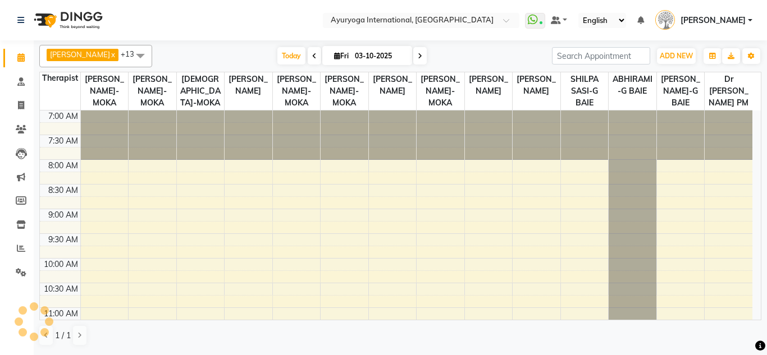
scroll to position [493, 0]
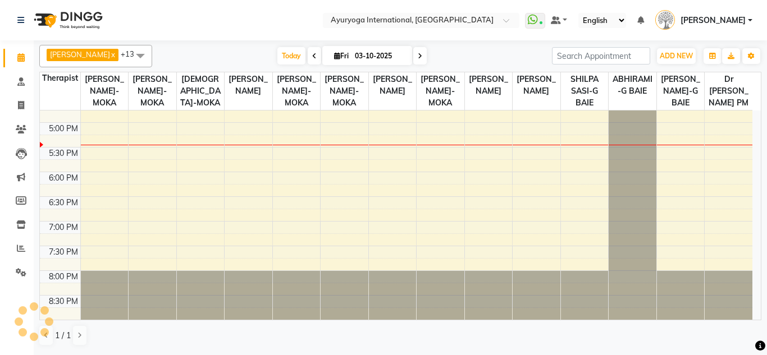
click at [419, 57] on icon at bounding box center [420, 56] width 4 height 7
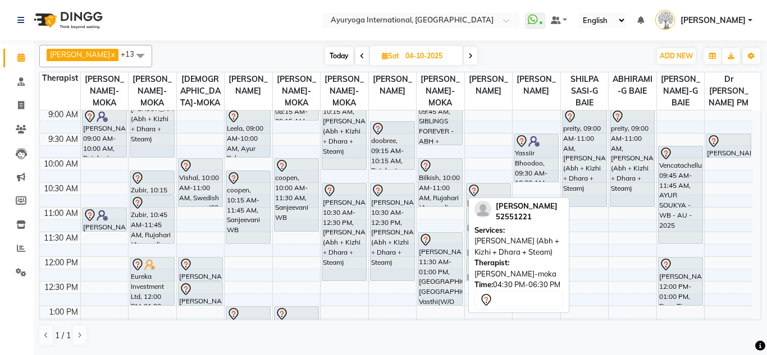
scroll to position [0, 0]
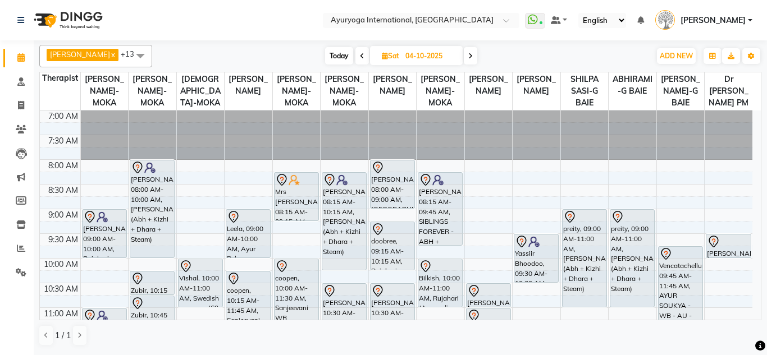
click at [498, 53] on div "Today Sat 04-10-2025" at bounding box center [401, 56] width 487 height 17
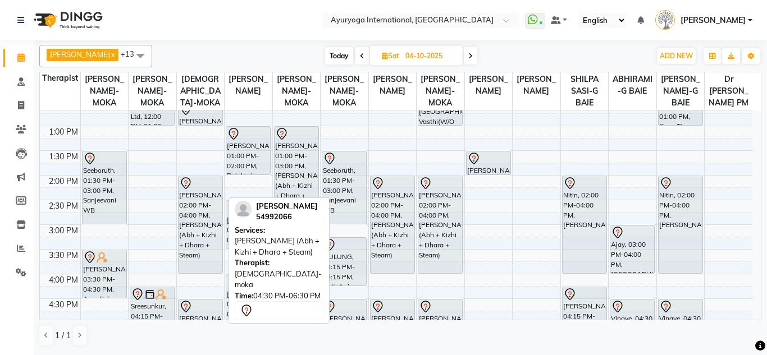
scroll to position [168, 0]
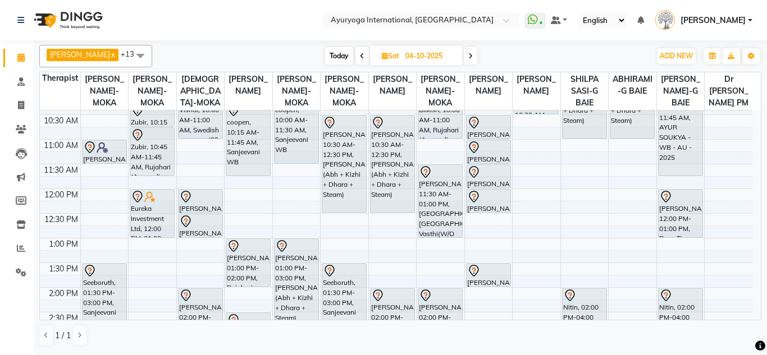
click at [473, 56] on icon at bounding box center [470, 56] width 4 height 7
type input "05-10-2025"
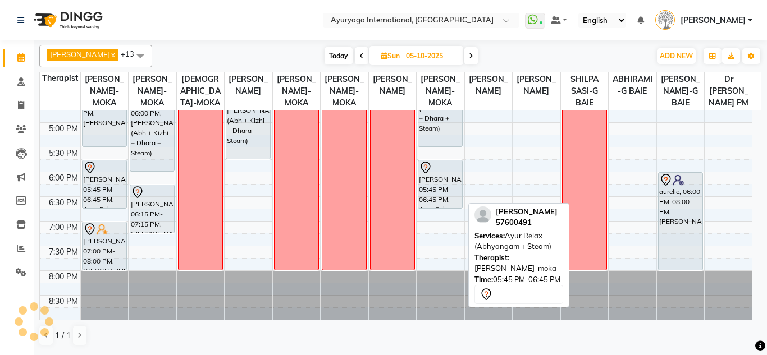
scroll to position [381, 0]
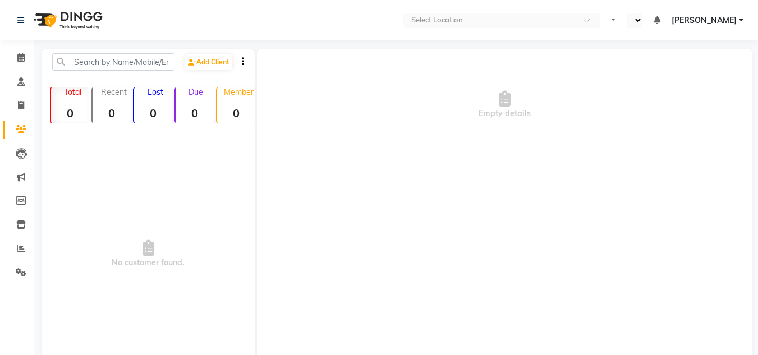
select select "en"
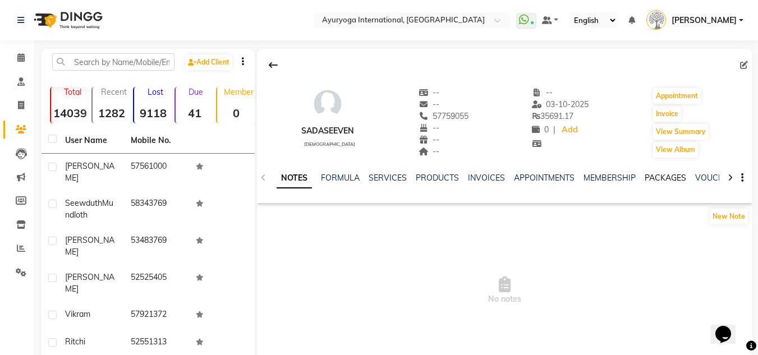
click at [668, 175] on link "PACKAGES" at bounding box center [666, 178] width 42 height 10
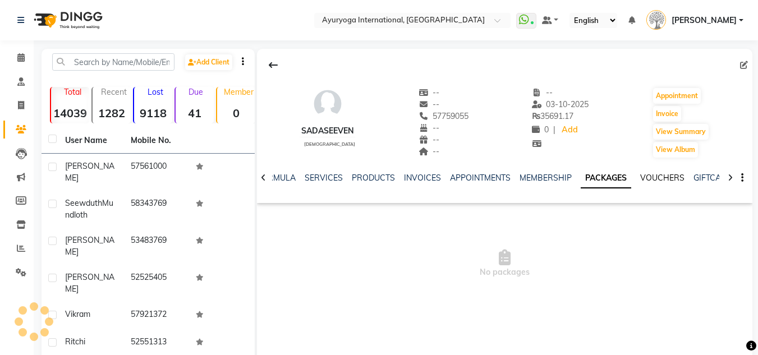
click at [665, 176] on link "VOUCHERS" at bounding box center [663, 178] width 44 height 10
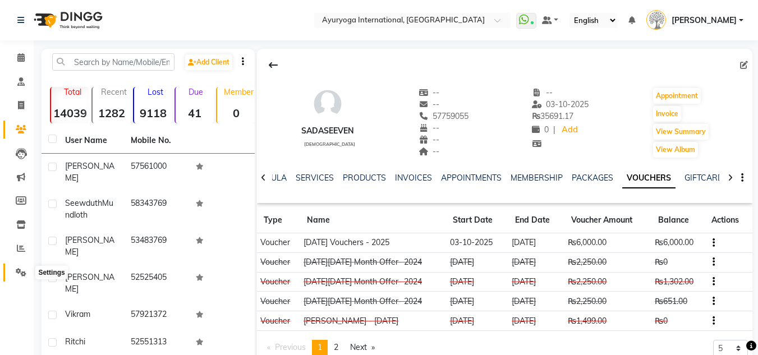
click at [29, 264] on link "Settings" at bounding box center [16, 273] width 27 height 19
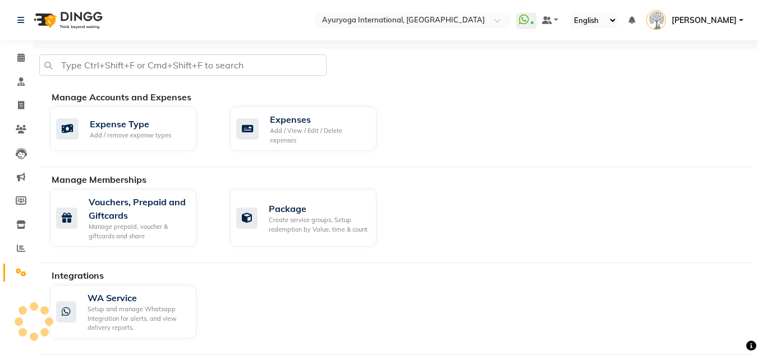
click at [25, 265] on link "Settings" at bounding box center [16, 273] width 27 height 19
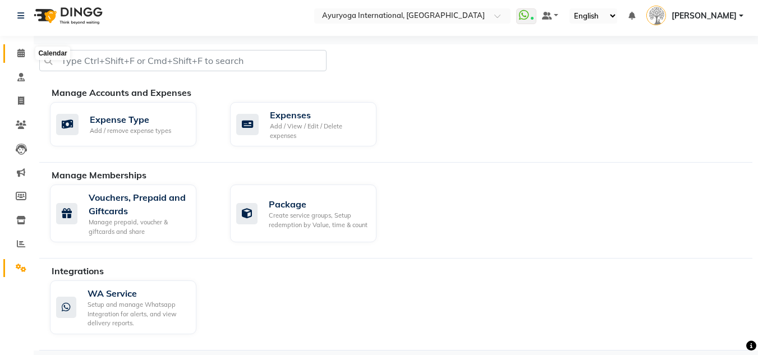
click at [17, 49] on icon at bounding box center [20, 53] width 7 height 8
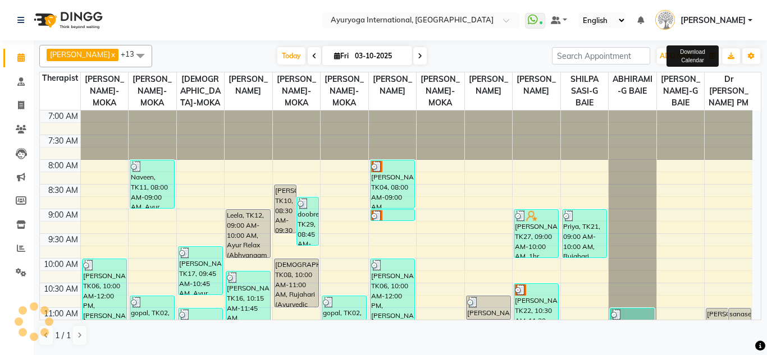
click at [728, 22] on span "[PERSON_NAME]" at bounding box center [712, 21] width 65 height 12
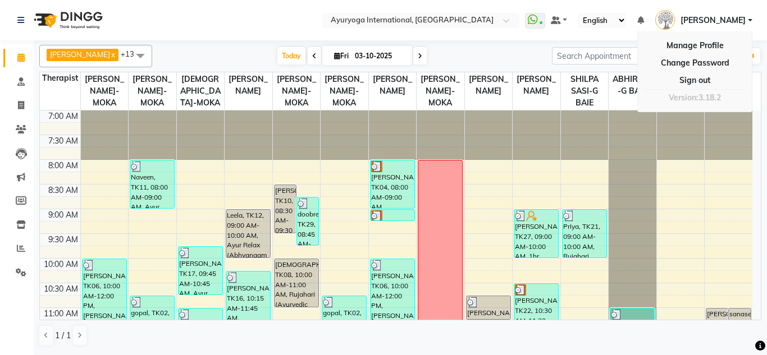
click at [582, 23] on select "English ENGLISH Español العربية मराठी हिंदी ગુજરાતી தமிழ் 中文" at bounding box center [602, 20] width 48 height 15
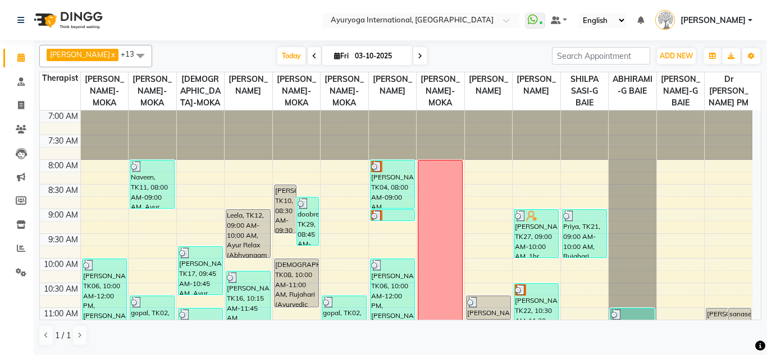
click at [582, 23] on select "English ENGLISH Español العربية मराठी हिंदी ગુજરાતી தமிழ் 中文" at bounding box center [602, 20] width 48 height 15
click at [540, 27] on ul "WhatsApp Status ✕ Status: Connected Most Recent Message: [DATE] 05:21 PM Recent…" at bounding box center [641, 20] width 233 height 19
click at [551, 22] on span at bounding box center [556, 20] width 10 height 8
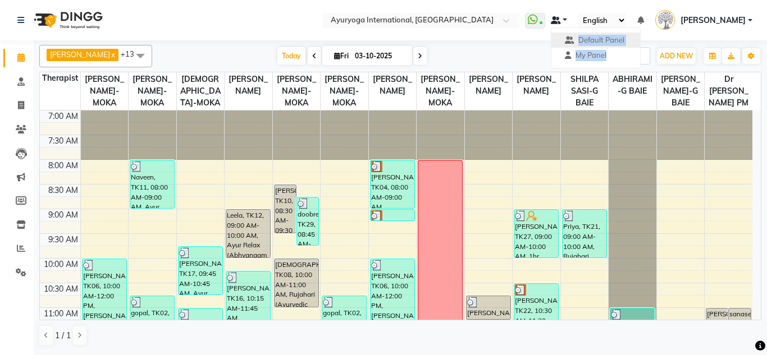
click at [551, 22] on span at bounding box center [556, 20] width 10 height 8
click at [299, 52] on span "Today" at bounding box center [291, 55] width 28 height 17
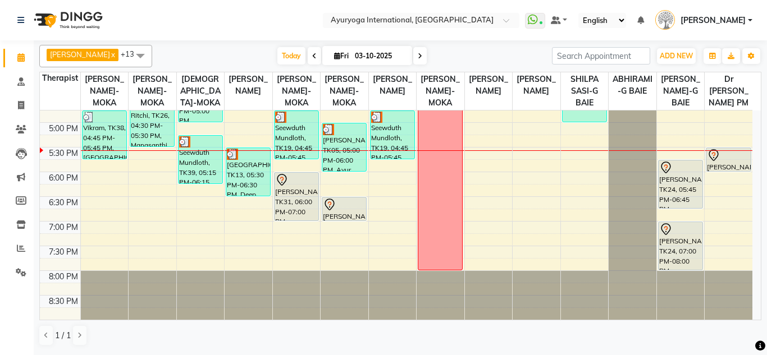
scroll to position [437, 0]
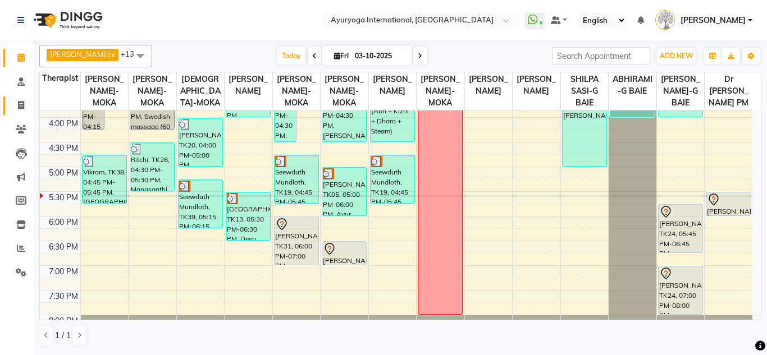
click at [7, 106] on link "Invoice" at bounding box center [16, 106] width 27 height 19
select select "service"
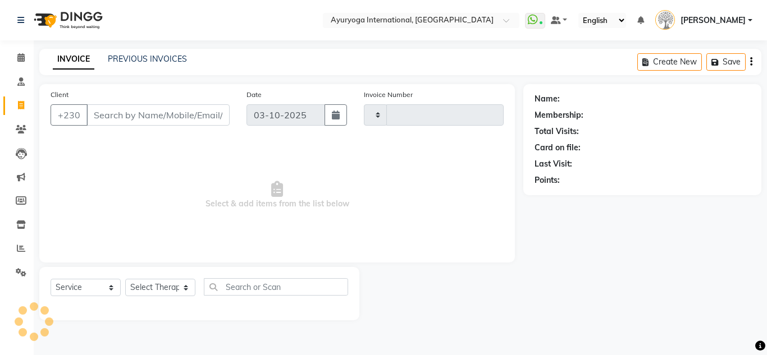
type input "6032"
select select "730"
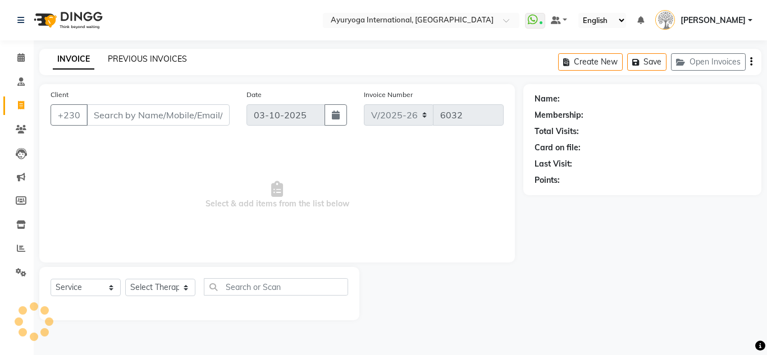
click at [129, 58] on link "PREVIOUS INVOICES" at bounding box center [147, 59] width 79 height 10
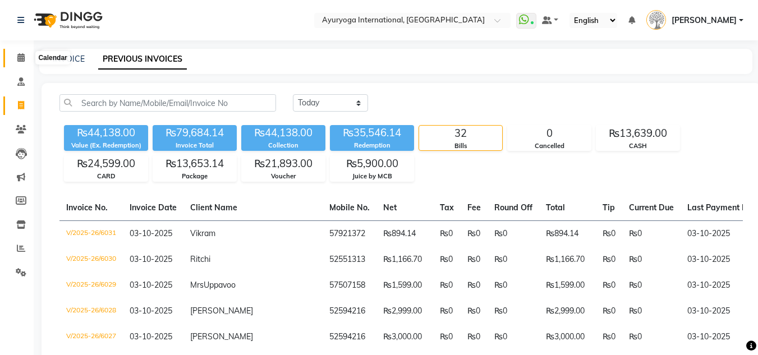
click at [13, 53] on span at bounding box center [21, 58] width 20 height 13
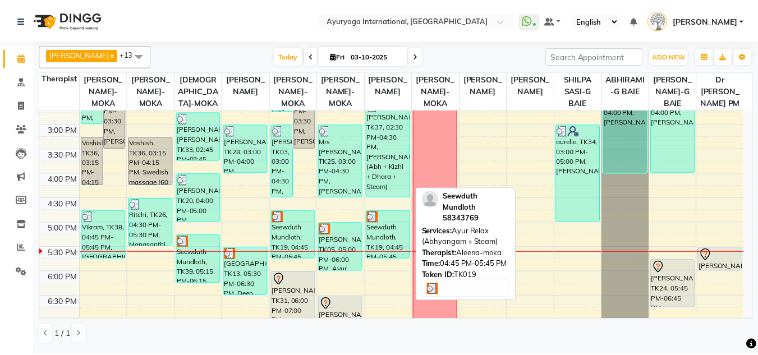
scroll to position [437, 0]
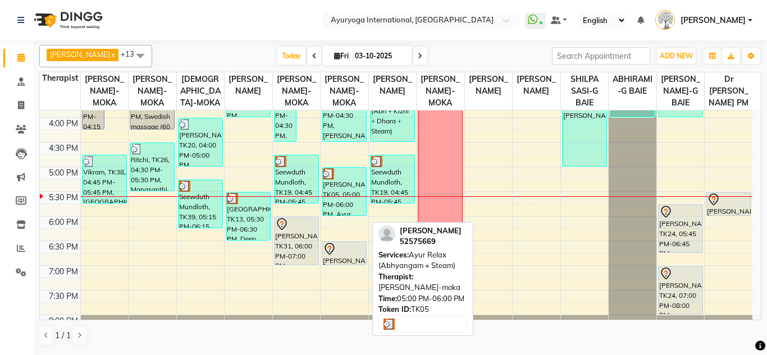
click at [348, 204] on div "[PERSON_NAME], TK05, 05:00 PM-06:00 PM, Ayur Relax (Abhyangam + Steam)" at bounding box center [344, 192] width 44 height 48
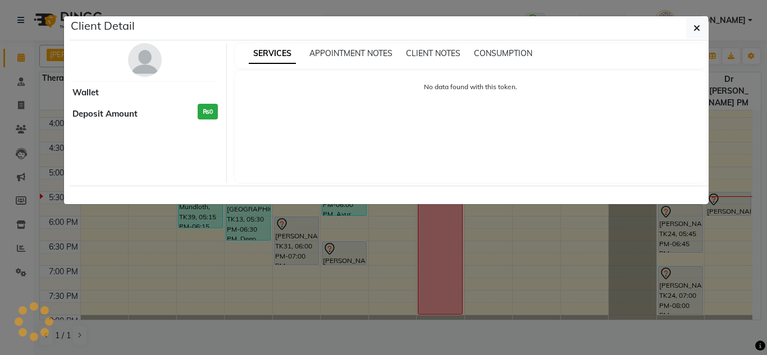
select select "3"
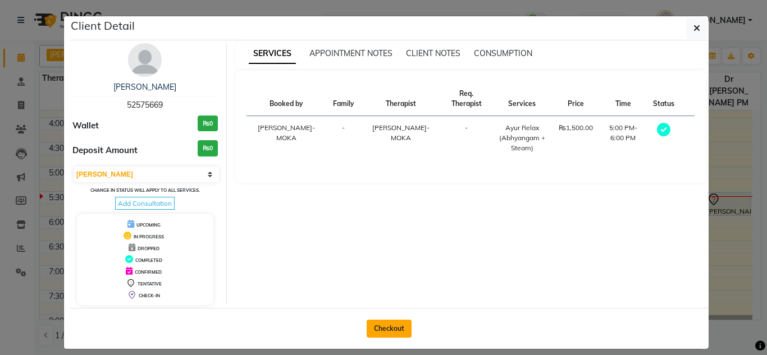
click at [376, 323] on button "Checkout" at bounding box center [389, 329] width 45 height 18
select select "service"
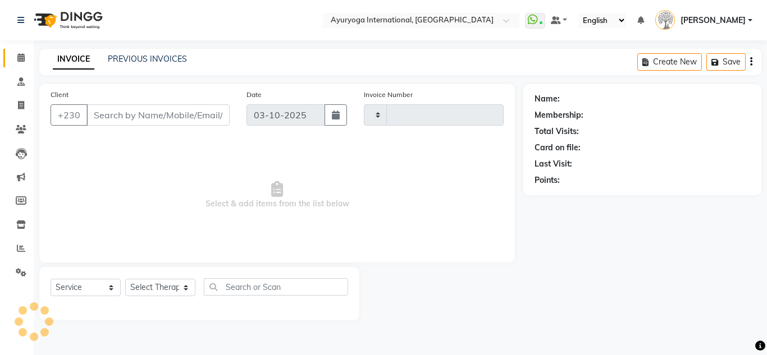
type input "6032"
select select "730"
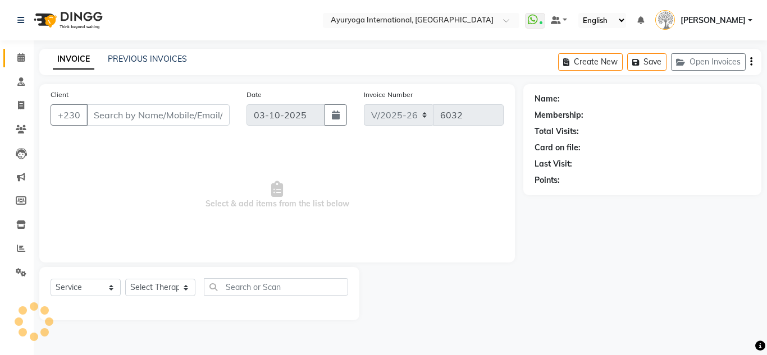
type input "52575669"
select select "36055"
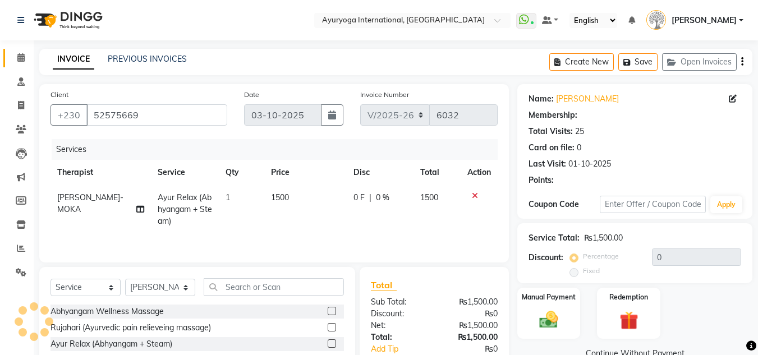
type input "5"
select select "1: Object"
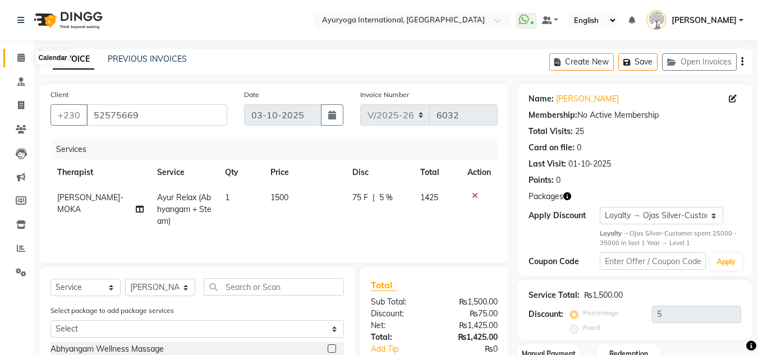
click at [18, 63] on span at bounding box center [21, 58] width 20 height 13
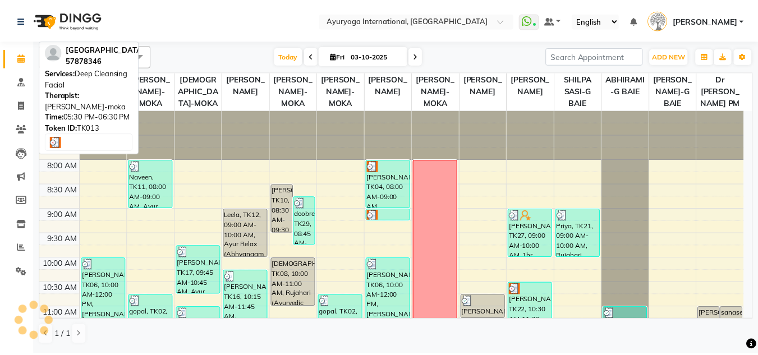
scroll to position [449, 0]
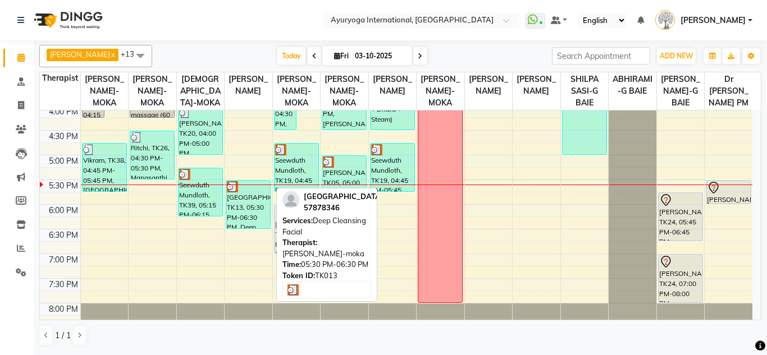
click at [235, 209] on div "[GEOGRAPHIC_DATA], TK13, 05:30 PM-06:30 PM, Deep Cleansing Facial" at bounding box center [248, 205] width 44 height 48
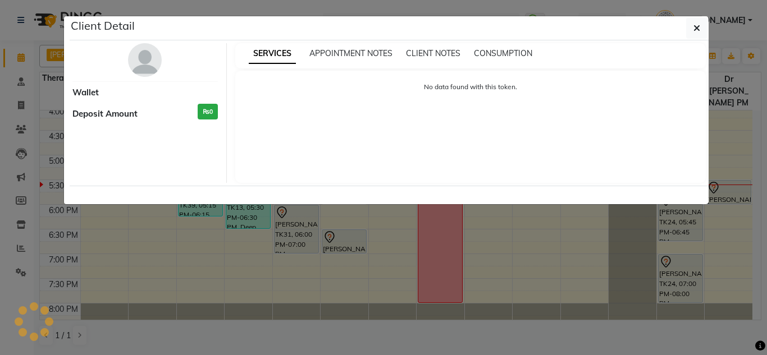
select select "3"
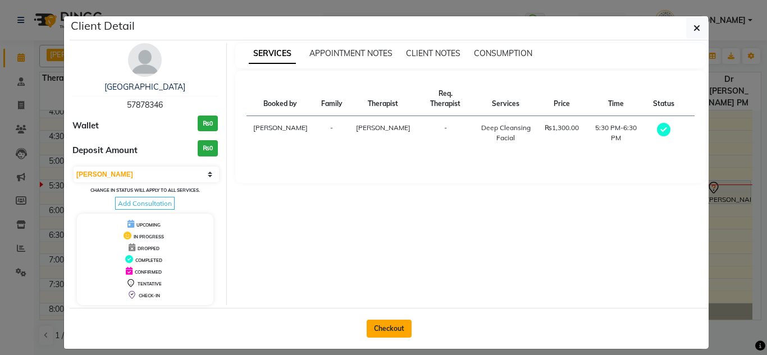
click at [395, 327] on button "Checkout" at bounding box center [389, 329] width 45 height 18
select select "service"
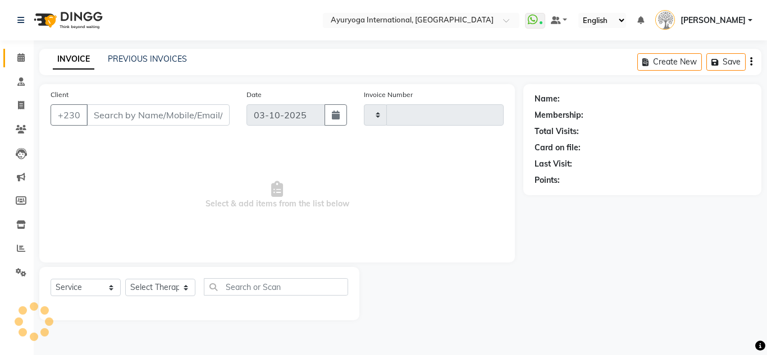
type input "6032"
select select "730"
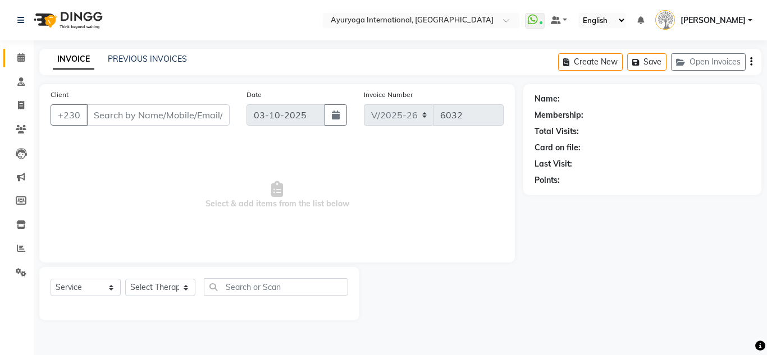
type input "57878346"
select select "60459"
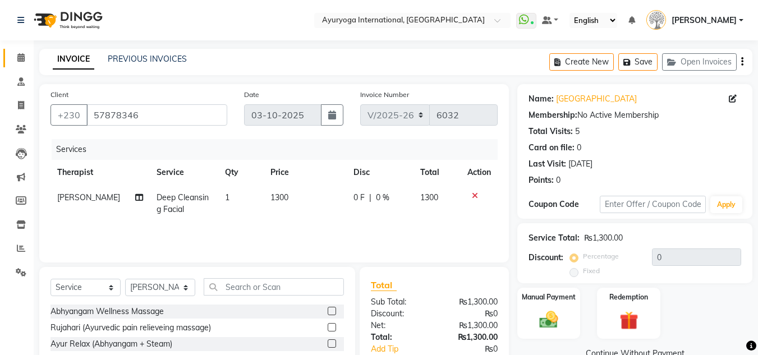
click at [8, 58] on link "Calendar" at bounding box center [16, 58] width 27 height 19
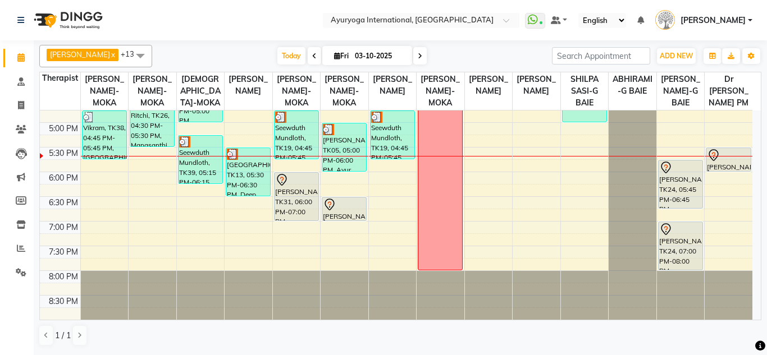
scroll to position [381, 0]
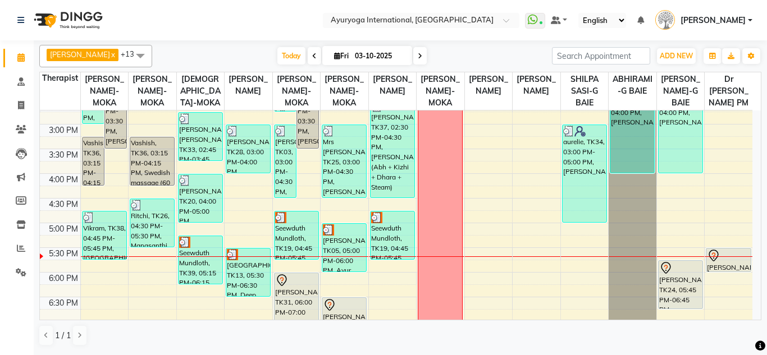
click at [420, 58] on icon at bounding box center [420, 56] width 4 height 7
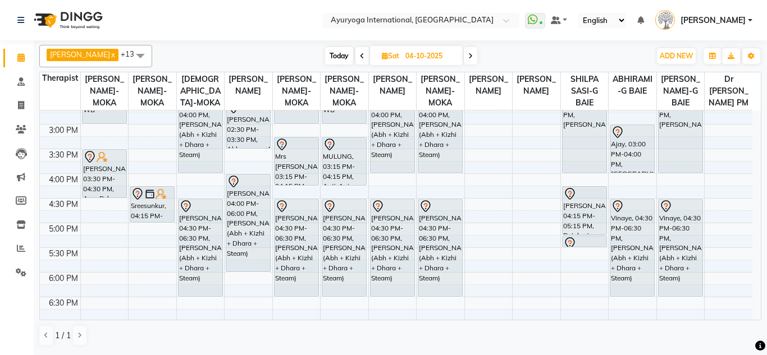
scroll to position [325, 0]
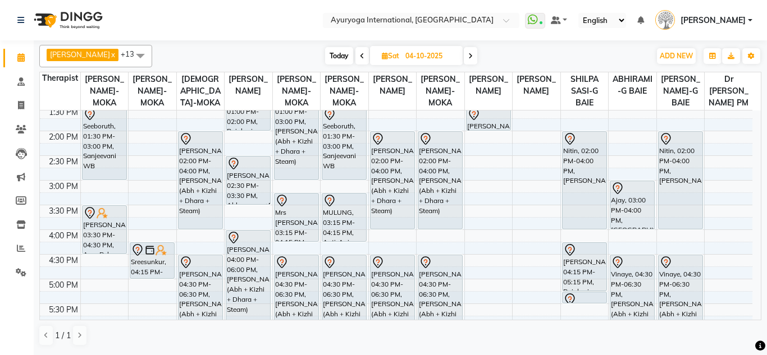
click at [344, 60] on span "Today" at bounding box center [339, 55] width 28 height 17
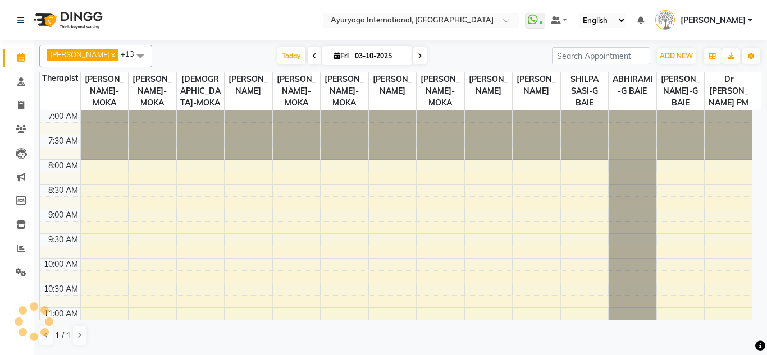
scroll to position [493, 0]
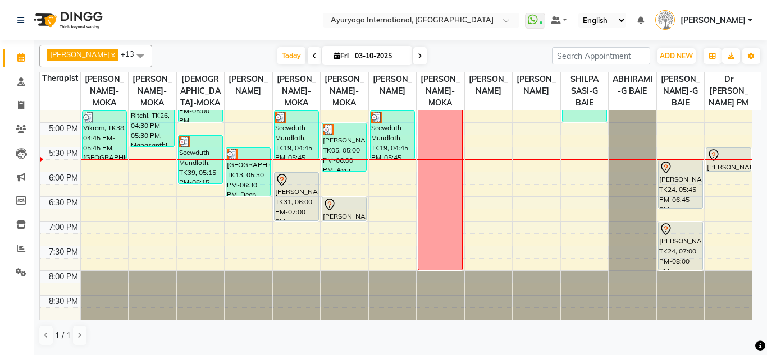
click at [424, 54] on span at bounding box center [419, 55] width 13 height 17
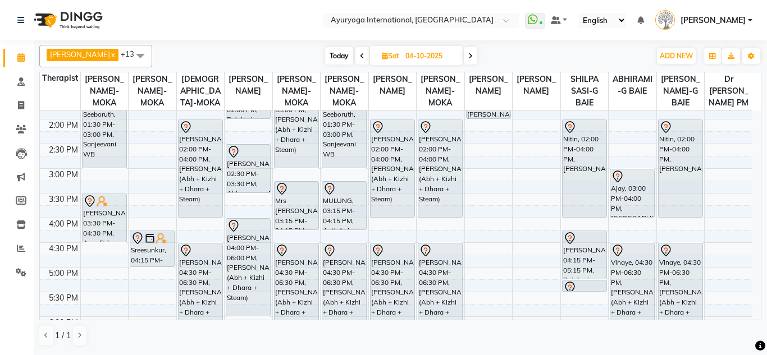
scroll to position [449, 0]
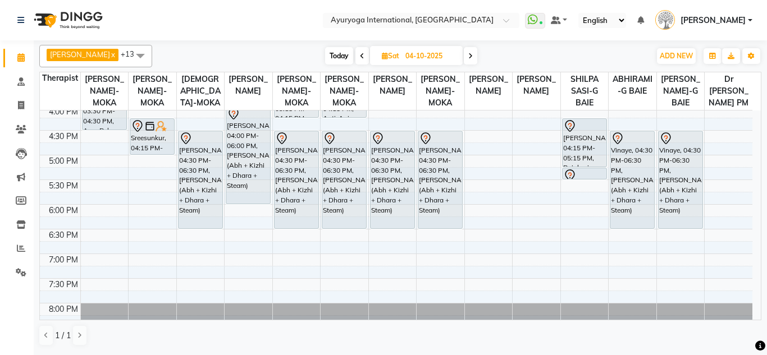
click at [472, 53] on icon at bounding box center [470, 56] width 4 height 7
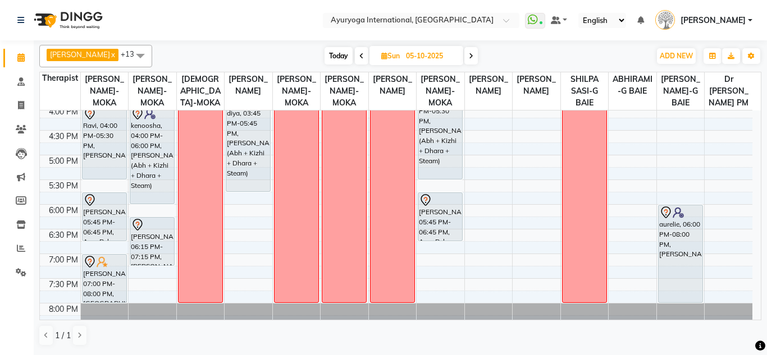
scroll to position [493, 0]
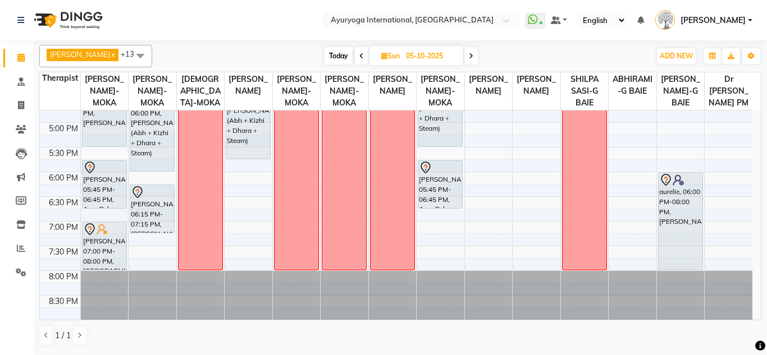
click at [341, 59] on span "Today" at bounding box center [338, 55] width 28 height 17
type input "03-10-2025"
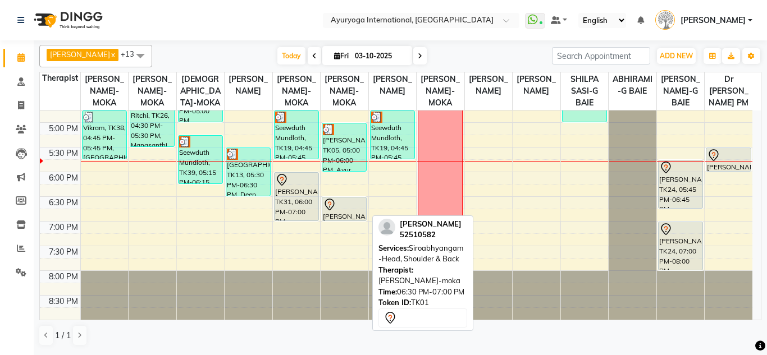
click at [346, 202] on div at bounding box center [344, 204] width 43 height 13
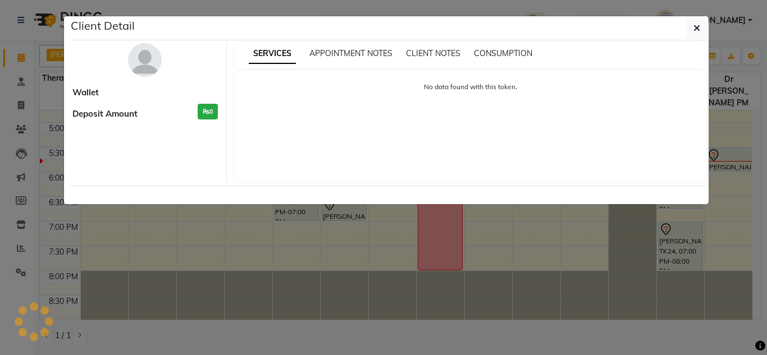
select select "7"
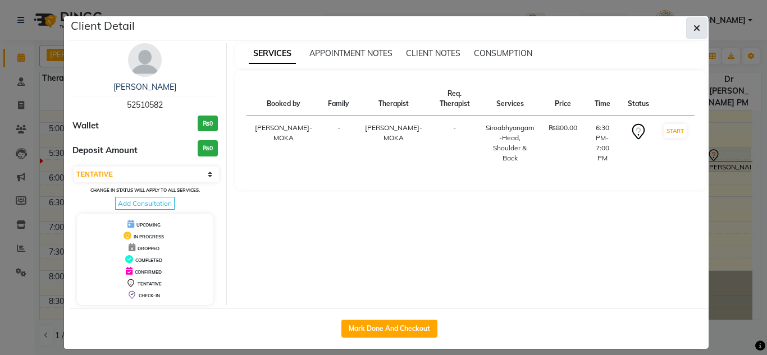
click at [693, 28] on icon "button" at bounding box center [696, 28] width 7 height 9
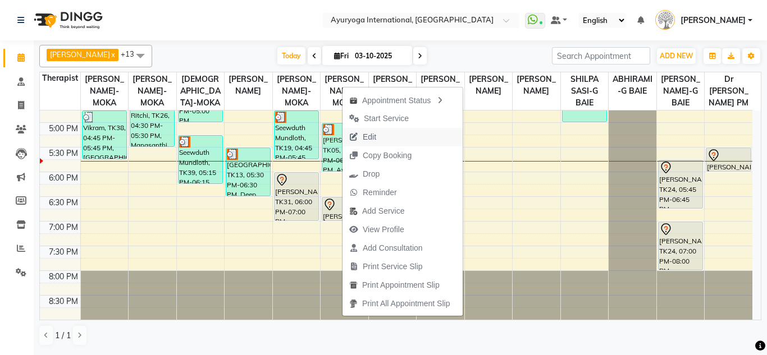
click at [377, 140] on span "Edit" at bounding box center [362, 137] width 40 height 19
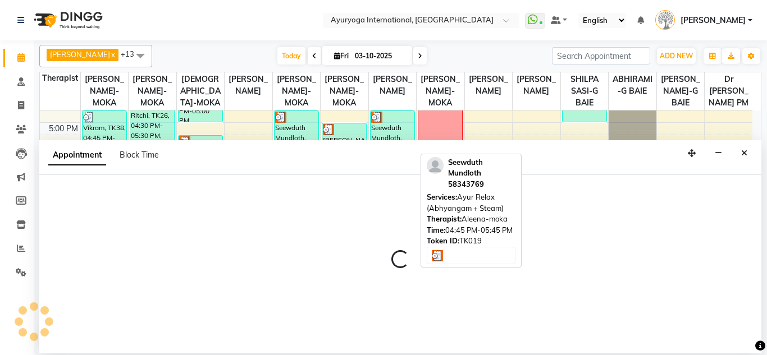
select select "tentative"
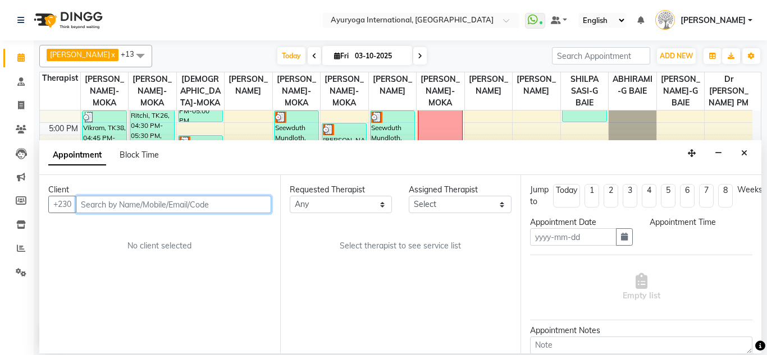
type input "03-10-2025"
select select "1110"
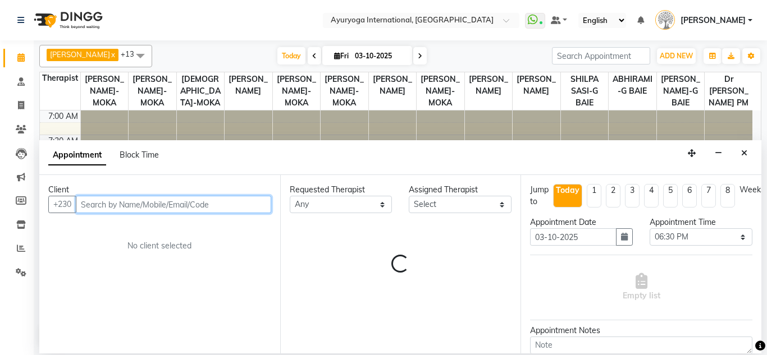
select select "36055"
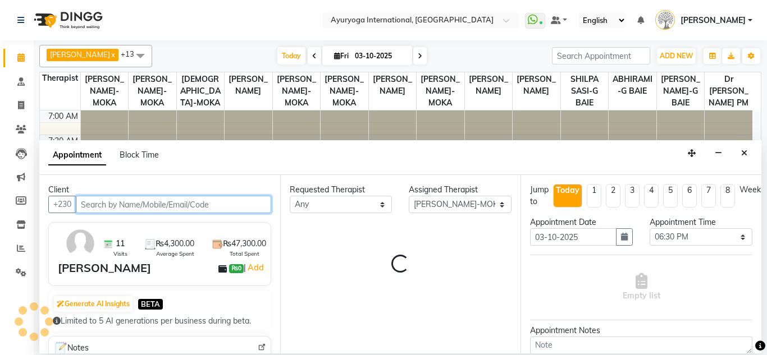
scroll to position [493, 0]
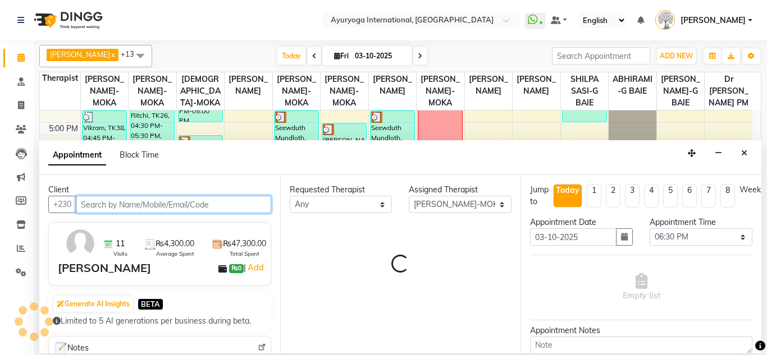
select select "1142"
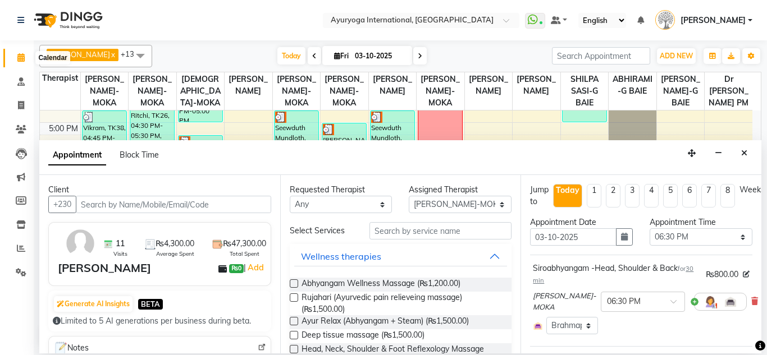
click at [20, 53] on icon at bounding box center [20, 57] width 7 height 8
click at [19, 53] on span at bounding box center [21, 58] width 20 height 13
click at [746, 157] on icon "Close" at bounding box center [744, 153] width 6 height 8
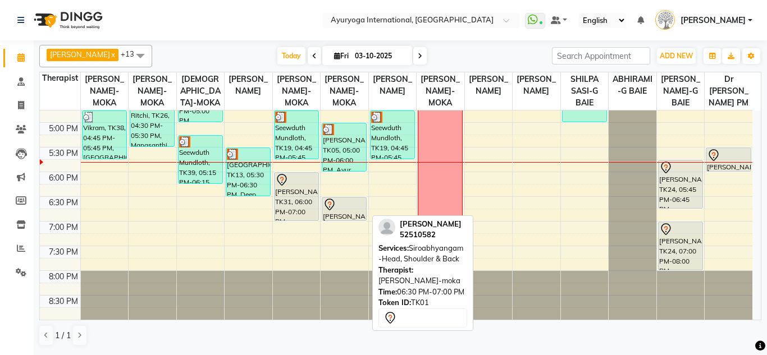
click at [359, 211] on div at bounding box center [344, 204] width 43 height 13
select select "7"
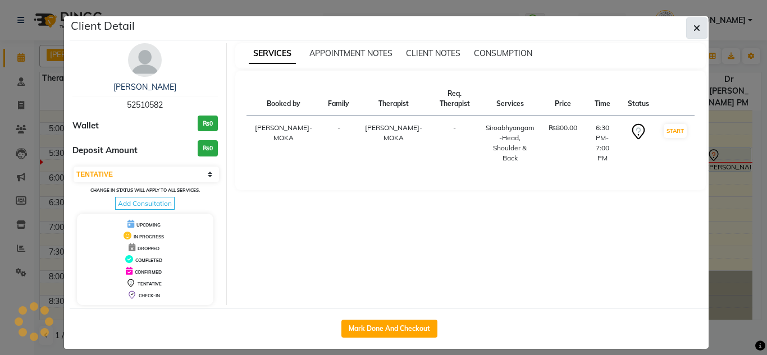
click at [697, 28] on button "button" at bounding box center [696, 27] width 21 height 21
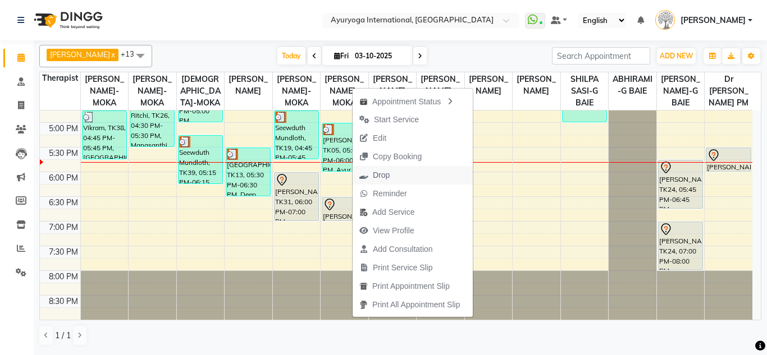
click at [386, 173] on span "Drop" at bounding box center [381, 176] width 17 height 12
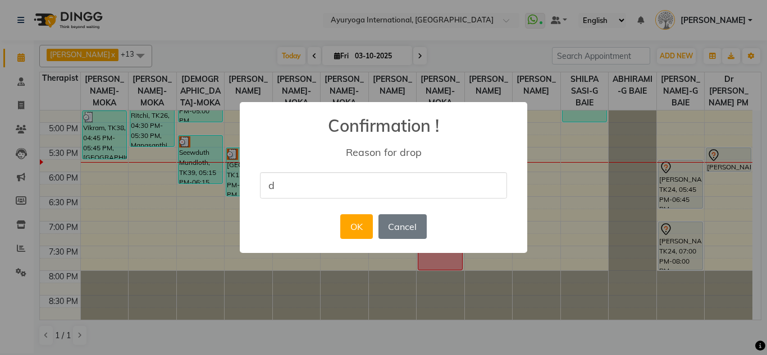
type input "delete"
click at [353, 235] on button "OK" at bounding box center [356, 226] width 32 height 25
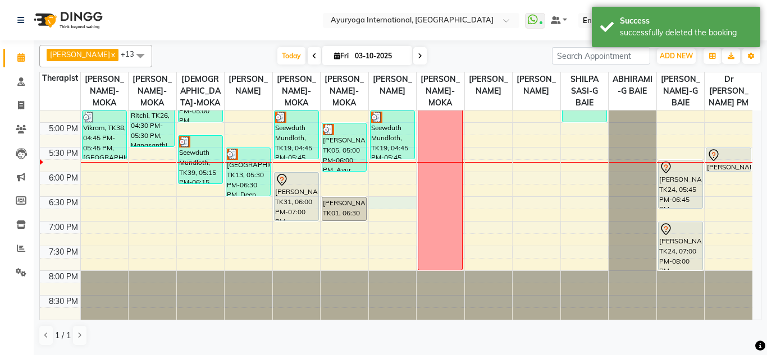
select select "80876"
select select "tentative"
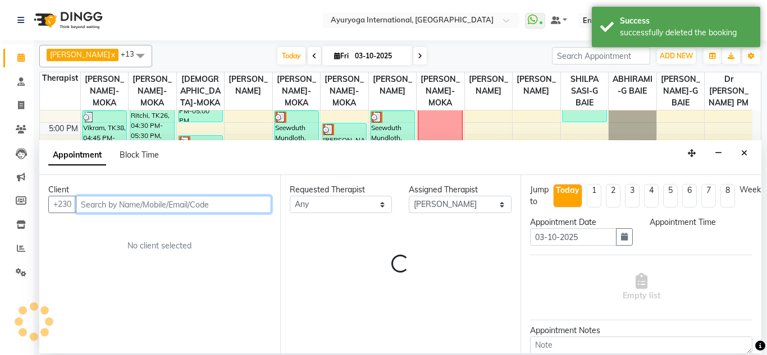
select select "1110"
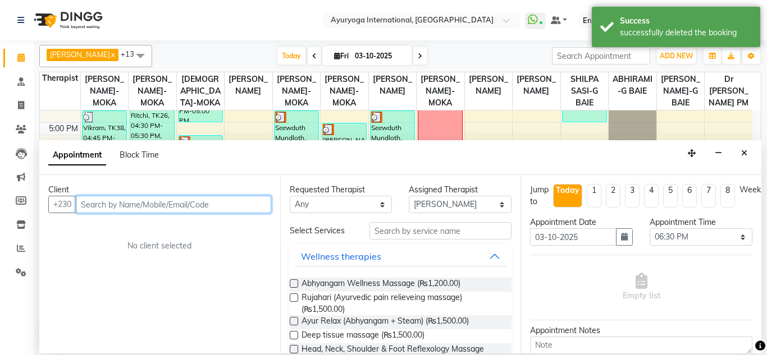
click at [218, 200] on input "text" at bounding box center [173, 204] width 195 height 17
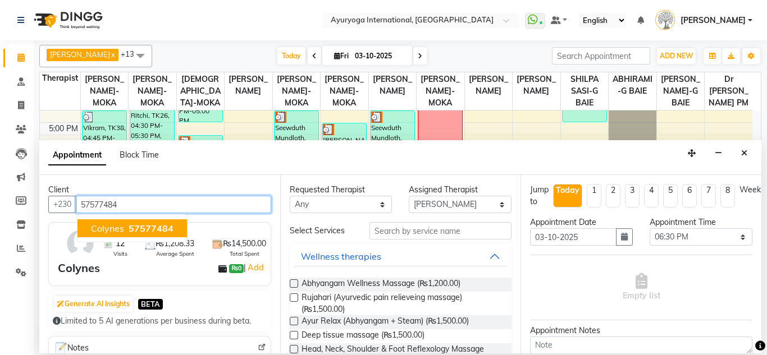
click at [176, 226] on button "Colynes 57577484" at bounding box center [131, 229] width 109 height 18
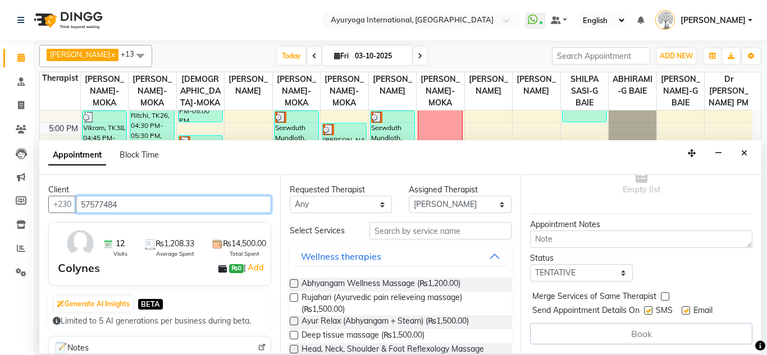
type input "57577484"
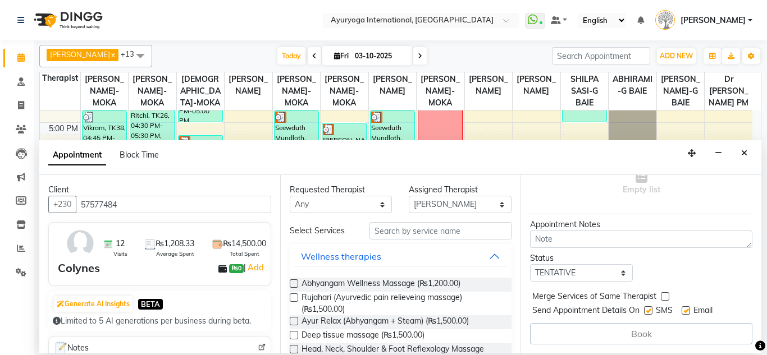
click at [296, 323] on label at bounding box center [294, 321] width 8 height 8
click at [296, 323] on input "checkbox" at bounding box center [293, 322] width 7 height 7
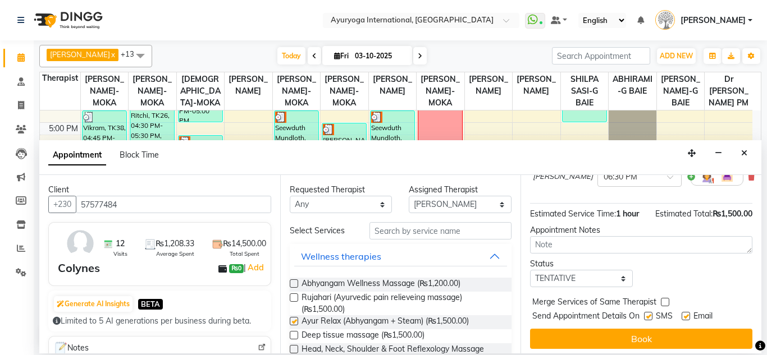
checkbox input "false"
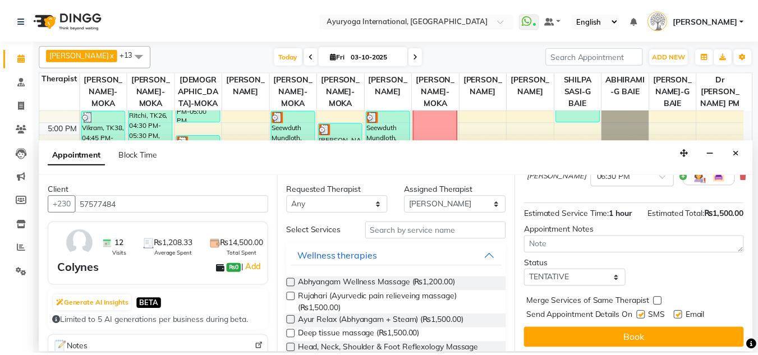
scroll to position [139, 0]
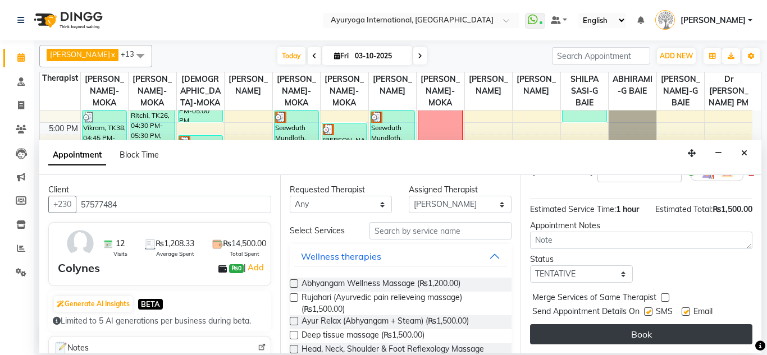
click at [647, 331] on button "Book" at bounding box center [641, 334] width 222 height 20
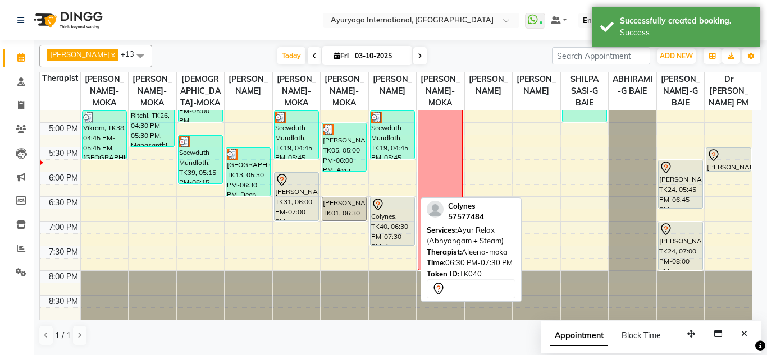
click at [387, 231] on div "Colynes, TK40, 06:30 PM-07:30 PM, Ayur Relax (Abhyangam + Steam)" at bounding box center [393, 222] width 44 height 48
select select "7"
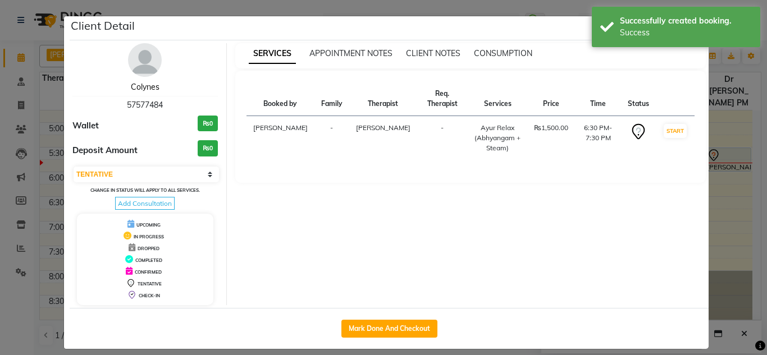
click at [137, 86] on link "Colynes" at bounding box center [145, 87] width 29 height 10
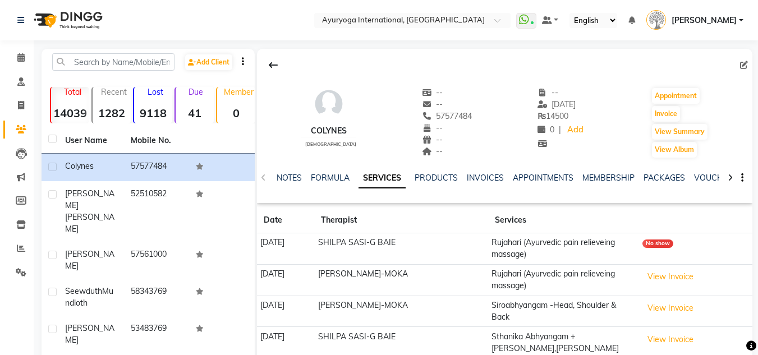
scroll to position [56, 0]
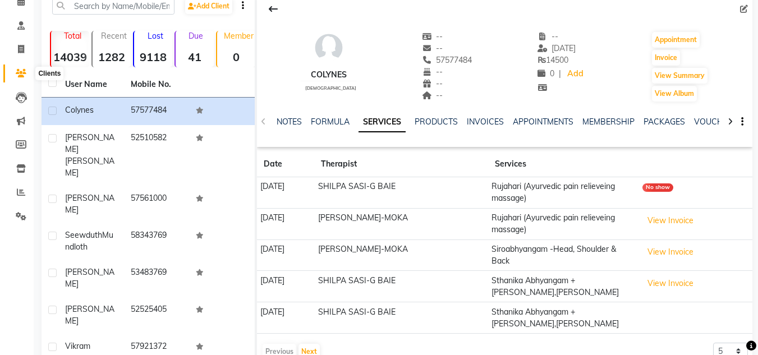
click at [21, 76] on icon at bounding box center [21, 73] width 11 height 8
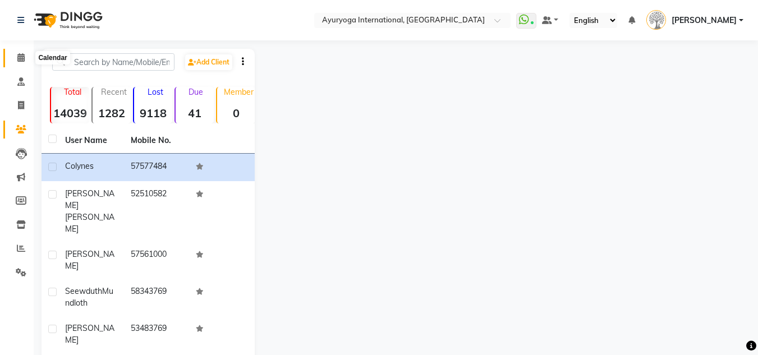
click at [20, 62] on span at bounding box center [21, 58] width 20 height 13
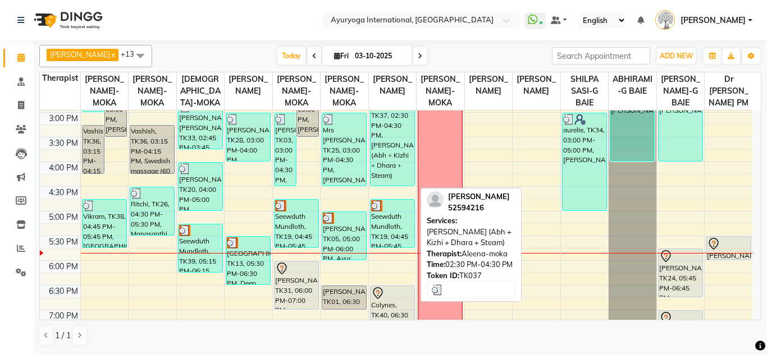
scroll to position [449, 0]
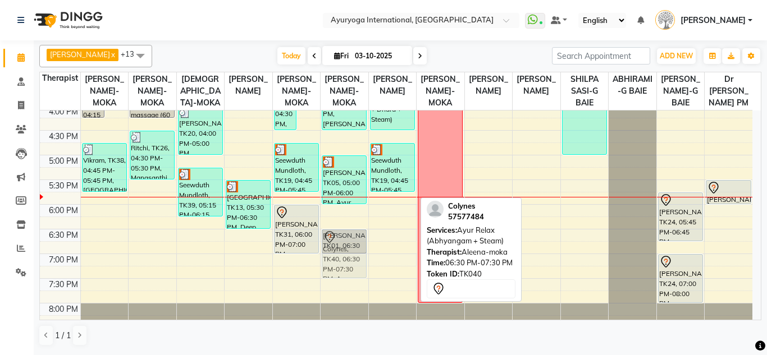
drag, startPoint x: 382, startPoint y: 261, endPoint x: 349, endPoint y: 257, distance: 33.4
click at [349, 257] on tr "Neel, TK32, 01:30 PM-03:00 PM, Sanjeevani WB Mungrosingh, TK07, 02:00 PM-03:30 …" at bounding box center [396, 6] width 712 height 691
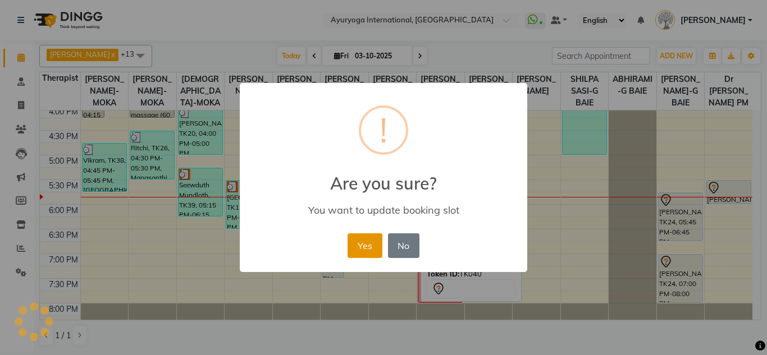
click at [361, 239] on button "Yes" at bounding box center [365, 246] width 34 height 25
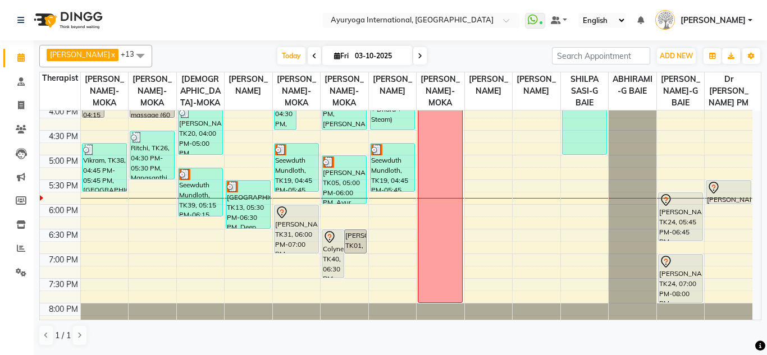
click at [420, 58] on icon at bounding box center [420, 56] width 4 height 7
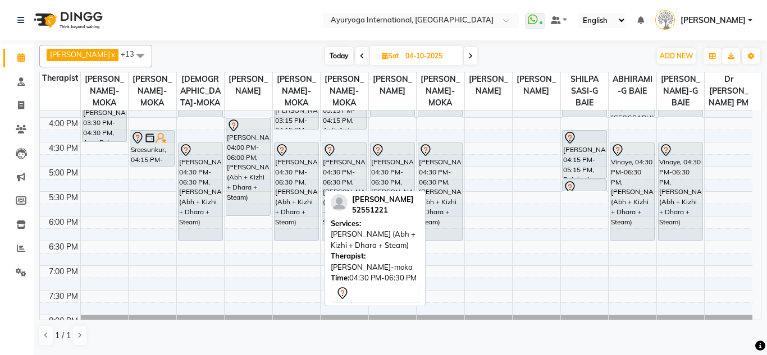
scroll to position [381, 0]
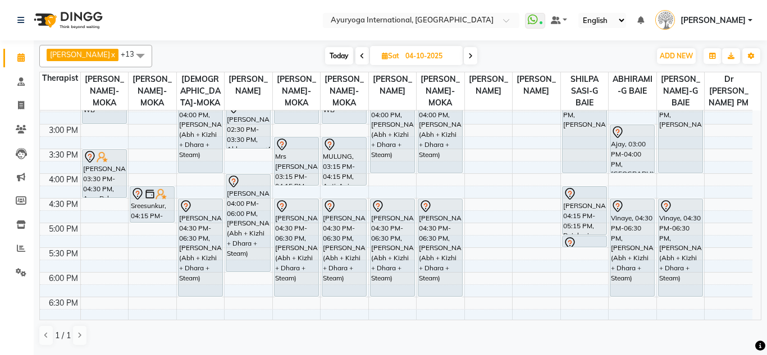
click at [339, 52] on span "Today" at bounding box center [339, 55] width 28 height 17
type input "03-10-2025"
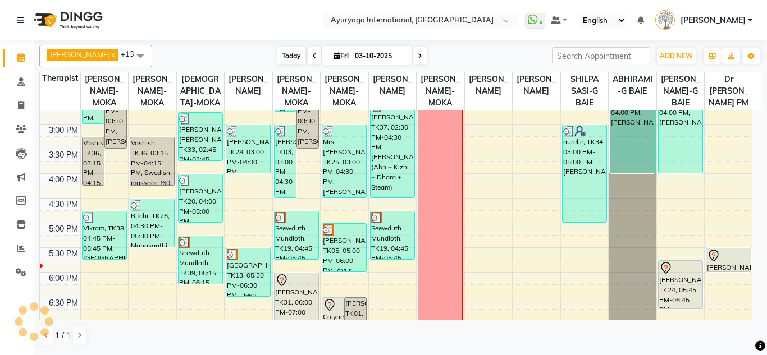
click at [294, 60] on span "Today" at bounding box center [291, 55] width 28 height 17
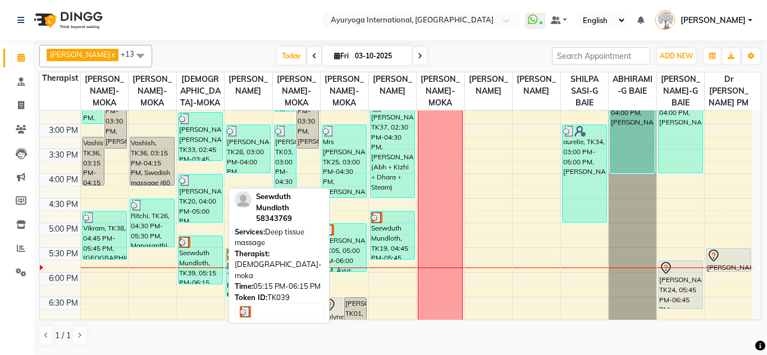
click at [216, 267] on div "Seewduth Mundloth, TK39, 05:15 PM-06:15 PM, Deep tissue massage" at bounding box center [201, 260] width 44 height 48
select select "3"
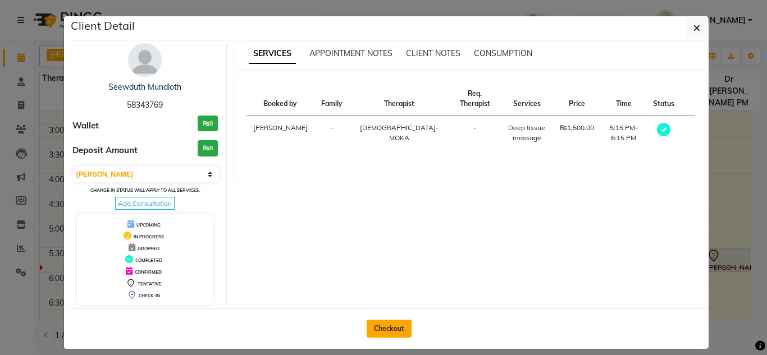
click at [388, 326] on button "Checkout" at bounding box center [389, 329] width 45 height 18
select select "service"
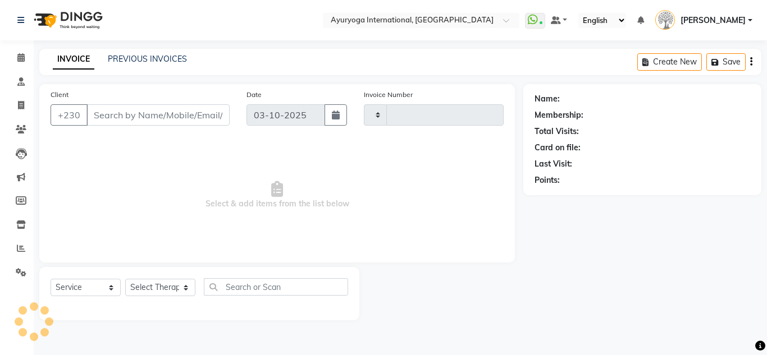
type input "6032"
select select "730"
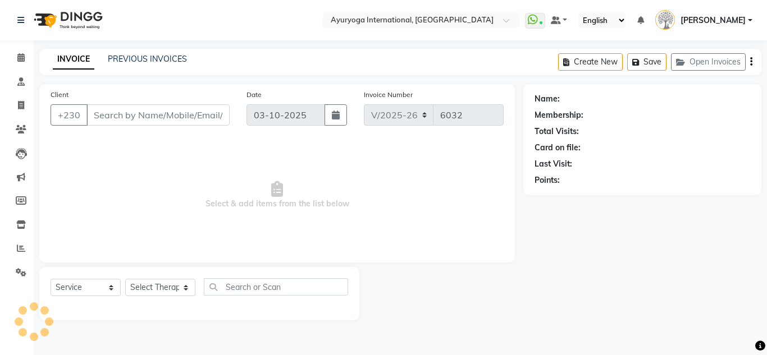
type input "58343769"
select select "36053"
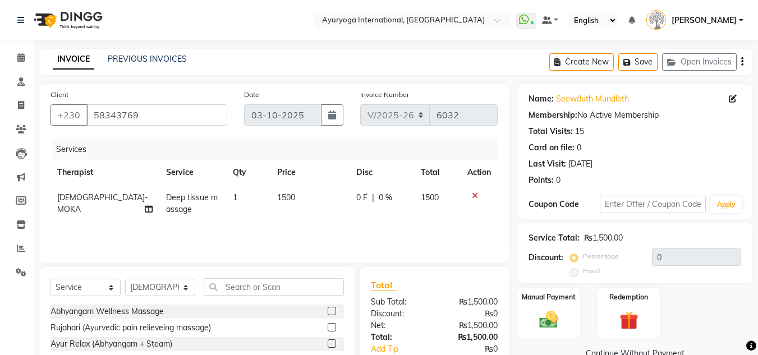
scroll to position [94, 0]
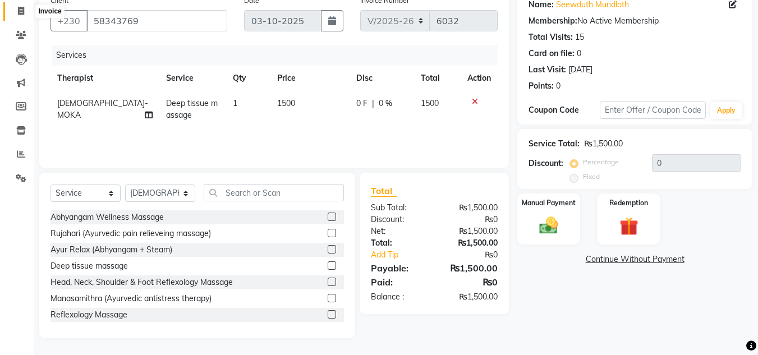
click at [22, 14] on icon at bounding box center [21, 11] width 6 height 8
select select "service"
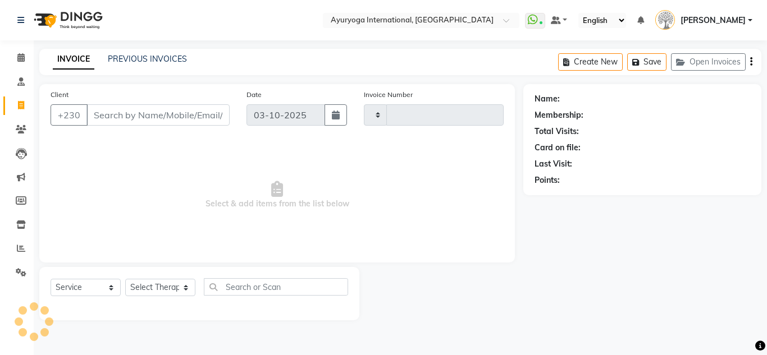
type input "6032"
select select "730"
click at [28, 56] on span at bounding box center [21, 58] width 20 height 13
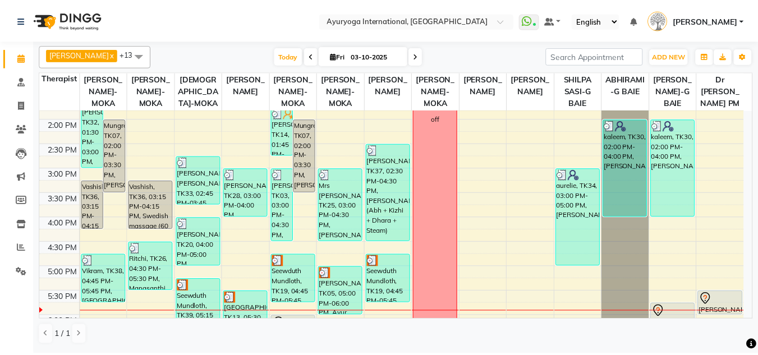
scroll to position [393, 0]
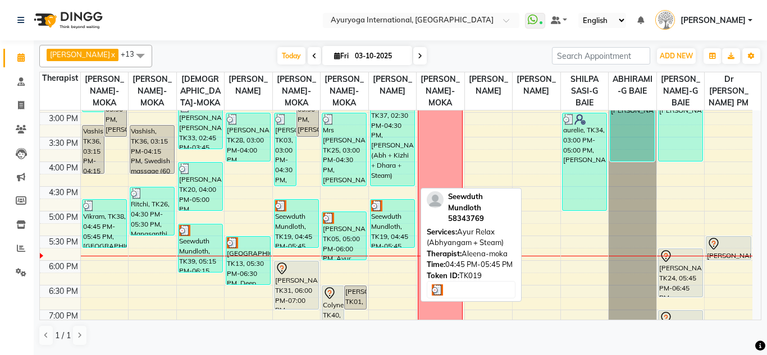
click at [393, 248] on div "Seewduth Mundloth, TK19, 04:45 PM-05:45 PM, Ayur Relax (Abhyangam + Steam)" at bounding box center [393, 224] width 44 height 48
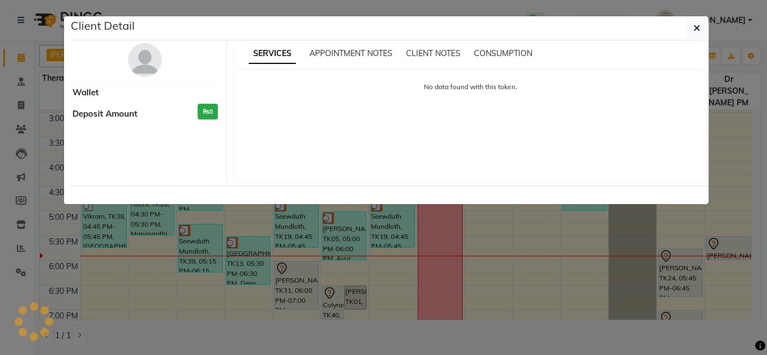
select select "3"
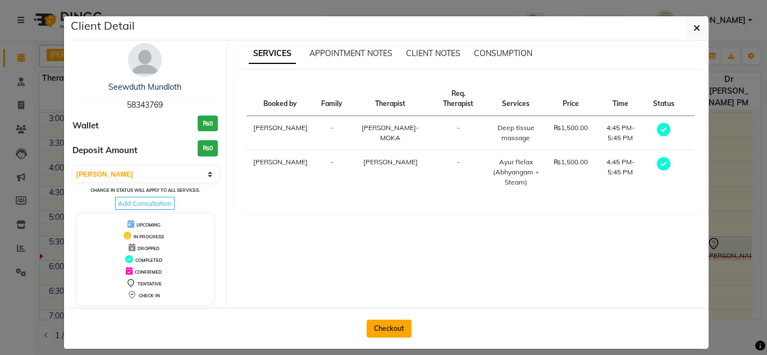
click at [388, 324] on button "Checkout" at bounding box center [389, 329] width 45 height 18
select select "service"
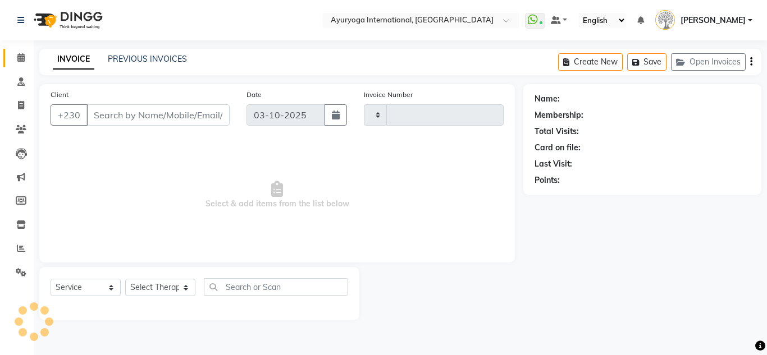
type input "6032"
select select "730"
type input "58343769"
select select "77771"
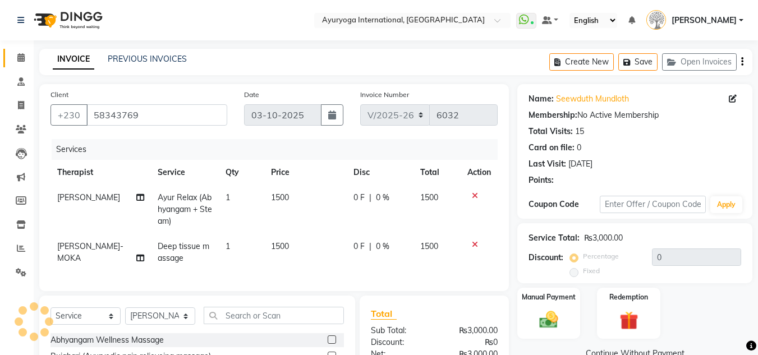
scroll to position [131, 0]
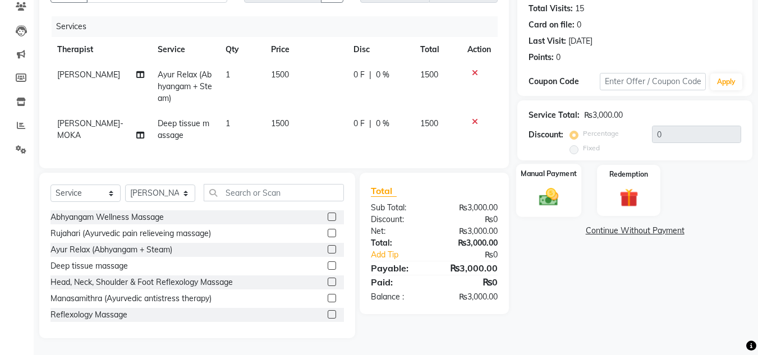
click at [538, 191] on img at bounding box center [548, 197] width 31 height 22
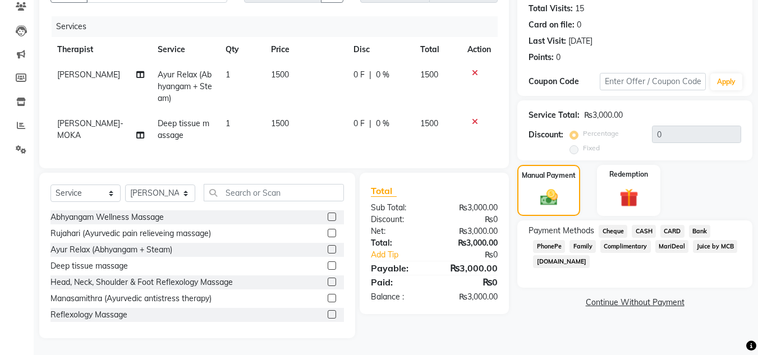
click at [673, 225] on span "CARD" at bounding box center [673, 231] width 24 height 13
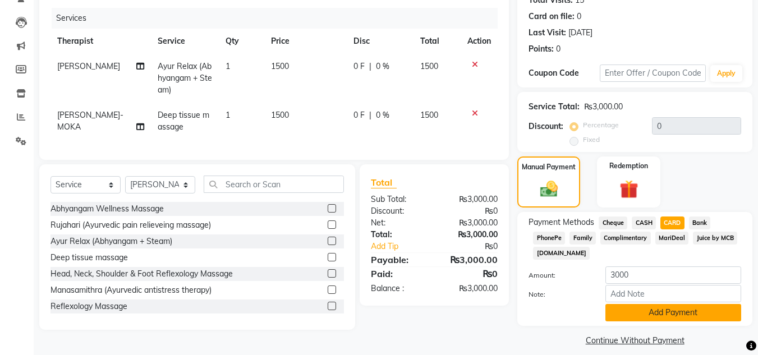
click at [679, 312] on button "Add Payment" at bounding box center [674, 312] width 136 height 17
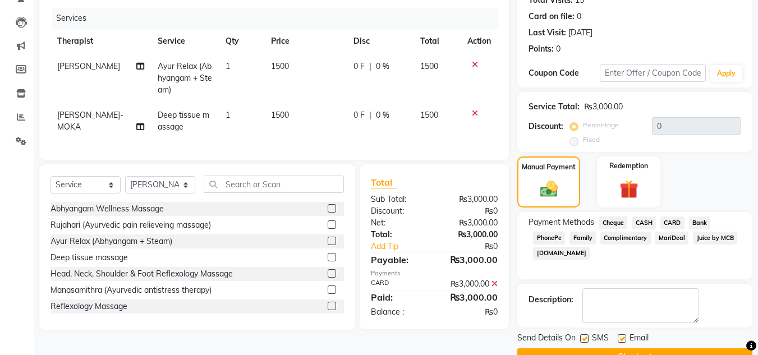
scroll to position [159, 0]
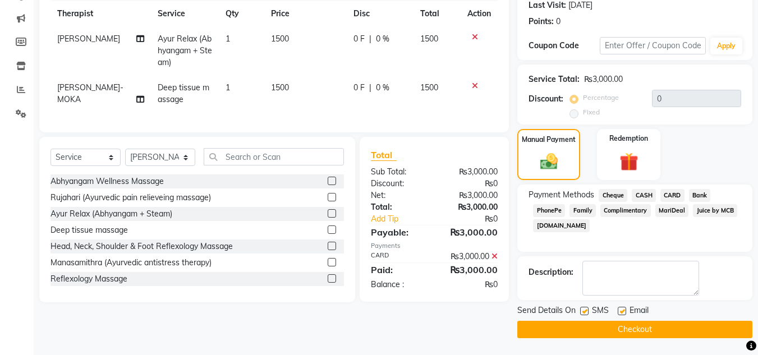
click at [657, 332] on button "Checkout" at bounding box center [635, 329] width 235 height 17
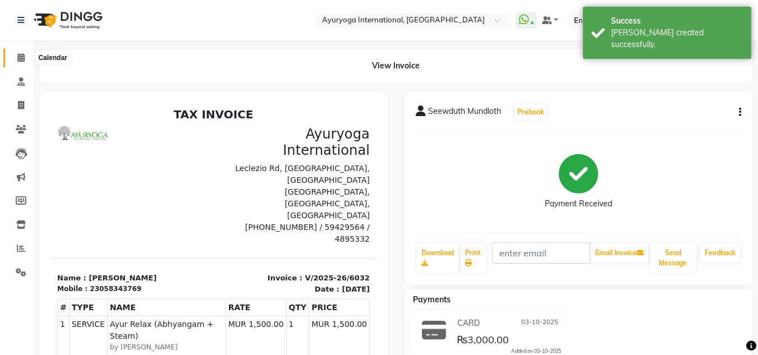
click at [22, 56] on icon at bounding box center [20, 57] width 7 height 8
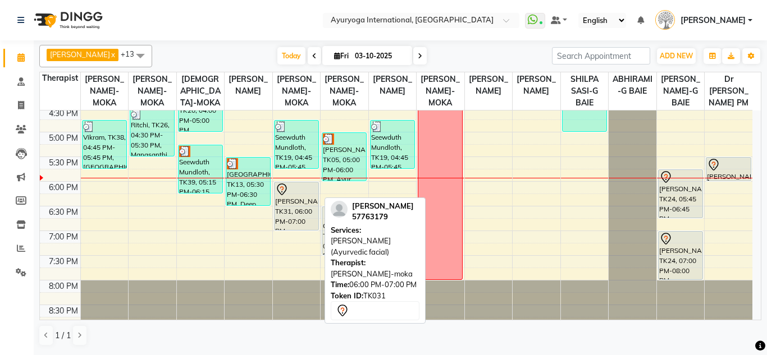
scroll to position [416, 0]
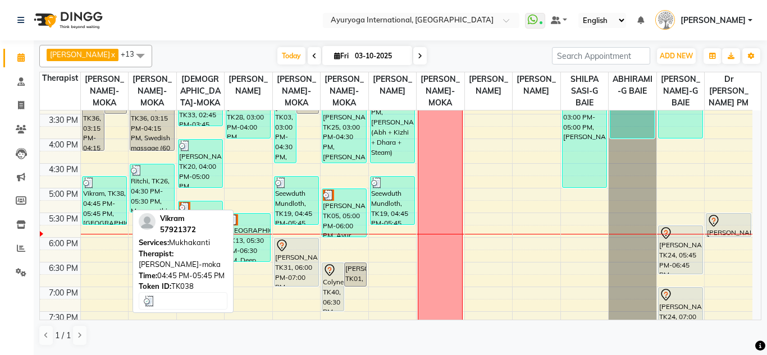
click at [118, 214] on div "Vikram, TK38, 04:45 PM-05:45 PM, [GEOGRAPHIC_DATA]" at bounding box center [105, 201] width 44 height 48
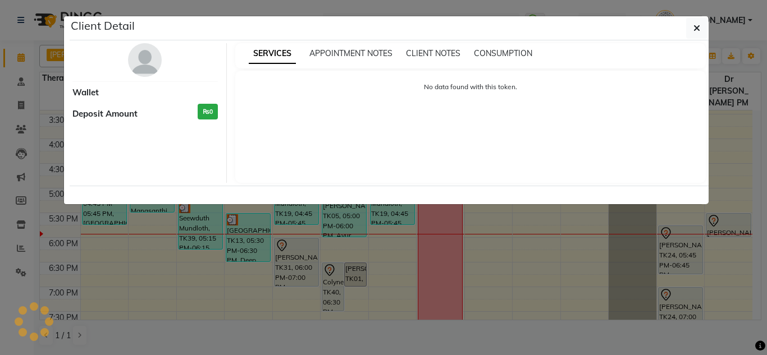
select select "3"
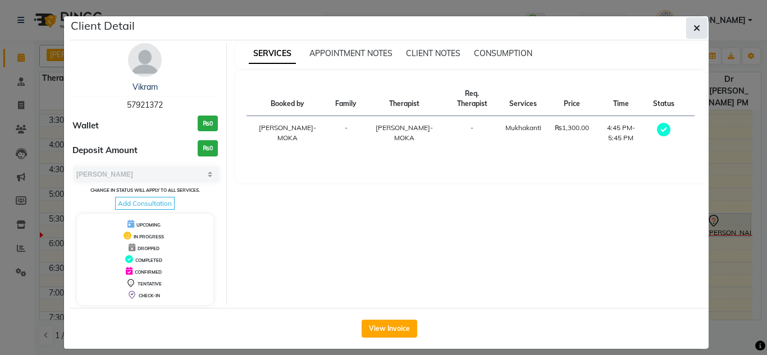
click at [693, 31] on icon "button" at bounding box center [696, 28] width 7 height 9
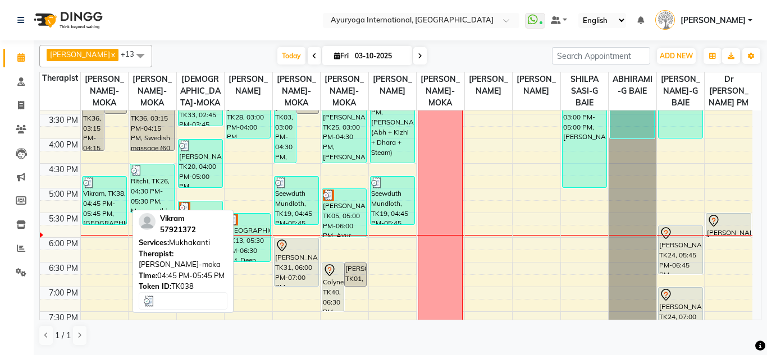
click at [109, 222] on div "Vikram, TK38, 04:45 PM-05:45 PM, [GEOGRAPHIC_DATA]" at bounding box center [105, 201] width 44 height 48
select select "3"
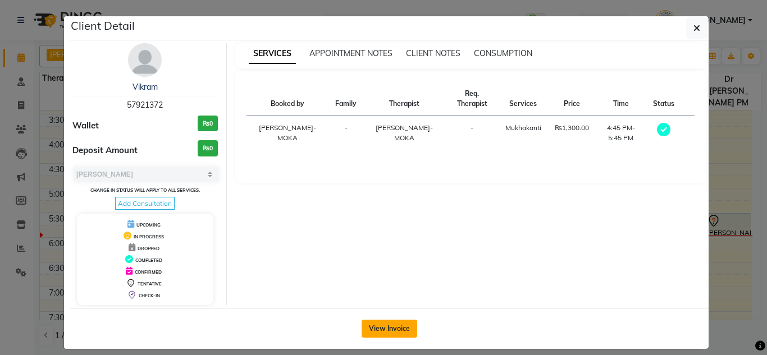
click at [401, 330] on button "View Invoice" at bounding box center [390, 329] width 56 height 18
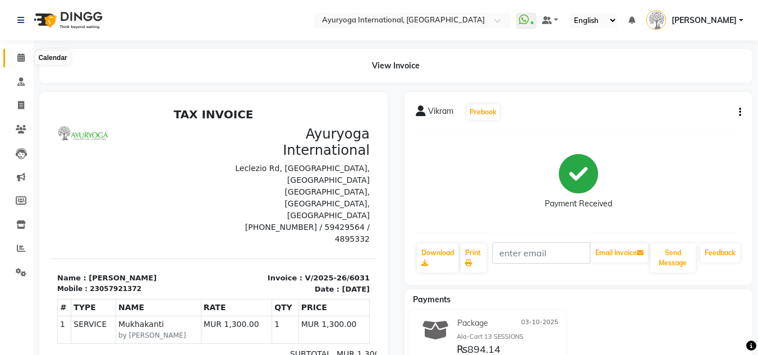
click at [20, 58] on icon at bounding box center [20, 57] width 7 height 8
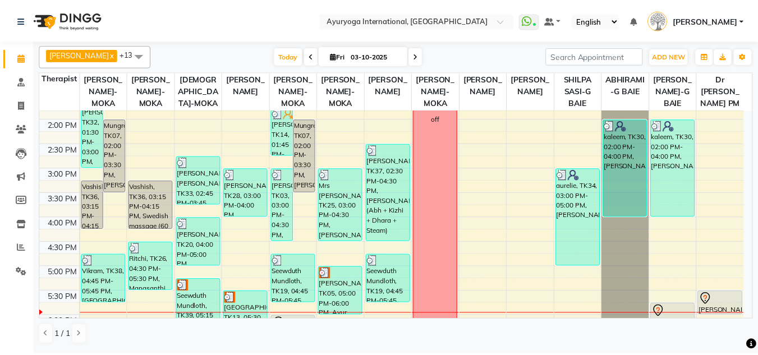
scroll to position [449, 0]
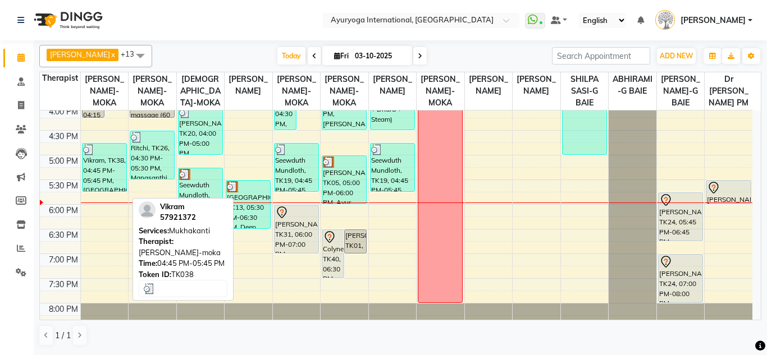
click at [112, 191] on div "Vikram, TK38, 04:45 PM-05:45 PM, [GEOGRAPHIC_DATA]" at bounding box center [105, 168] width 44 height 48
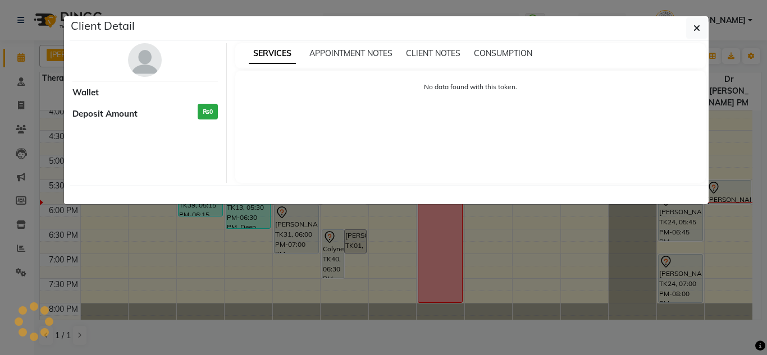
select select "3"
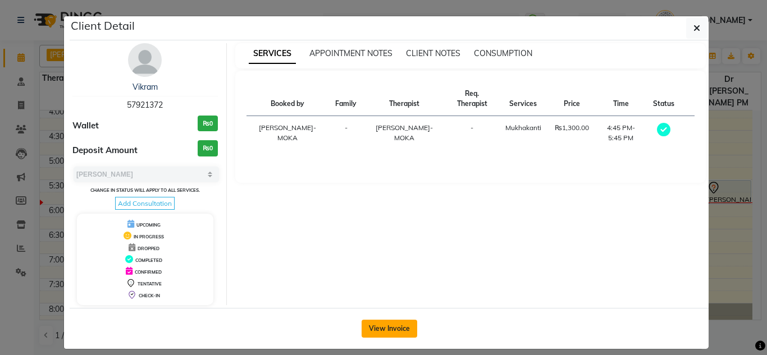
click at [397, 331] on button "View Invoice" at bounding box center [390, 329] width 56 height 18
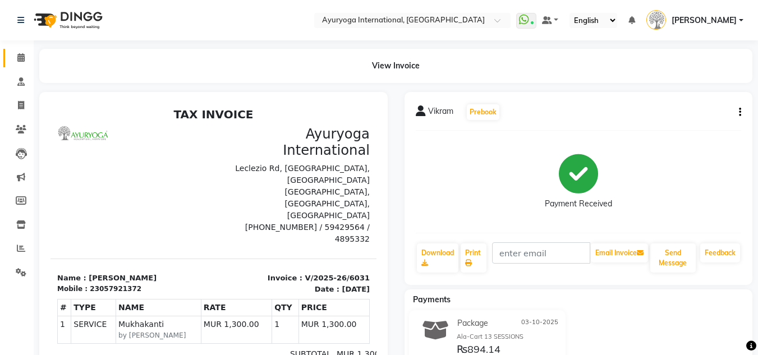
click at [21, 65] on link "Calendar" at bounding box center [16, 58] width 27 height 19
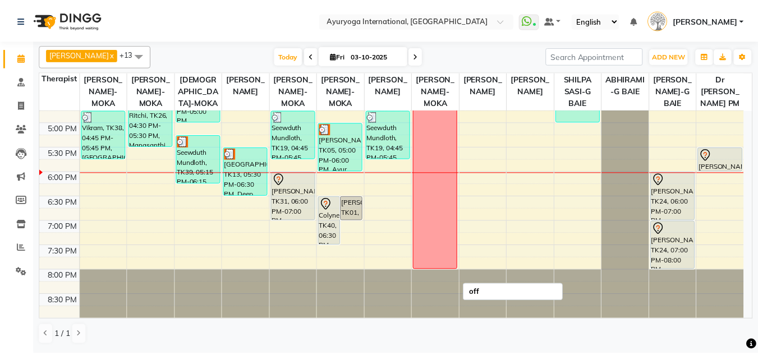
scroll to position [437, 0]
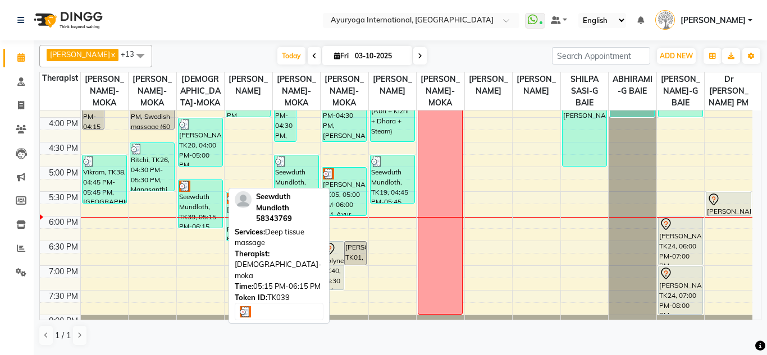
click at [196, 212] on div "Seewduth Mundloth, TK39, 05:15 PM-06:15 PM, Deep tissue massage" at bounding box center [201, 204] width 44 height 48
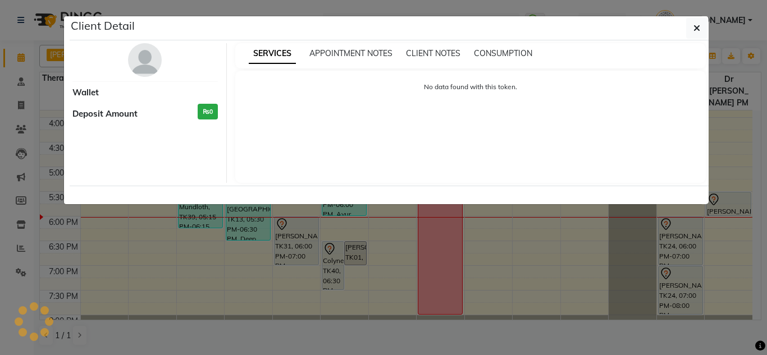
select select "3"
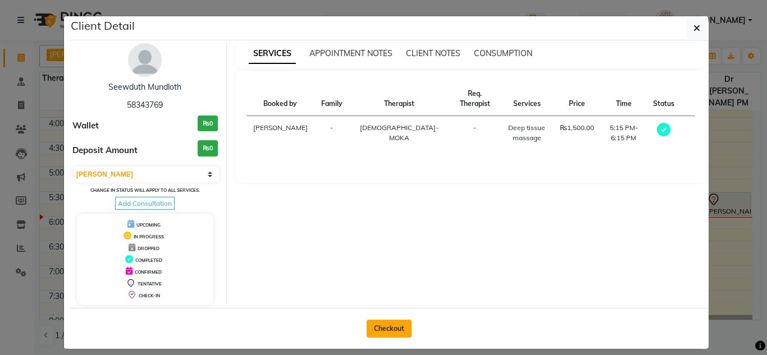
click at [386, 322] on button "Checkout" at bounding box center [389, 329] width 45 height 18
select select "service"
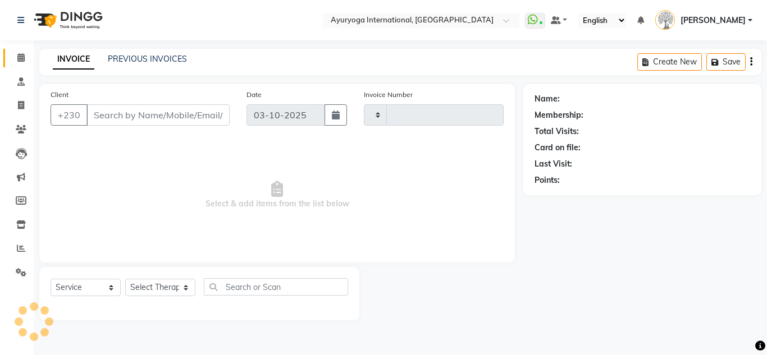
type input "6033"
select select "730"
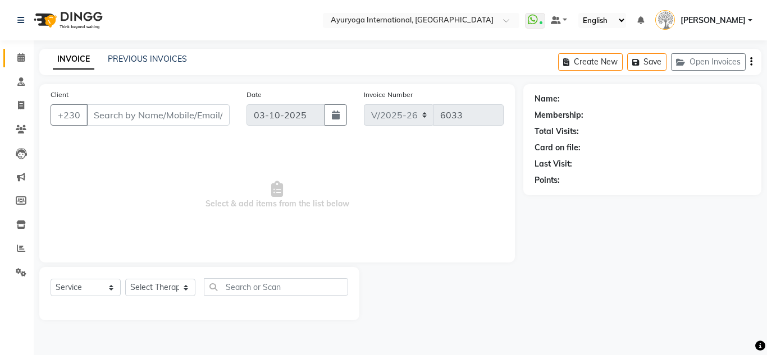
type input "58343769"
select select "36053"
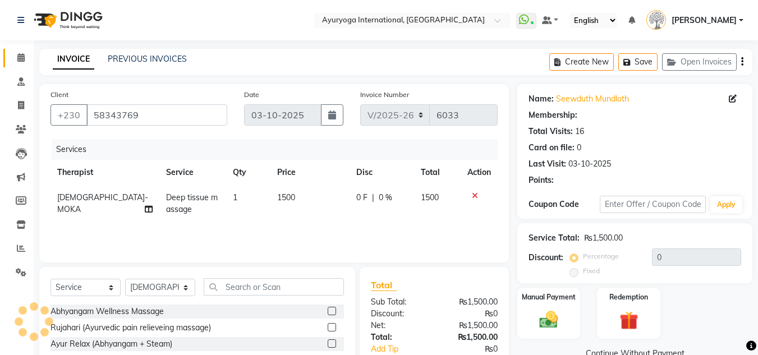
scroll to position [94, 0]
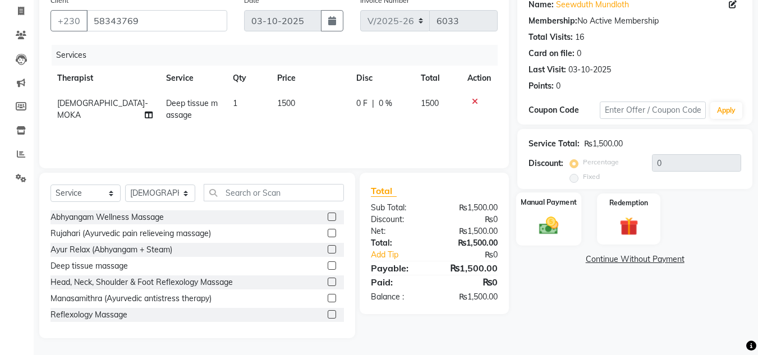
click at [552, 225] on img at bounding box center [548, 225] width 31 height 22
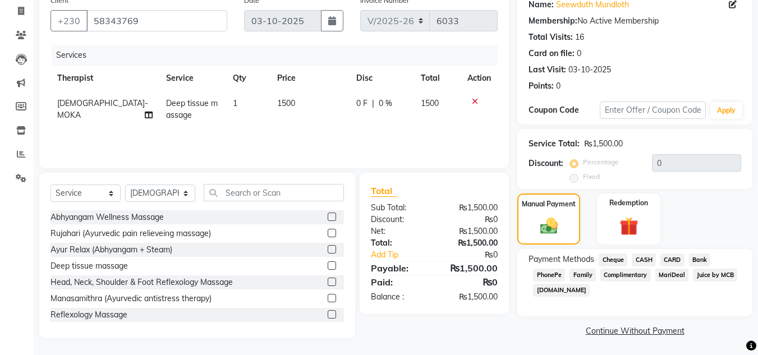
click at [673, 259] on span "CARD" at bounding box center [673, 260] width 24 height 13
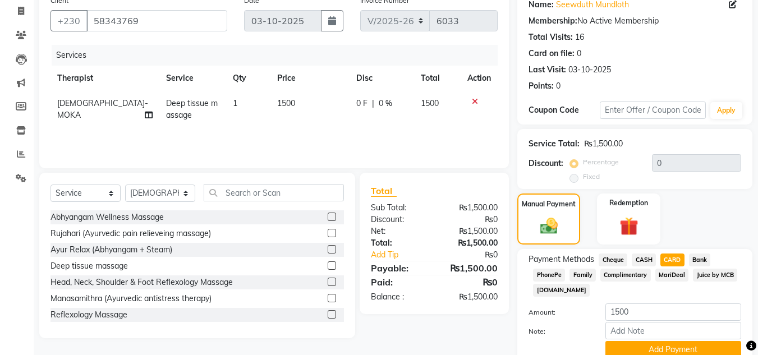
scroll to position [142, 0]
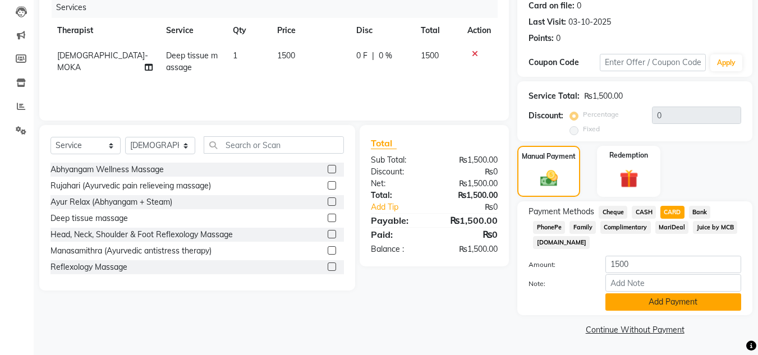
click at [656, 302] on button "Add Payment" at bounding box center [674, 302] width 136 height 17
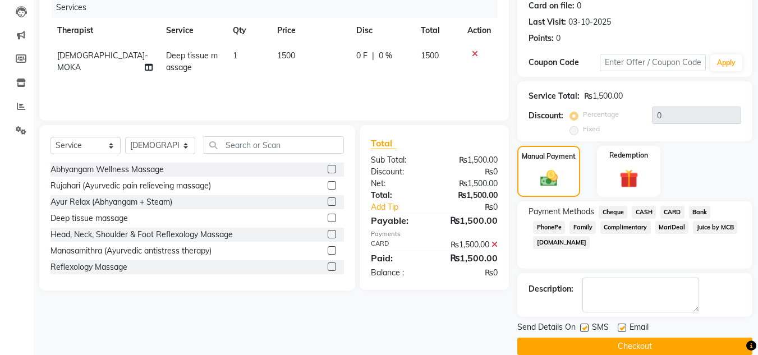
click at [646, 345] on button "Checkout" at bounding box center [635, 346] width 235 height 17
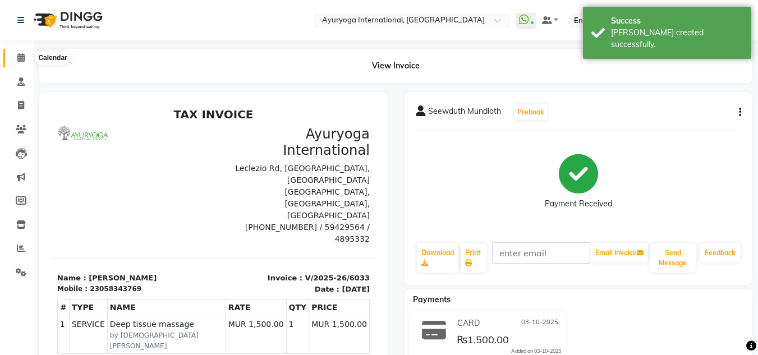
click at [25, 56] on icon at bounding box center [20, 57] width 7 height 8
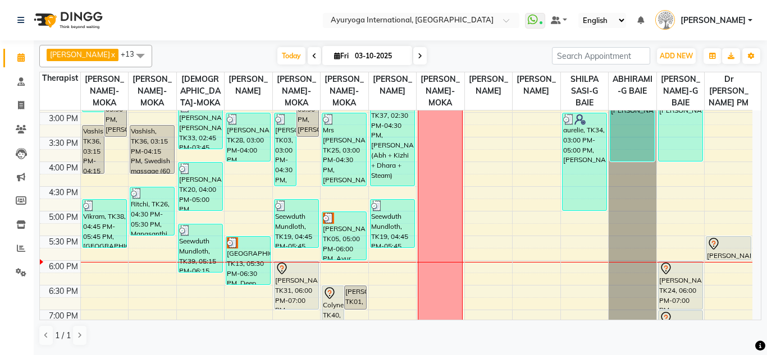
scroll to position [449, 0]
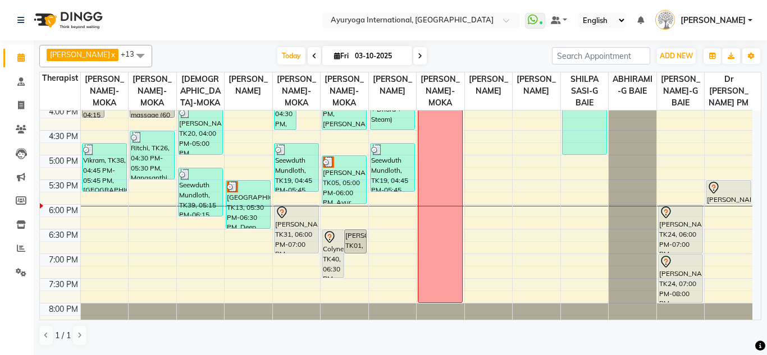
click at [423, 54] on span at bounding box center [419, 55] width 13 height 17
type input "04-10-2025"
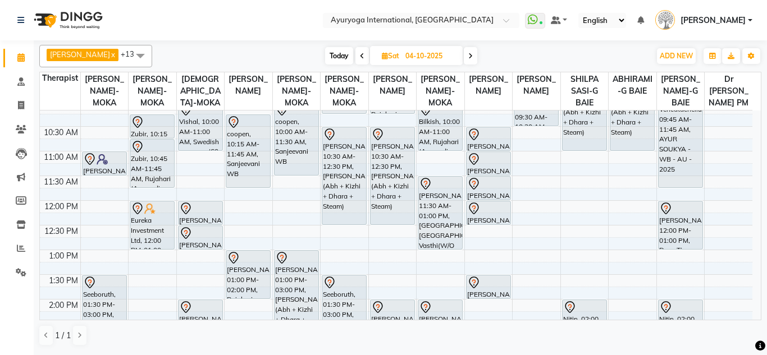
scroll to position [100, 0]
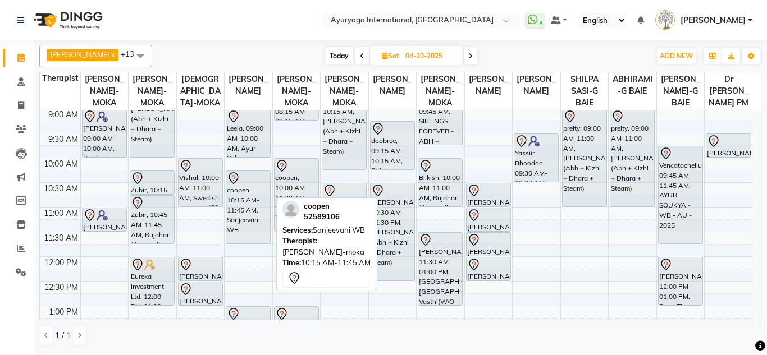
click at [258, 211] on div "coopen, 10:15 AM-11:45 AM, Sanjeevani WB" at bounding box center [248, 207] width 44 height 72
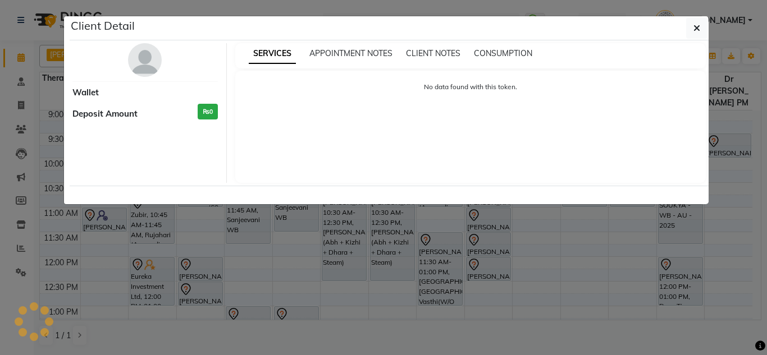
select select "7"
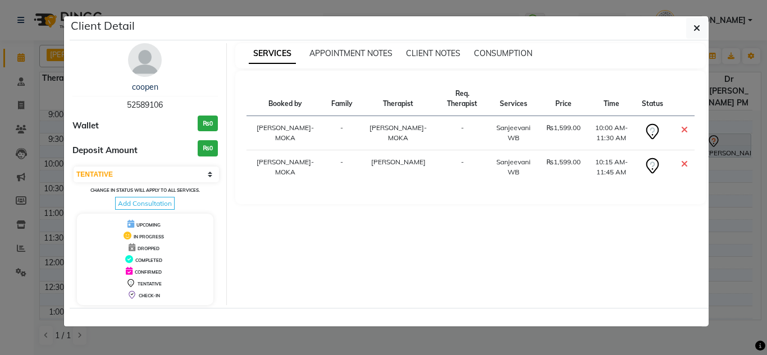
click at [686, 131] on icon at bounding box center [684, 129] width 7 height 9
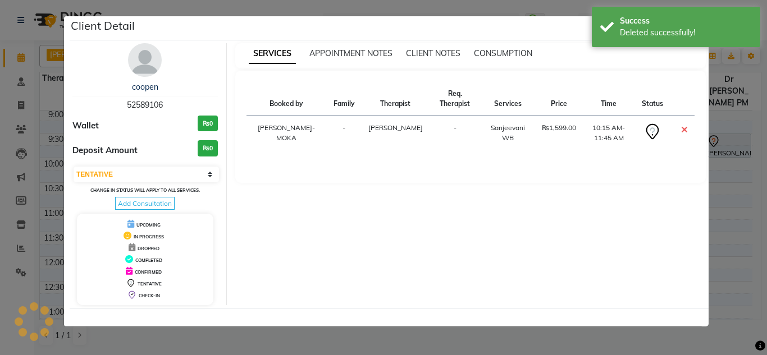
click at [685, 127] on icon at bounding box center [684, 129] width 7 height 9
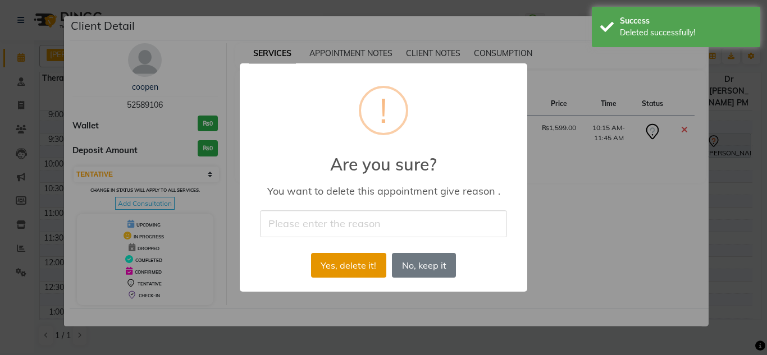
click at [330, 269] on button "Yes, delete it!" at bounding box center [348, 265] width 75 height 25
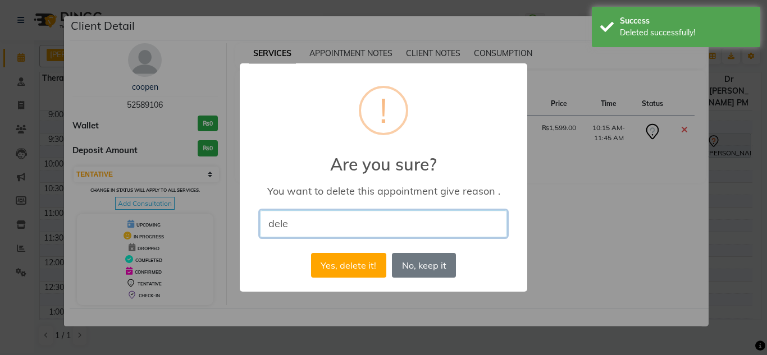
type input "delete"
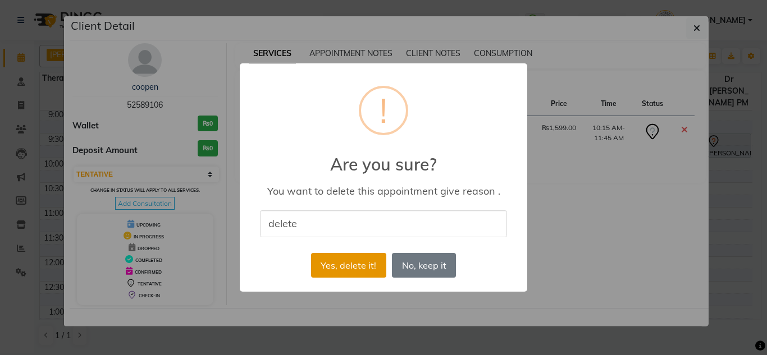
click at [344, 266] on button "Yes, delete it!" at bounding box center [348, 265] width 75 height 25
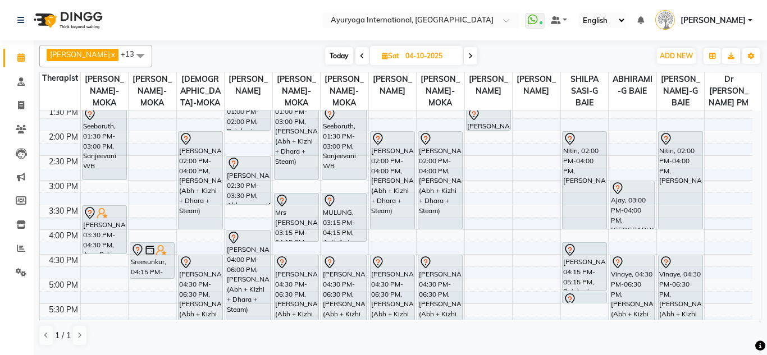
scroll to position [269, 0]
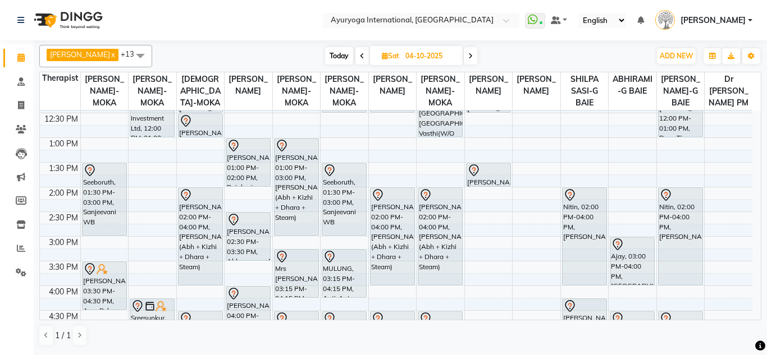
click at [333, 54] on span "Today" at bounding box center [339, 55] width 28 height 17
type input "03-10-2025"
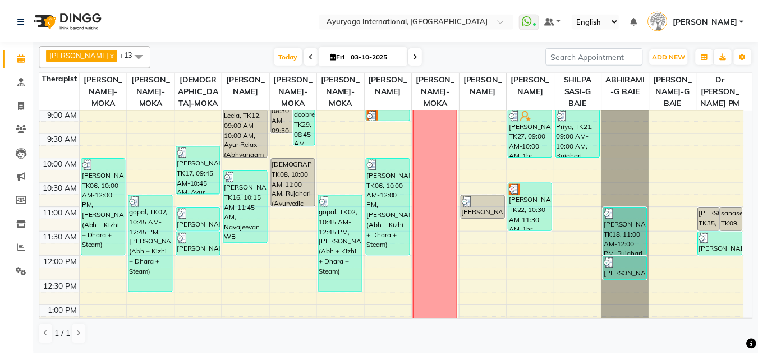
scroll to position [0, 0]
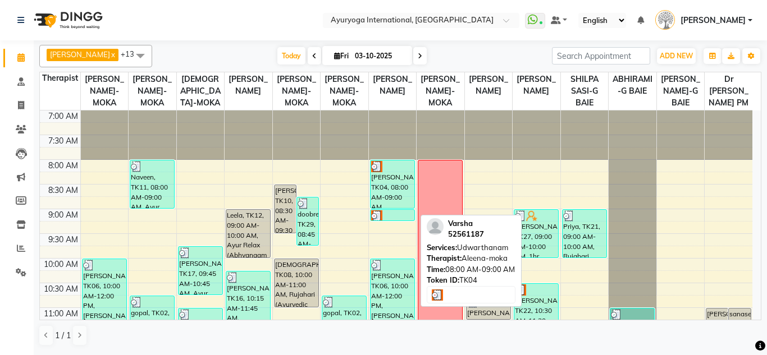
click at [400, 194] on div "Varsha, TK04, 08:00 AM-09:00 AM, Udwarthanam" at bounding box center [393, 185] width 44 height 48
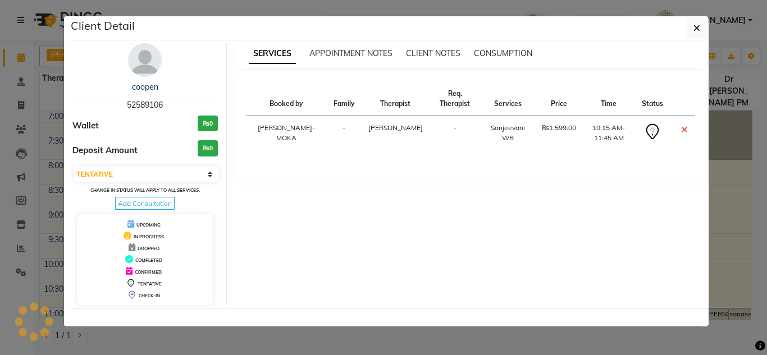
select select "3"
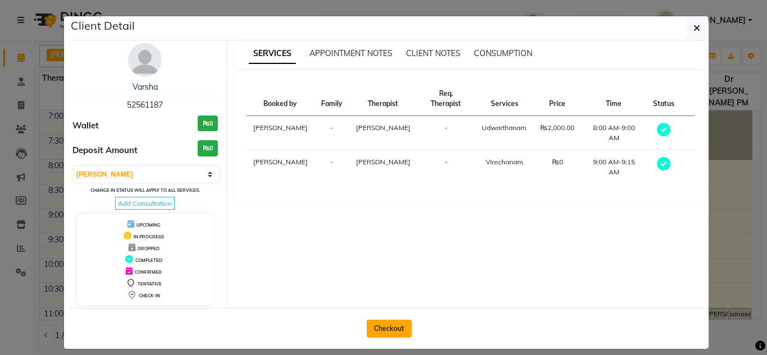
click at [402, 328] on button "Checkout" at bounding box center [389, 329] width 45 height 18
select select "service"
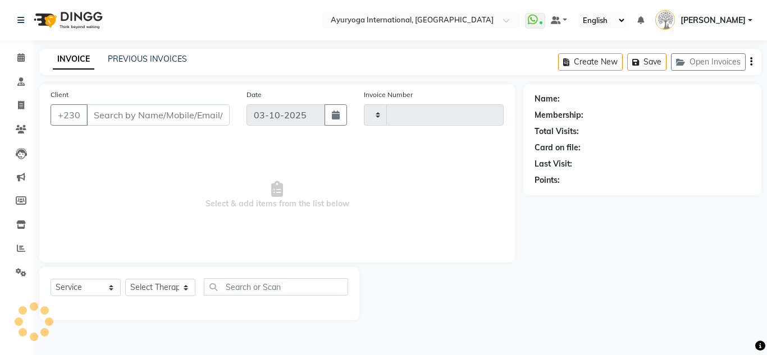
type input "6034"
select select "730"
type input "52561187"
select select "80876"
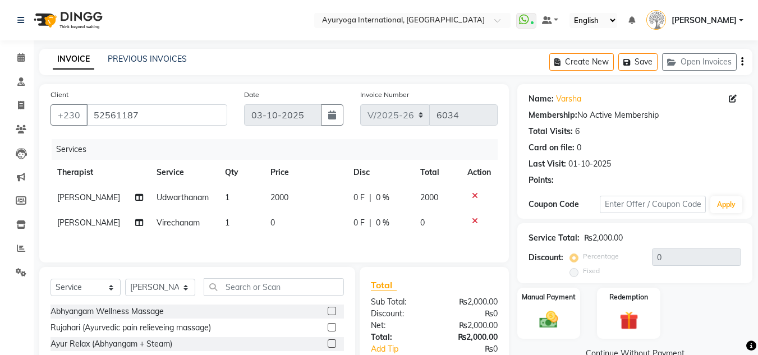
scroll to position [96, 0]
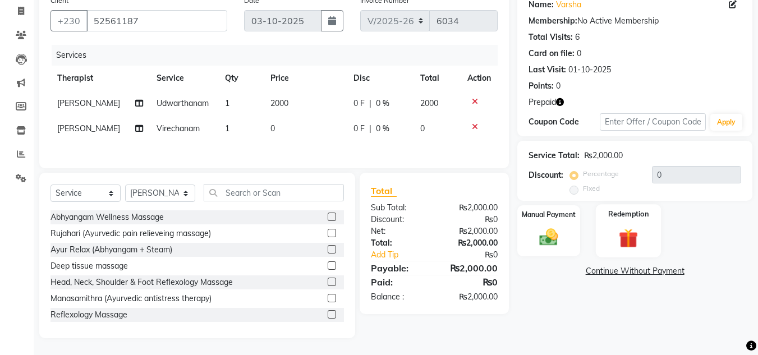
click at [619, 228] on img at bounding box center [628, 238] width 31 height 24
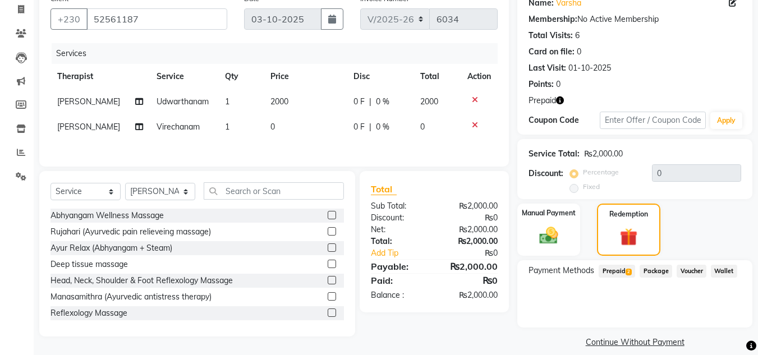
click at [627, 272] on span "2" at bounding box center [629, 272] width 6 height 7
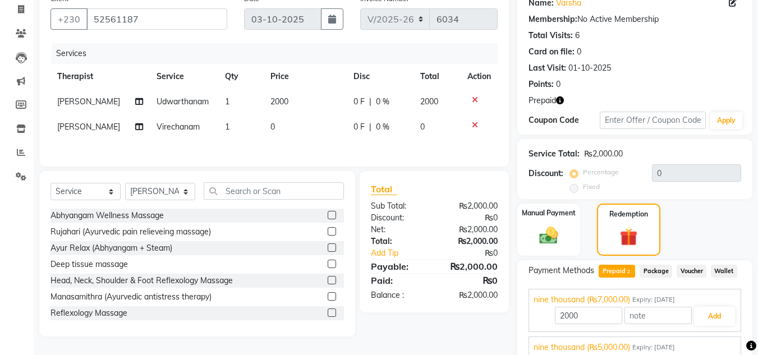
scroll to position [144, 0]
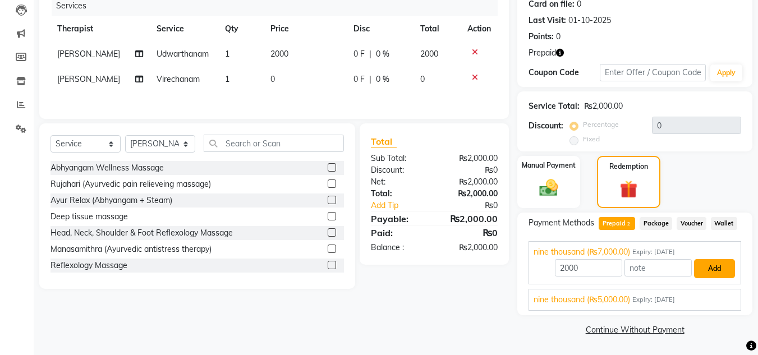
click at [712, 271] on button "Add" at bounding box center [714, 268] width 41 height 19
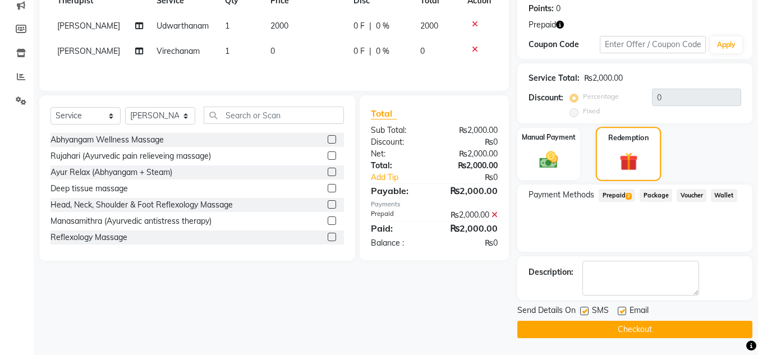
scroll to position [116, 0]
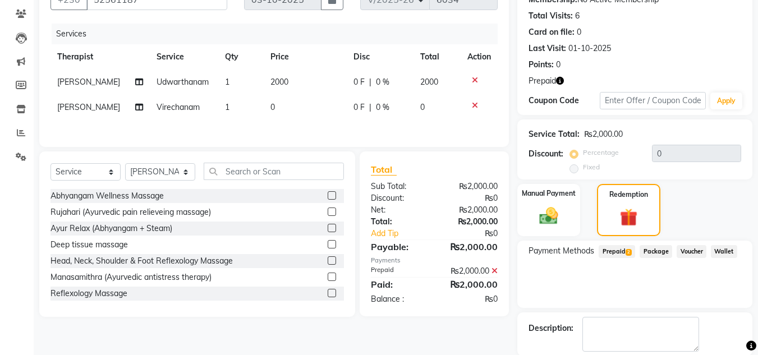
click at [621, 252] on span "Prepaid 2" at bounding box center [617, 251] width 36 height 13
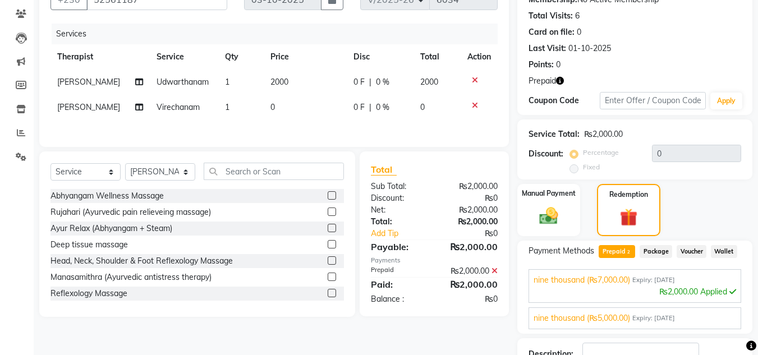
scroll to position [198, 0]
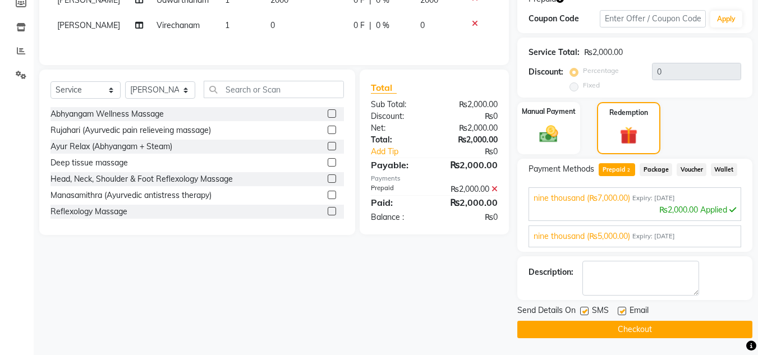
click at [635, 329] on button "Checkout" at bounding box center [635, 329] width 235 height 17
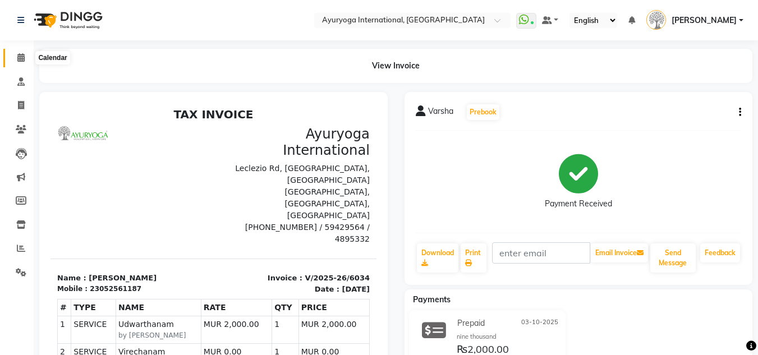
click at [16, 57] on span at bounding box center [21, 58] width 20 height 13
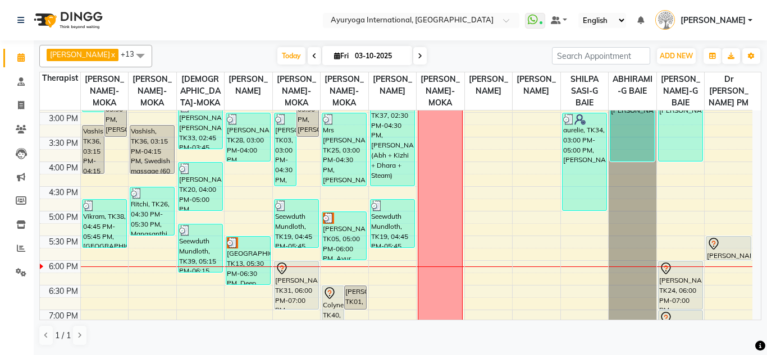
scroll to position [449, 0]
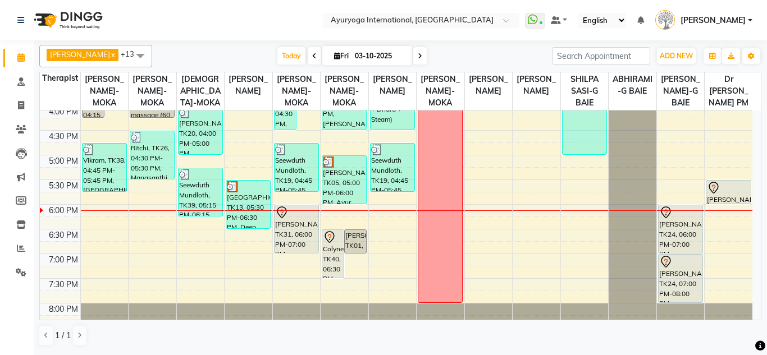
click at [414, 54] on span at bounding box center [419, 55] width 13 height 17
type input "04-10-2025"
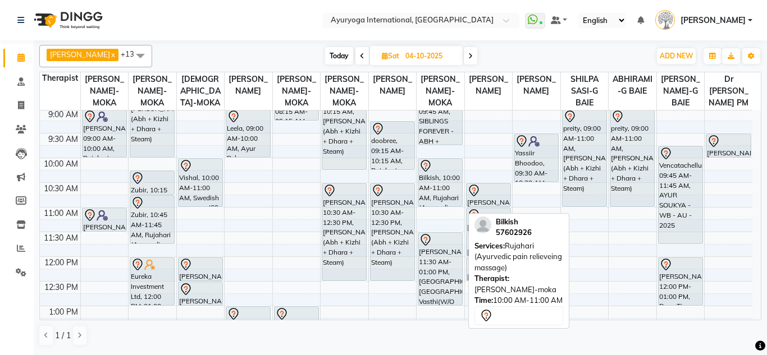
scroll to position [44, 0]
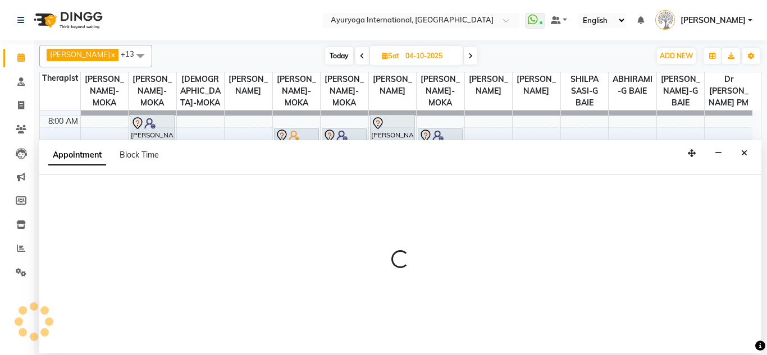
select select "77771"
select select "tentative"
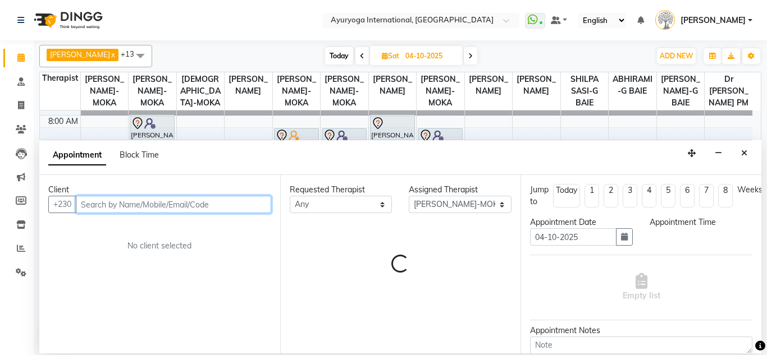
select select "600"
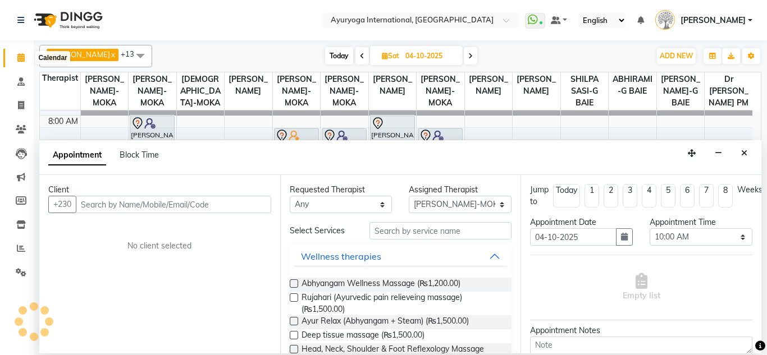
click at [19, 60] on icon at bounding box center [20, 57] width 7 height 8
click at [748, 153] on button "Close" at bounding box center [744, 153] width 16 height 17
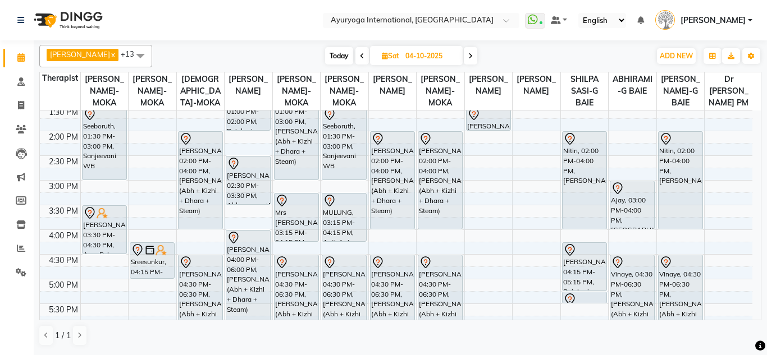
scroll to position [157, 0]
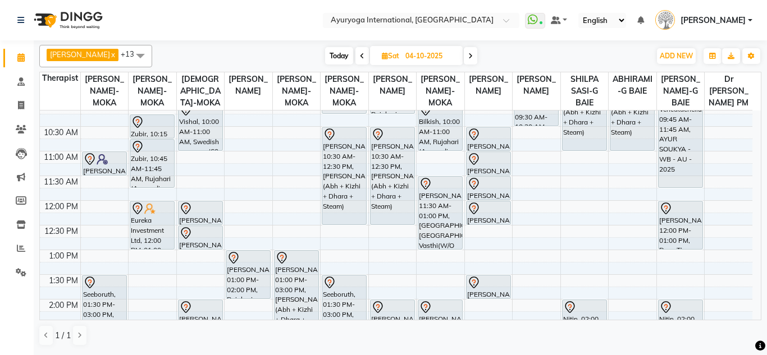
click at [79, 52] on span "ADHITHYA-MOKA" at bounding box center [80, 54] width 60 height 9
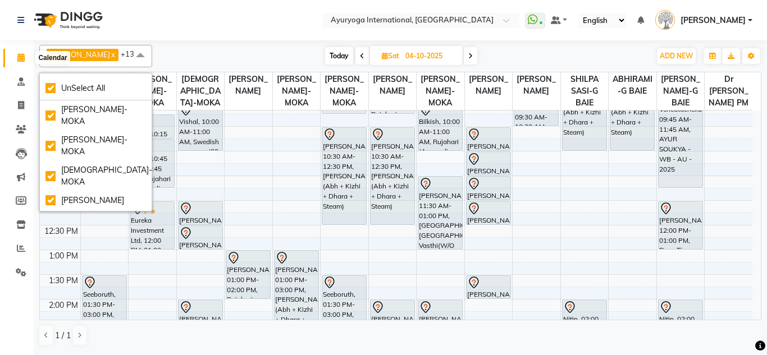
click at [27, 56] on span at bounding box center [21, 58] width 20 height 13
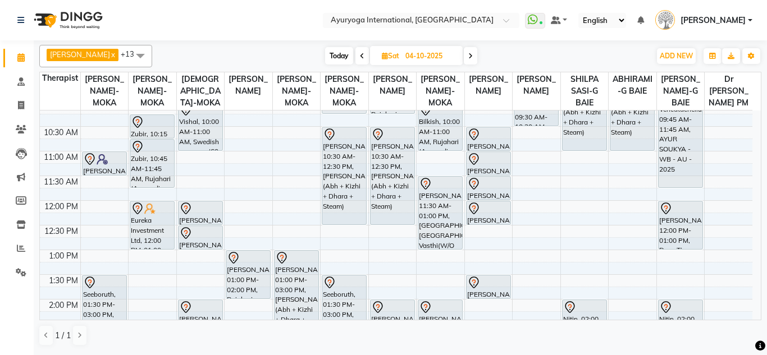
click at [25, 57] on span at bounding box center [21, 58] width 20 height 13
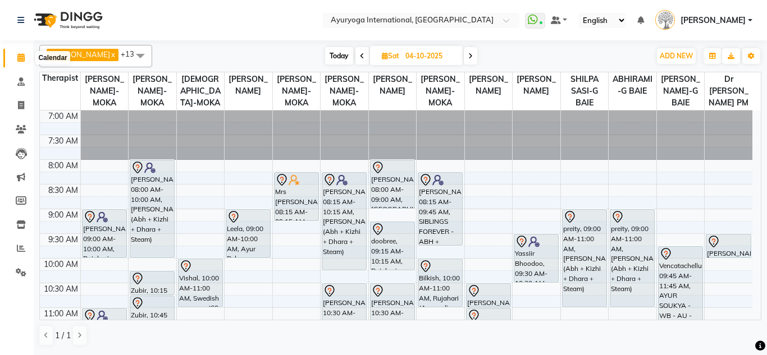
click at [20, 61] on icon at bounding box center [20, 57] width 7 height 8
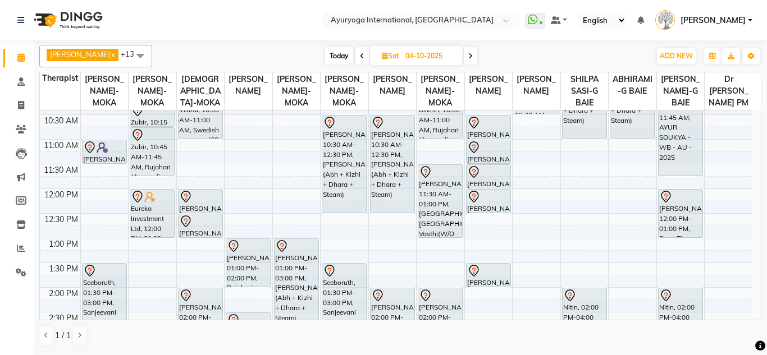
click at [343, 50] on span "Today" at bounding box center [339, 55] width 28 height 17
type input "03-10-2025"
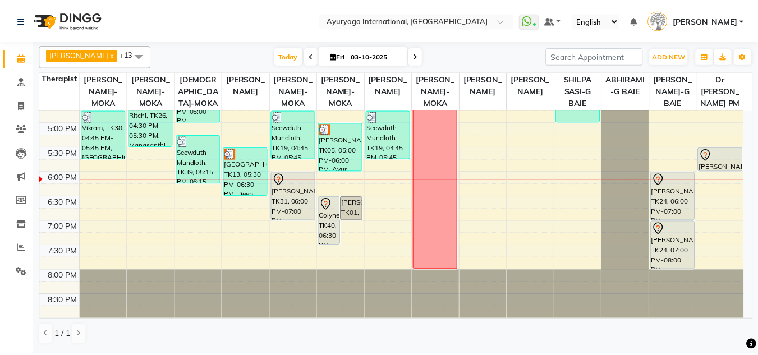
scroll to position [437, 0]
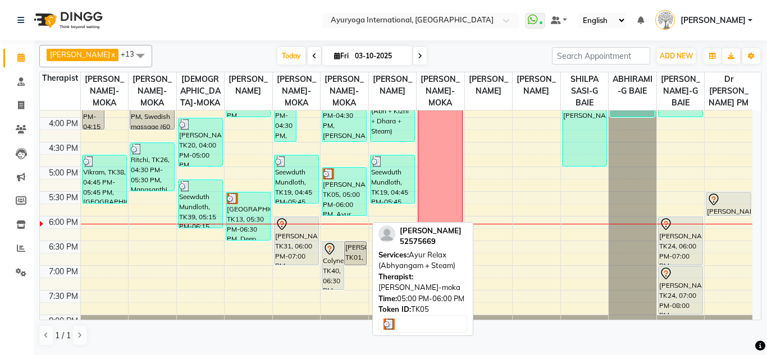
click at [341, 200] on div "Mrs Mathur, TK05, 05:00 PM-06:00 PM, Ayur Relax (Abhyangam + Steam)" at bounding box center [344, 192] width 44 height 48
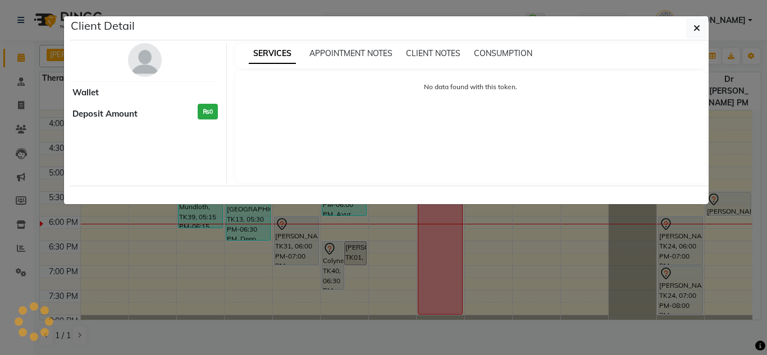
select select "3"
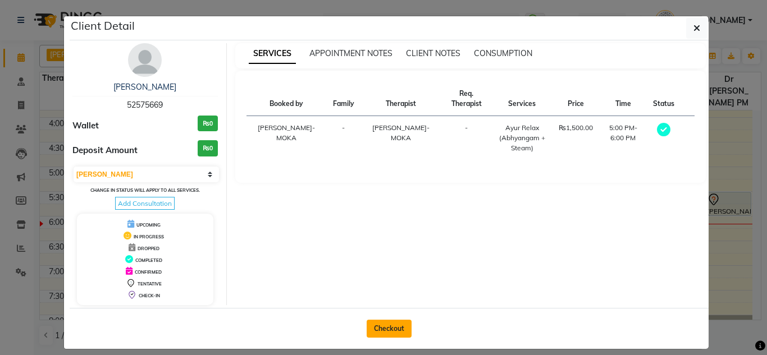
click at [387, 333] on button "Checkout" at bounding box center [389, 329] width 45 height 18
select select "service"
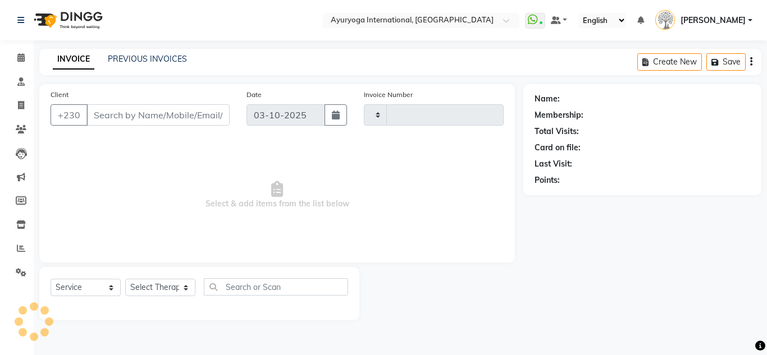
type input "6035"
select select "730"
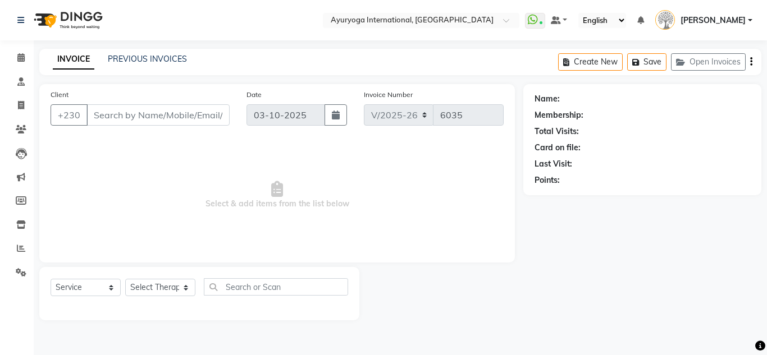
type input "52575669"
select select "36055"
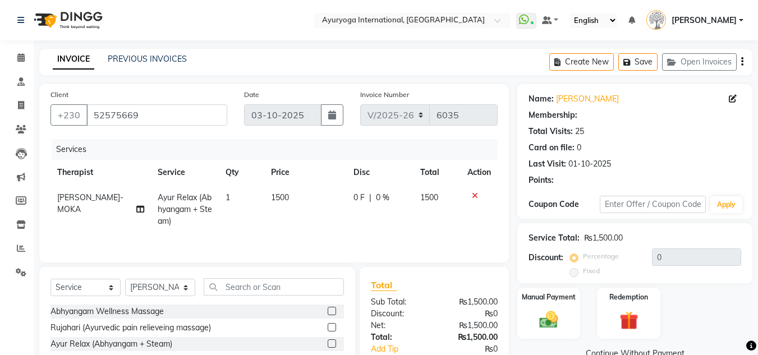
type input "5"
select select "1: Object"
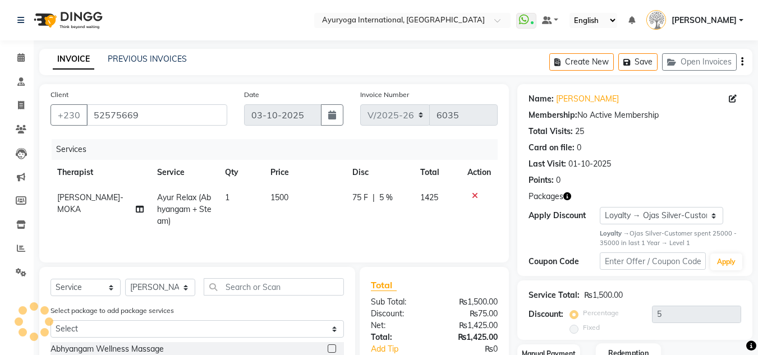
scroll to position [112, 0]
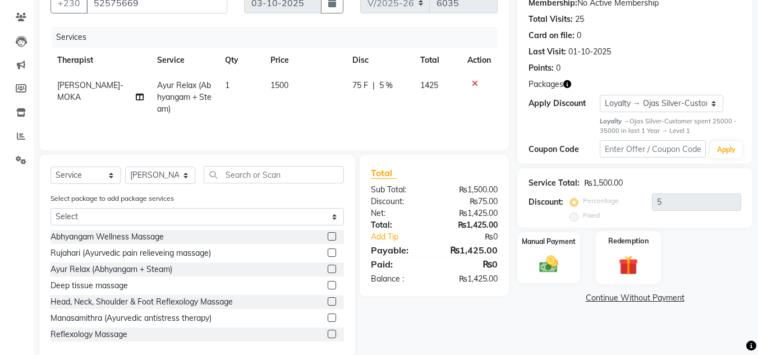
click at [637, 271] on img at bounding box center [628, 266] width 31 height 24
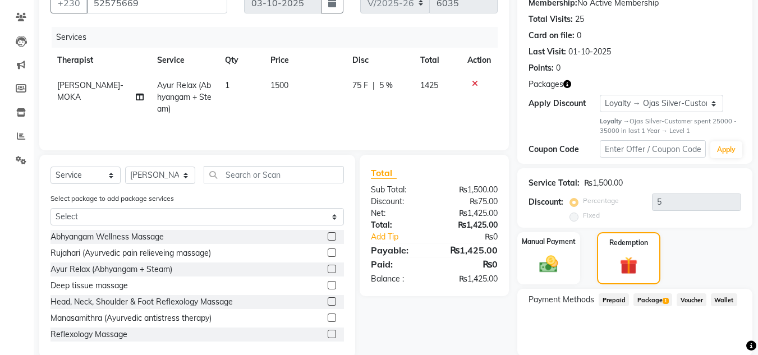
click at [656, 301] on span "Package 1" at bounding box center [653, 300] width 39 height 13
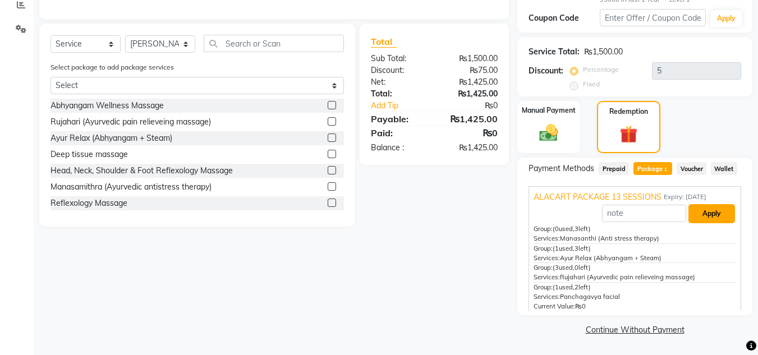
click at [710, 213] on button "Apply" at bounding box center [712, 213] width 47 height 19
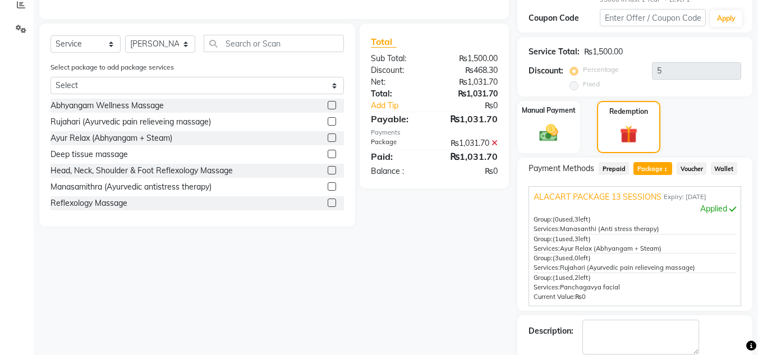
scroll to position [303, 0]
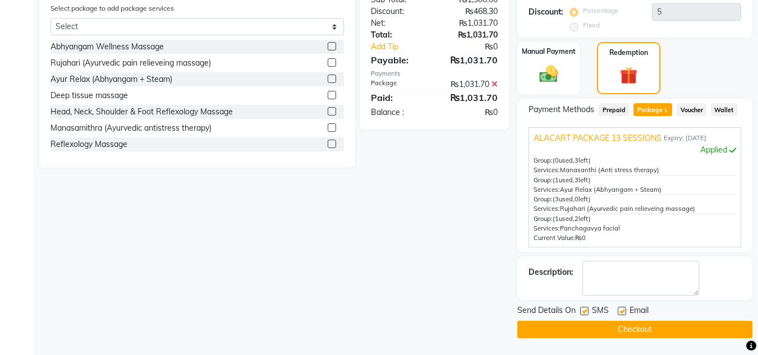
click at [647, 333] on button "Checkout" at bounding box center [635, 329] width 235 height 17
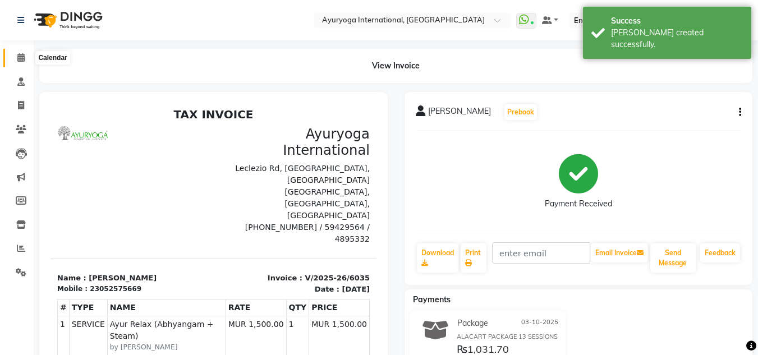
click at [21, 57] on icon at bounding box center [20, 57] width 7 height 8
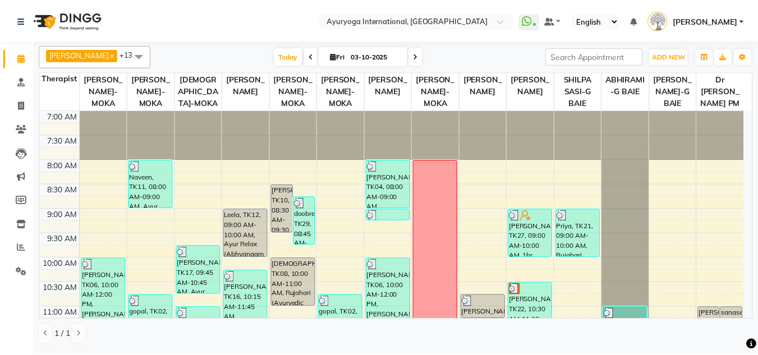
scroll to position [112, 0]
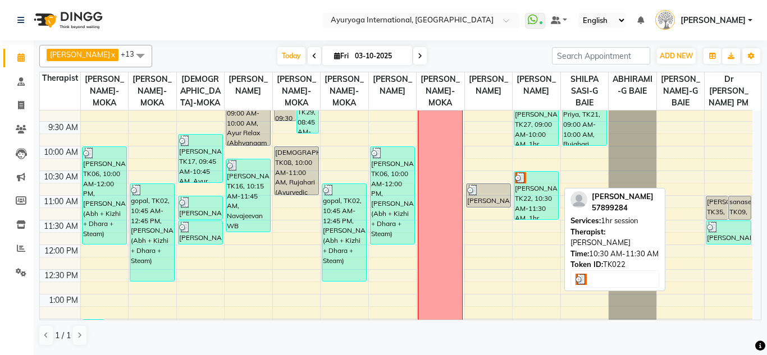
click at [528, 205] on div "krishna cootignan, TK22, 10:30 AM-11:30 AM, 1hr session" at bounding box center [536, 196] width 44 height 48
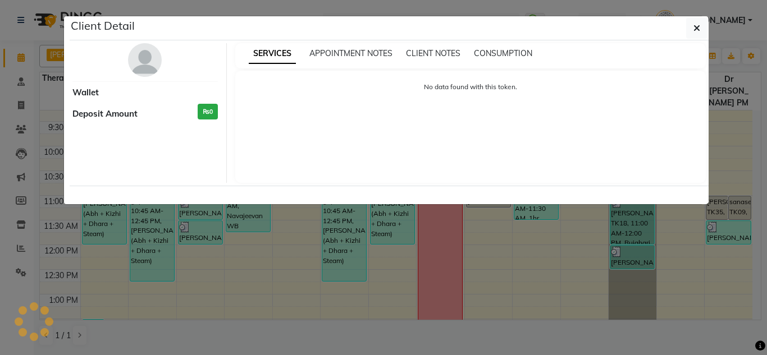
select select "3"
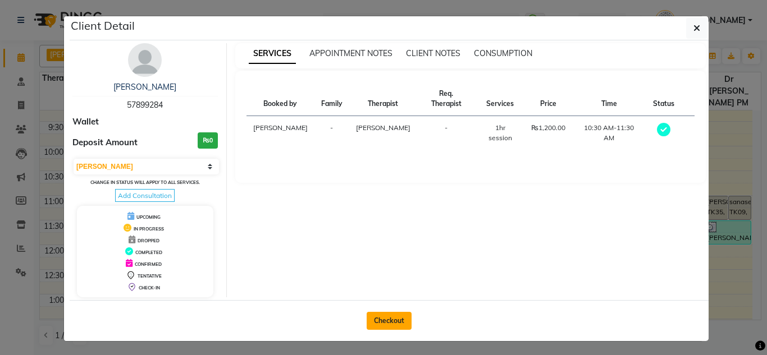
click at [376, 319] on button "Checkout" at bounding box center [389, 321] width 45 height 18
select select "service"
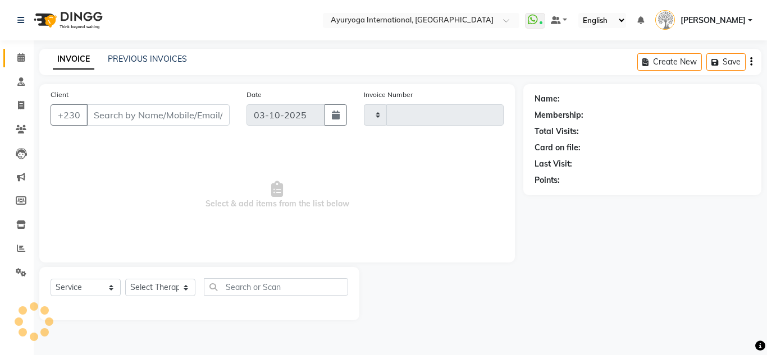
type input "6036"
select select "730"
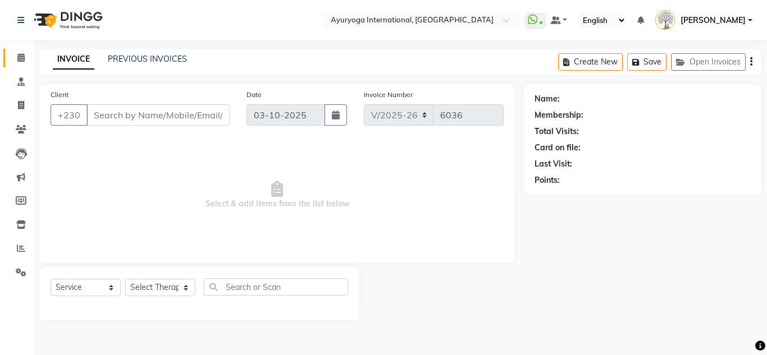
type input "57899284"
select select "69824"
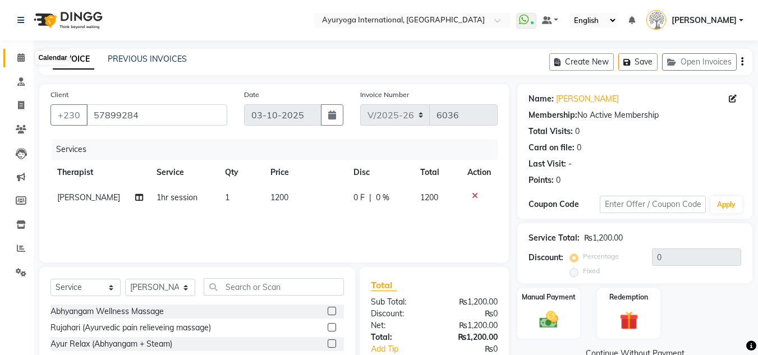
click at [25, 60] on span at bounding box center [21, 58] width 20 height 13
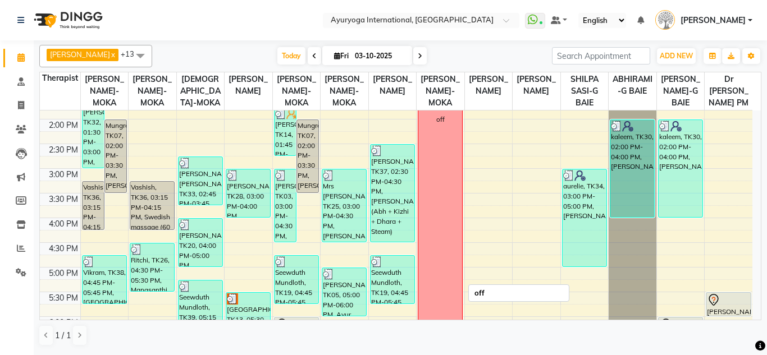
scroll to position [168, 0]
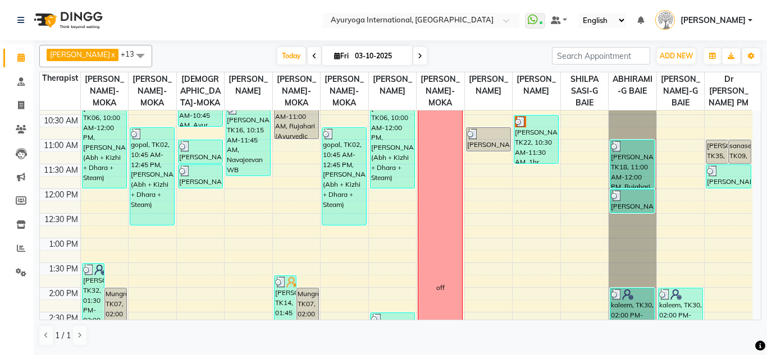
click at [415, 57] on span at bounding box center [419, 55] width 13 height 17
type input "04-10-2025"
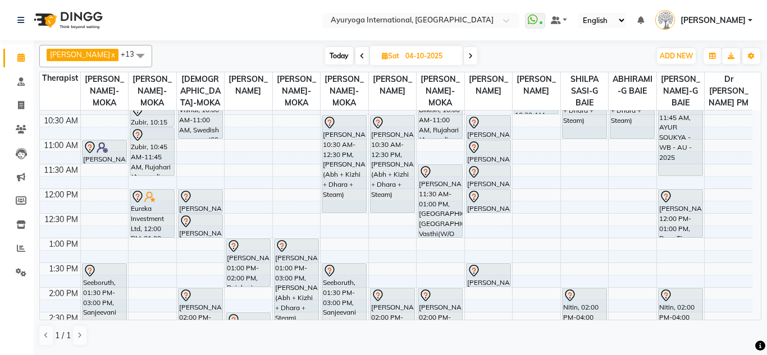
scroll to position [225, 0]
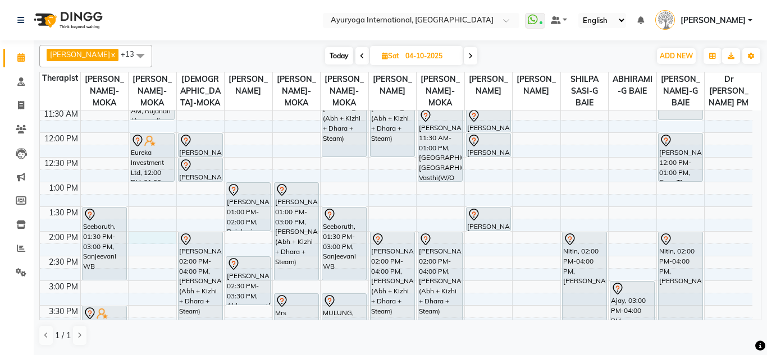
click at [140, 244] on div "7:00 AM 7:30 AM 8:00 AM 8:30 AM 9:00 AM 9:30 AM 10:00 AM 10:30 AM 11:00 AM 11:3…" at bounding box center [396, 231] width 712 height 691
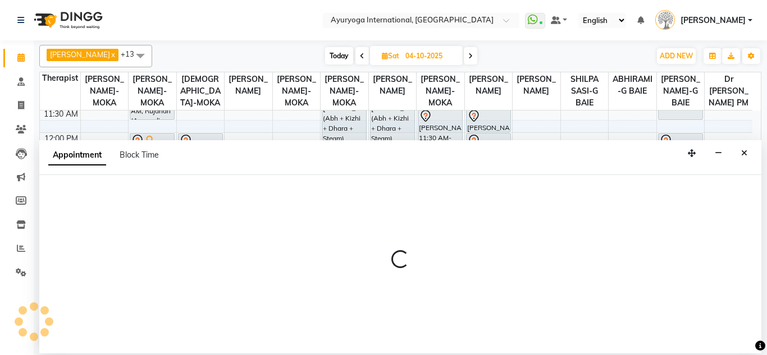
select select "60458"
select select "tentative"
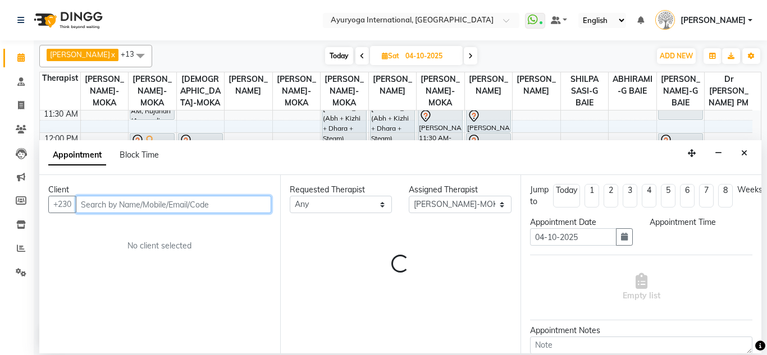
select select "840"
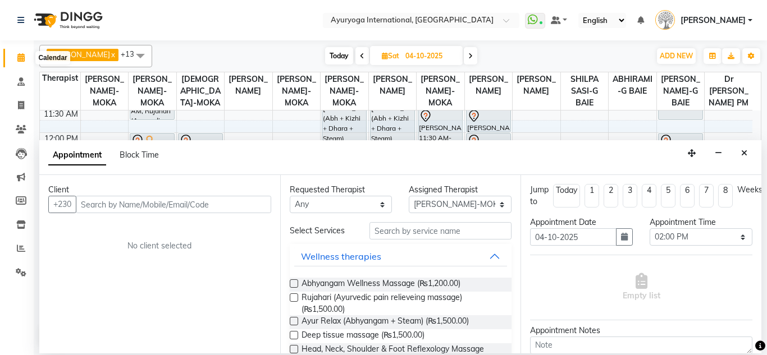
click at [18, 56] on icon at bounding box center [20, 57] width 7 height 8
click at [749, 150] on button "Close" at bounding box center [744, 153] width 16 height 17
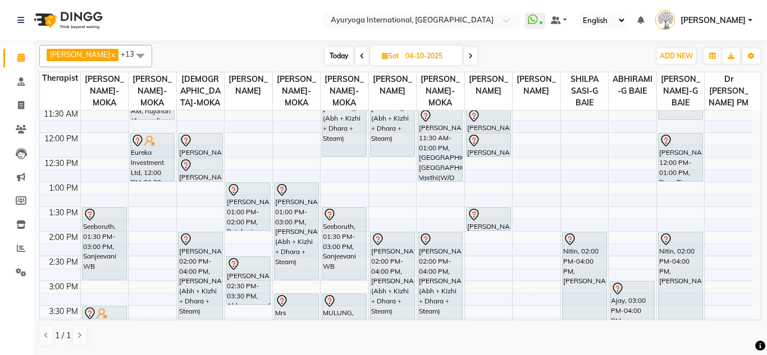
scroll to position [168, 0]
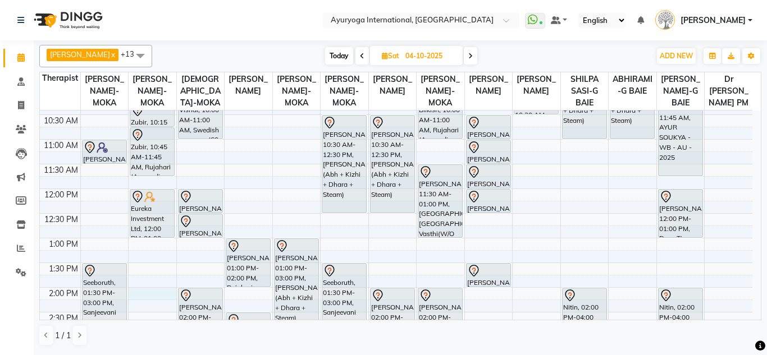
click at [143, 305] on div "7:00 AM 7:30 AM 8:00 AM 8:30 AM 9:00 AM 9:30 AM 10:00 AM 10:30 AM 11:00 AM 11:3…" at bounding box center [396, 287] width 712 height 691
select select "60458"
select select "840"
select select "tentative"
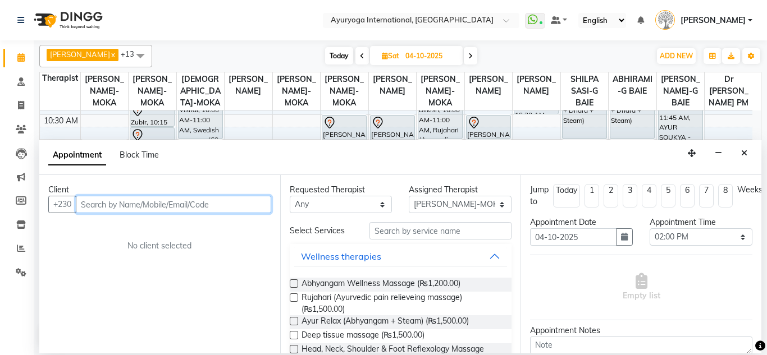
click at [100, 203] on input "text" at bounding box center [173, 204] width 195 height 17
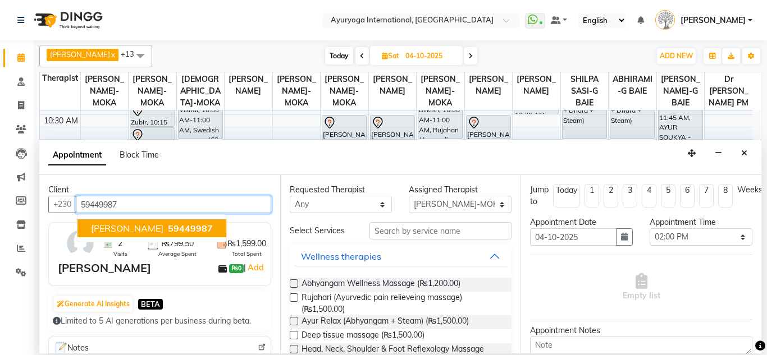
click at [105, 227] on span "Nadia" at bounding box center [127, 228] width 72 height 11
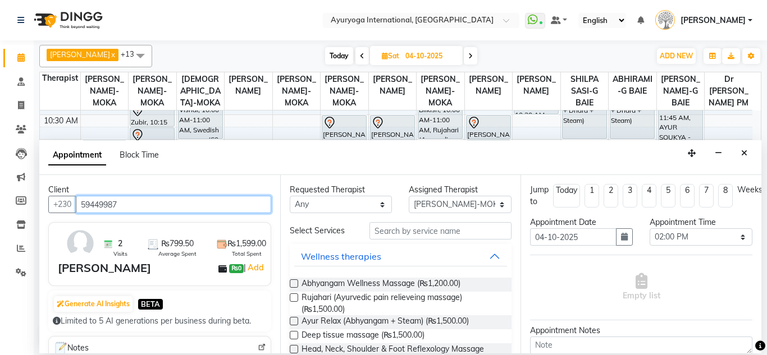
type input "59449987"
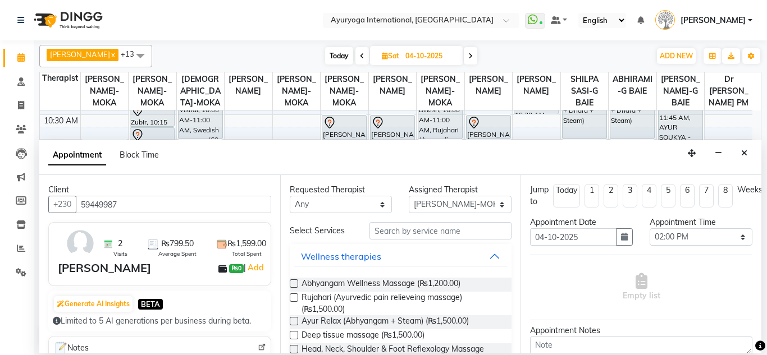
click at [292, 298] on label at bounding box center [294, 298] width 8 height 8
click at [292, 298] on input "checkbox" at bounding box center [293, 298] width 7 height 7
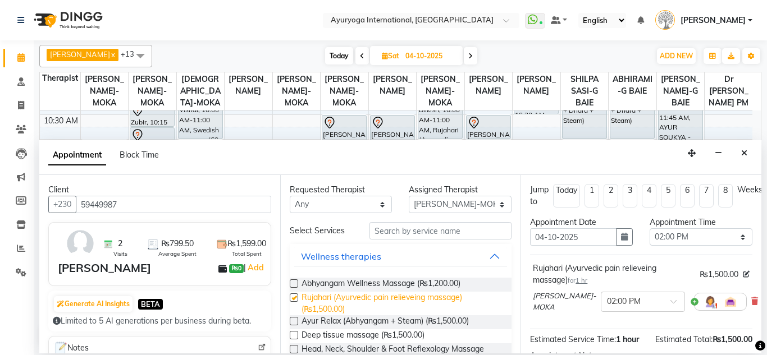
checkbox input "false"
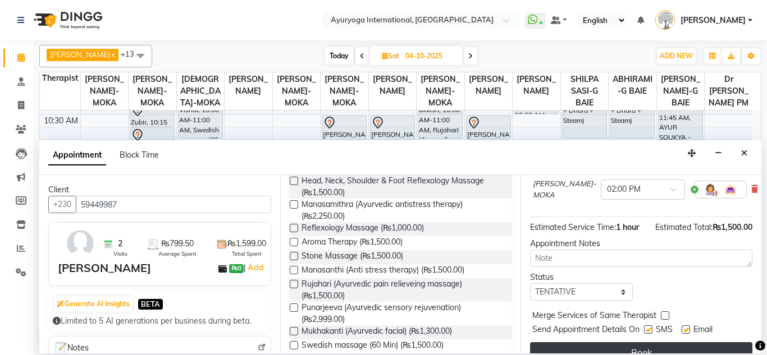
scroll to position [150, 0]
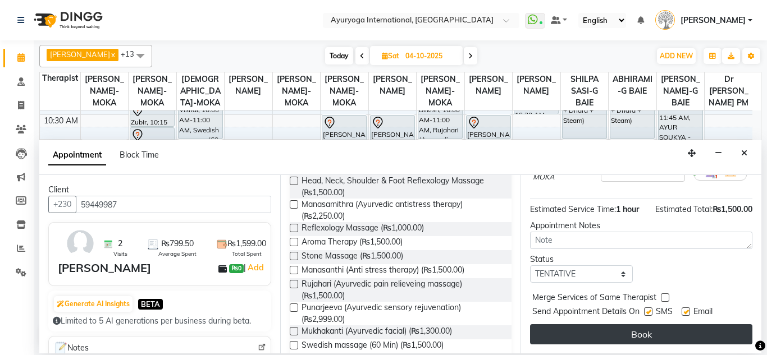
click at [610, 324] on button "Book" at bounding box center [641, 334] width 222 height 20
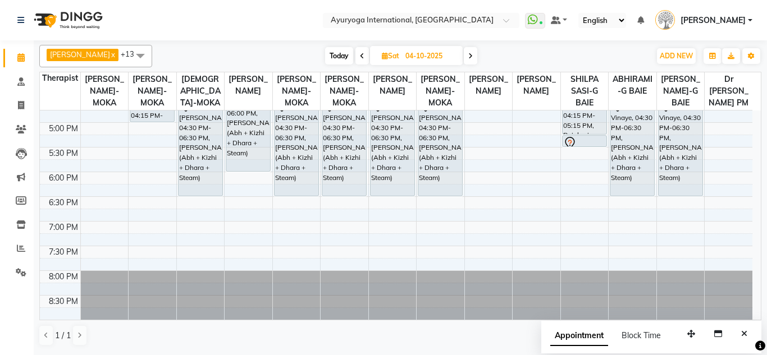
scroll to position [381, 0]
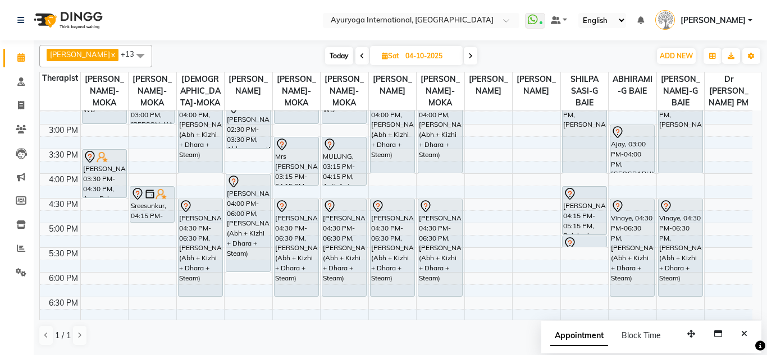
click at [339, 52] on span "Today" at bounding box center [339, 55] width 28 height 17
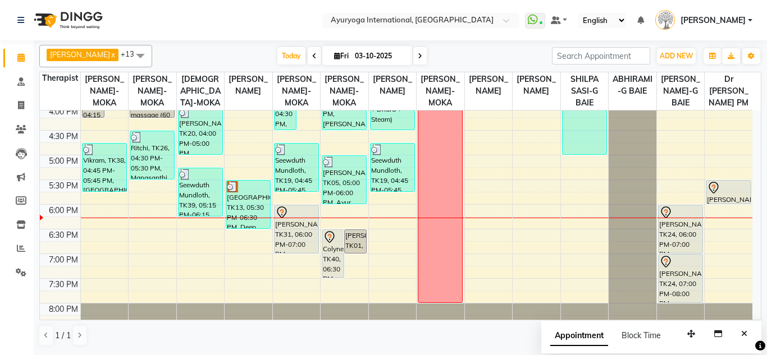
scroll to position [337, 0]
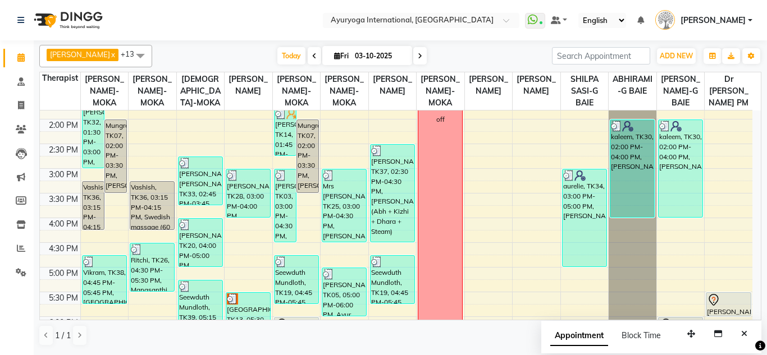
click at [420, 59] on icon at bounding box center [420, 56] width 4 height 7
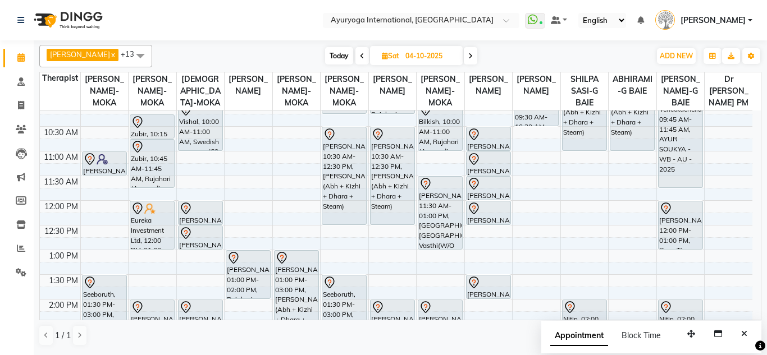
scroll to position [44, 0]
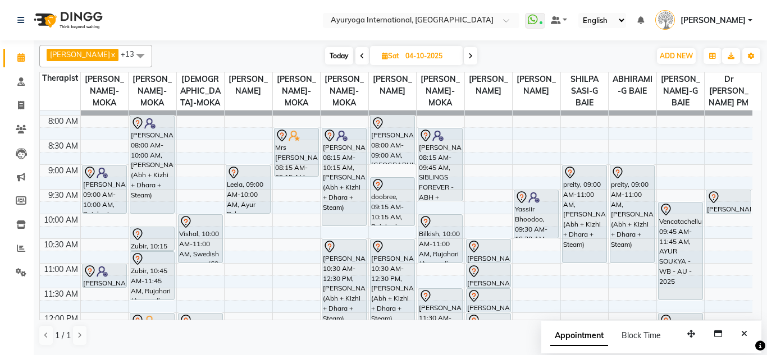
click at [335, 61] on span "Today" at bounding box center [339, 55] width 28 height 17
type input "03-10-2025"
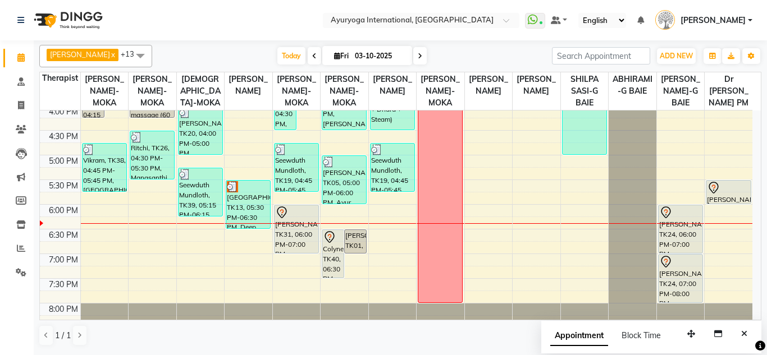
scroll to position [493, 0]
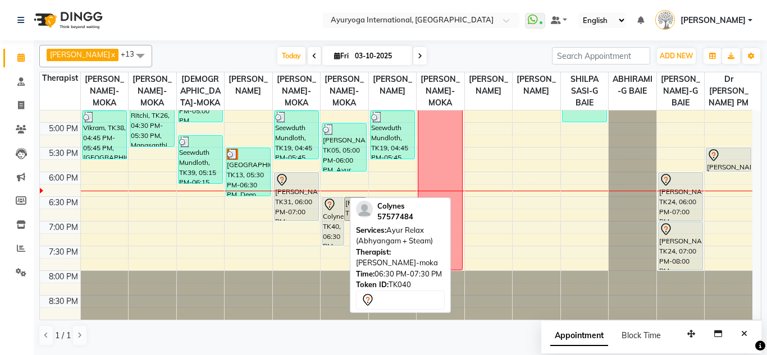
click at [337, 227] on div "Colynes, TK40, 06:30 PM-07:30 PM, Ayur Relax (Abhyangam + Steam)" at bounding box center [332, 222] width 21 height 48
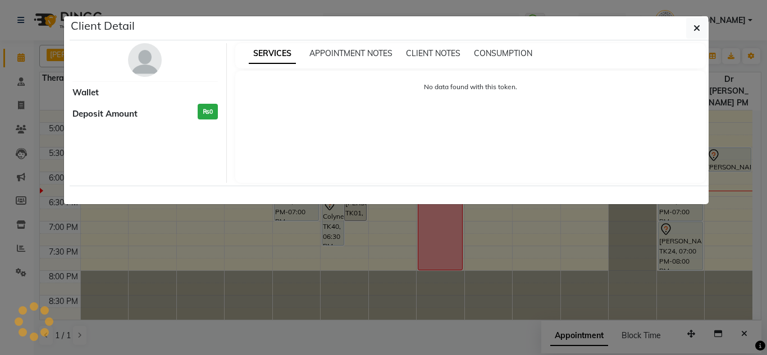
select select "7"
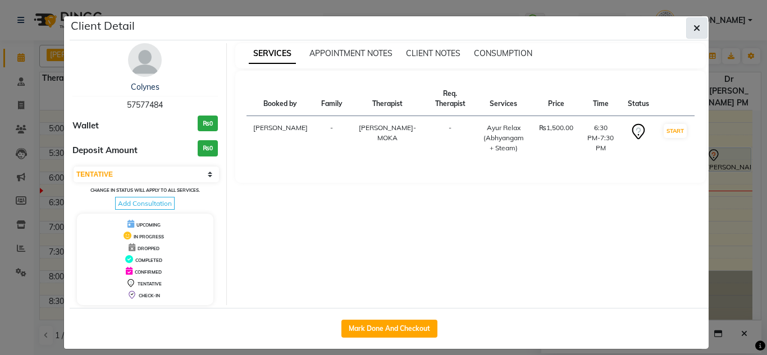
click at [693, 29] on icon "button" at bounding box center [696, 28] width 7 height 9
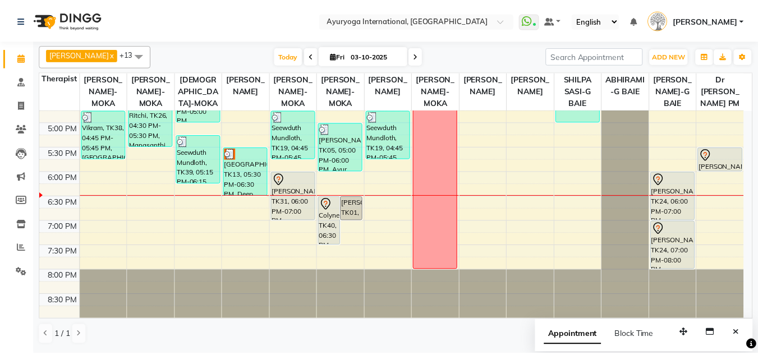
scroll to position [437, 0]
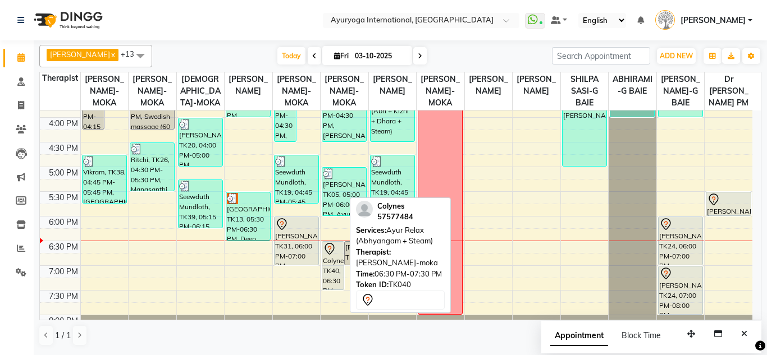
click at [328, 282] on div "Colynes, TK40, 06:30 PM-07:30 PM, Ayur Relax (Abhyangam + Steam)" at bounding box center [332, 266] width 21 height 48
select select "7"
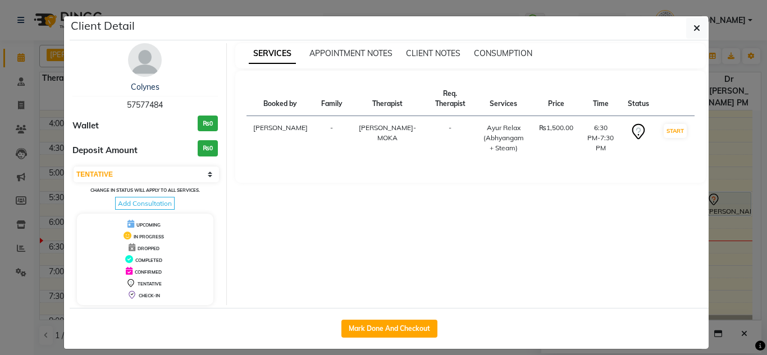
drag, startPoint x: 159, startPoint y: 105, endPoint x: 122, endPoint y: 103, distance: 36.6
click at [127, 103] on span "57577484" at bounding box center [145, 105] width 36 height 10
copy span "57577484"
click at [688, 27] on button "button" at bounding box center [696, 27] width 21 height 21
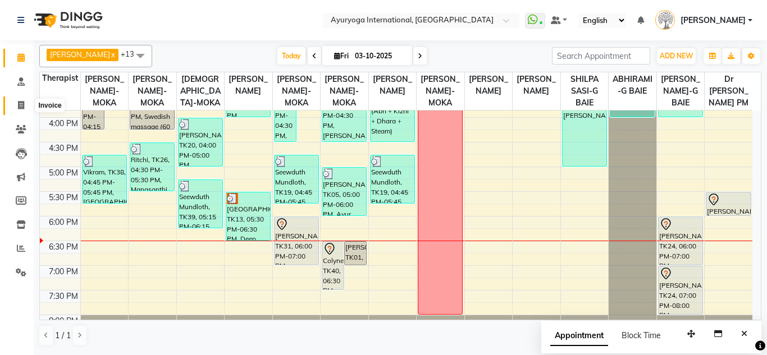
click at [28, 103] on span at bounding box center [21, 105] width 20 height 13
select select "service"
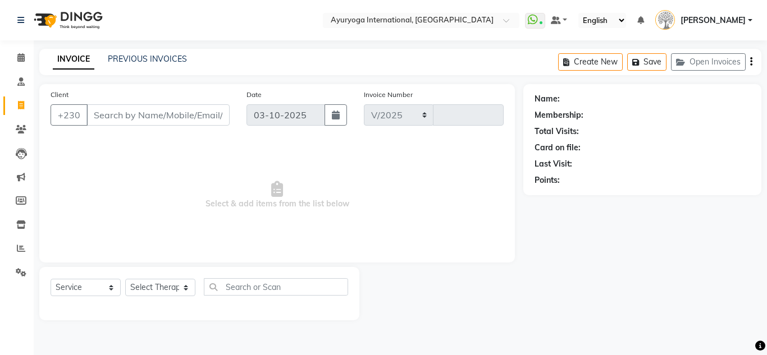
select select "730"
type input "6036"
type input "57577484"
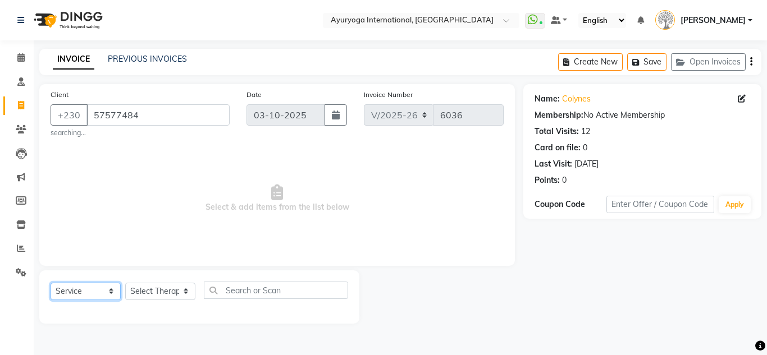
click at [70, 292] on select "Select Service Product Membership Package Voucher Prepaid Gift Card" at bounding box center [86, 291] width 70 height 17
select select "product"
click at [51, 283] on select "Select Service Product Membership Package Voucher Prepaid Gift Card" at bounding box center [86, 291] width 70 height 17
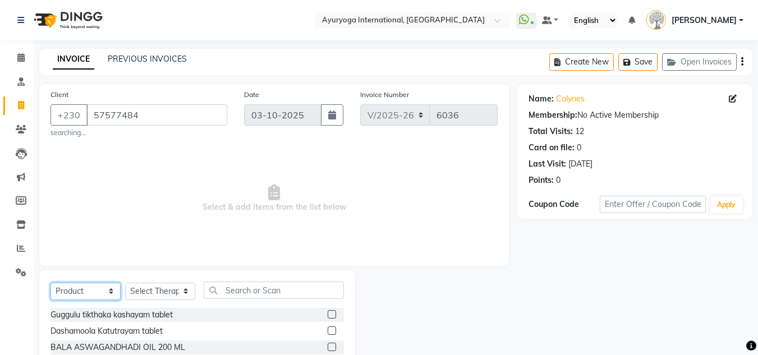
scroll to position [56, 0]
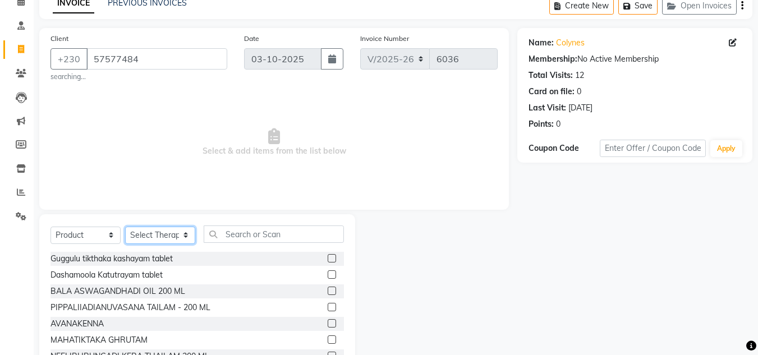
click at [163, 236] on select "Select Therapist ABHIRAMI-G BAIE ABHIRAM-MOKA ADHITHYA-MOKA ALEENA-MOKA ANAGHA-…" at bounding box center [160, 235] width 70 height 17
select select "92660"
click at [125, 227] on select "Select Therapist ABHIRAMI-G BAIE ABHIRAM-MOKA ADHITHYA-MOKA ALEENA-MOKA ANAGHA-…" at bounding box center [160, 235] width 70 height 17
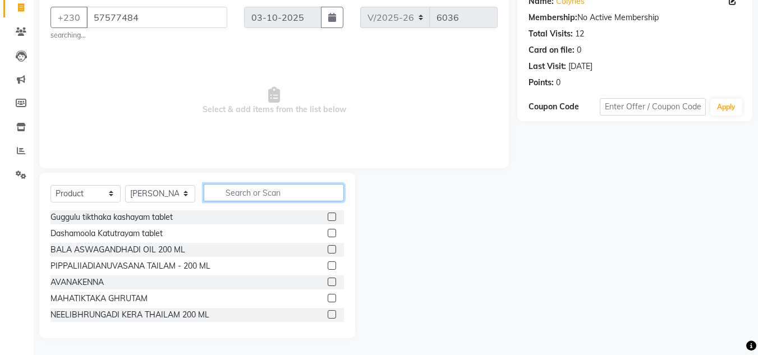
click at [267, 195] on input "text" at bounding box center [274, 192] width 140 height 17
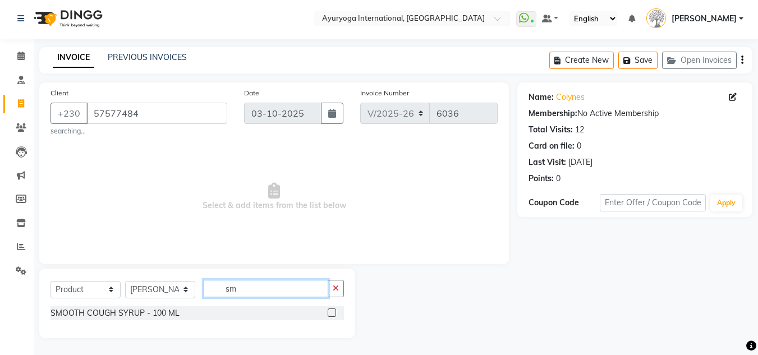
scroll to position [2, 0]
type input "smooth"
click at [333, 316] on label at bounding box center [332, 313] width 8 height 8
click at [333, 316] on input "checkbox" at bounding box center [331, 313] width 7 height 7
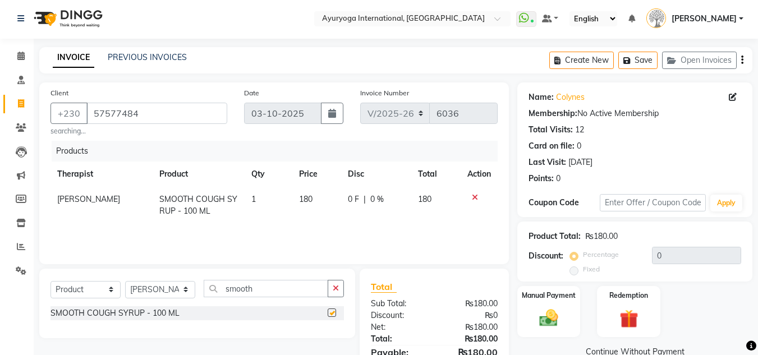
checkbox input "false"
click at [281, 285] on input "smooth" at bounding box center [266, 288] width 125 height 17
type input "s"
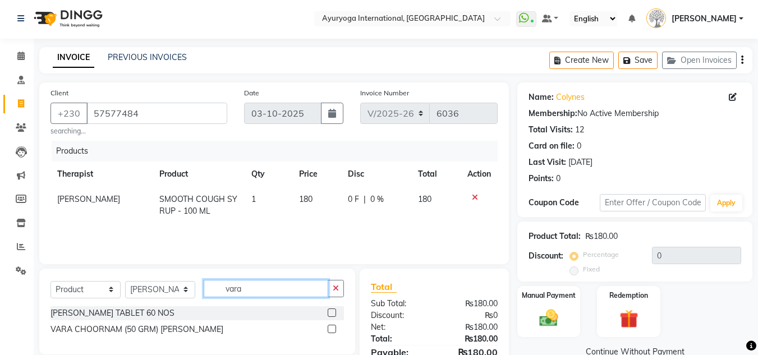
type input "vara"
click at [334, 327] on label at bounding box center [332, 329] width 8 height 8
click at [334, 327] on input "checkbox" at bounding box center [331, 329] width 7 height 7
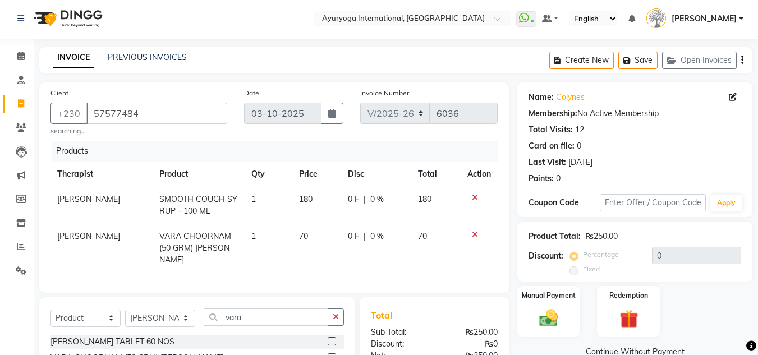
checkbox input "false"
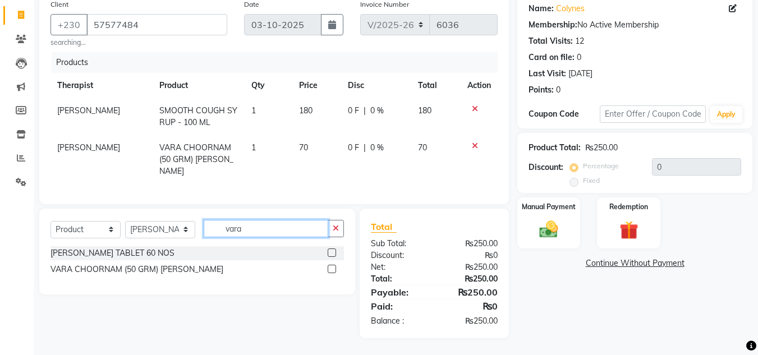
click at [254, 230] on input "vara" at bounding box center [266, 228] width 125 height 17
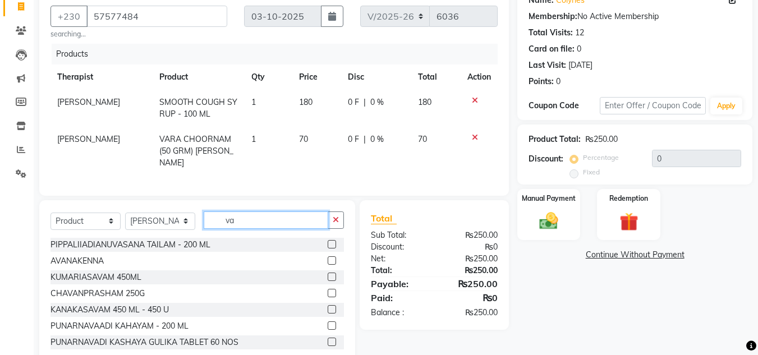
type input "v"
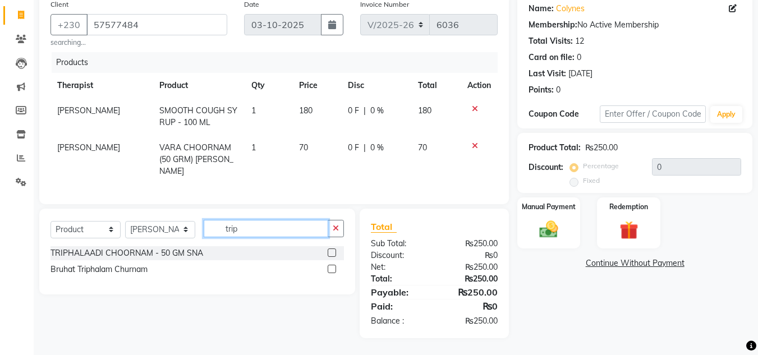
type input "trip"
click at [330, 251] on label at bounding box center [332, 253] width 8 height 8
click at [330, 251] on input "checkbox" at bounding box center [331, 253] width 7 height 7
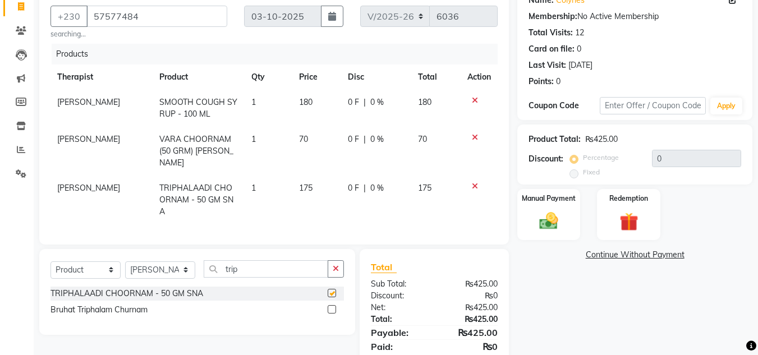
checkbox input "false"
click at [476, 137] on icon at bounding box center [475, 138] width 6 height 8
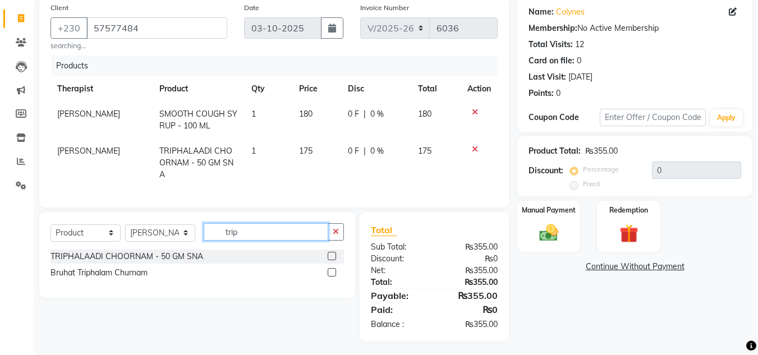
click at [243, 229] on input "trip" at bounding box center [266, 231] width 125 height 17
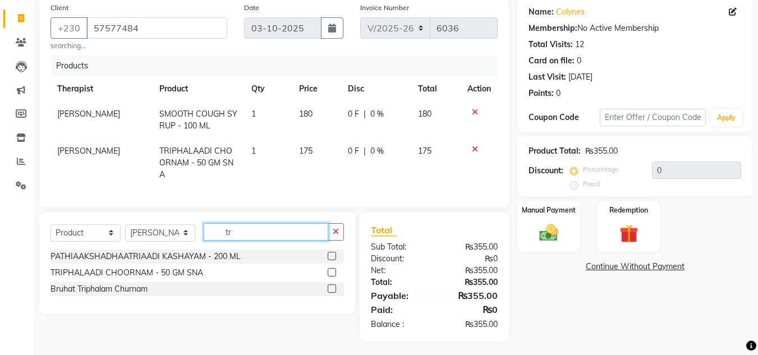
type input "t"
type input "sooth"
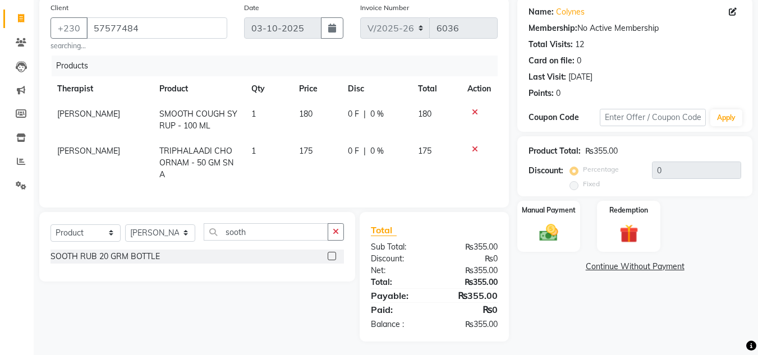
click at [333, 257] on label at bounding box center [332, 256] width 8 height 8
click at [333, 257] on input "checkbox" at bounding box center [331, 256] width 7 height 7
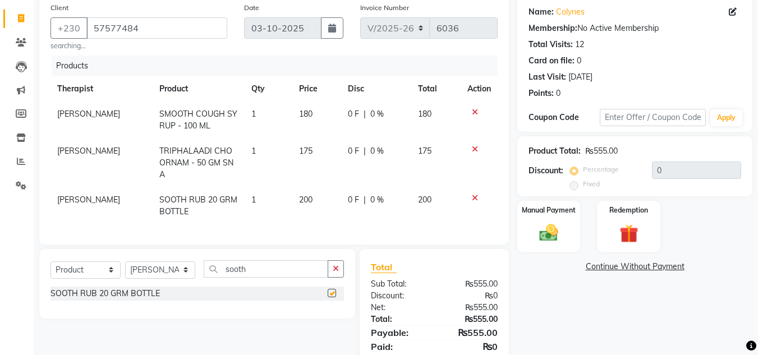
checkbox input "false"
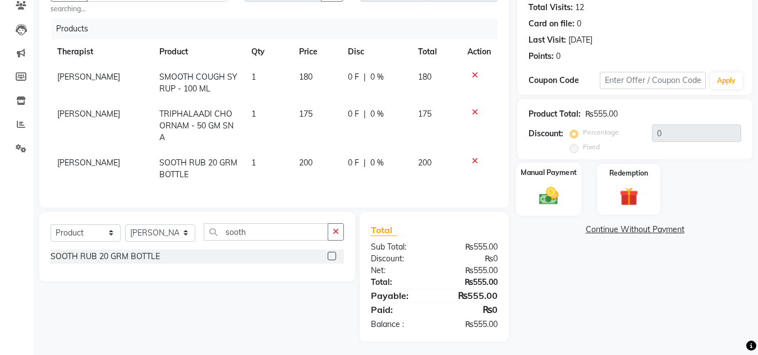
click at [553, 207] on img at bounding box center [548, 196] width 31 height 22
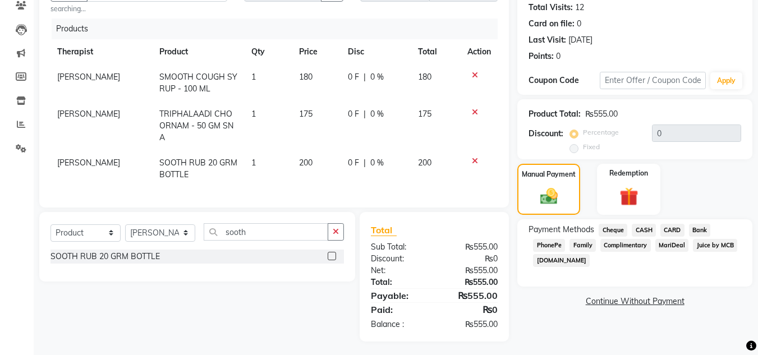
click at [669, 228] on span "CARD" at bounding box center [673, 230] width 24 height 13
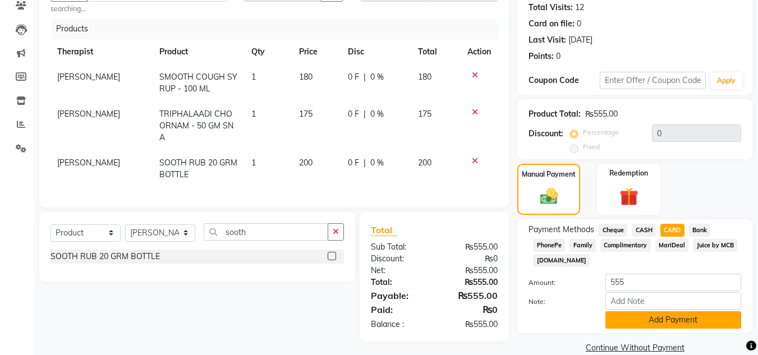
scroll to position [142, 0]
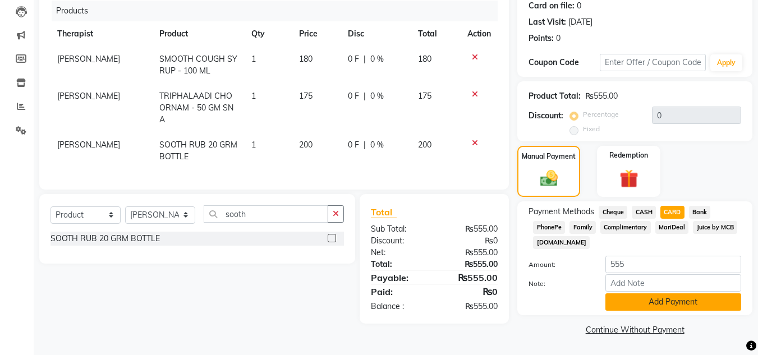
click at [692, 299] on button "Add Payment" at bounding box center [674, 302] width 136 height 17
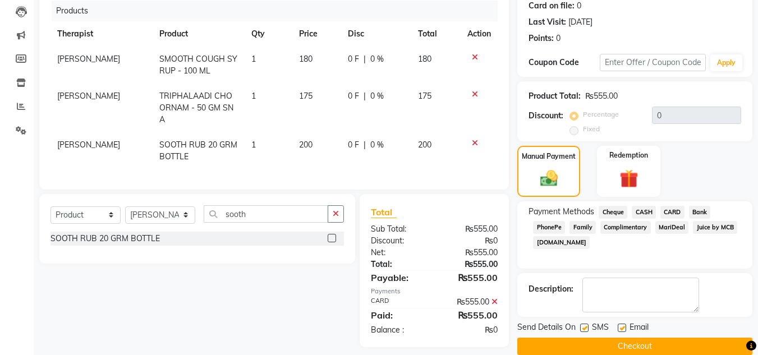
scroll to position [159, 0]
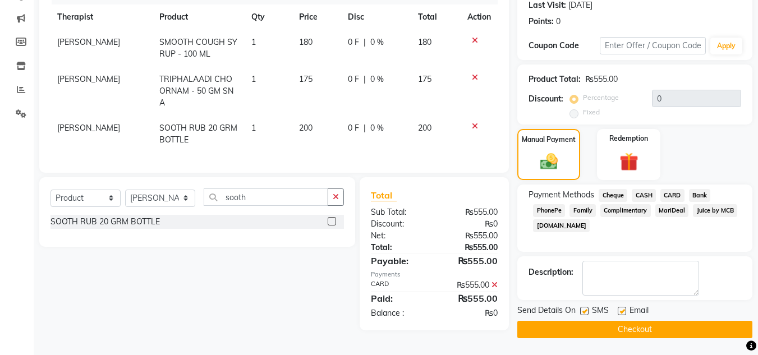
click at [665, 327] on button "Checkout" at bounding box center [635, 329] width 235 height 17
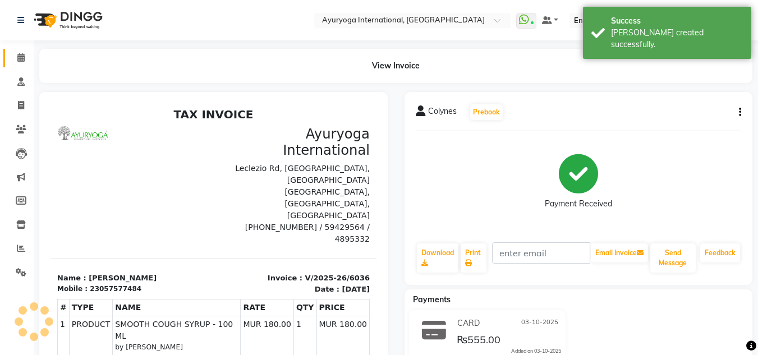
click at [17, 65] on link "Calendar" at bounding box center [16, 58] width 27 height 19
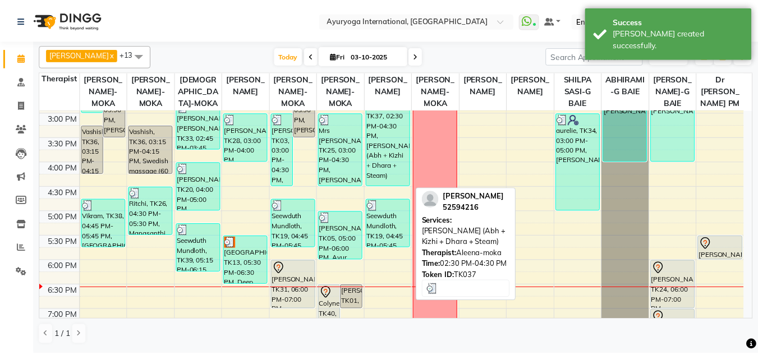
scroll to position [493, 0]
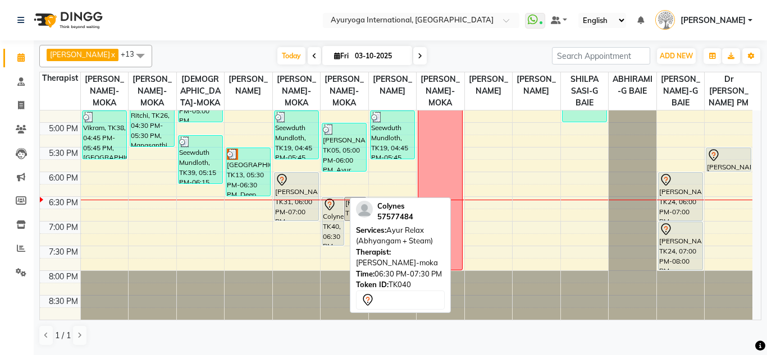
click at [340, 231] on div "Colynes, TK40, 06:30 PM-07:30 PM, Ayur Relax (Abhyangam + Steam)" at bounding box center [332, 222] width 21 height 48
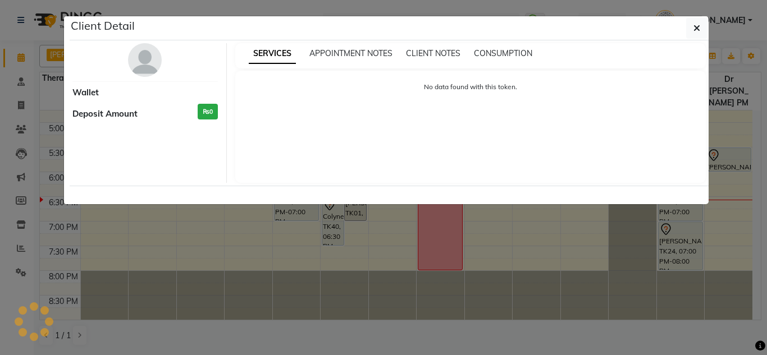
select select "7"
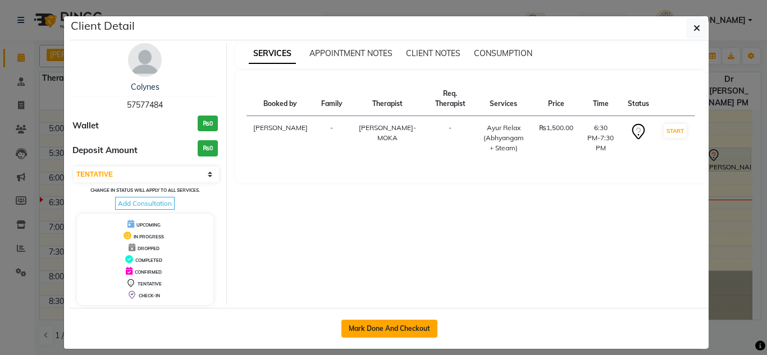
click at [390, 331] on button "Mark Done And Checkout" at bounding box center [389, 329] width 96 height 18
select select "service"
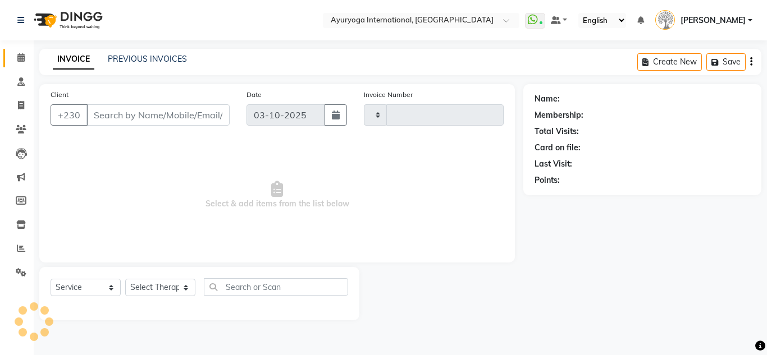
type input "6037"
select select "730"
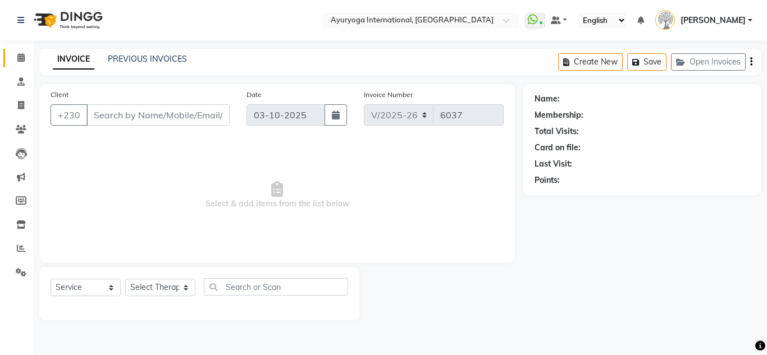
type input "57577484"
select select "36055"
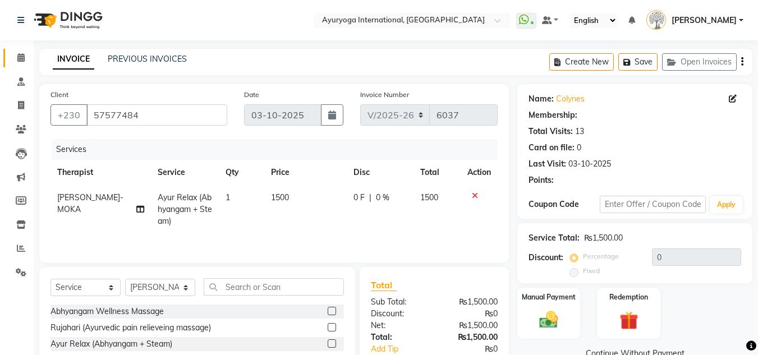
scroll to position [94, 0]
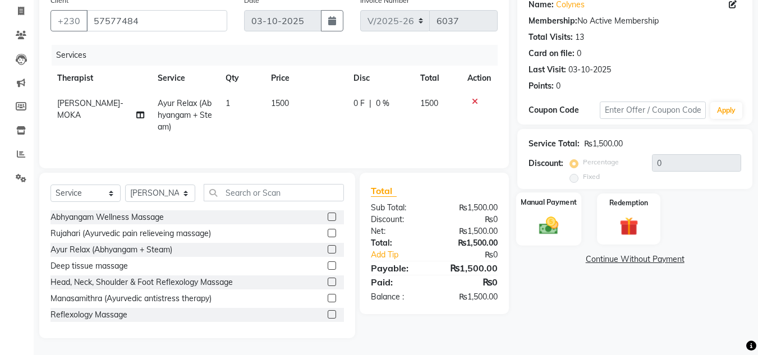
click at [538, 225] on img at bounding box center [548, 225] width 31 height 22
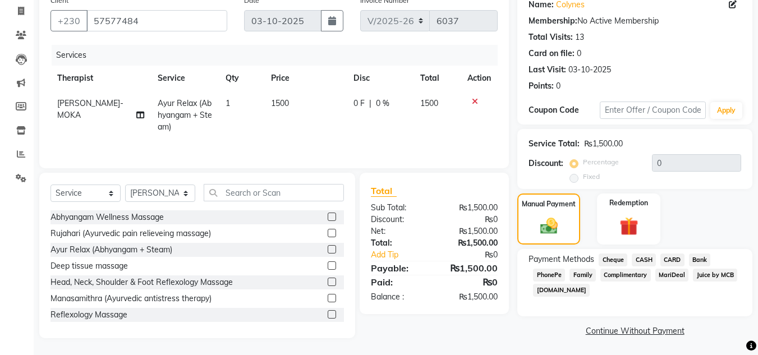
click at [671, 262] on span "CARD" at bounding box center [673, 260] width 24 height 13
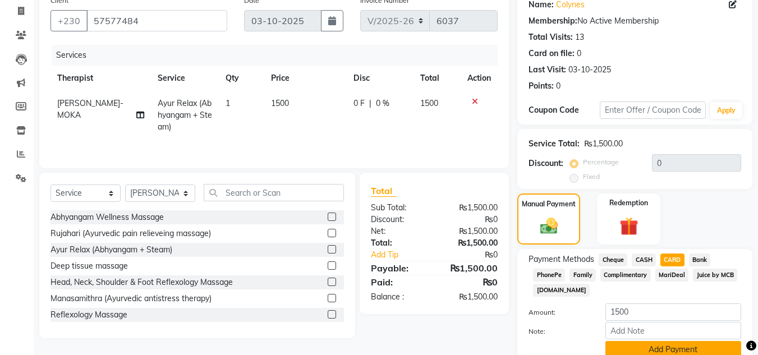
scroll to position [142, 0]
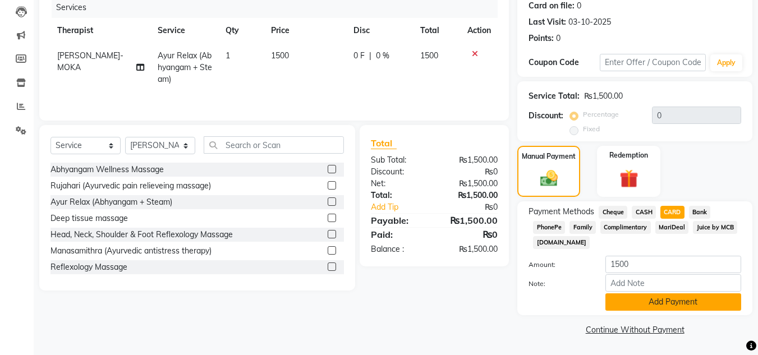
click at [680, 303] on button "Add Payment" at bounding box center [674, 302] width 136 height 17
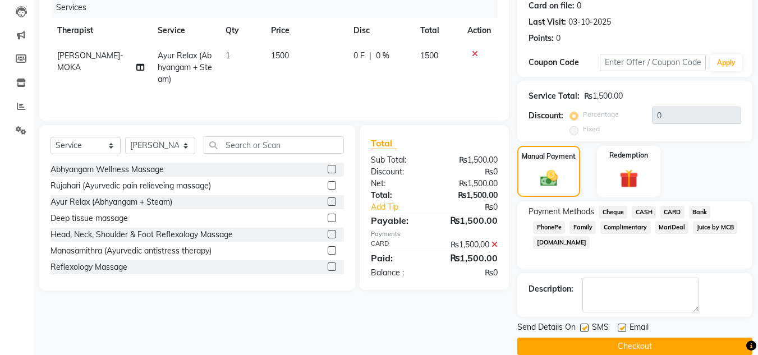
scroll to position [159, 0]
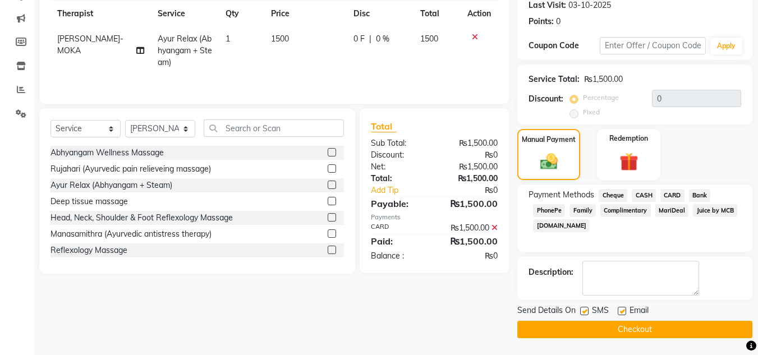
click at [666, 328] on button "Checkout" at bounding box center [635, 329] width 235 height 17
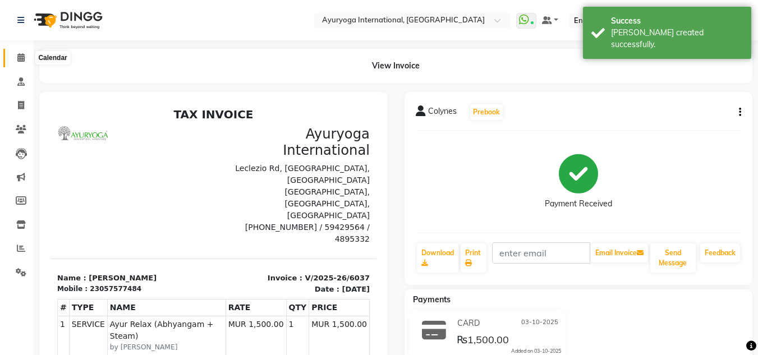
click at [23, 54] on icon at bounding box center [20, 57] width 7 height 8
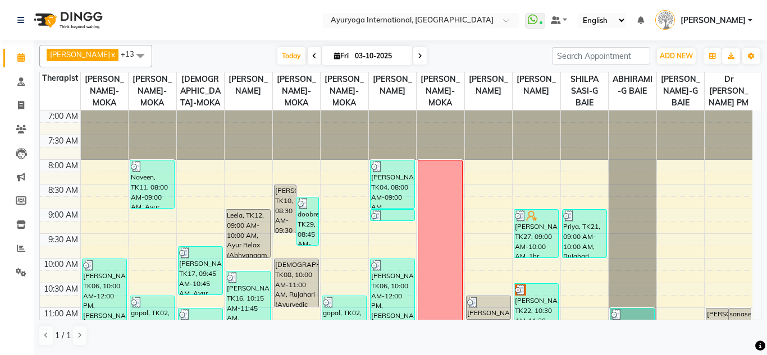
click at [746, 24] on span "[PERSON_NAME]" at bounding box center [712, 21] width 65 height 12
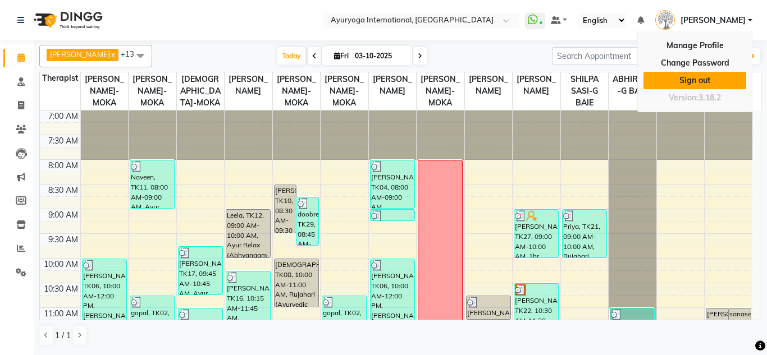
click at [714, 81] on link "Sign out" at bounding box center [694, 80] width 103 height 17
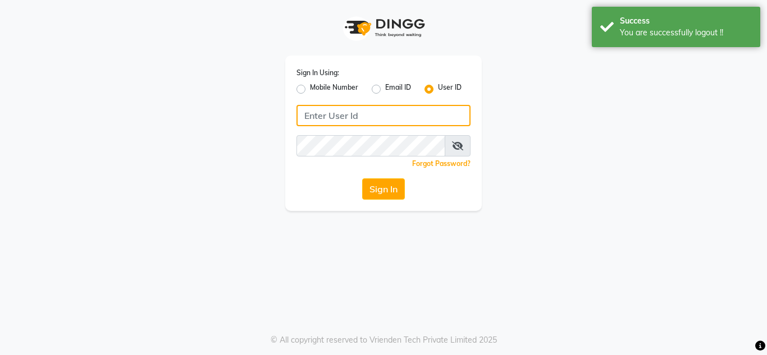
click at [391, 115] on input "Username" at bounding box center [383, 115] width 174 height 21
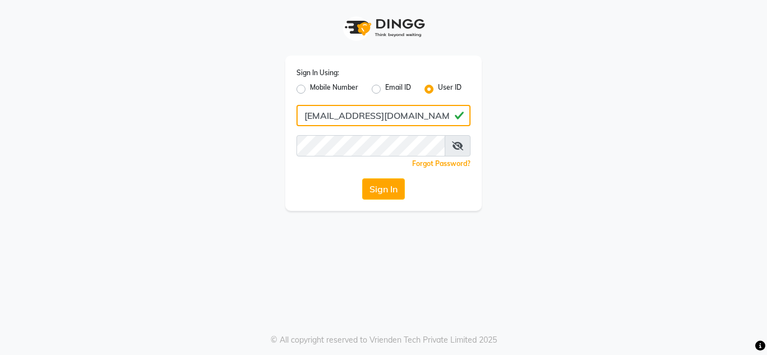
type input "svarnawellness@gmail.com"
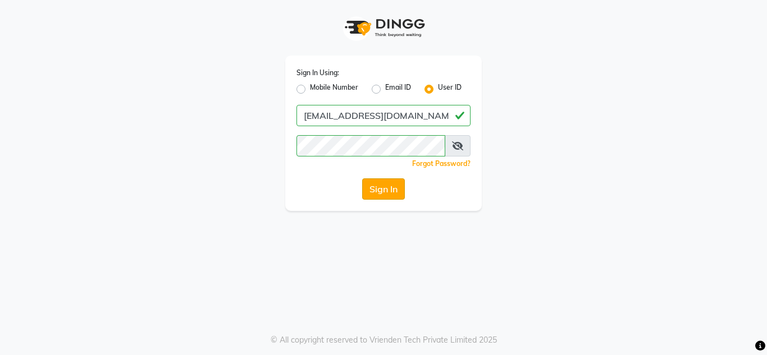
click at [391, 194] on button "Sign In" at bounding box center [383, 189] width 43 height 21
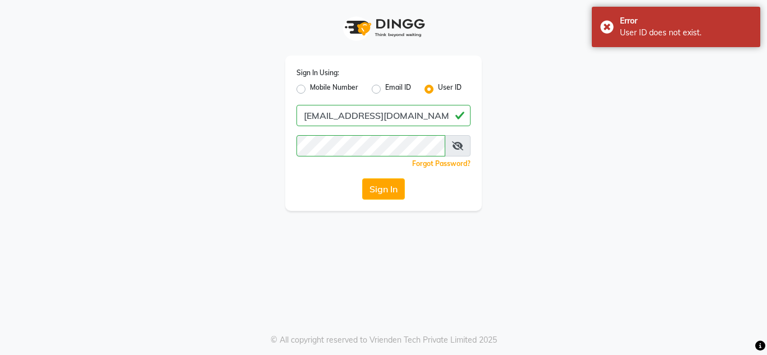
click at [385, 88] on label "Email ID" at bounding box center [398, 89] width 26 height 13
click at [385, 88] on input "Email ID" at bounding box center [388, 86] width 7 height 7
radio input "true"
radio input "false"
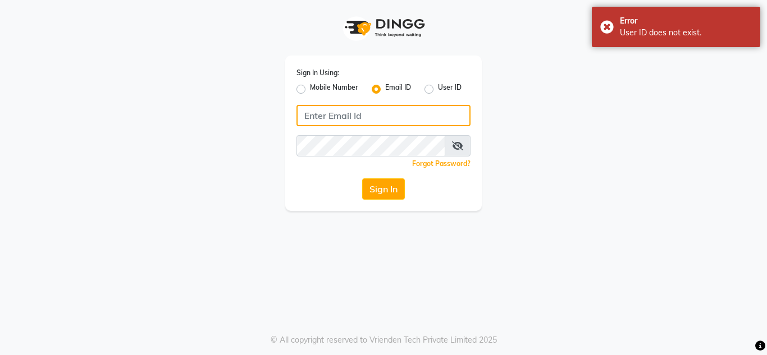
click at [356, 115] on input "Username" at bounding box center [383, 115] width 174 height 21
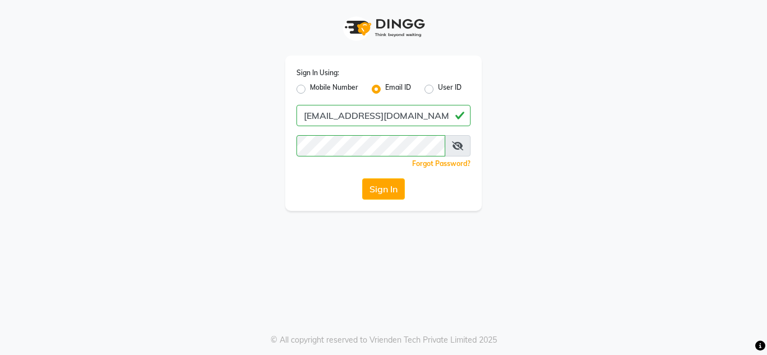
click at [385, 188] on button "Sign In" at bounding box center [383, 189] width 43 height 21
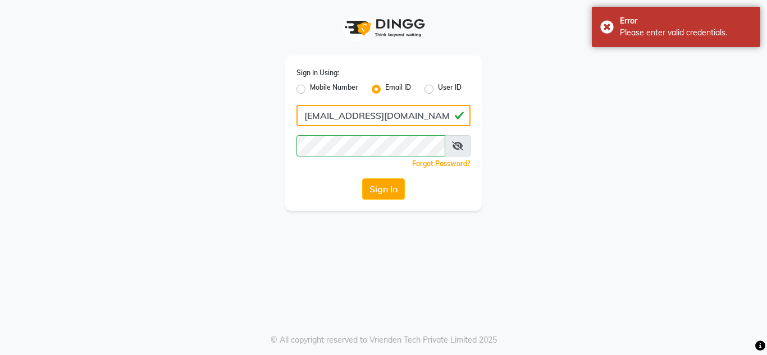
click at [315, 116] on input "svsrnawellness@gmail.com" at bounding box center [383, 115] width 174 height 21
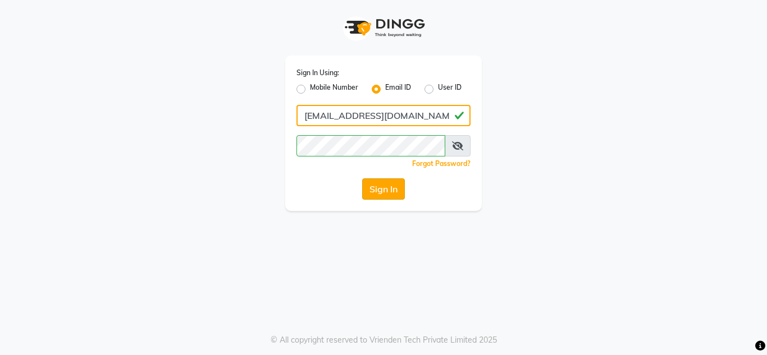
type input "svarnawellness@gmail.com"
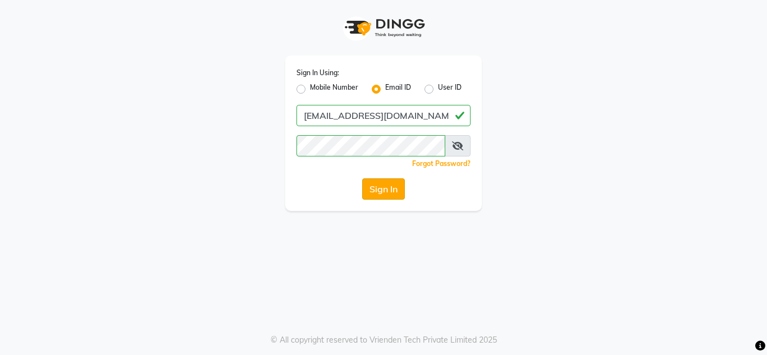
click at [371, 185] on button "Sign In" at bounding box center [383, 189] width 43 height 21
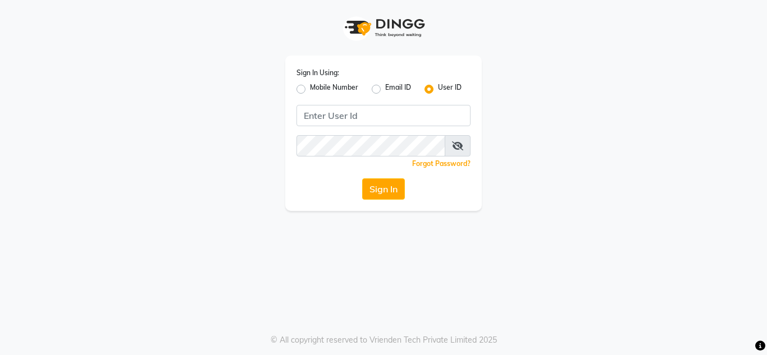
click at [382, 87] on div "Email ID" at bounding box center [391, 89] width 39 height 13
click at [385, 88] on label "Email ID" at bounding box center [398, 89] width 26 height 13
click at [385, 88] on input "Email ID" at bounding box center [388, 86] width 7 height 7
radio input "true"
radio input "false"
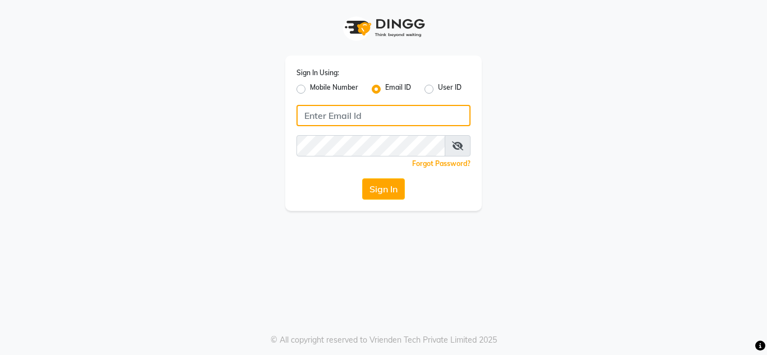
click at [383, 113] on input "Username" at bounding box center [383, 115] width 174 height 21
type input "[EMAIL_ADDRESS][DOMAIN_NAME]"
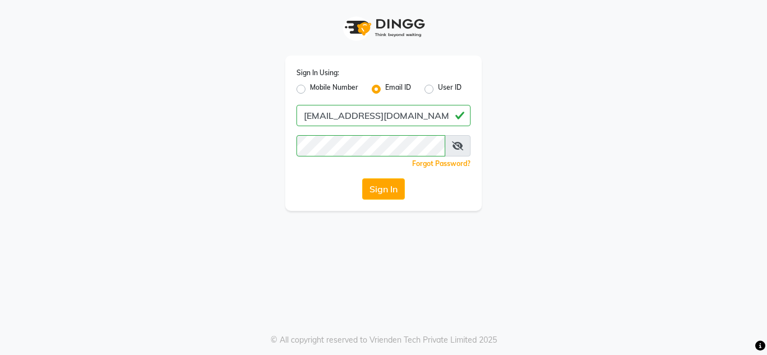
click at [369, 202] on div "Sign In Using: Mobile Number Email ID User ID [EMAIL_ADDRESS][DOMAIN_NAME] Reme…" at bounding box center [383, 134] width 196 height 156
click at [370, 200] on div "Sign In Using: Mobile Number Email ID User ID [EMAIL_ADDRESS][DOMAIN_NAME] Reme…" at bounding box center [383, 134] width 196 height 156
click at [379, 186] on button "Sign In" at bounding box center [383, 189] width 43 height 21
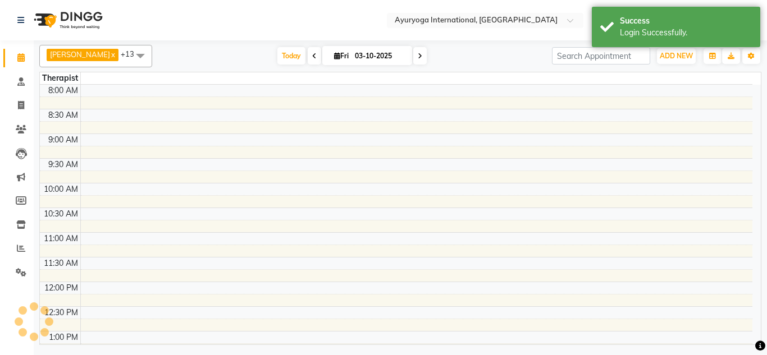
select select "en"
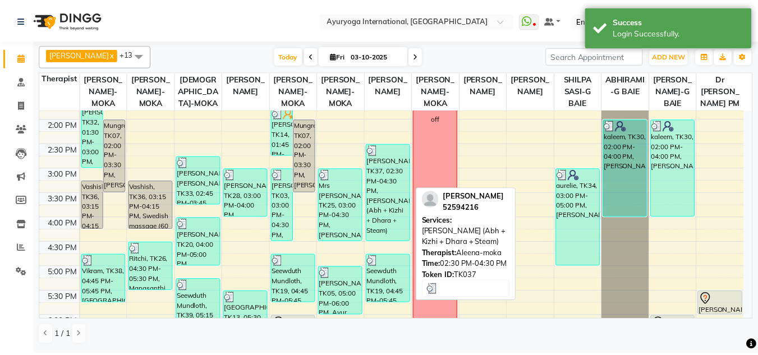
scroll to position [493, 0]
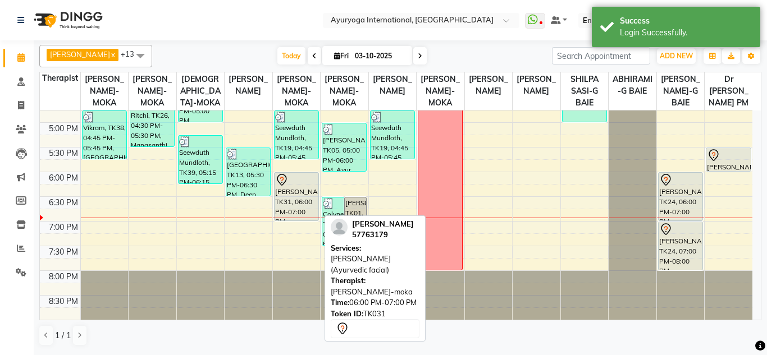
click at [313, 196] on div "[PERSON_NAME], TK31, 06:00 PM-07:00 PM, [PERSON_NAME] (Ayurvedic facial)" at bounding box center [297, 197] width 44 height 48
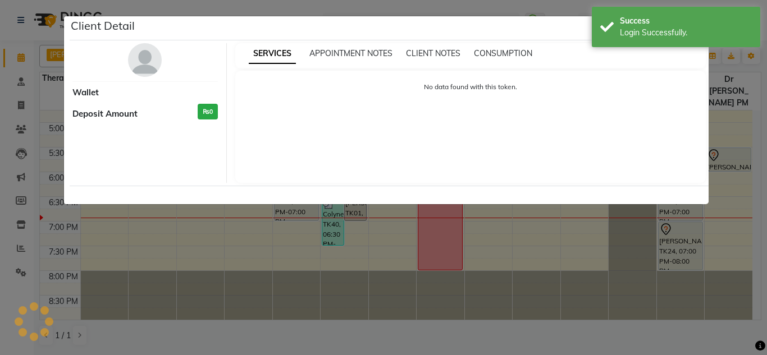
select select "7"
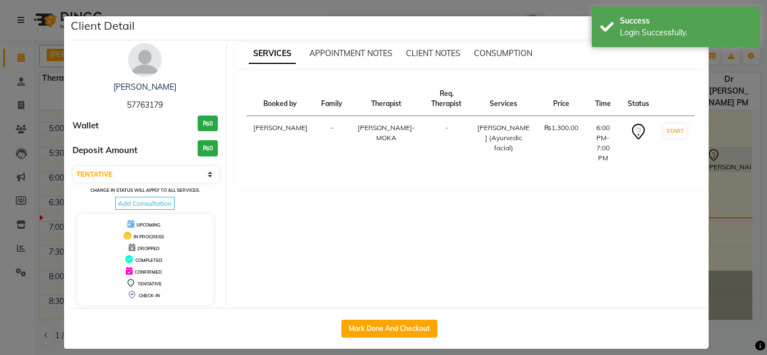
click at [408, 349] on div "Mark Done And Checkout" at bounding box center [389, 328] width 639 height 41
click at [407, 337] on button "Mark Done And Checkout" at bounding box center [389, 329] width 96 height 18
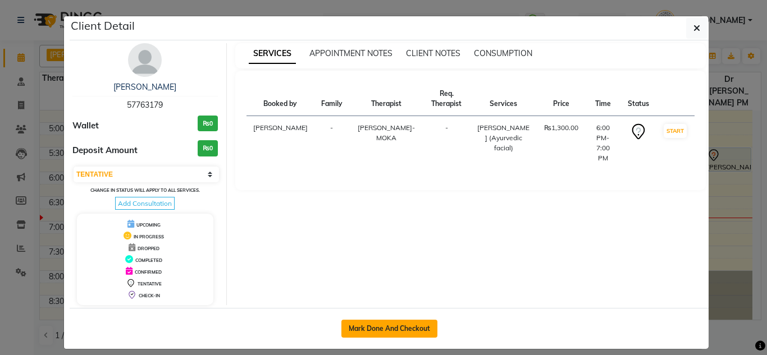
select select "service"
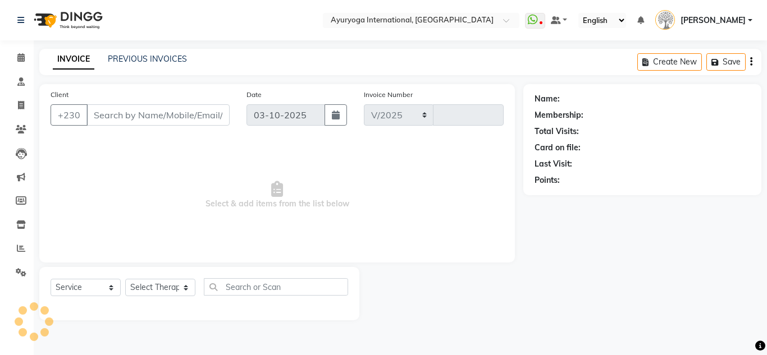
select select "730"
type input "6040"
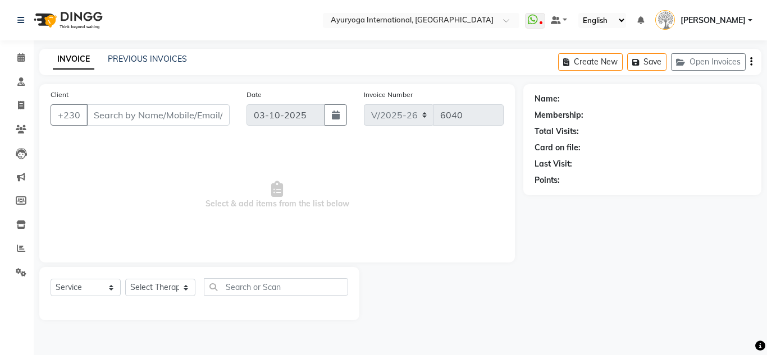
type input "57763179"
select select "77771"
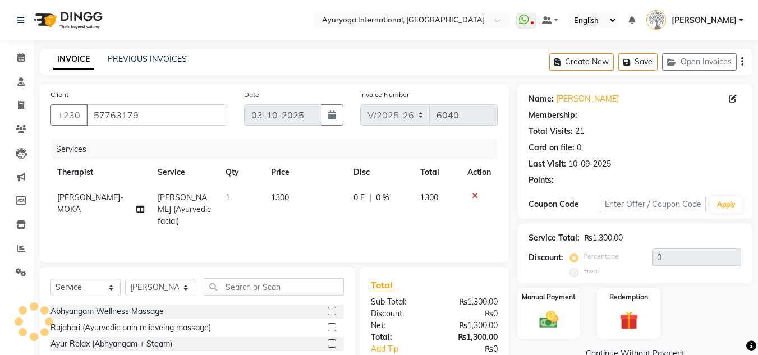
type input "5"
select select "1: Object"
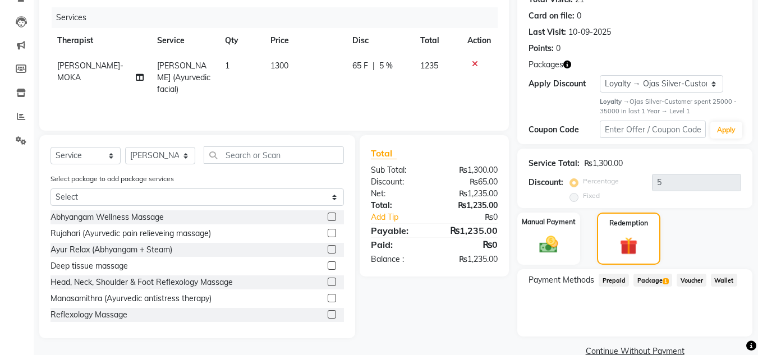
click at [653, 283] on span "Package 1" at bounding box center [653, 280] width 39 height 13
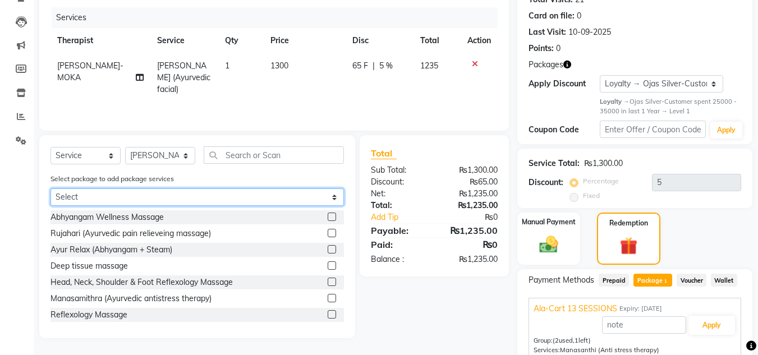
click at [184, 195] on select "Select Ala-Cart 13 SESSIONS" at bounding box center [198, 197] width 294 height 17
select select "1: Object"
click at [51, 189] on select "Select Ala-Cart 13 SESSIONS" at bounding box center [198, 197] width 294 height 17
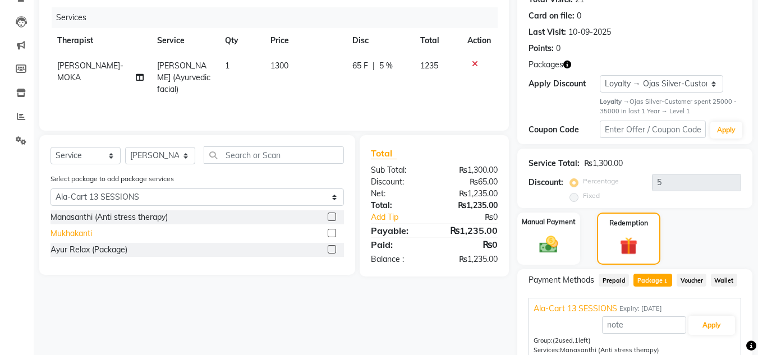
click at [87, 234] on div "Mukhakanti" at bounding box center [72, 234] width 42 height 12
checkbox input "false"
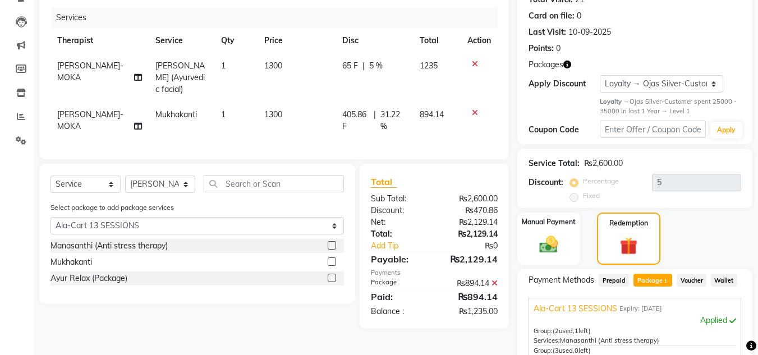
click at [474, 63] on icon at bounding box center [475, 64] width 6 height 8
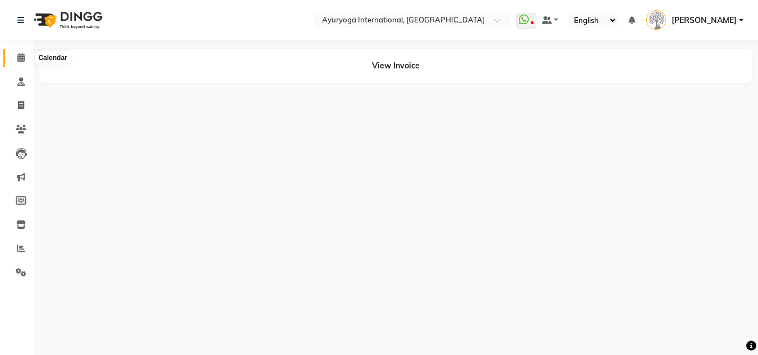
click at [26, 54] on span at bounding box center [21, 58] width 20 height 13
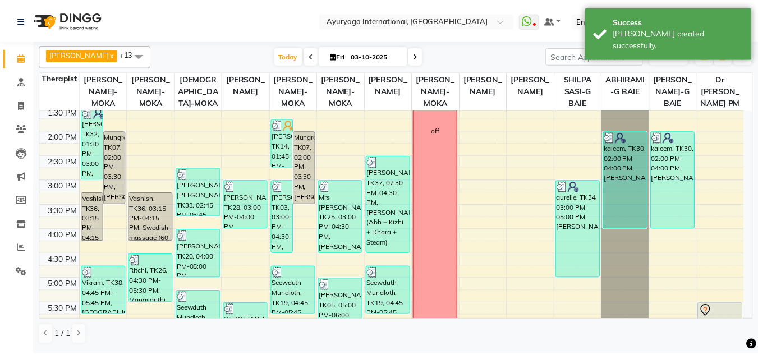
scroll to position [100, 0]
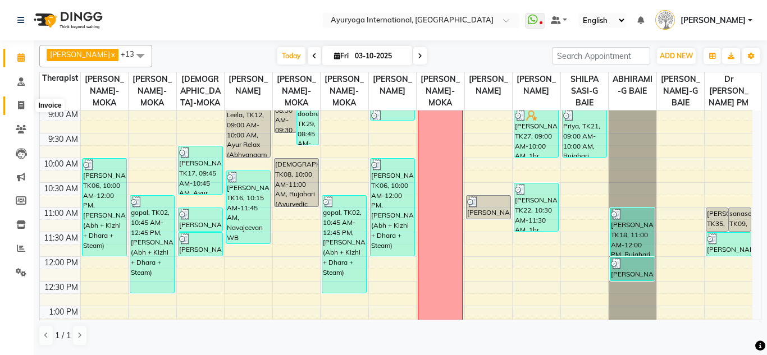
click at [25, 104] on span at bounding box center [21, 105] width 20 height 13
select select "service"
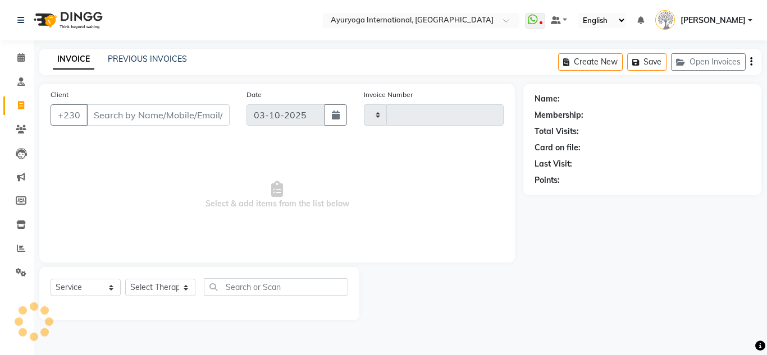
type input "6041"
select select "730"
click at [145, 62] on link "PREVIOUS INVOICES" at bounding box center [147, 59] width 79 height 10
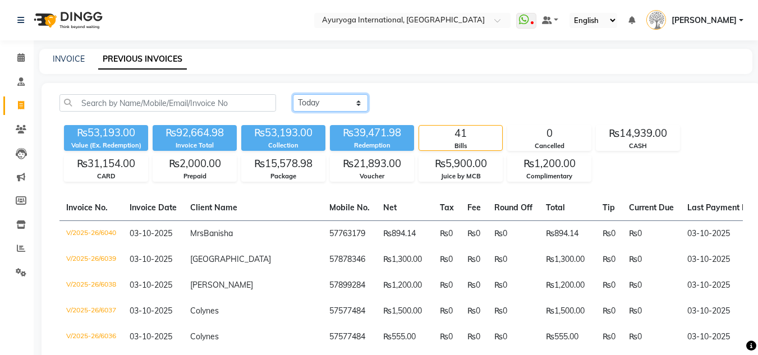
click at [324, 108] on select "[DATE] [DATE] Custom Range" at bounding box center [330, 102] width 75 height 17
click at [459, 98] on div "[DATE] [DATE] Custom Range" at bounding box center [518, 102] width 450 height 17
click at [629, 140] on div "₨14,939.00" at bounding box center [638, 134] width 83 height 16
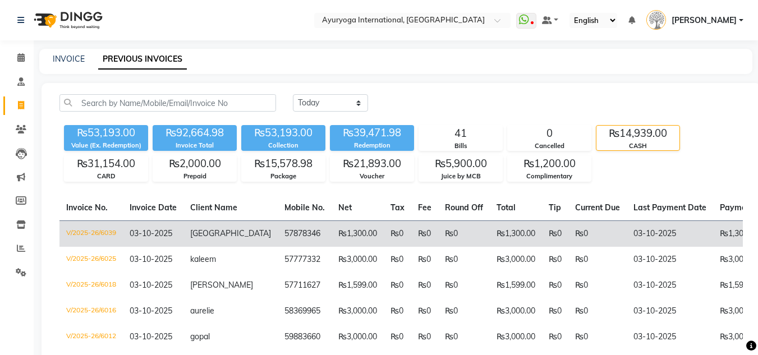
scroll to position [116, 0]
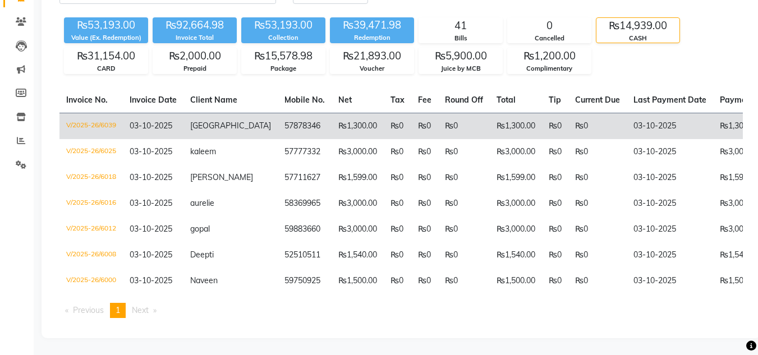
click at [201, 121] on span "Rooma" at bounding box center [230, 126] width 81 height 10
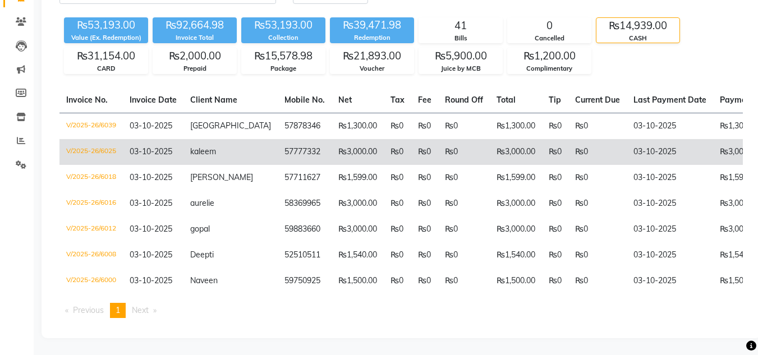
click at [205, 147] on span "kaleem" at bounding box center [203, 152] width 26 height 10
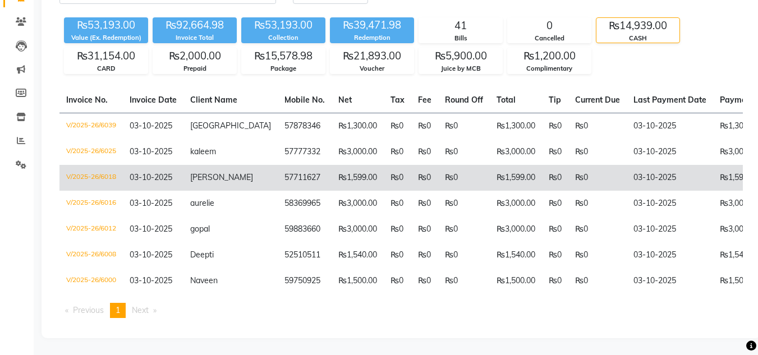
click at [224, 166] on td "Neel" at bounding box center [231, 178] width 94 height 26
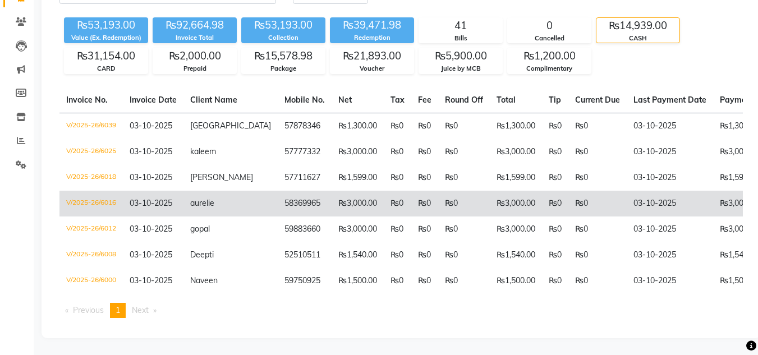
click at [217, 200] on td "aurelie" at bounding box center [231, 204] width 94 height 26
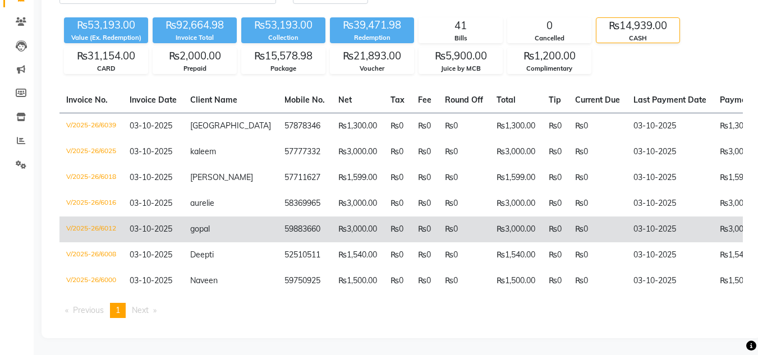
click at [222, 225] on td "gopal" at bounding box center [231, 230] width 94 height 26
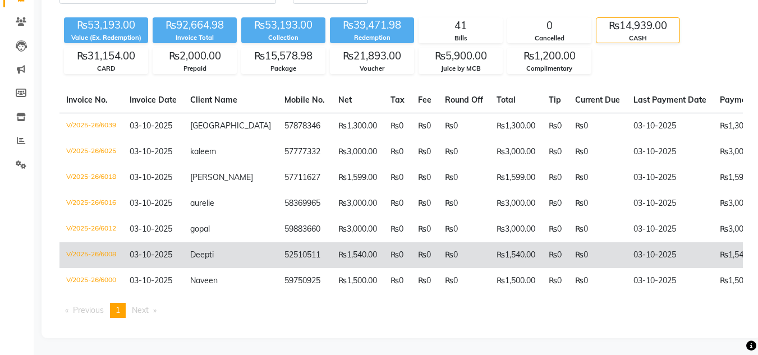
click at [225, 248] on td "Deepti" at bounding box center [231, 256] width 94 height 26
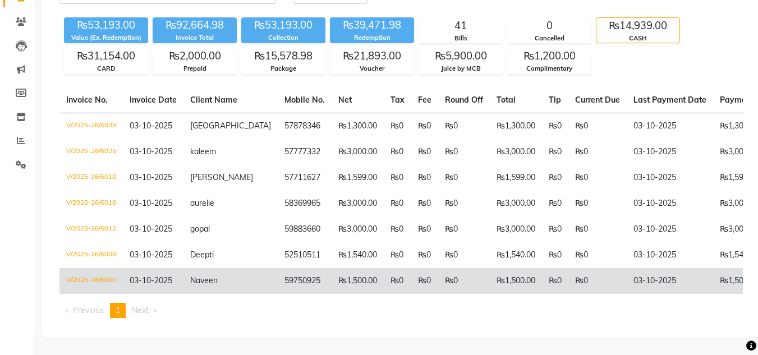
click at [227, 272] on td "Naveen" at bounding box center [231, 281] width 94 height 26
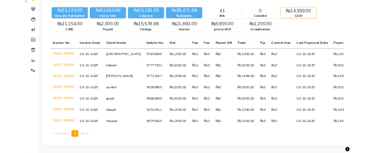
scroll to position [60, 0]
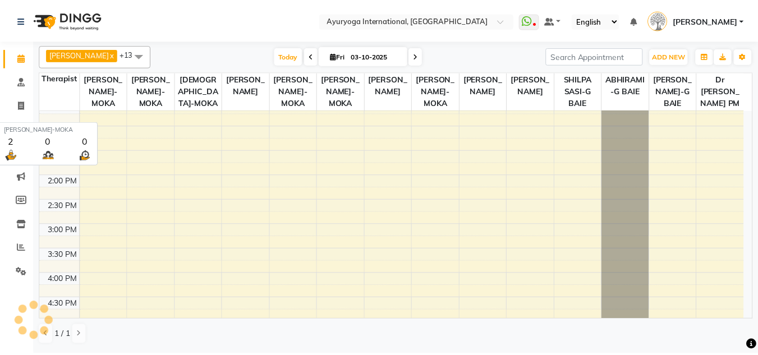
scroll to position [493, 0]
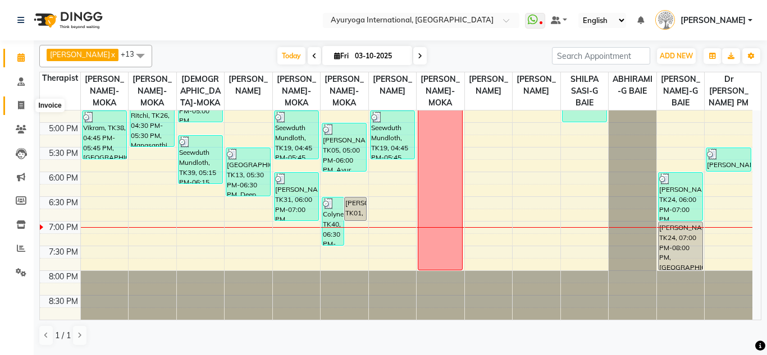
click at [21, 103] on icon at bounding box center [21, 105] width 6 height 8
select select "service"
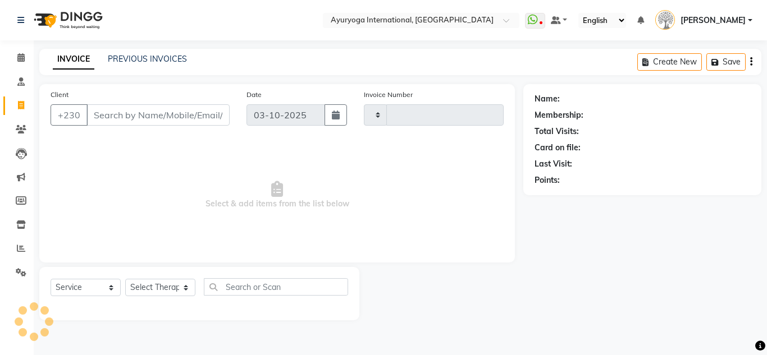
type input "6042"
select select "730"
click at [159, 61] on link "PREVIOUS INVOICES" at bounding box center [147, 59] width 79 height 10
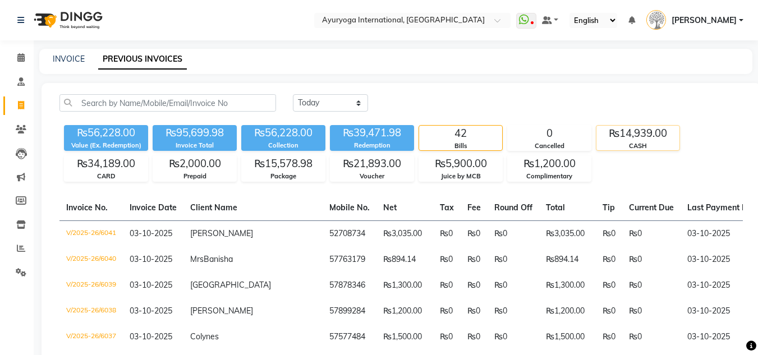
click at [642, 139] on div "₨14,939.00" at bounding box center [638, 134] width 83 height 16
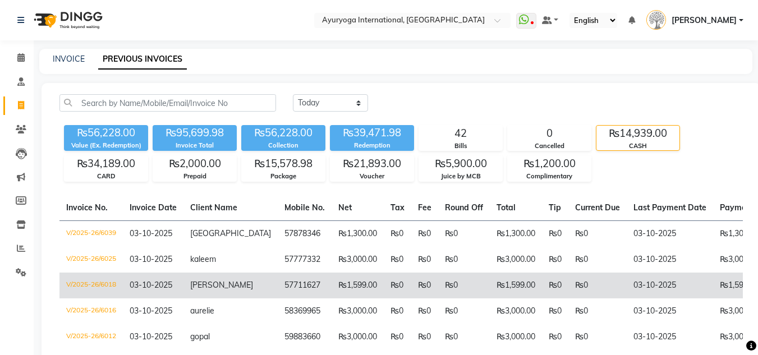
scroll to position [112, 0]
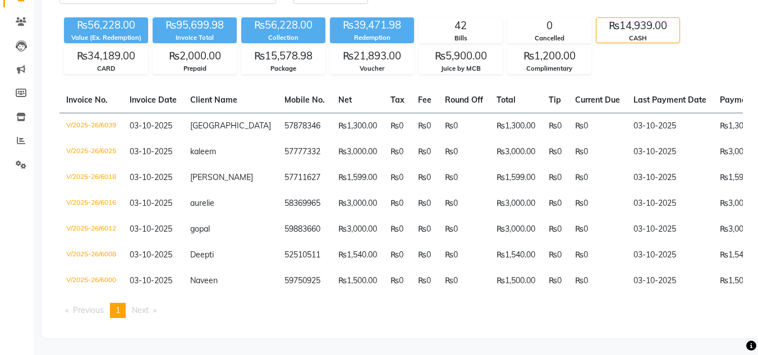
click at [309, 300] on div "Invoice No. Invoice Date Client Name Mobile No. Net Tax Fee Round Off Total Tip…" at bounding box center [401, 208] width 697 height 240
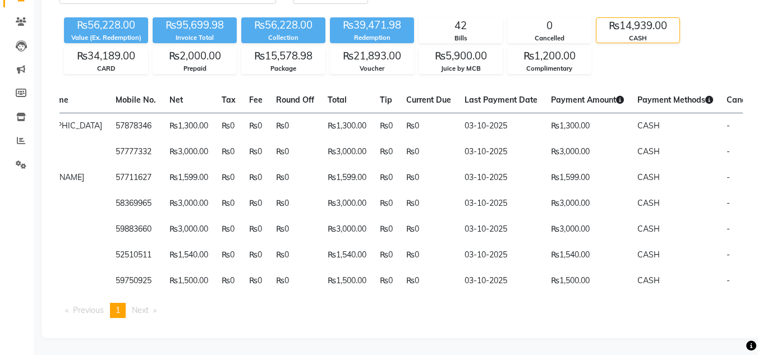
scroll to position [0, 0]
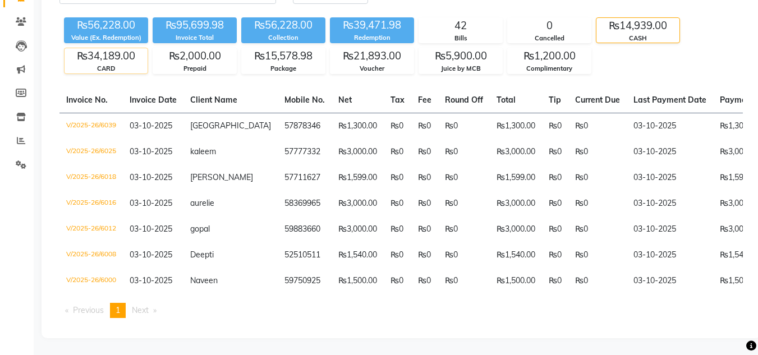
click at [85, 48] on div "₨34,189.00" at bounding box center [106, 56] width 83 height 16
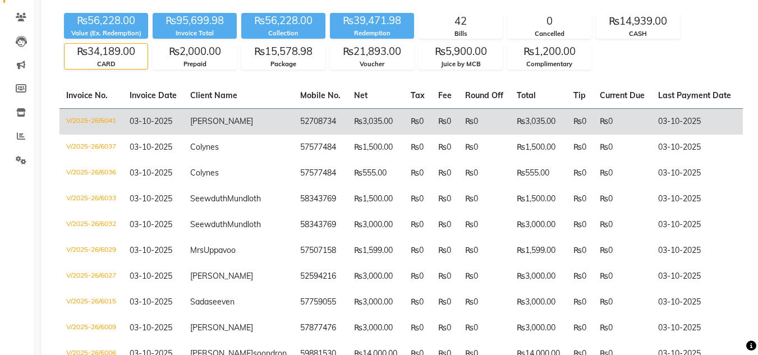
scroll to position [182, 0]
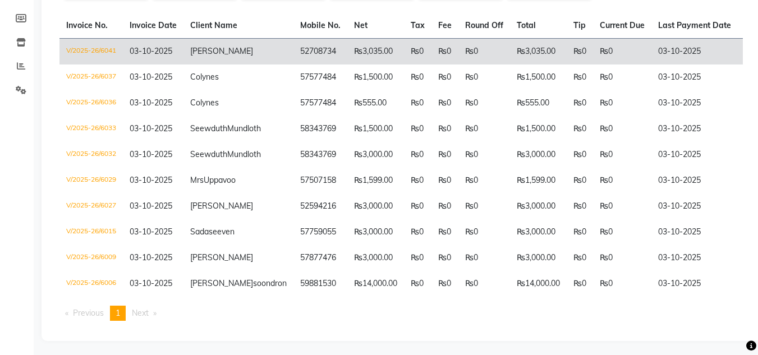
click at [232, 47] on td "[PERSON_NAME]" at bounding box center [239, 51] width 110 height 26
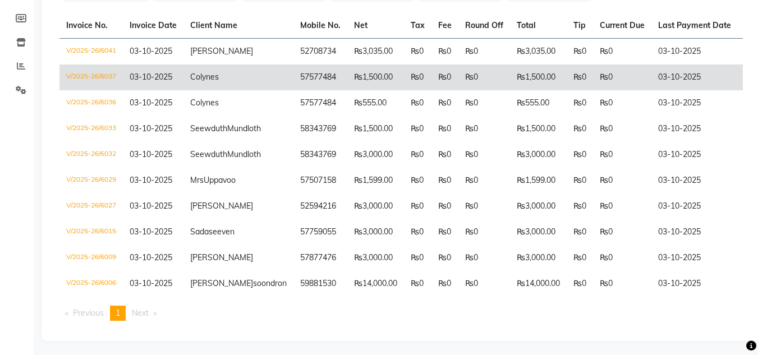
click at [225, 87] on td "Colynes" at bounding box center [239, 78] width 110 height 26
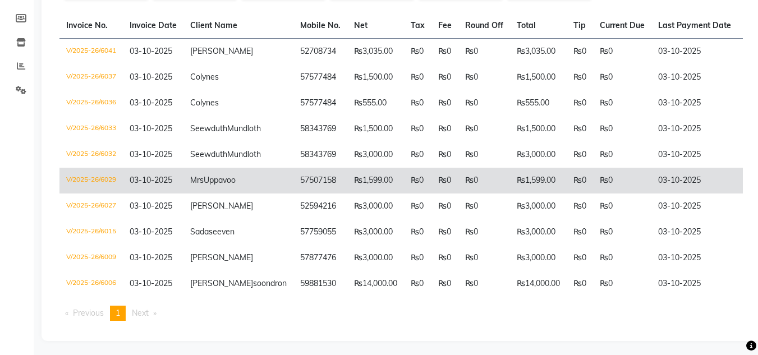
click at [348, 194] on td "₨1,599.00" at bounding box center [376, 181] width 57 height 26
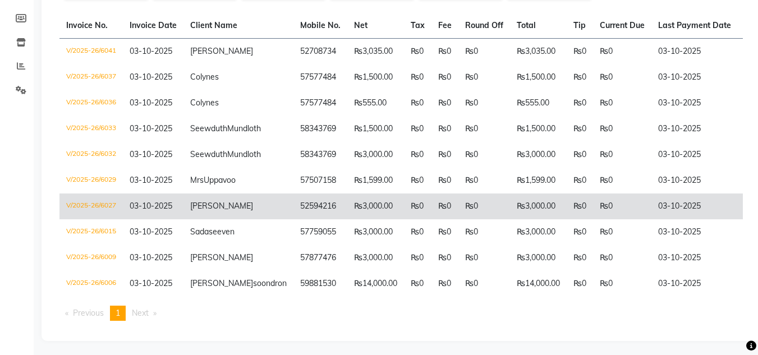
click at [294, 220] on td "52594216" at bounding box center [321, 207] width 54 height 26
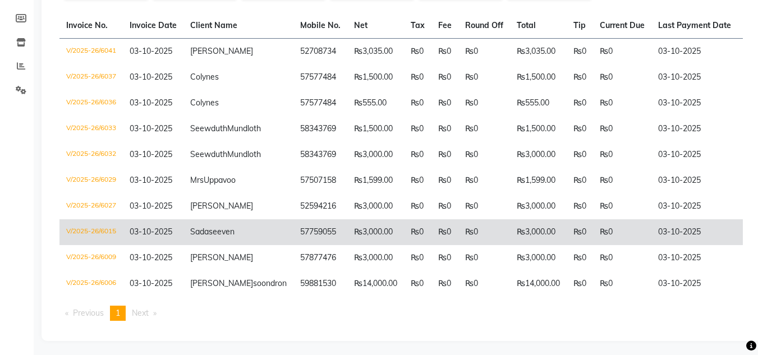
click at [294, 245] on td "57759055" at bounding box center [321, 233] width 54 height 26
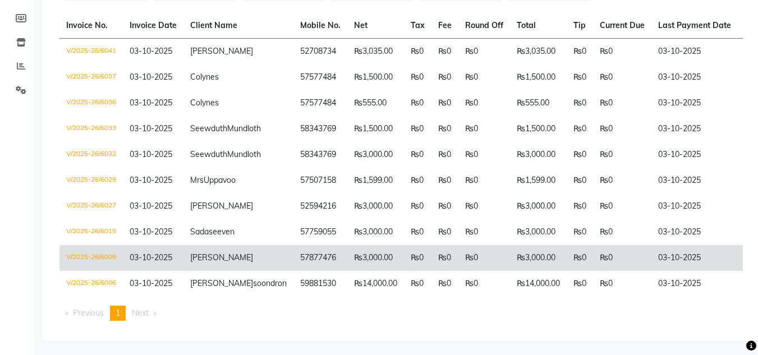
click at [294, 271] on td "57877476" at bounding box center [321, 258] width 54 height 26
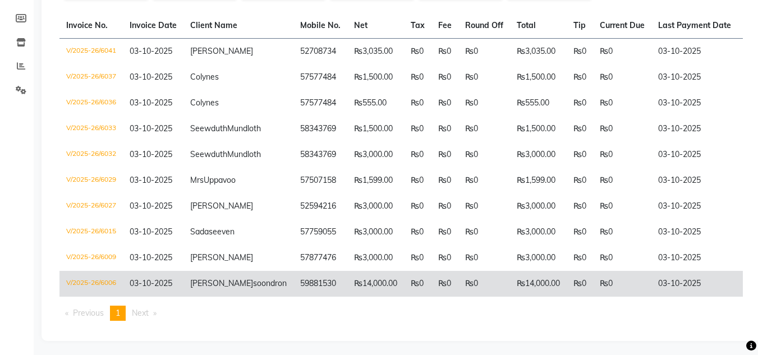
click at [294, 297] on td "59881530" at bounding box center [321, 284] width 54 height 26
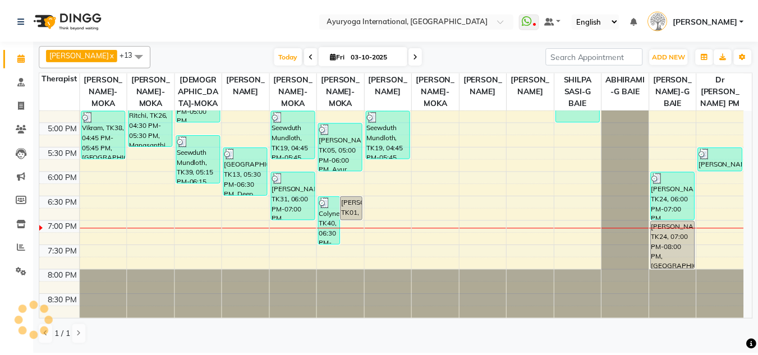
scroll to position [437, 0]
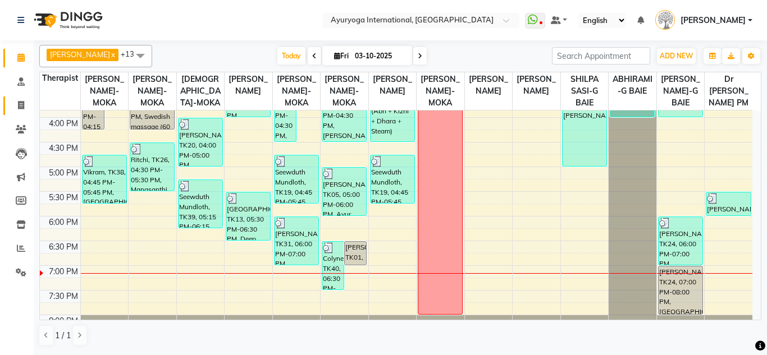
click at [17, 98] on link "Invoice" at bounding box center [16, 106] width 27 height 19
select select "service"
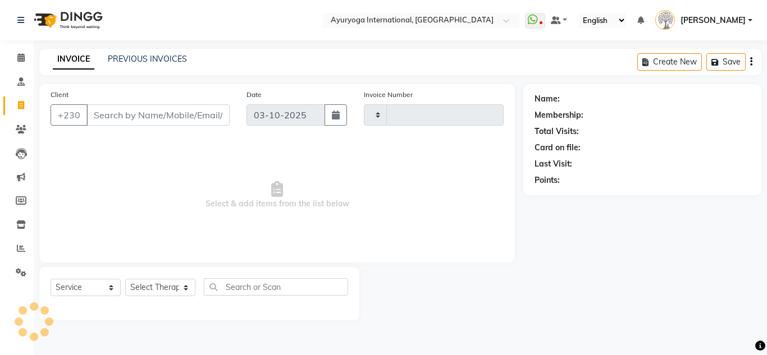
type input "6042"
select select "730"
click at [165, 57] on link "PREVIOUS INVOICES" at bounding box center [147, 59] width 79 height 10
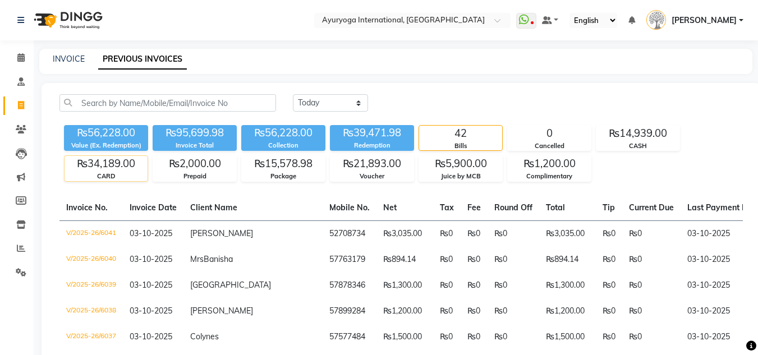
click at [89, 164] on div "₨34,189.00" at bounding box center [106, 164] width 83 height 16
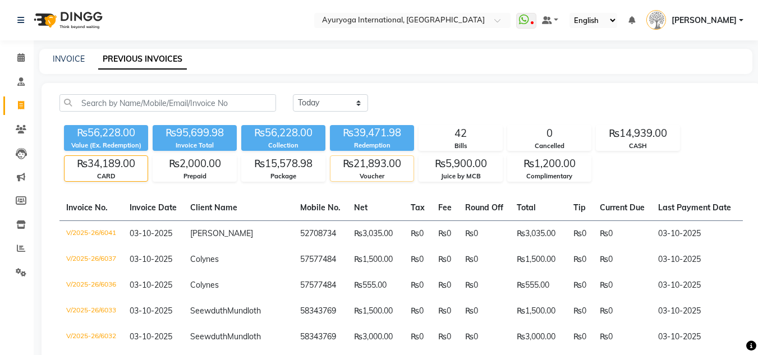
scroll to position [112, 0]
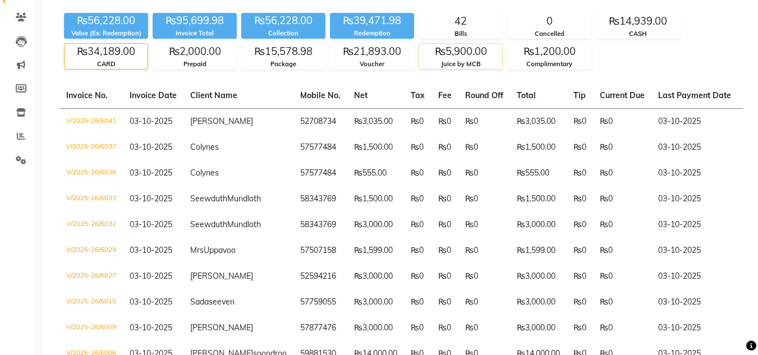
click at [454, 68] on div "Juice by MCB" at bounding box center [460, 65] width 83 height 10
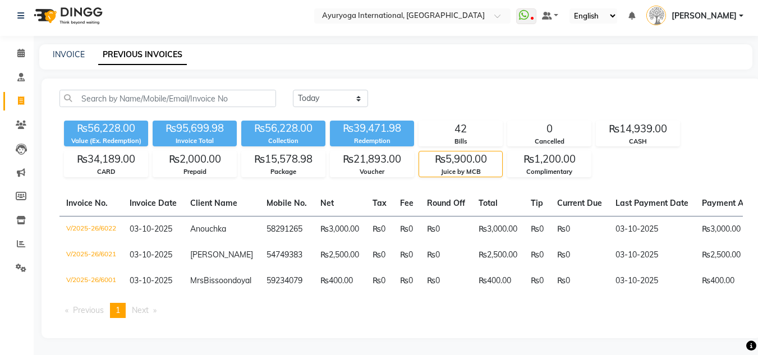
scroll to position [24, 0]
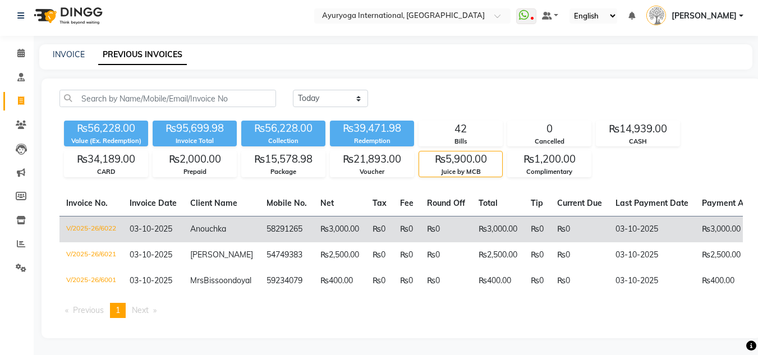
click at [243, 216] on td "Anouchka" at bounding box center [222, 229] width 76 height 26
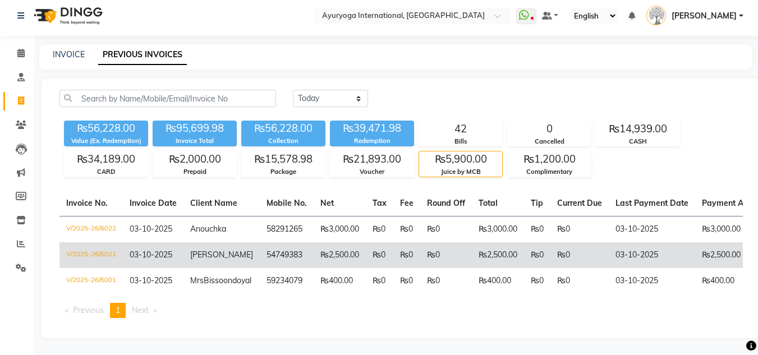
click at [237, 243] on td "Gayathri" at bounding box center [222, 256] width 76 height 26
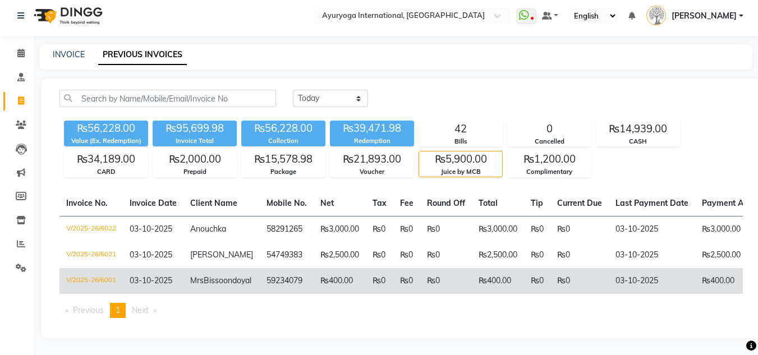
click at [232, 268] on td "Mrs Bissoondoyal" at bounding box center [222, 281] width 76 height 26
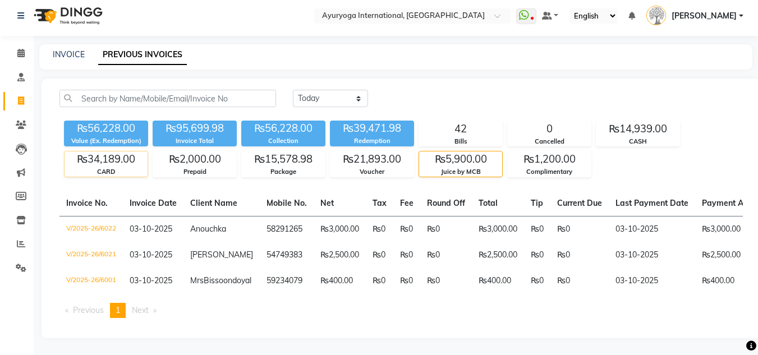
click at [111, 152] on div "₨34,189.00" at bounding box center [106, 160] width 83 height 16
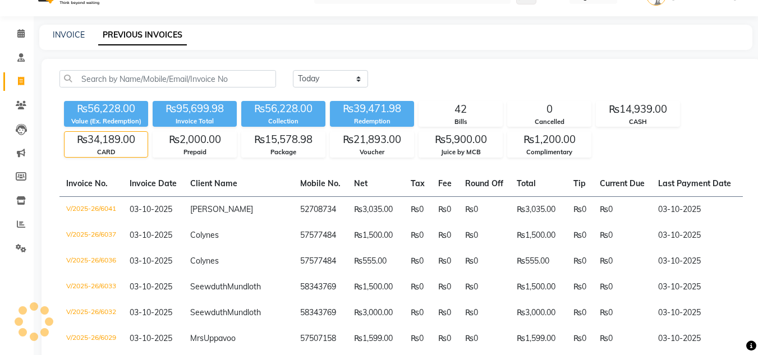
scroll to position [112, 0]
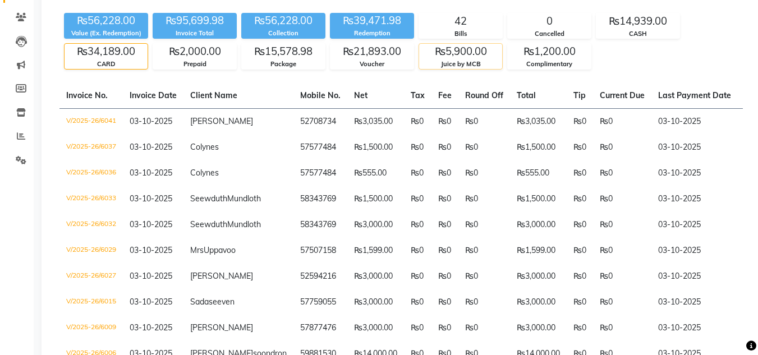
click at [486, 56] on div "₨5,900.00" at bounding box center [460, 52] width 83 height 16
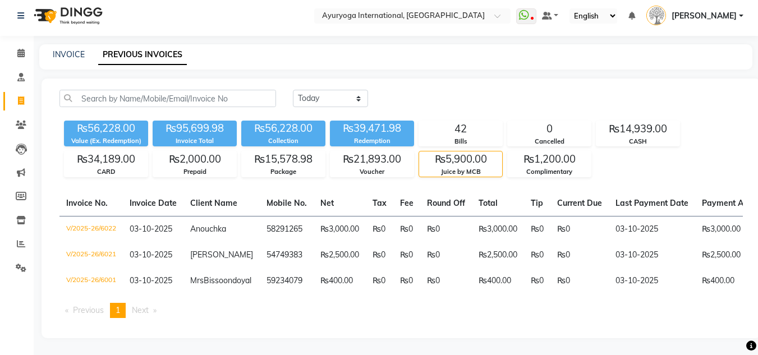
scroll to position [24, 0]
drag, startPoint x: 17, startPoint y: 250, endPoint x: 23, endPoint y: 243, distance: 9.7
click at [17, 264] on icon at bounding box center [21, 268] width 11 height 8
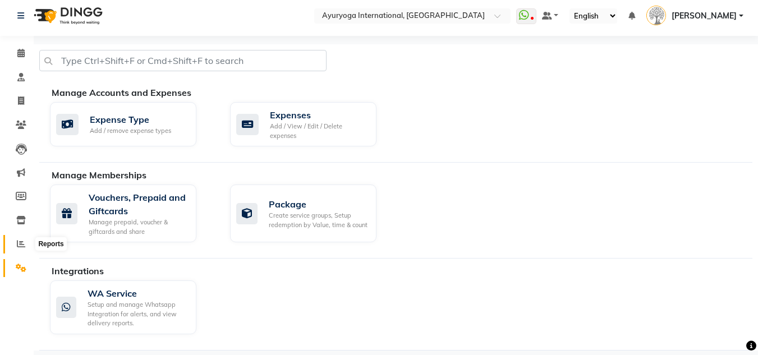
scroll to position [4, 0]
click at [23, 244] on icon at bounding box center [21, 244] width 8 height 8
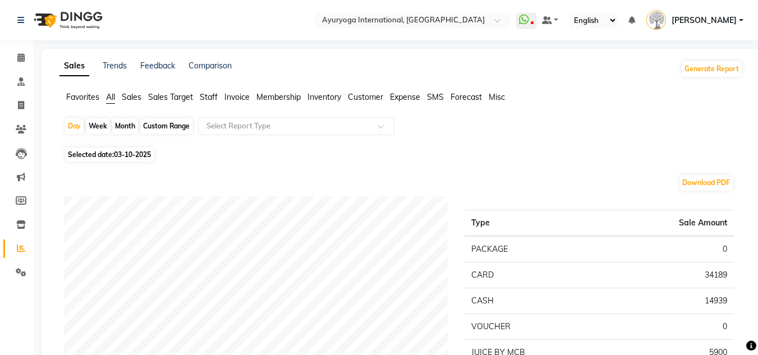
click at [406, 100] on span "Expense" at bounding box center [405, 97] width 30 height 10
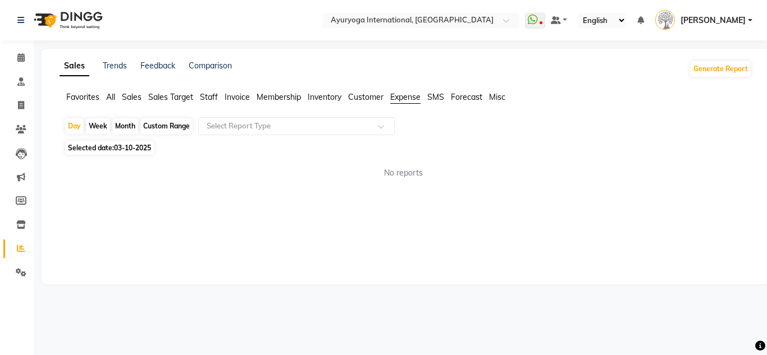
click at [307, 139] on div "Day Week Month Custom Range Select Report Type Selected date: 03-10-2025 No rep…" at bounding box center [406, 152] width 692 height 71
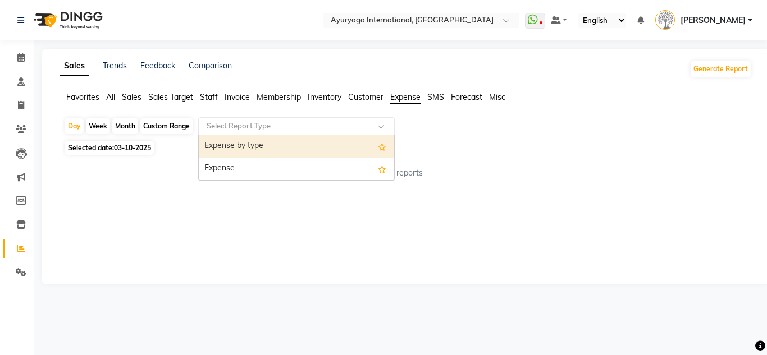
click at [298, 131] on input "text" at bounding box center [285, 126] width 162 height 11
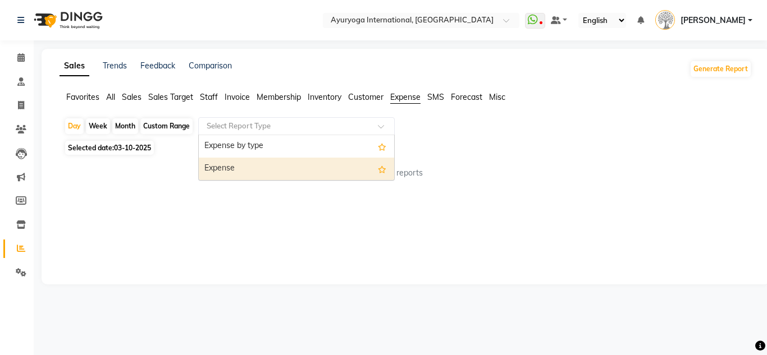
click at [272, 158] on div "Expense" at bounding box center [296, 169] width 195 height 22
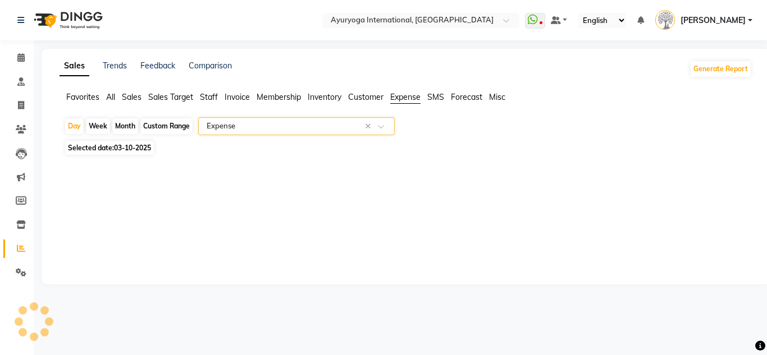
select select "full_report"
select select "csv"
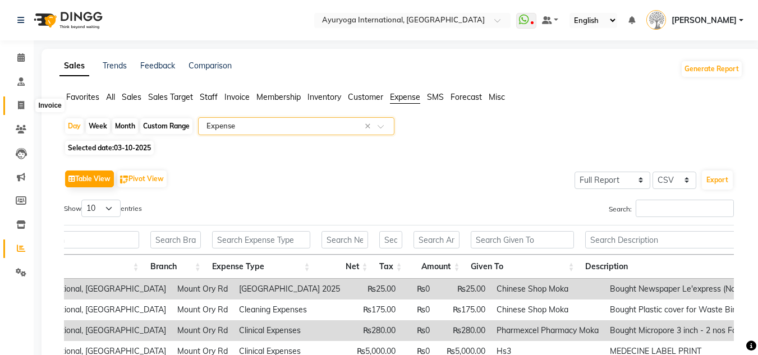
click at [16, 109] on span at bounding box center [21, 105] width 20 height 13
select select "service"
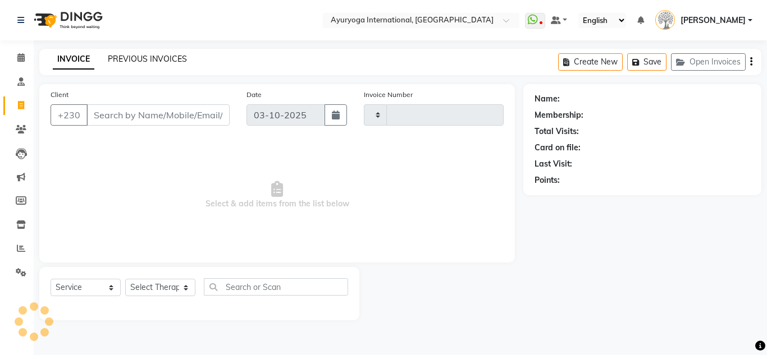
click at [176, 58] on link "PREVIOUS INVOICES" at bounding box center [147, 59] width 79 height 10
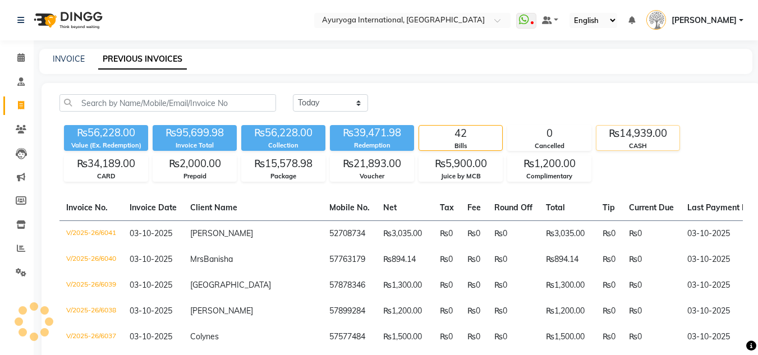
click at [671, 145] on div "CASH" at bounding box center [638, 146] width 83 height 10
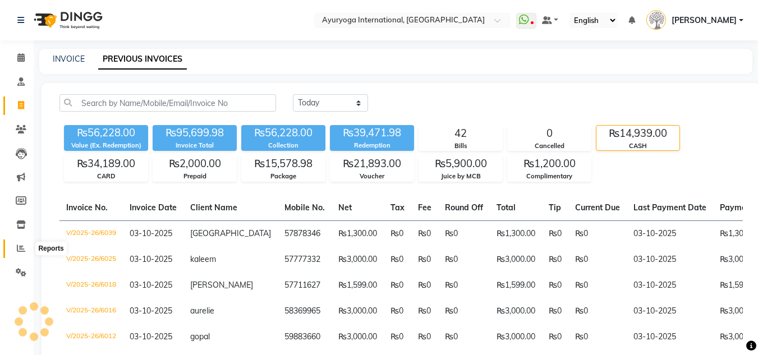
click at [24, 252] on icon at bounding box center [21, 248] width 8 height 8
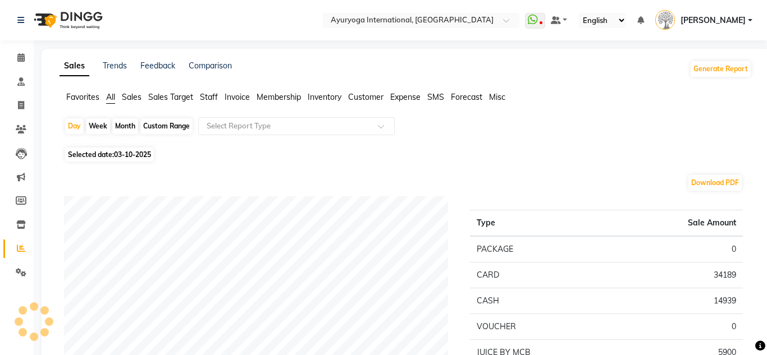
click at [403, 92] on li "Expense" at bounding box center [405, 98] width 30 height 12
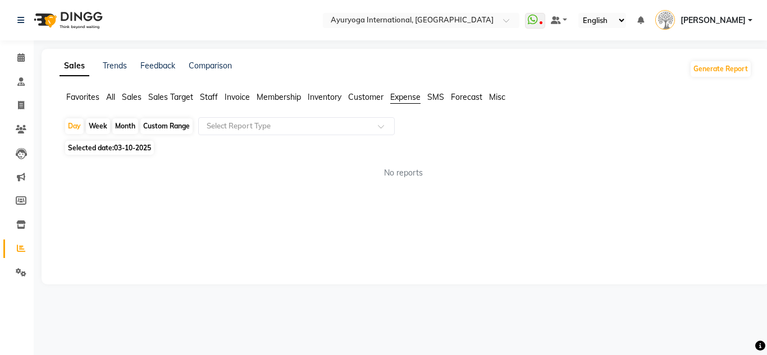
click at [403, 96] on span "Expense" at bounding box center [405, 97] width 30 height 10
click at [341, 154] on div "Day Week Month Custom Range Select Report Type Selected date: 03-10-2025 No rep…" at bounding box center [406, 152] width 692 height 71
click at [345, 129] on input "text" at bounding box center [285, 126] width 162 height 11
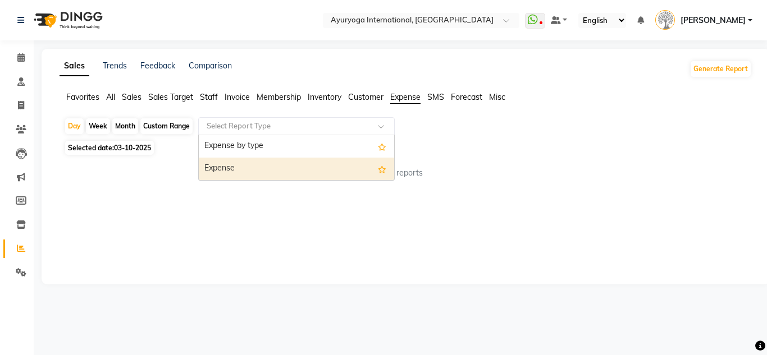
click at [331, 163] on div "Expense" at bounding box center [296, 169] width 195 height 22
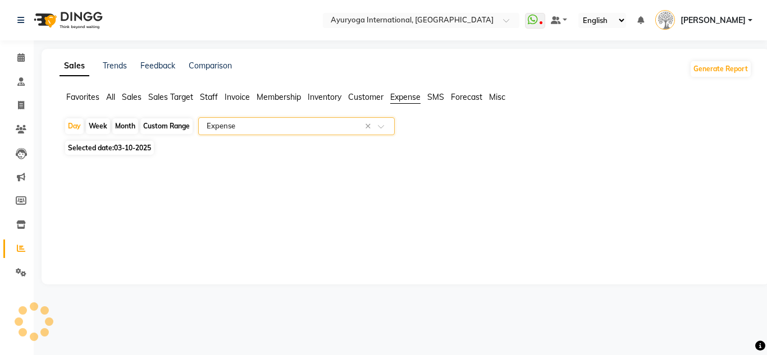
select select "full_report"
select select "csv"
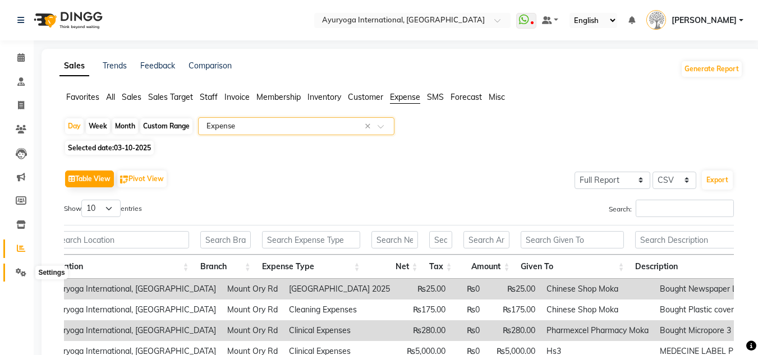
click at [27, 273] on span at bounding box center [21, 273] width 20 height 13
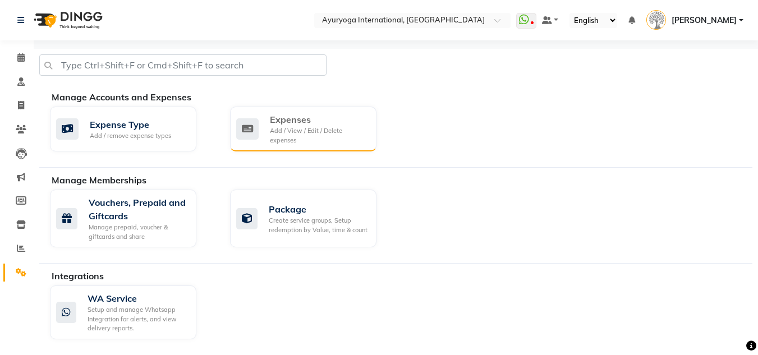
click at [301, 139] on div "Add / View / Edit / Delete expenses" at bounding box center [319, 135] width 98 height 19
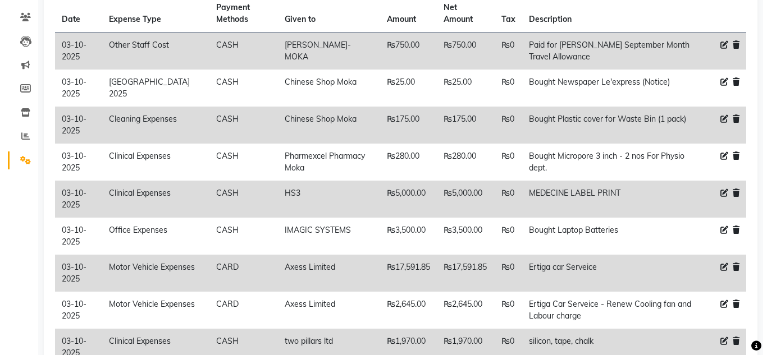
scroll to position [184, 0]
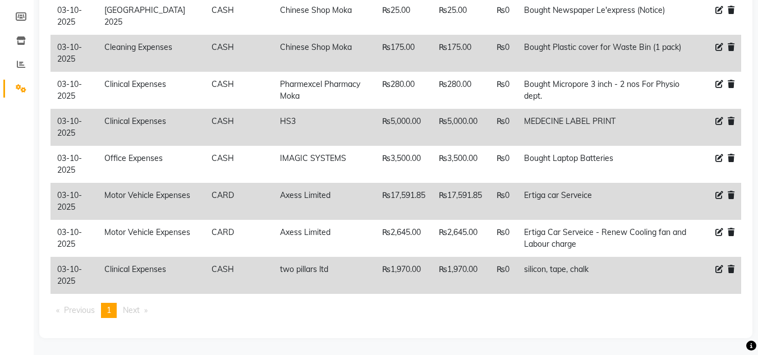
click at [717, 266] on icon at bounding box center [720, 270] width 8 height 8
select select "77"
select select "1"
select select "2477"
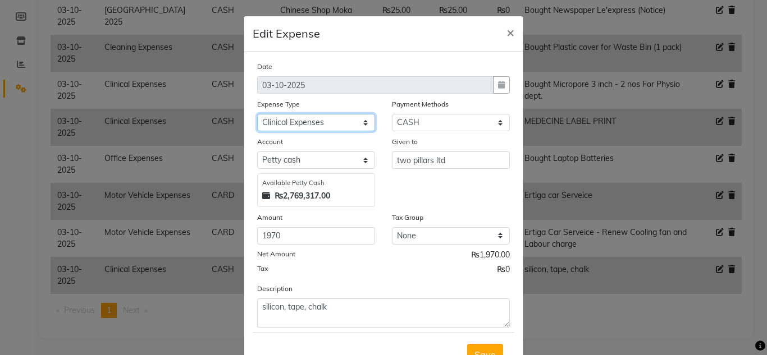
click at [326, 124] on select "Select Advertising and Promotional Expenses Audit Charge BANK CHARGES CAR LOAN …" at bounding box center [316, 122] width 118 height 17
select select "24382"
click at [257, 114] on select "Select Advertising and Promotional Expenses Audit Charge BANK CHARGES CAR LOAN …" at bounding box center [316, 122] width 118 height 17
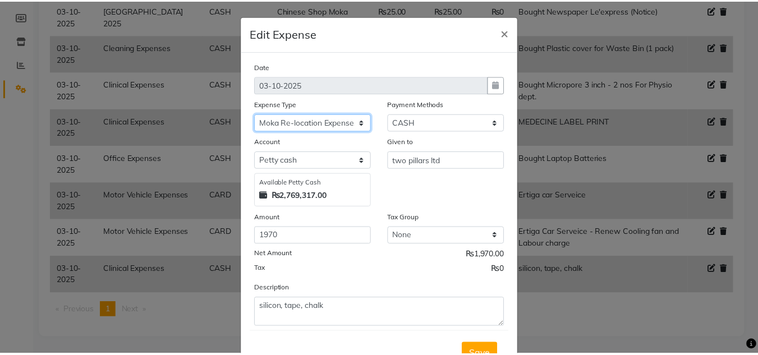
scroll to position [47, 0]
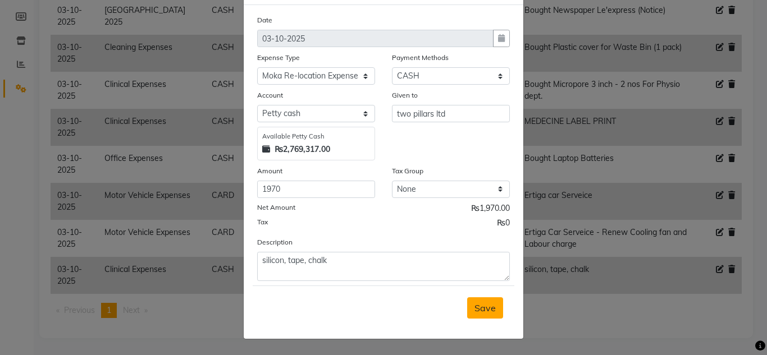
click at [480, 309] on span "Save" at bounding box center [484, 308] width 21 height 11
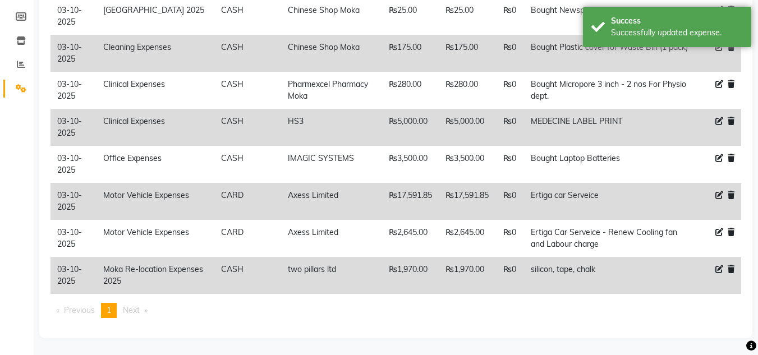
scroll to position [0, 0]
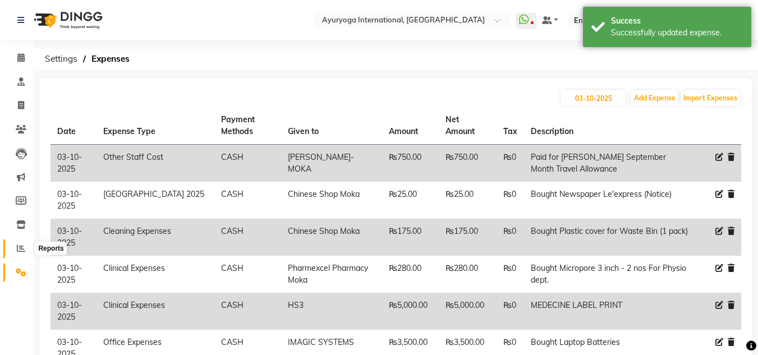
click at [22, 244] on icon at bounding box center [21, 248] width 8 height 8
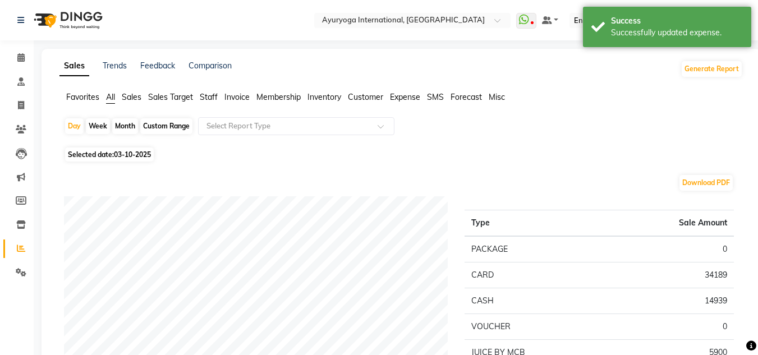
click at [409, 95] on span "Expense" at bounding box center [405, 97] width 30 height 10
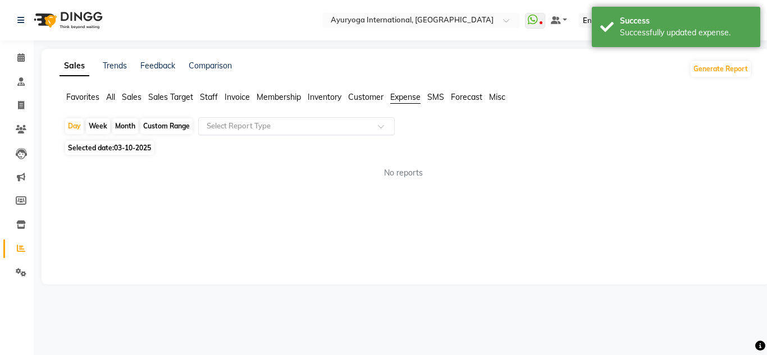
click at [362, 126] on input "text" at bounding box center [285, 126] width 162 height 11
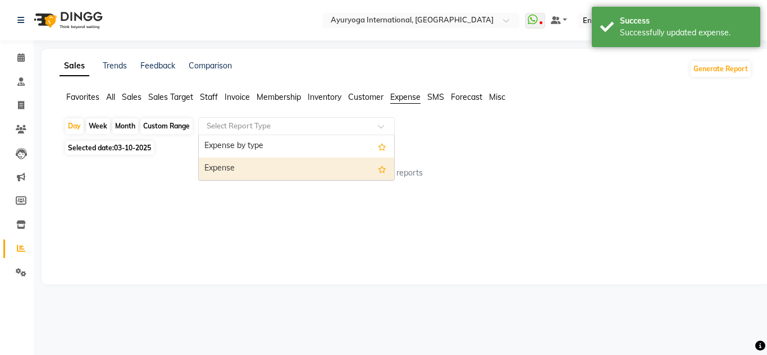
click at [331, 158] on div "Expense" at bounding box center [296, 169] width 195 height 22
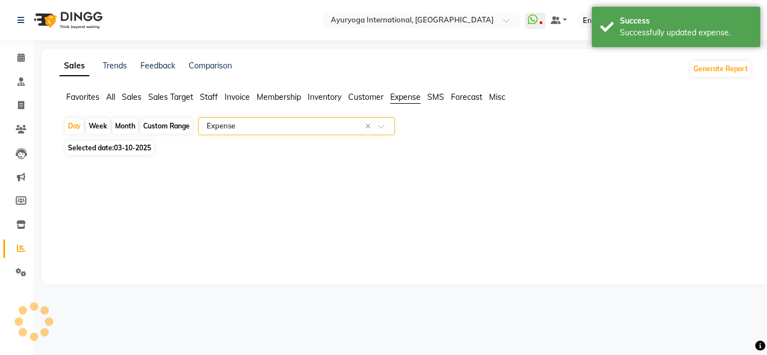
select select "full_report"
select select "csv"
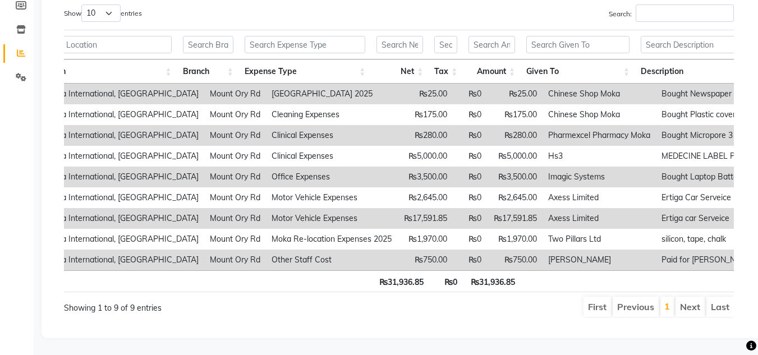
scroll to position [0, 103]
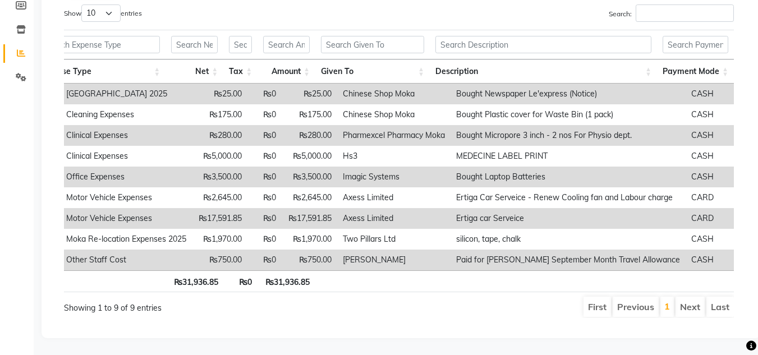
click at [345, 125] on td "Pharmexcel Pharmacy Moka" at bounding box center [393, 135] width 113 height 21
click at [351, 167] on td "Imagic Systems" at bounding box center [393, 177] width 113 height 21
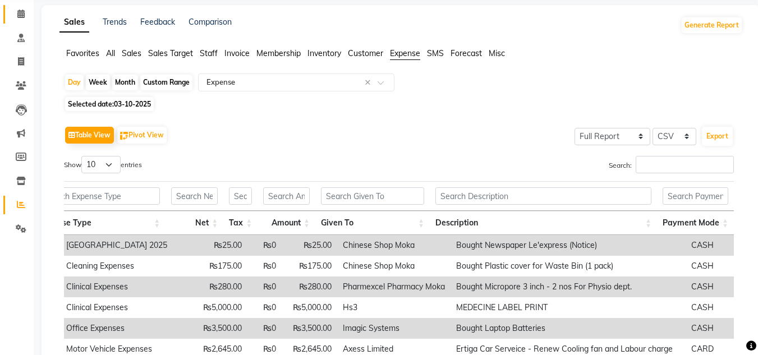
scroll to position [212, 0]
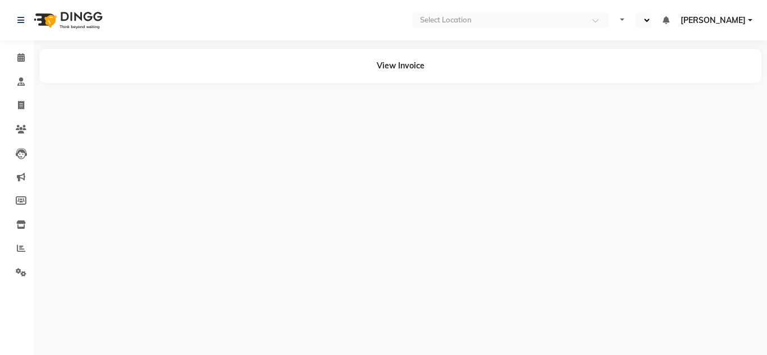
select select "en"
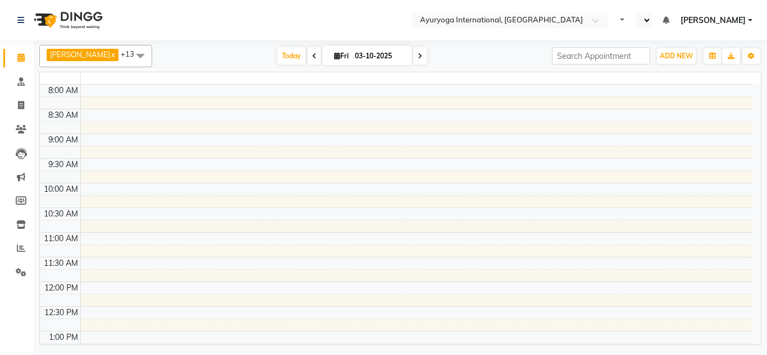
select select "en"
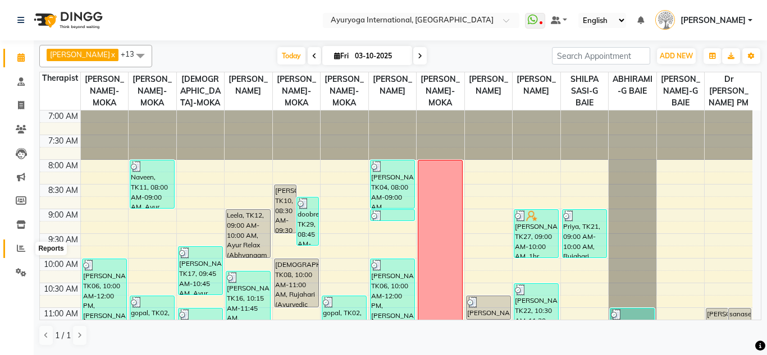
click at [22, 249] on icon at bounding box center [21, 248] width 8 height 8
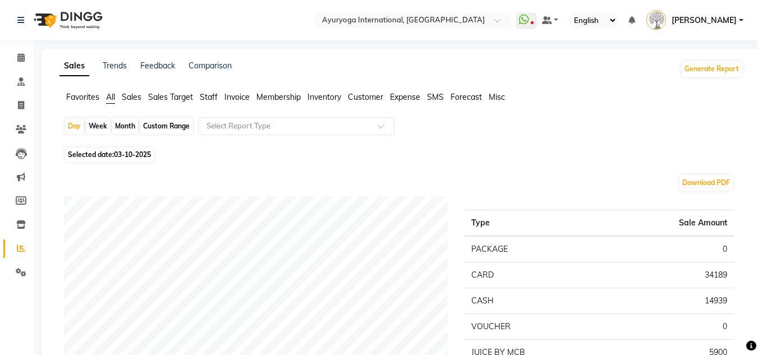
click at [415, 99] on span "Expense" at bounding box center [405, 97] width 30 height 10
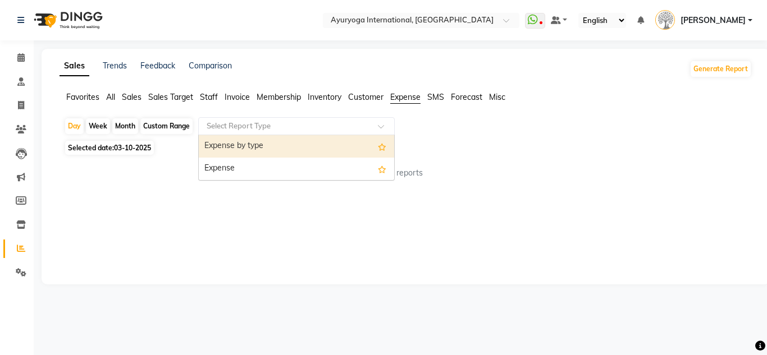
click at [278, 121] on input "text" at bounding box center [285, 126] width 162 height 11
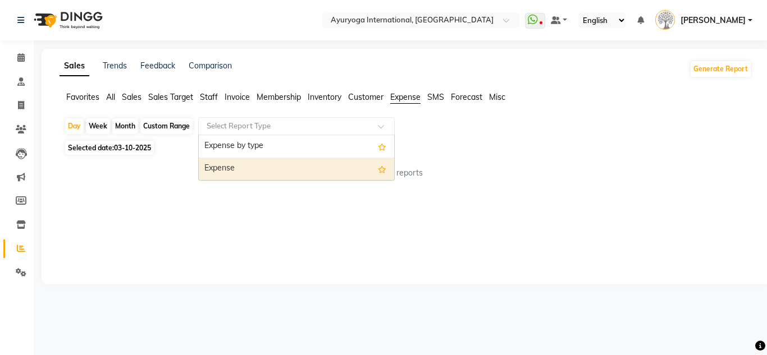
click at [265, 167] on div "Expense" at bounding box center [296, 169] width 195 height 22
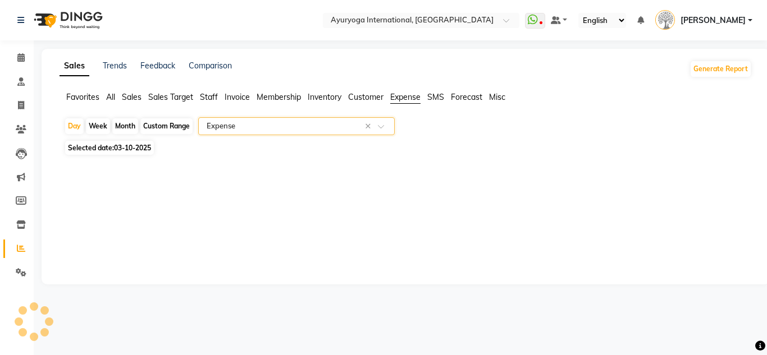
select select "full_report"
select select "csv"
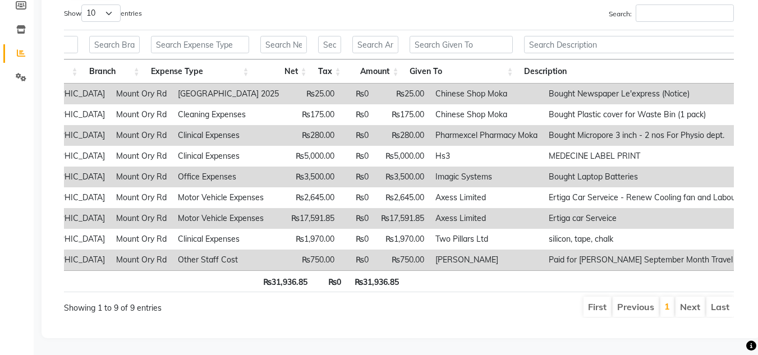
scroll to position [0, 176]
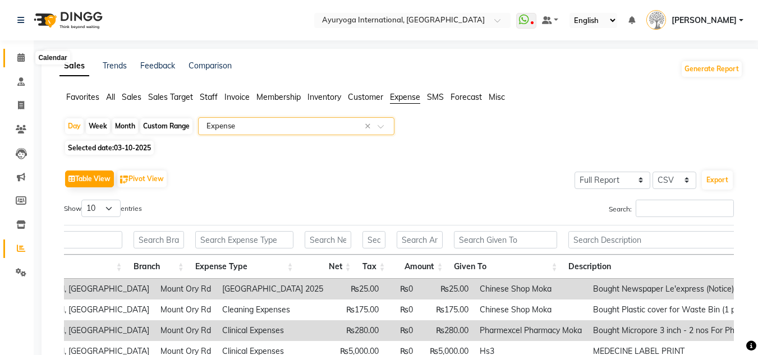
click at [26, 57] on span at bounding box center [21, 58] width 20 height 13
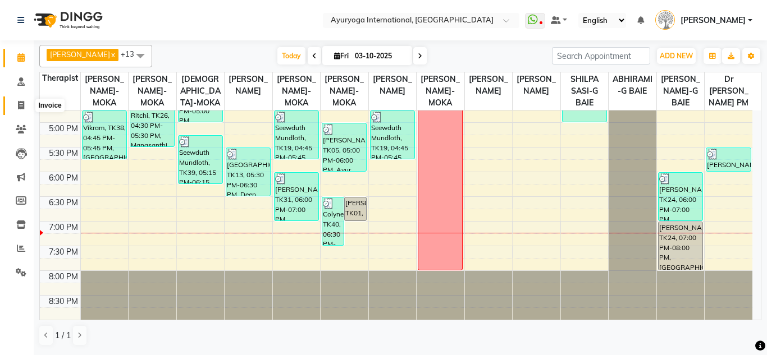
click at [25, 107] on span at bounding box center [21, 105] width 20 height 13
select select "service"
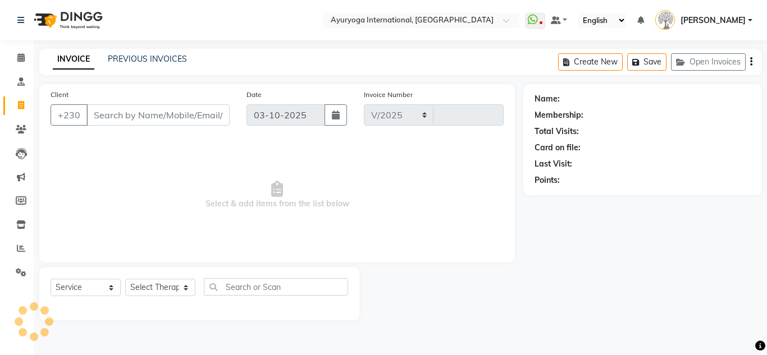
select select "730"
type input "6042"
click at [153, 58] on link "PREVIOUS INVOICES" at bounding box center [147, 59] width 79 height 10
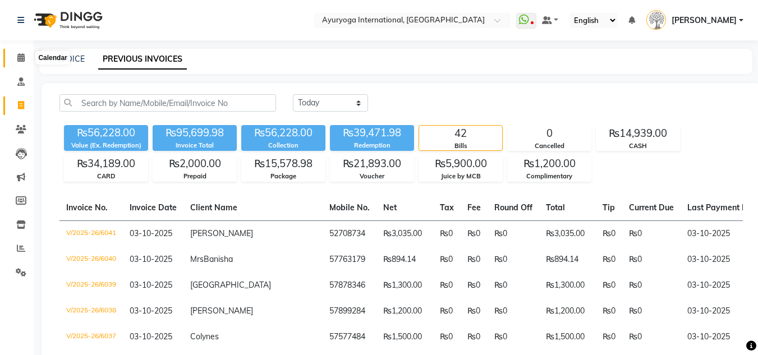
click at [21, 61] on icon at bounding box center [20, 57] width 7 height 8
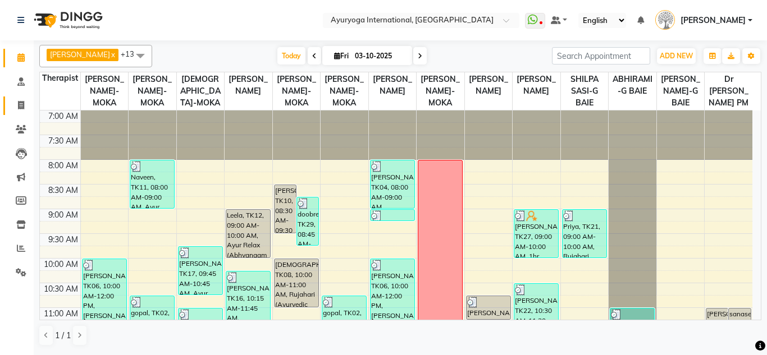
click at [18, 98] on link "Invoice" at bounding box center [16, 106] width 27 height 19
select select "service"
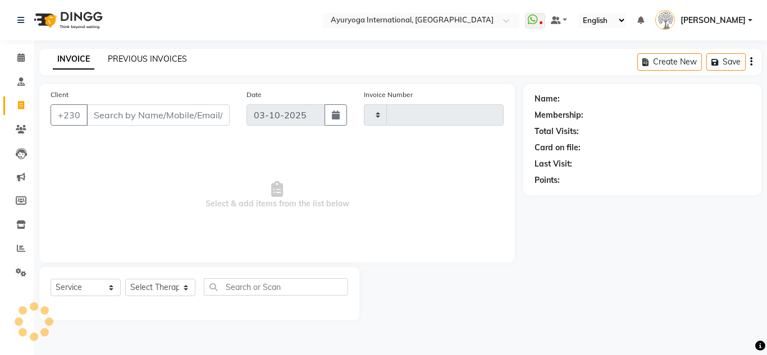
type input "6042"
select select "730"
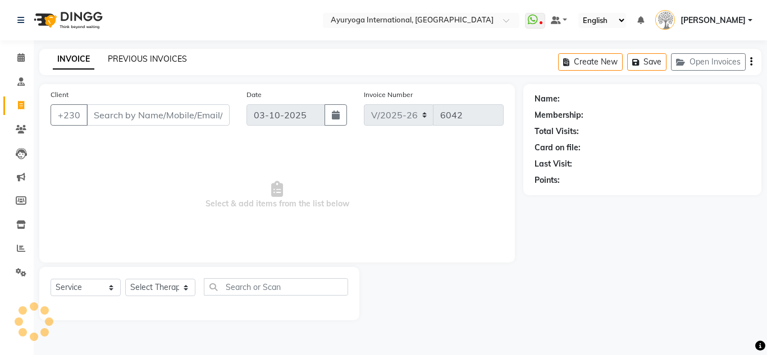
click at [153, 58] on link "PREVIOUS INVOICES" at bounding box center [147, 59] width 79 height 10
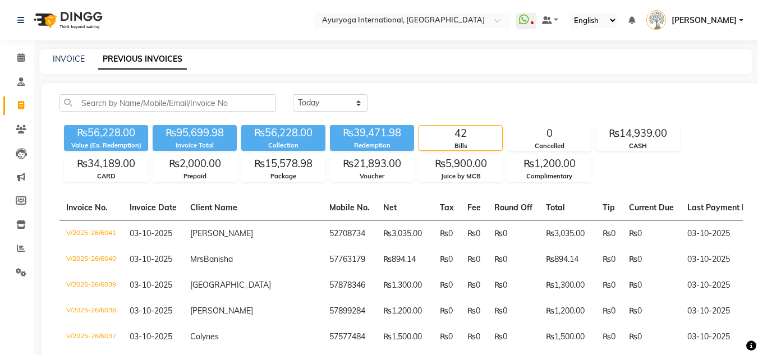
click at [103, 168] on div "₨34,189.00" at bounding box center [106, 164] width 83 height 16
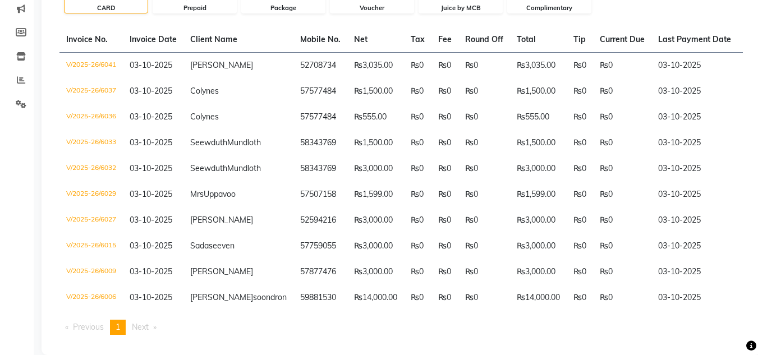
scroll to position [225, 0]
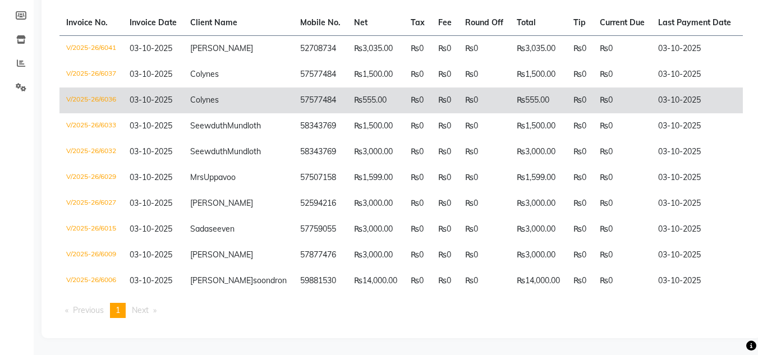
click at [188, 88] on td "Colynes" at bounding box center [239, 101] width 110 height 26
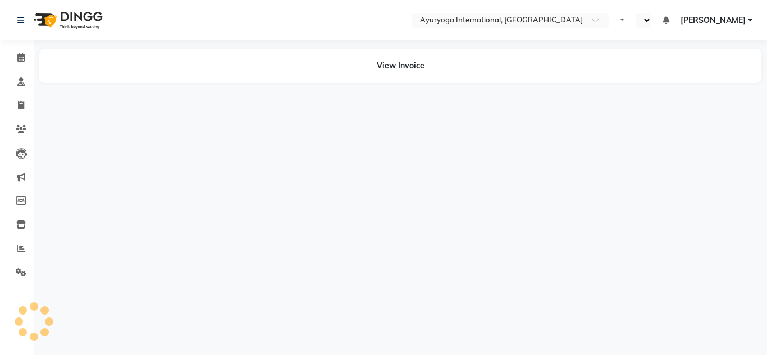
select select "en"
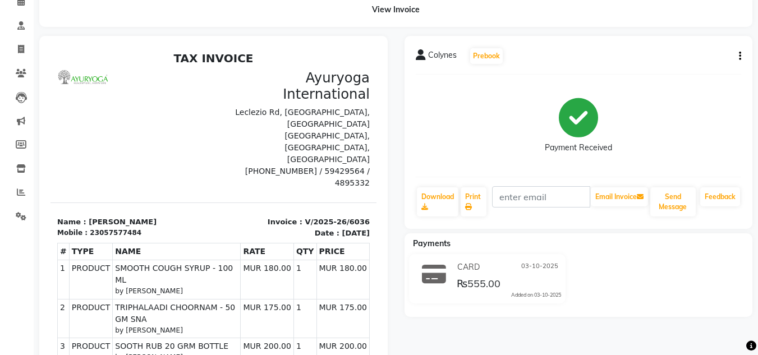
scroll to position [112, 0]
